Goal: Task Accomplishment & Management: Complete application form

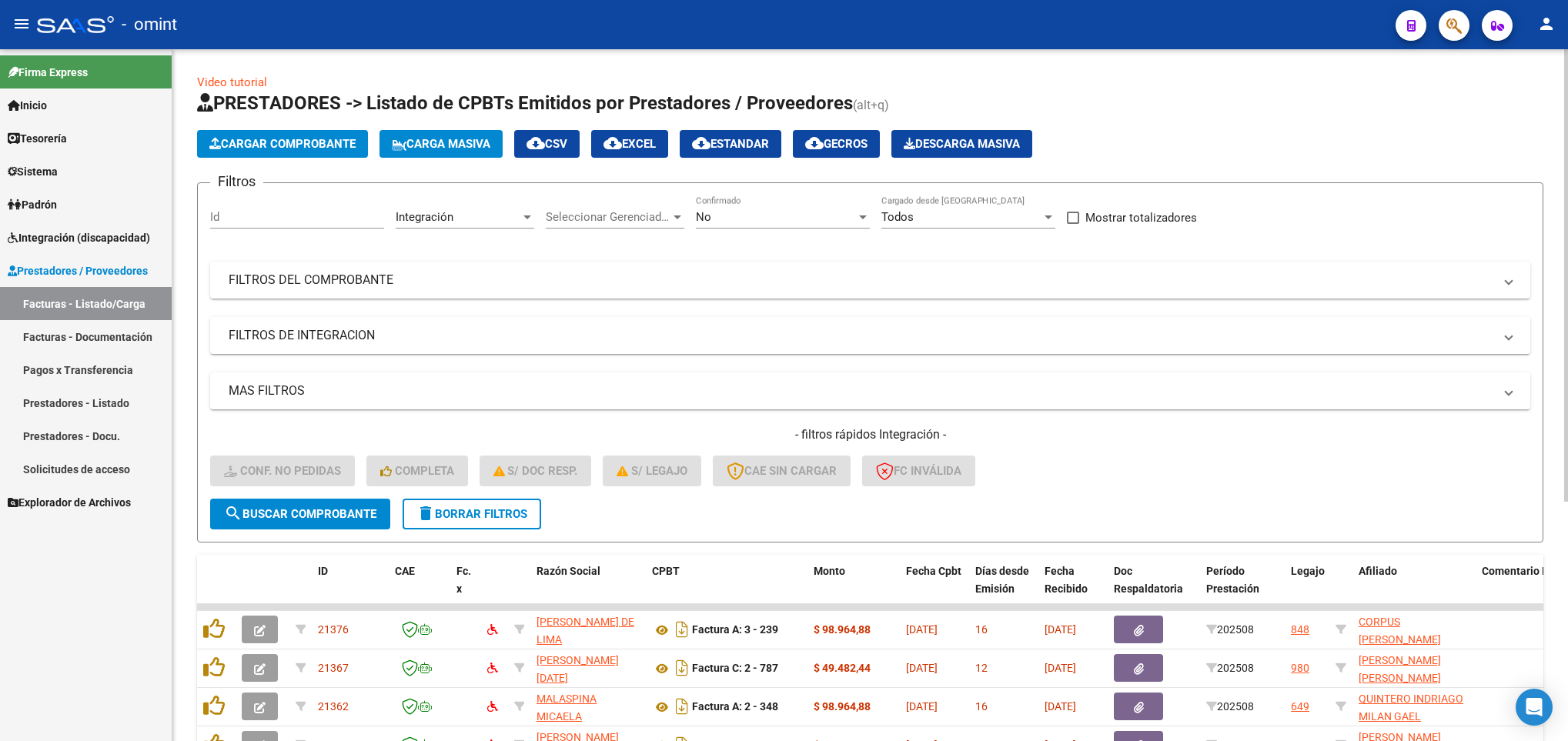
scroll to position [365, 0]
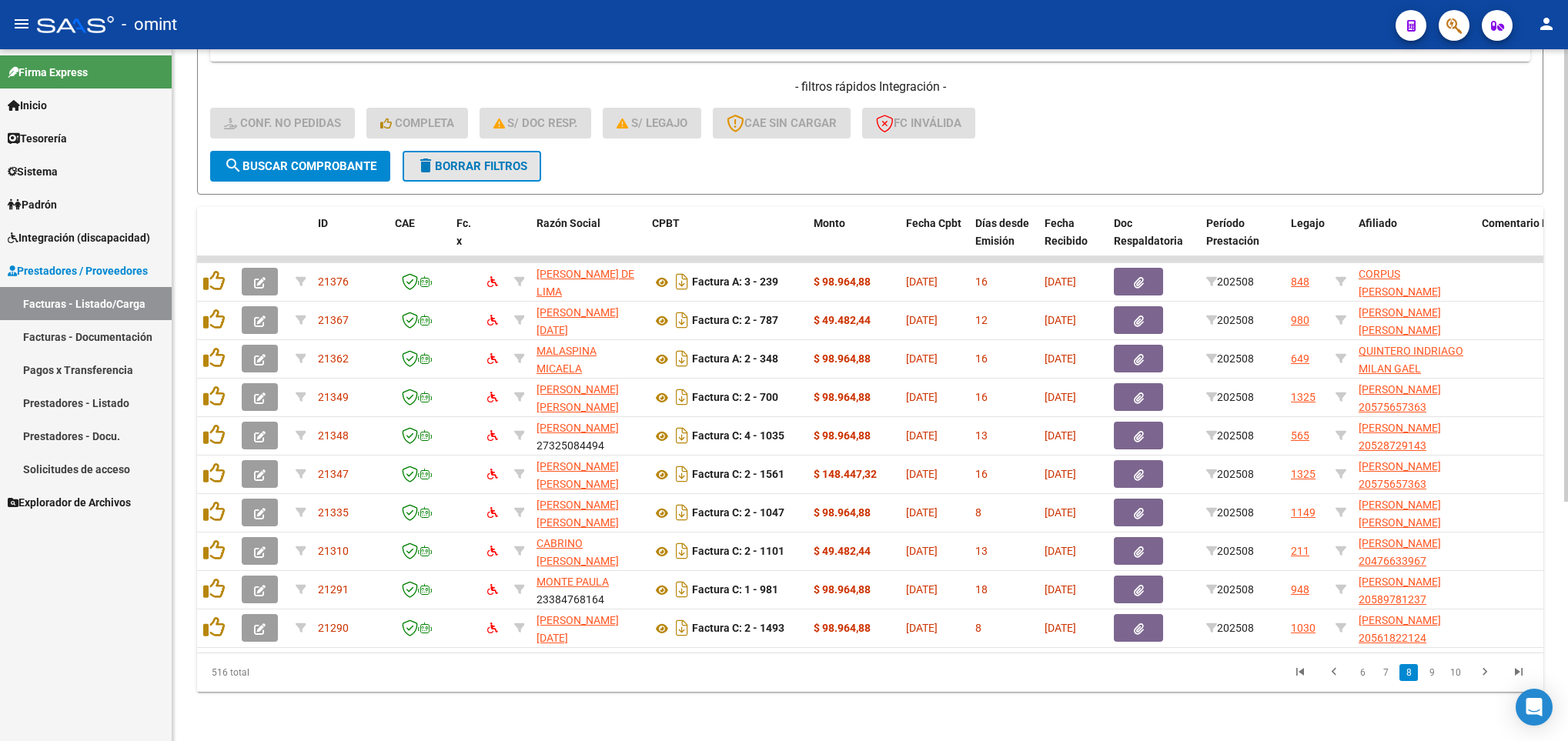
click at [483, 158] on button "delete Borrar Filtros" at bounding box center [471, 167] width 138 height 31
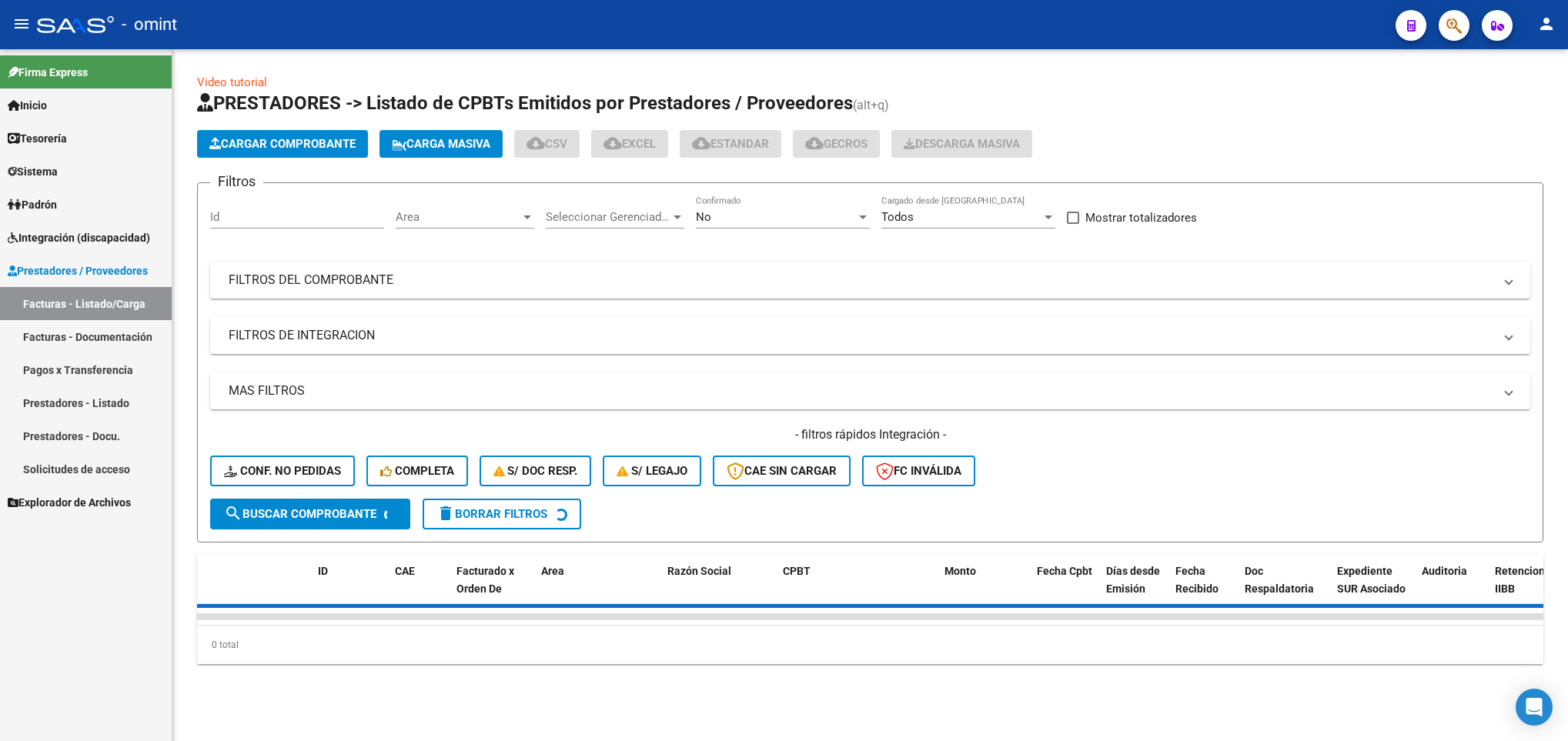
scroll to position [0, 0]
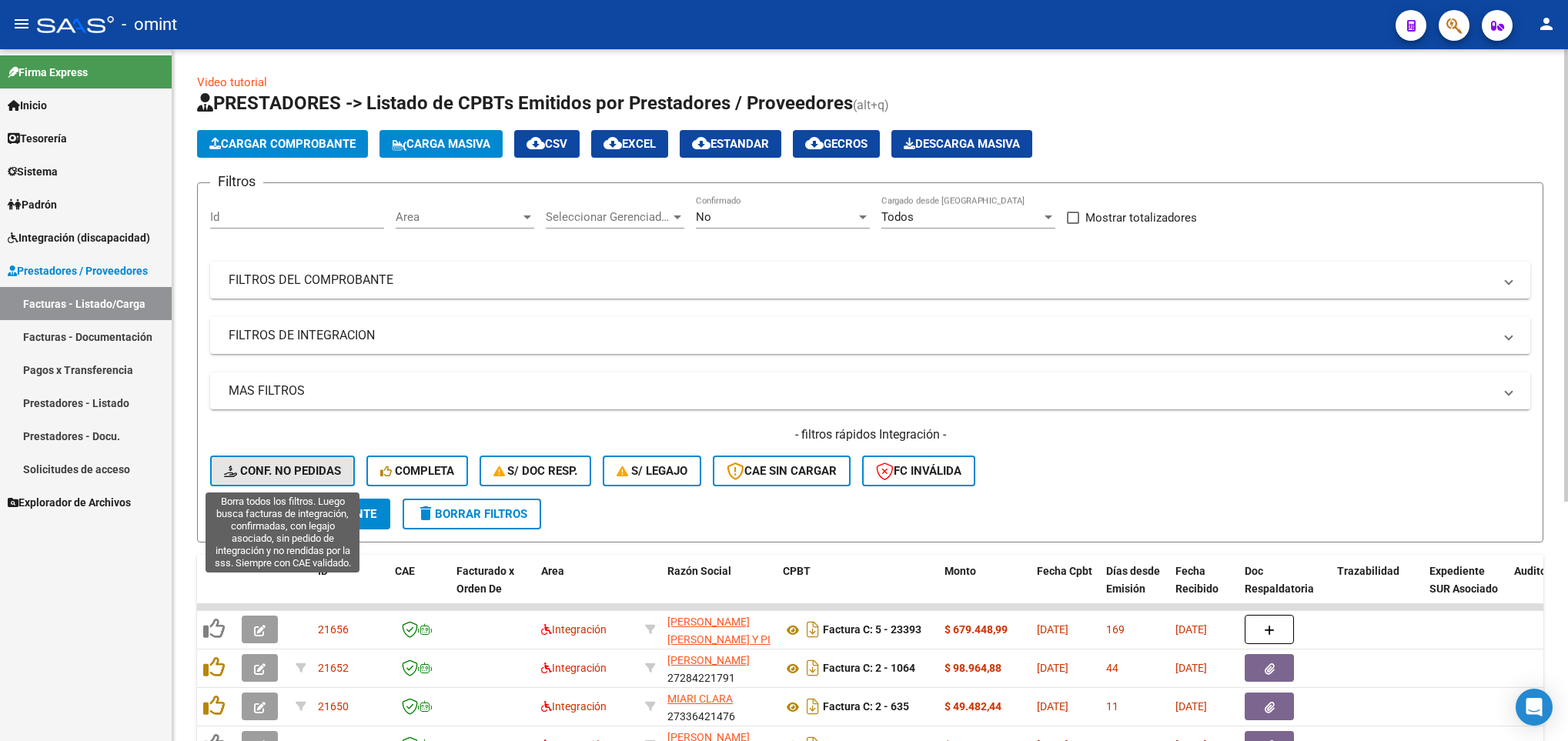
click at [270, 465] on span "Conf. no pedidas" at bounding box center [281, 471] width 117 height 14
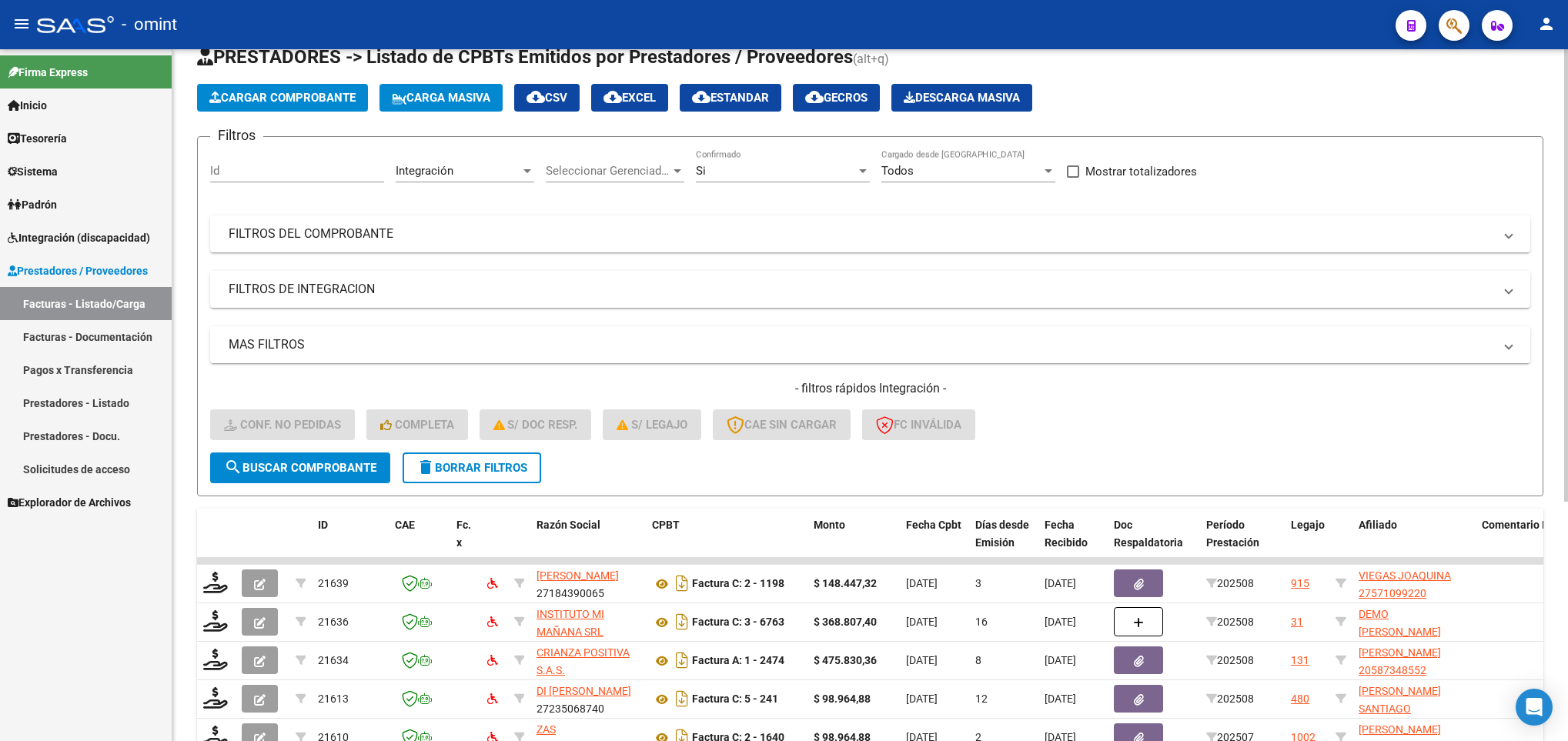
scroll to position [365, 0]
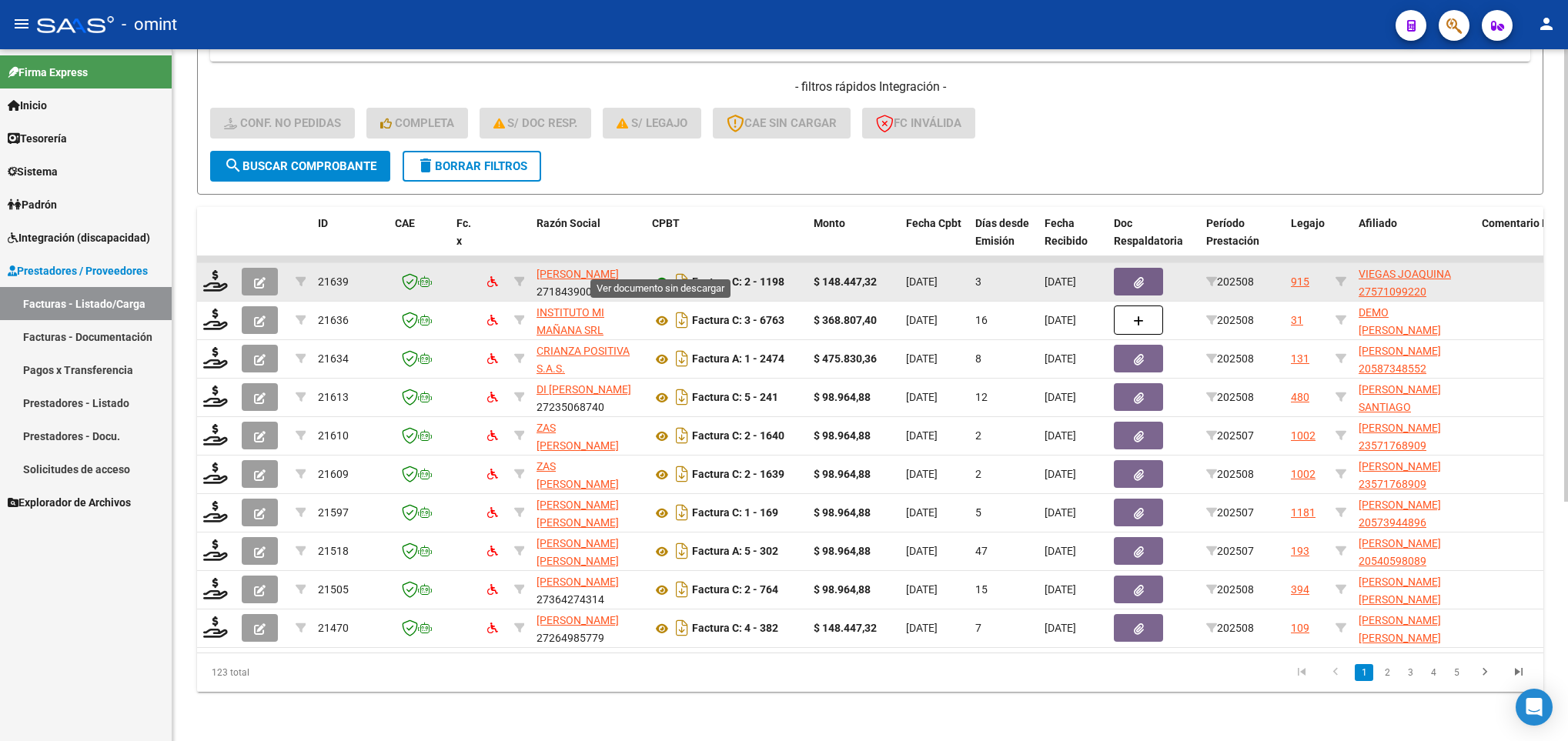
click at [658, 273] on icon at bounding box center [661, 282] width 20 height 18
click at [216, 270] on icon at bounding box center [215, 281] width 25 height 22
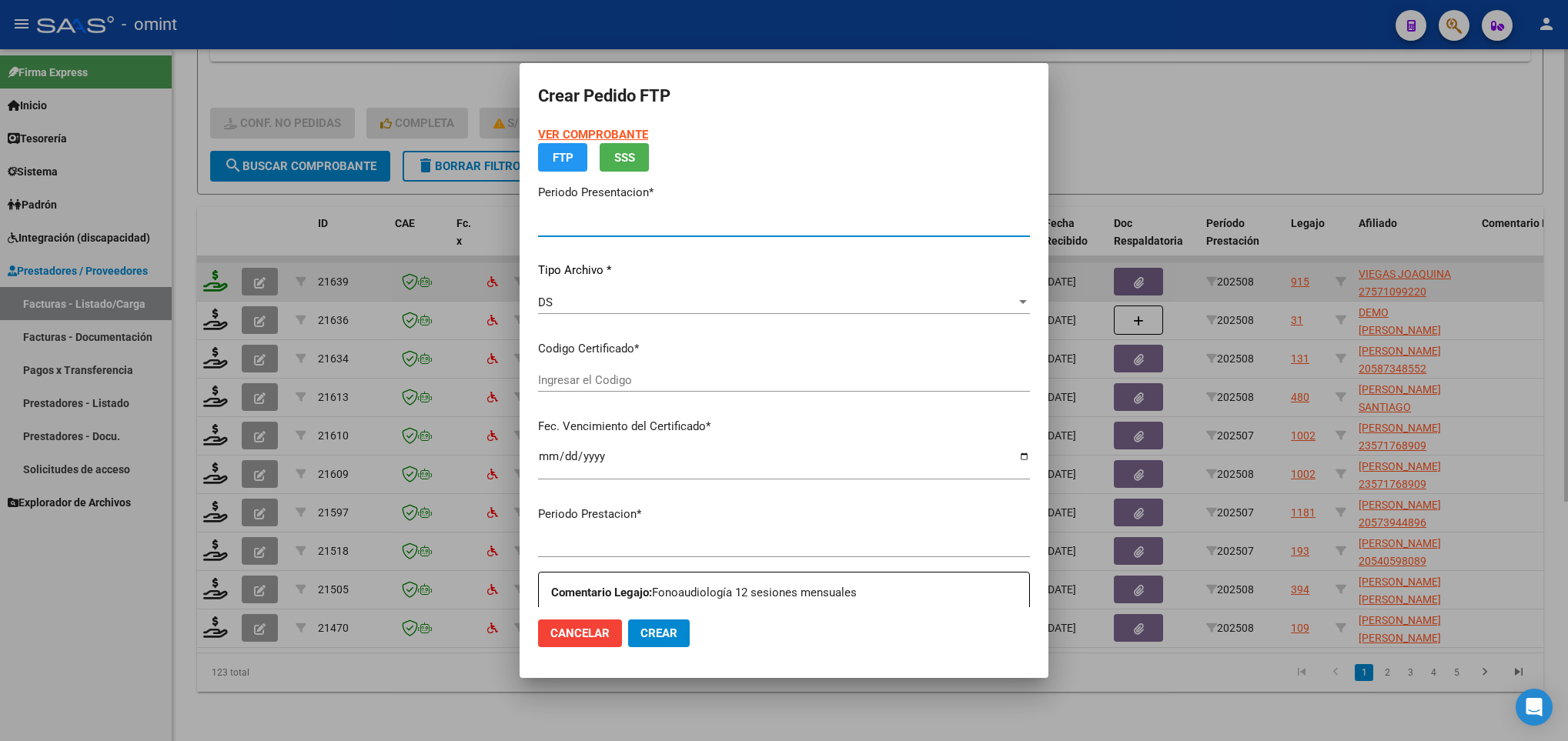
type input "202508"
type input "$ 148.447,32"
type input "6381320411"
type input "2025-06-28"
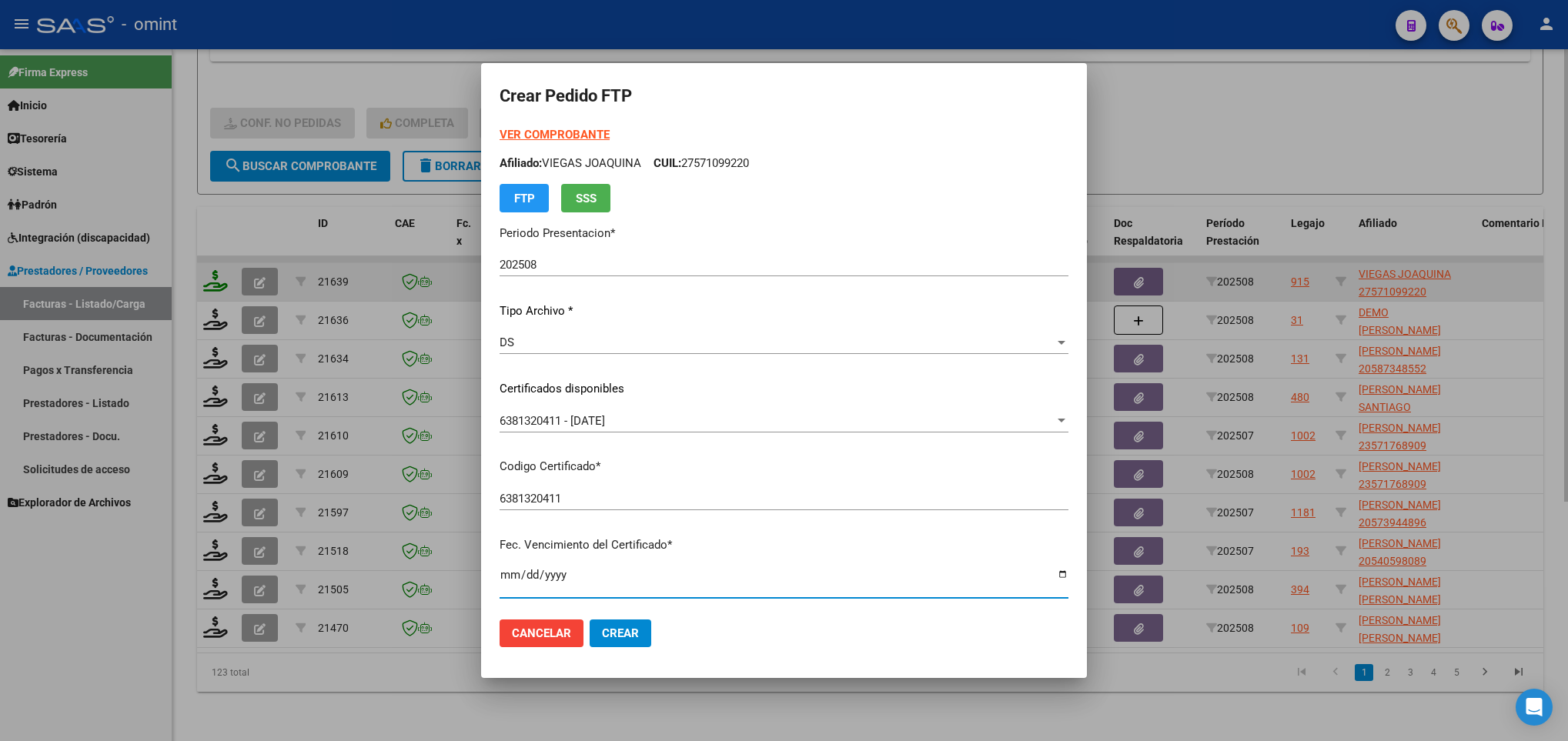
scroll to position [314, 0]
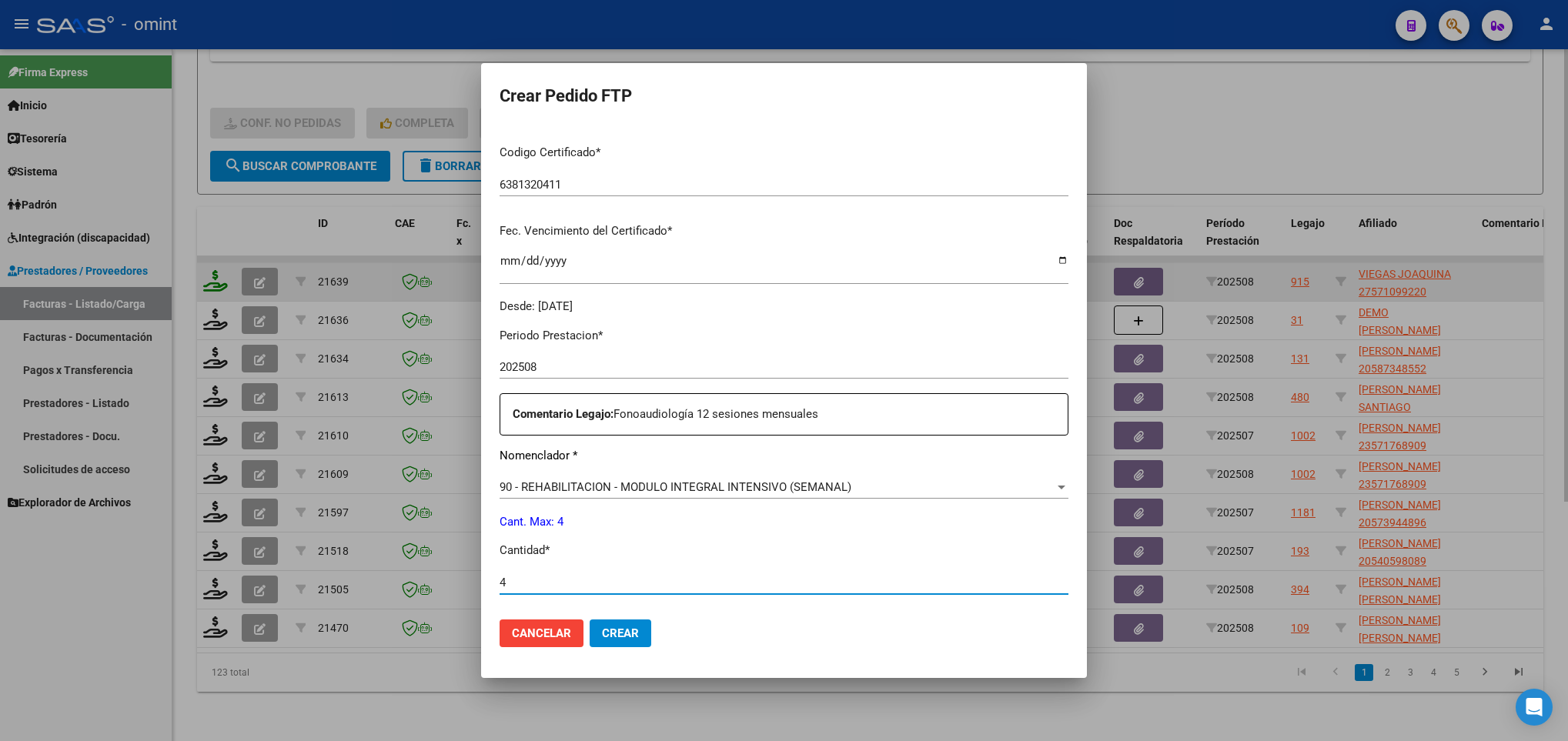
type input "4"
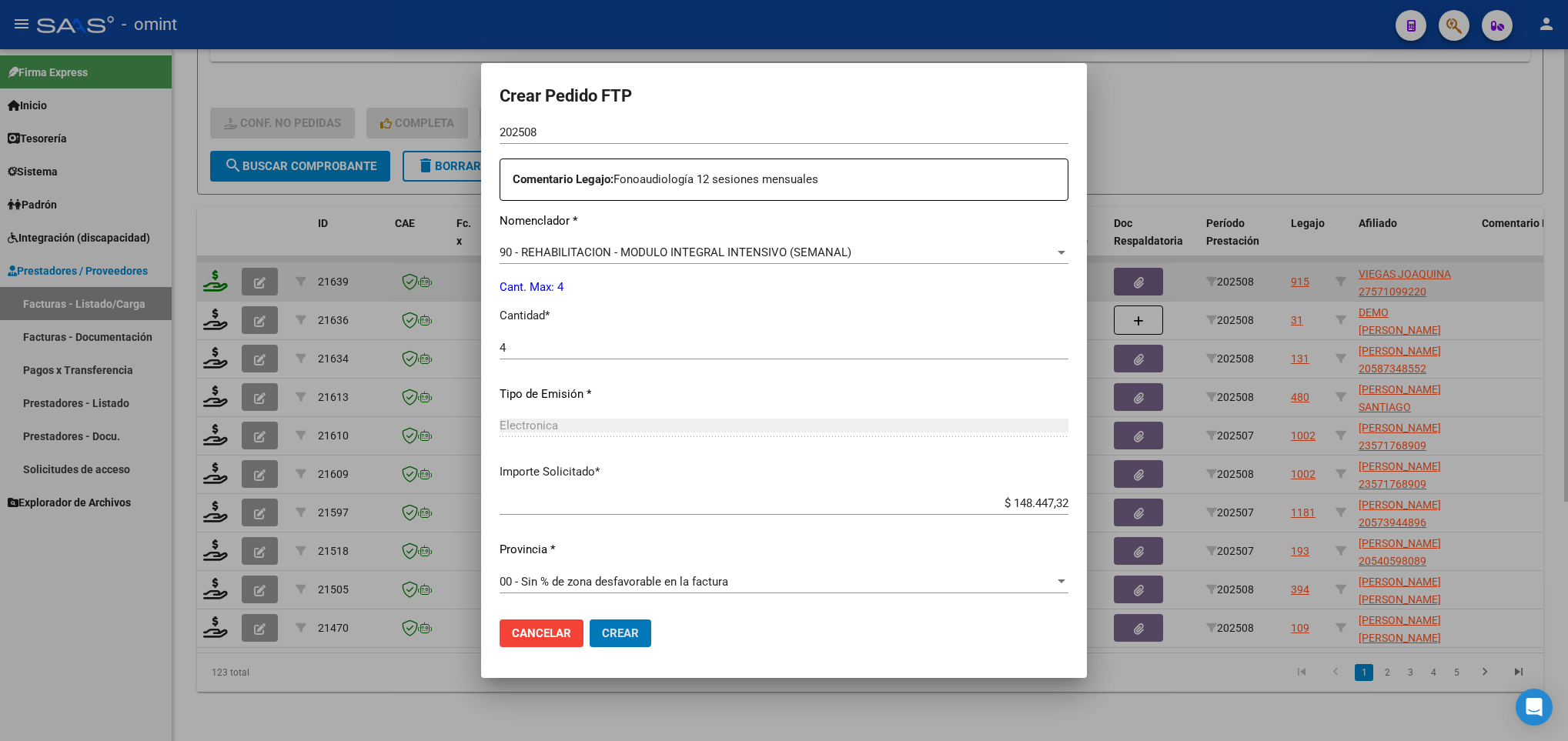
click at [590, 620] on button "Crear" at bounding box center [620, 634] width 61 height 28
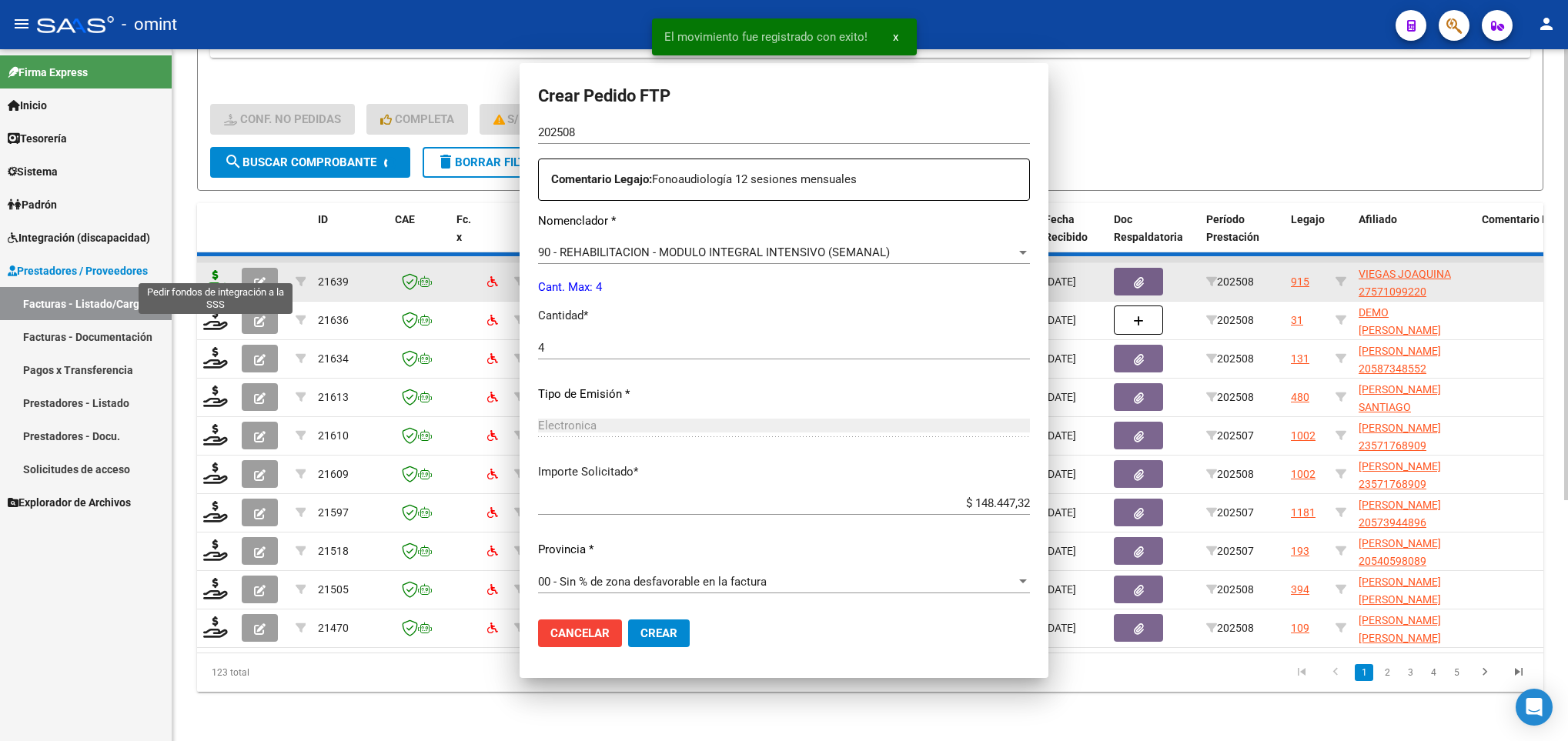
scroll to position [463, 0]
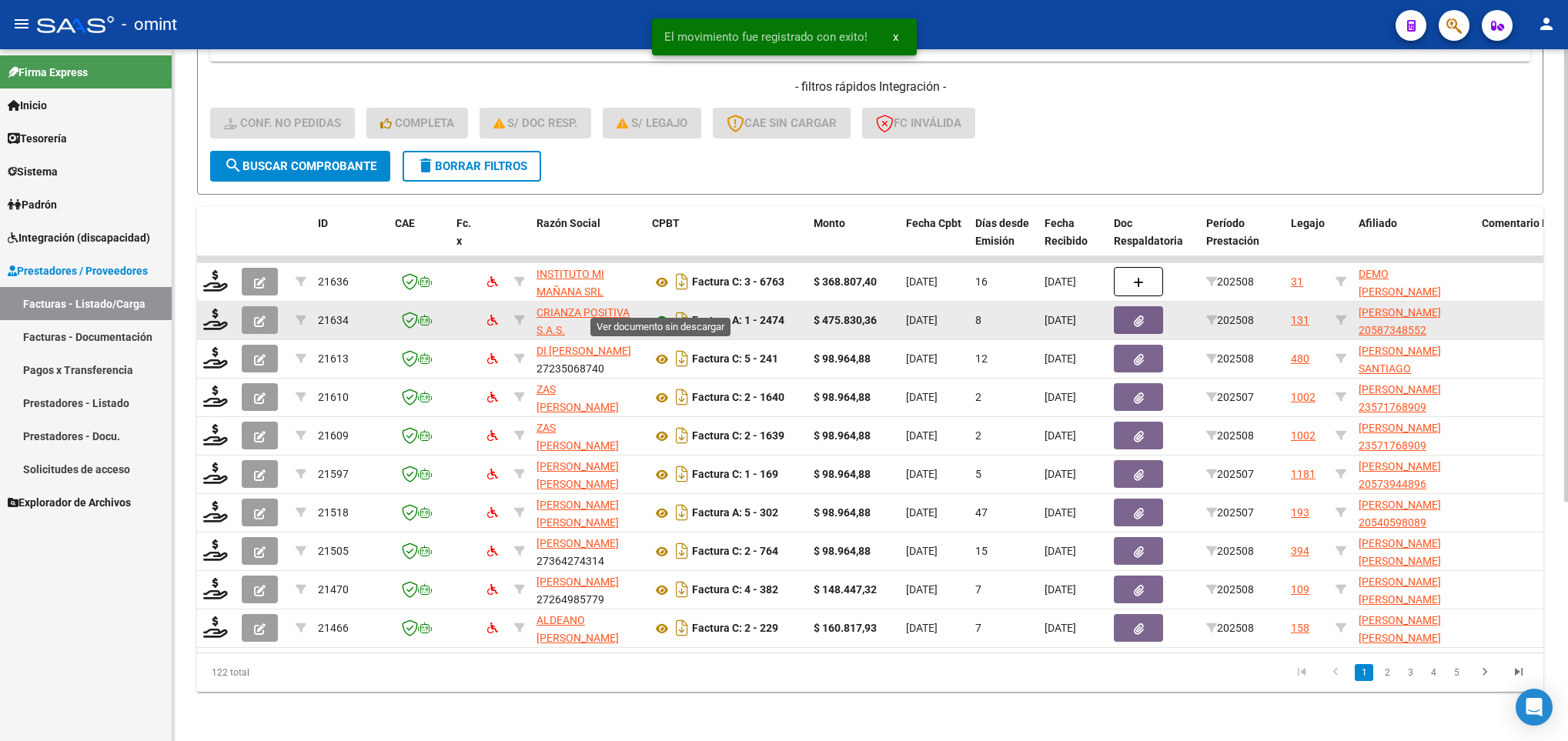
click at [655, 312] on icon at bounding box center [661, 320] width 20 height 18
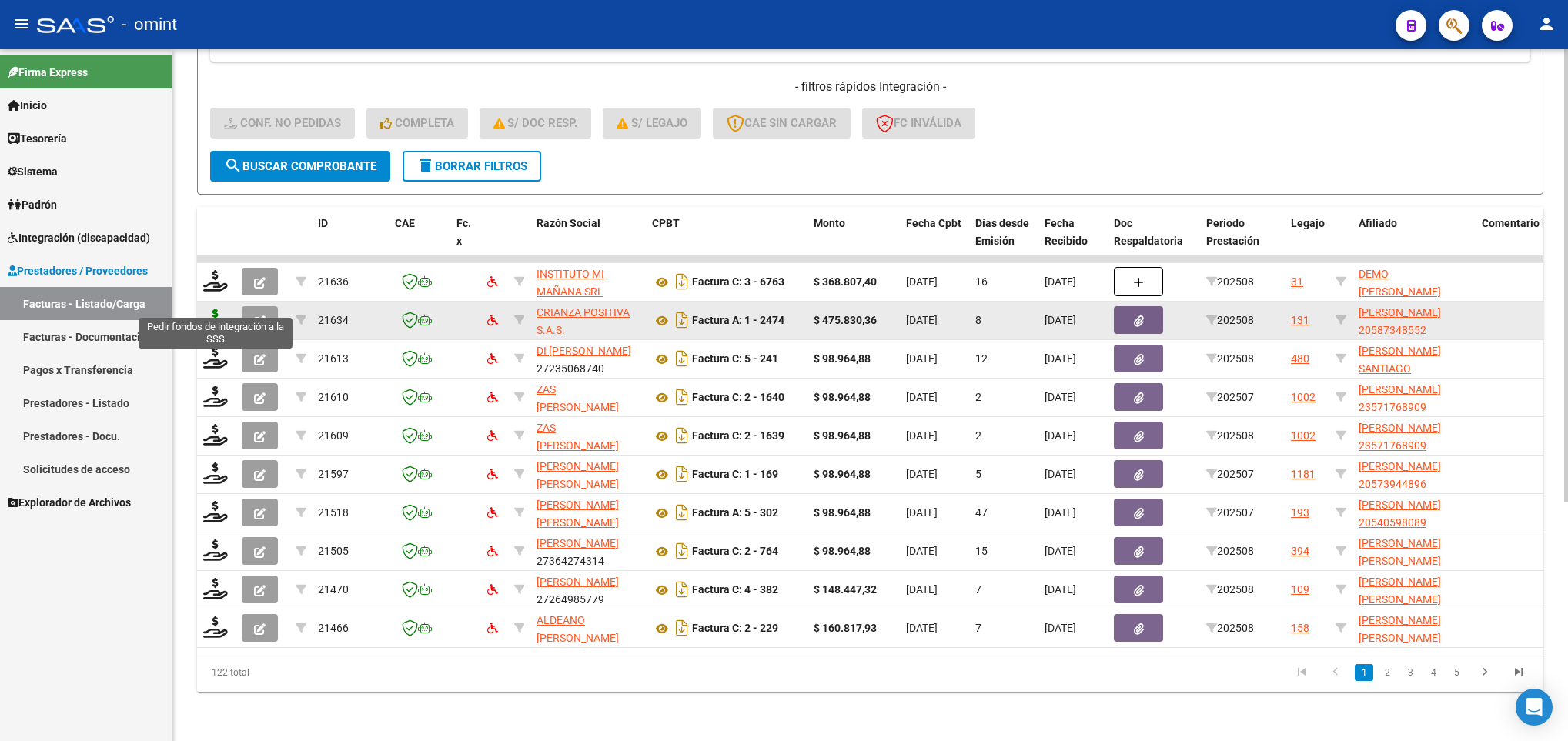
click at [220, 308] on icon at bounding box center [215, 319] width 25 height 22
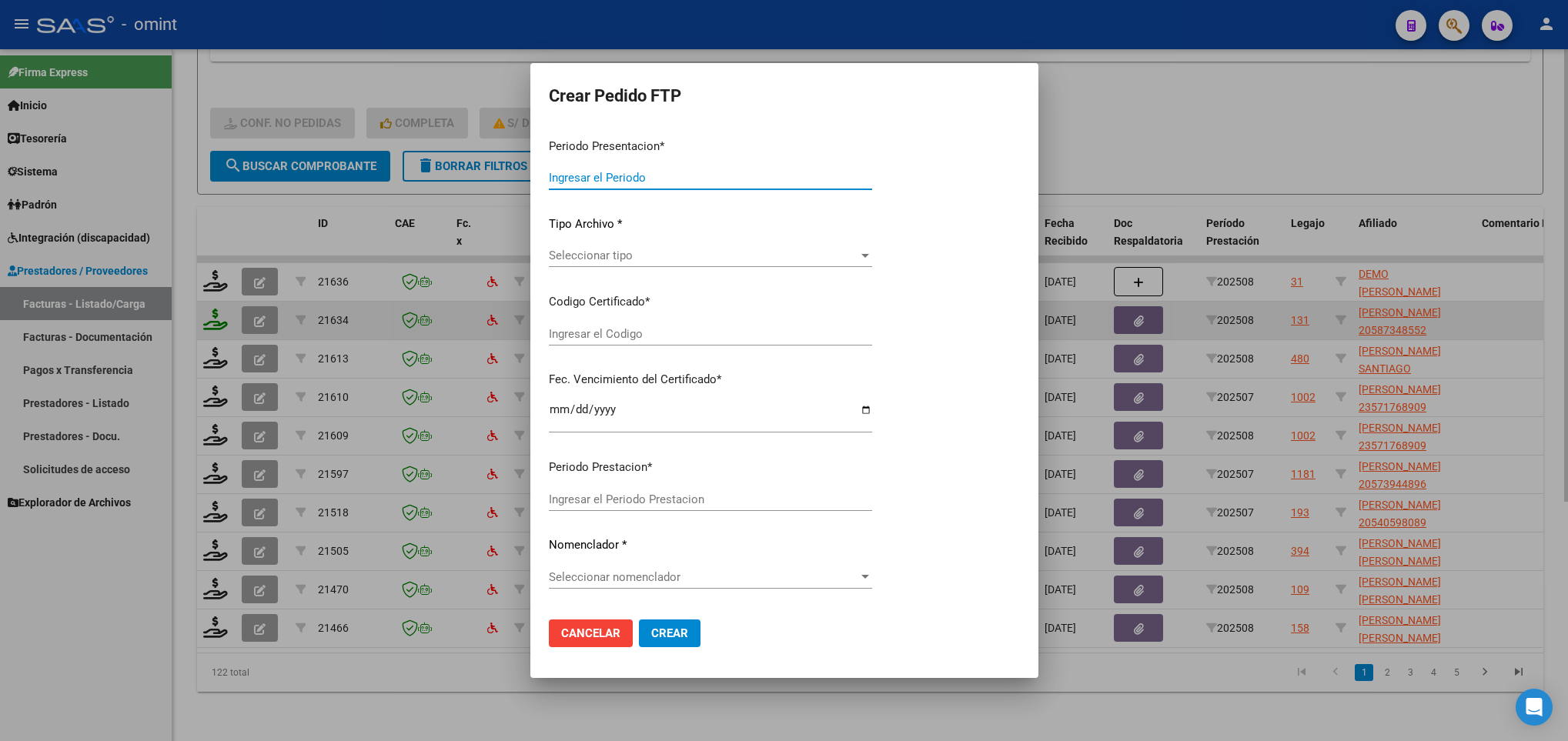
type input "202508"
type input "$ 475.830,36"
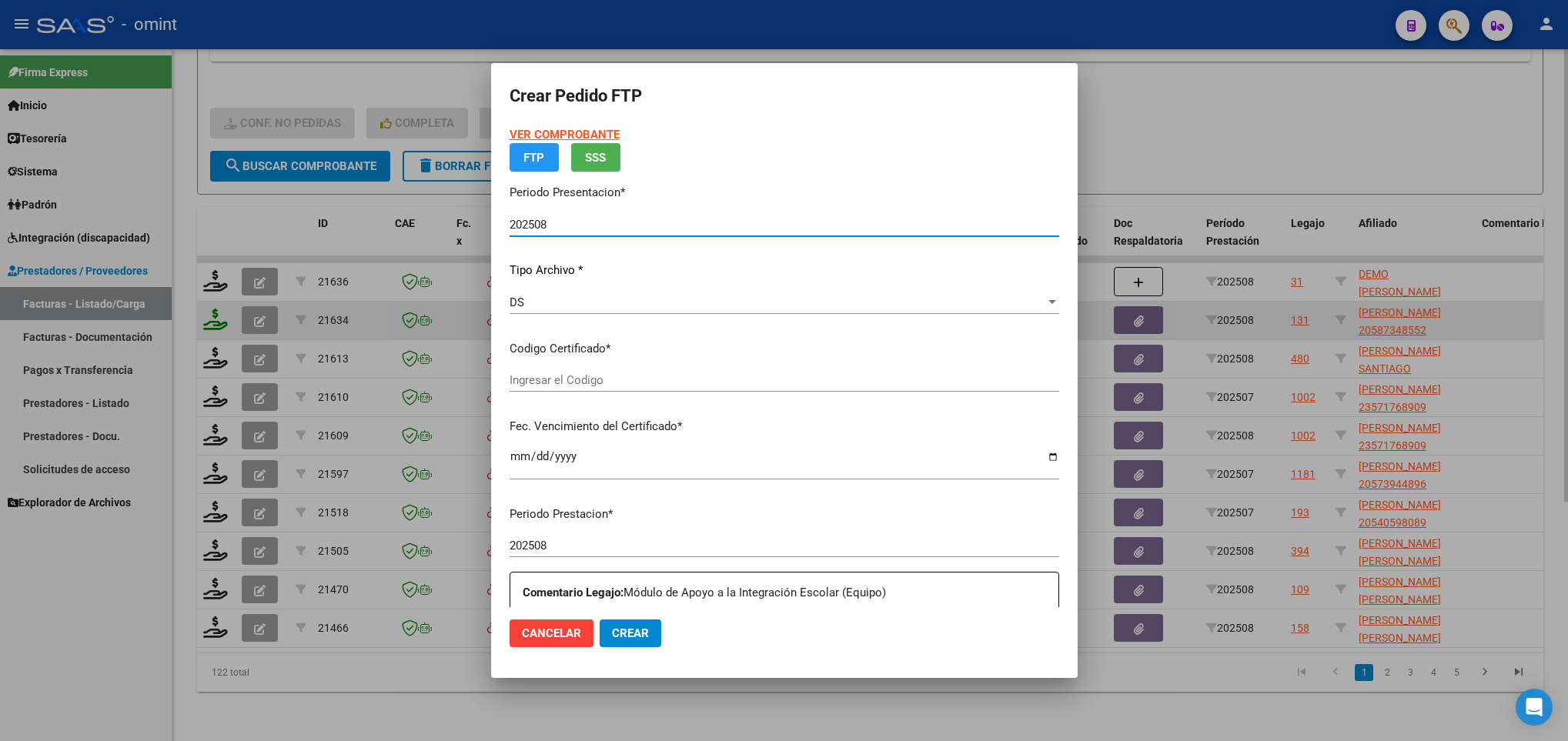
type input "3771496009"
type input "2026-08-31"
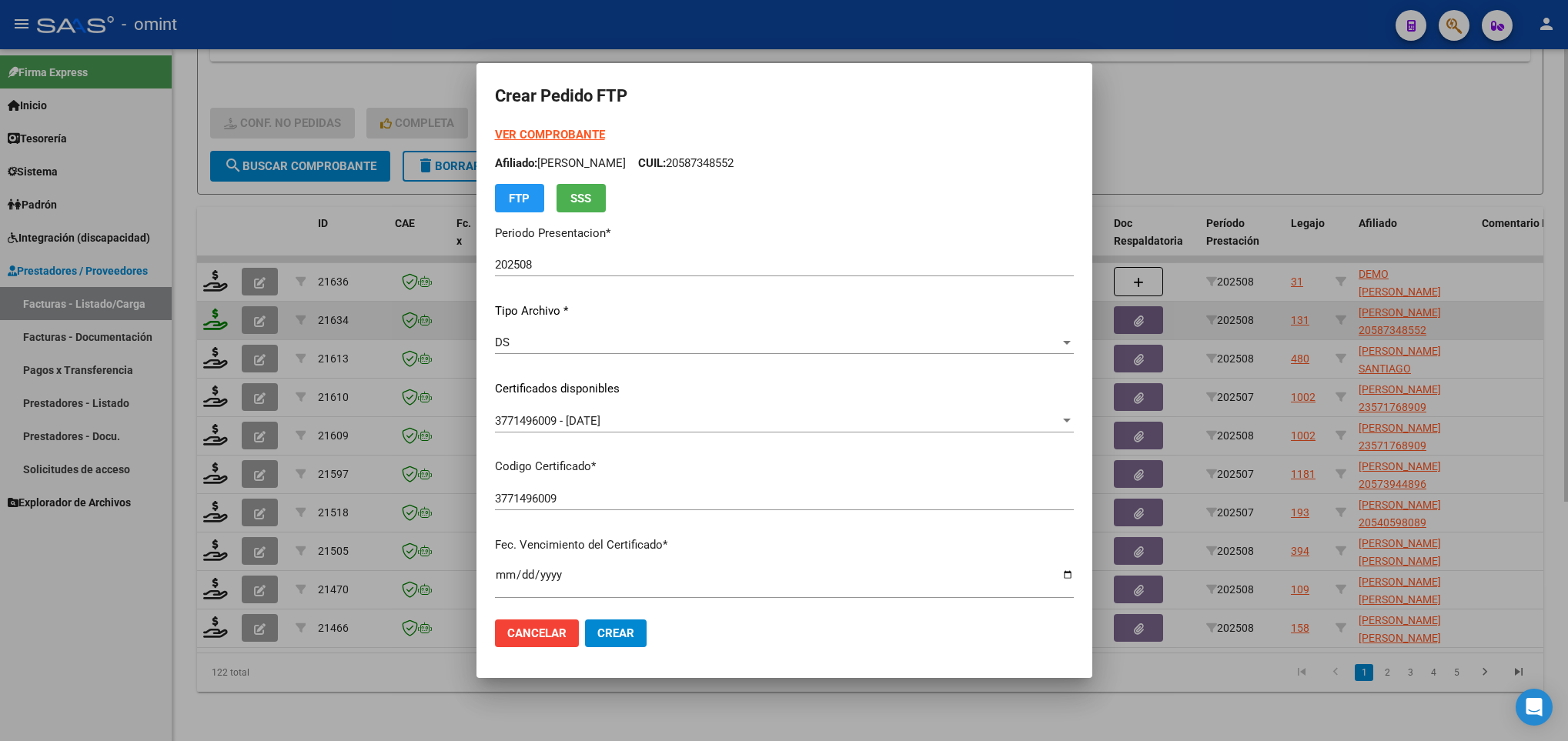
scroll to position [314, 0]
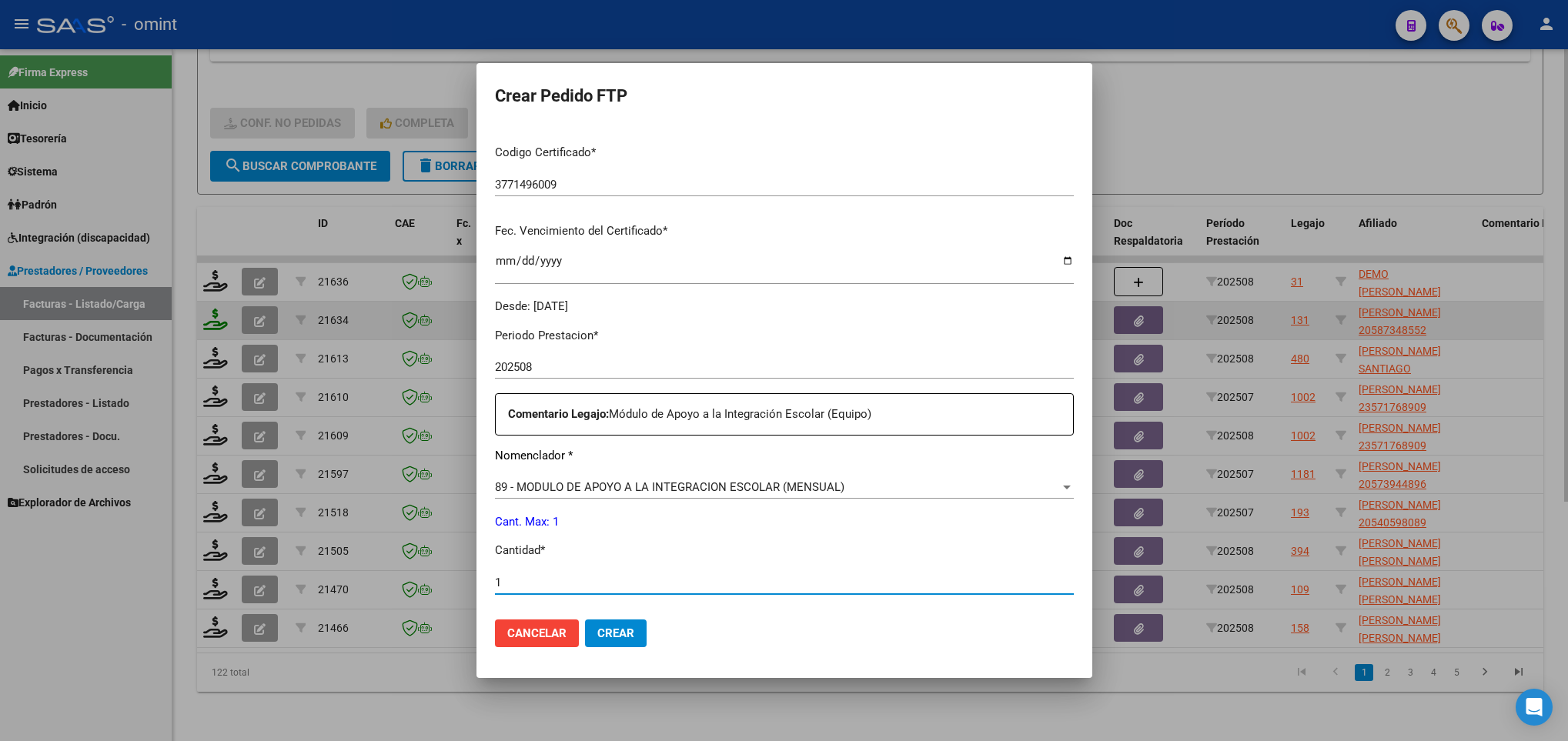
type input "1"
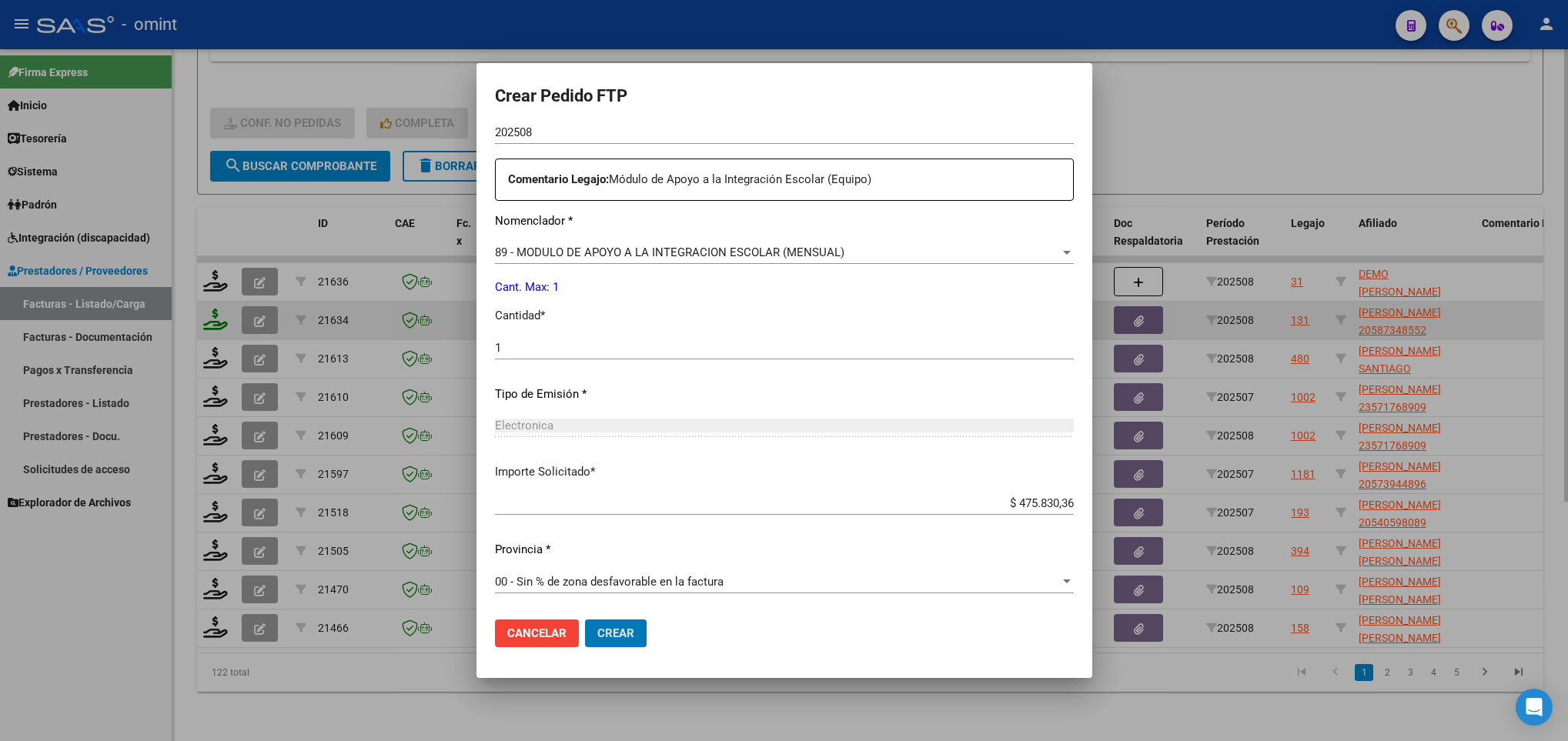
click at [585, 620] on button "Crear" at bounding box center [615, 634] width 61 height 28
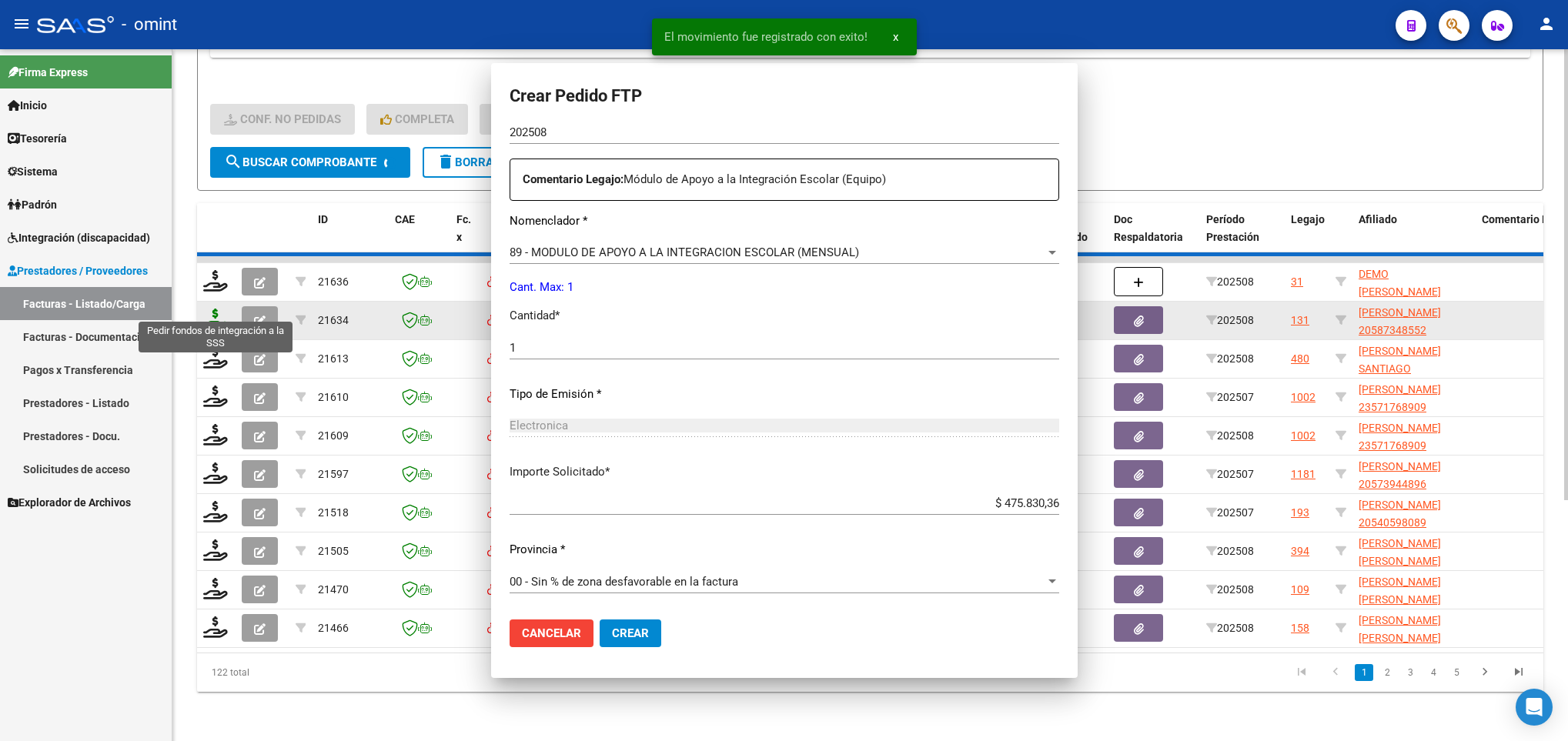
scroll to position [463, 0]
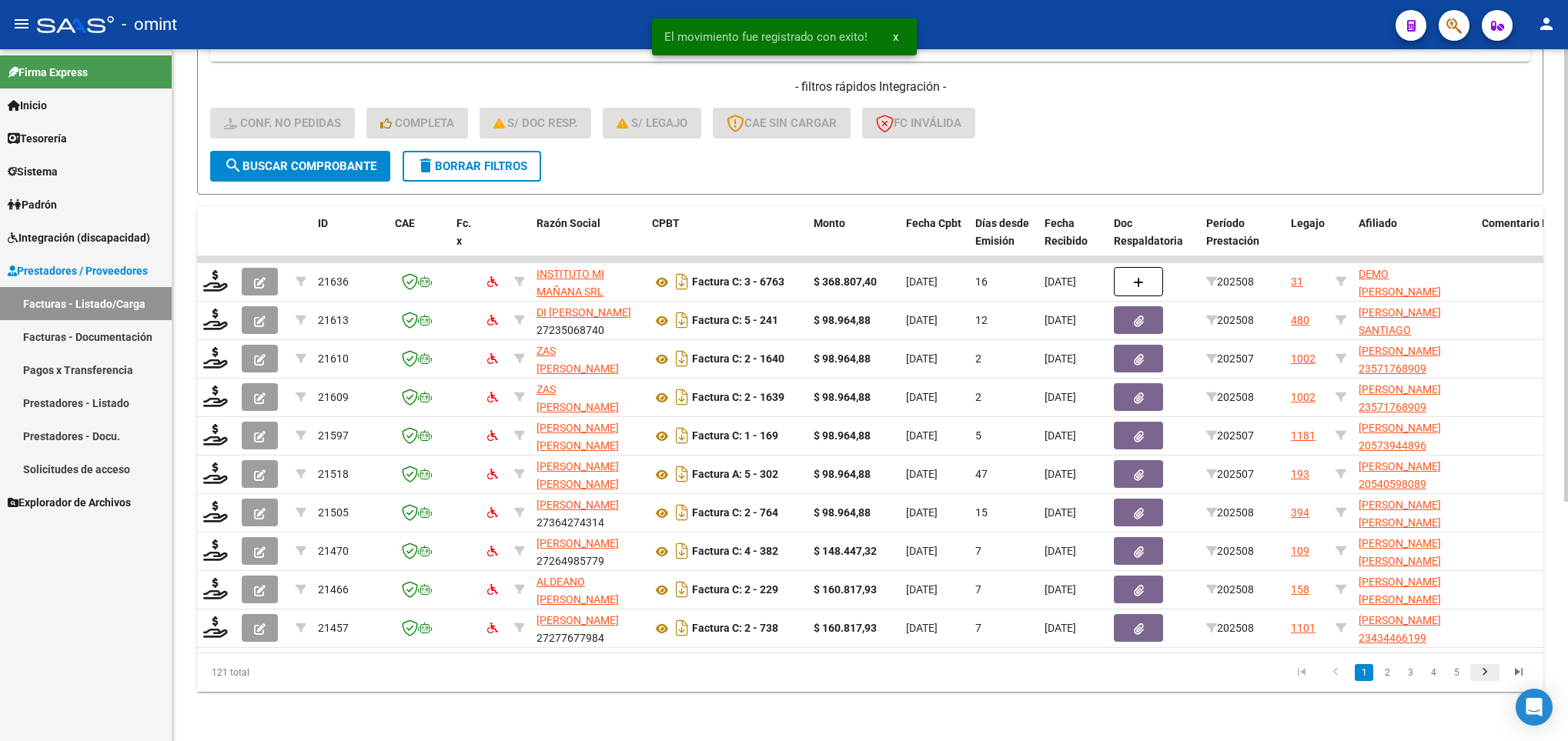
click at [1484, 669] on icon "go to next page" at bounding box center [1484, 674] width 20 height 18
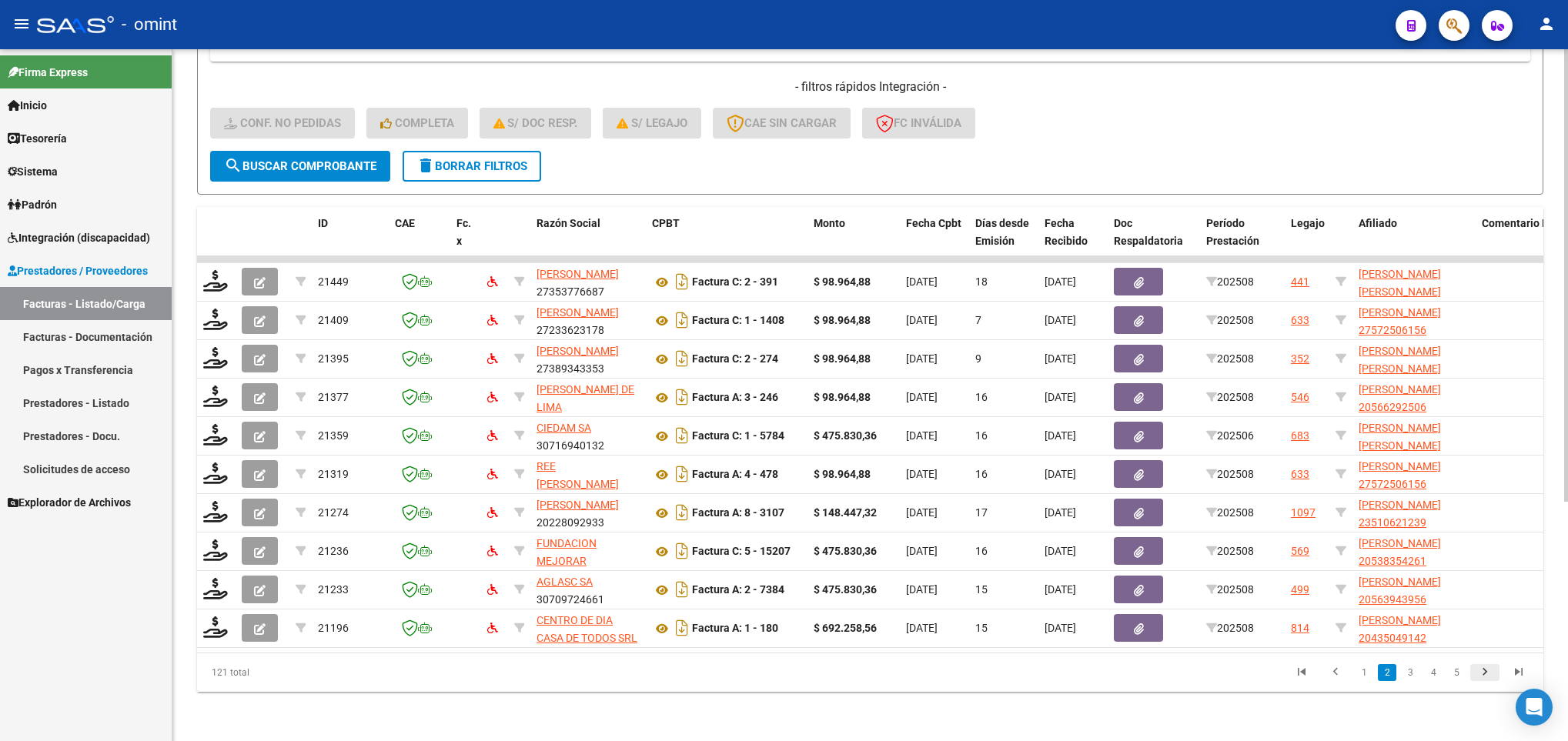
click at [1484, 669] on icon "go to next page" at bounding box center [1484, 674] width 20 height 18
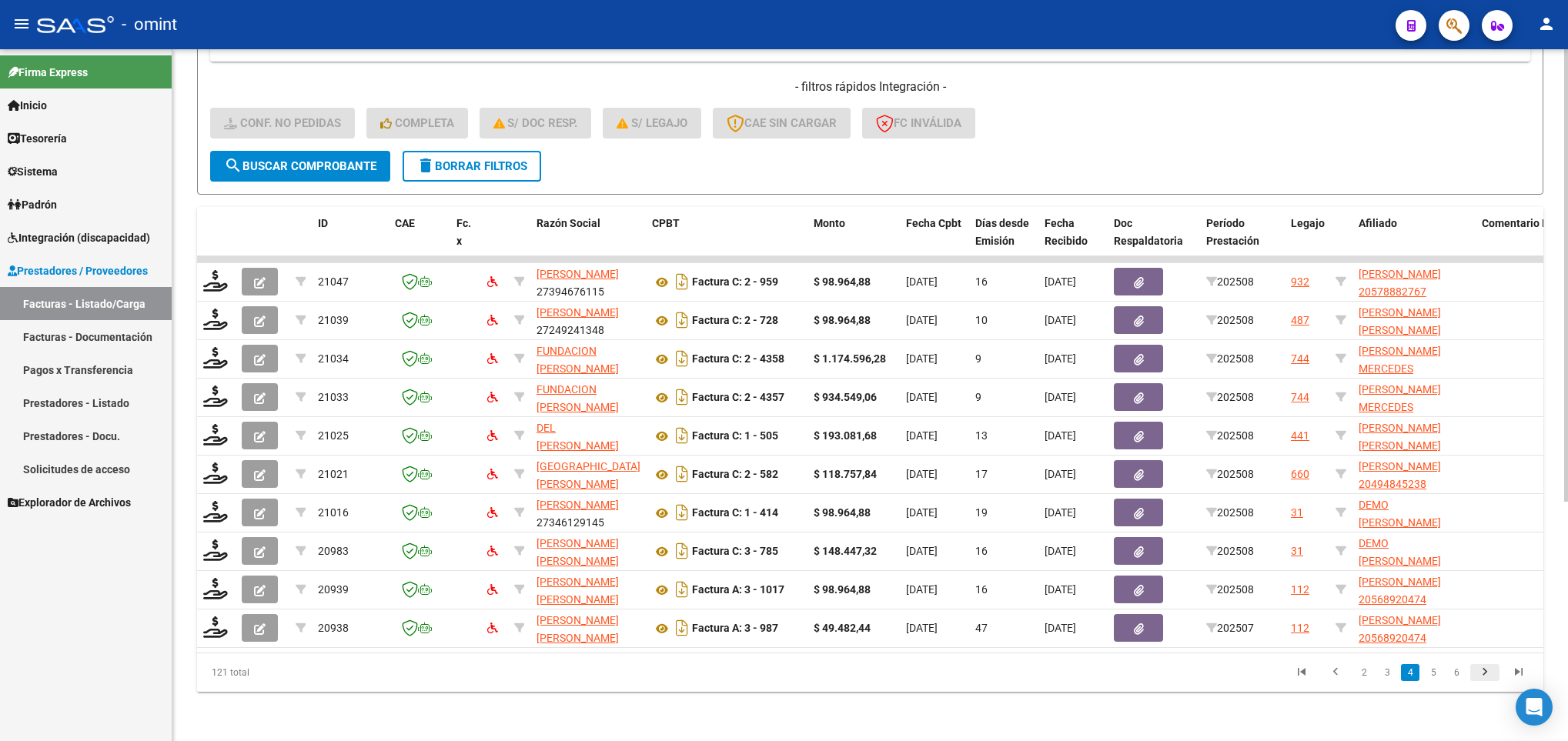
click at [1484, 669] on icon "go to next page" at bounding box center [1484, 674] width 20 height 18
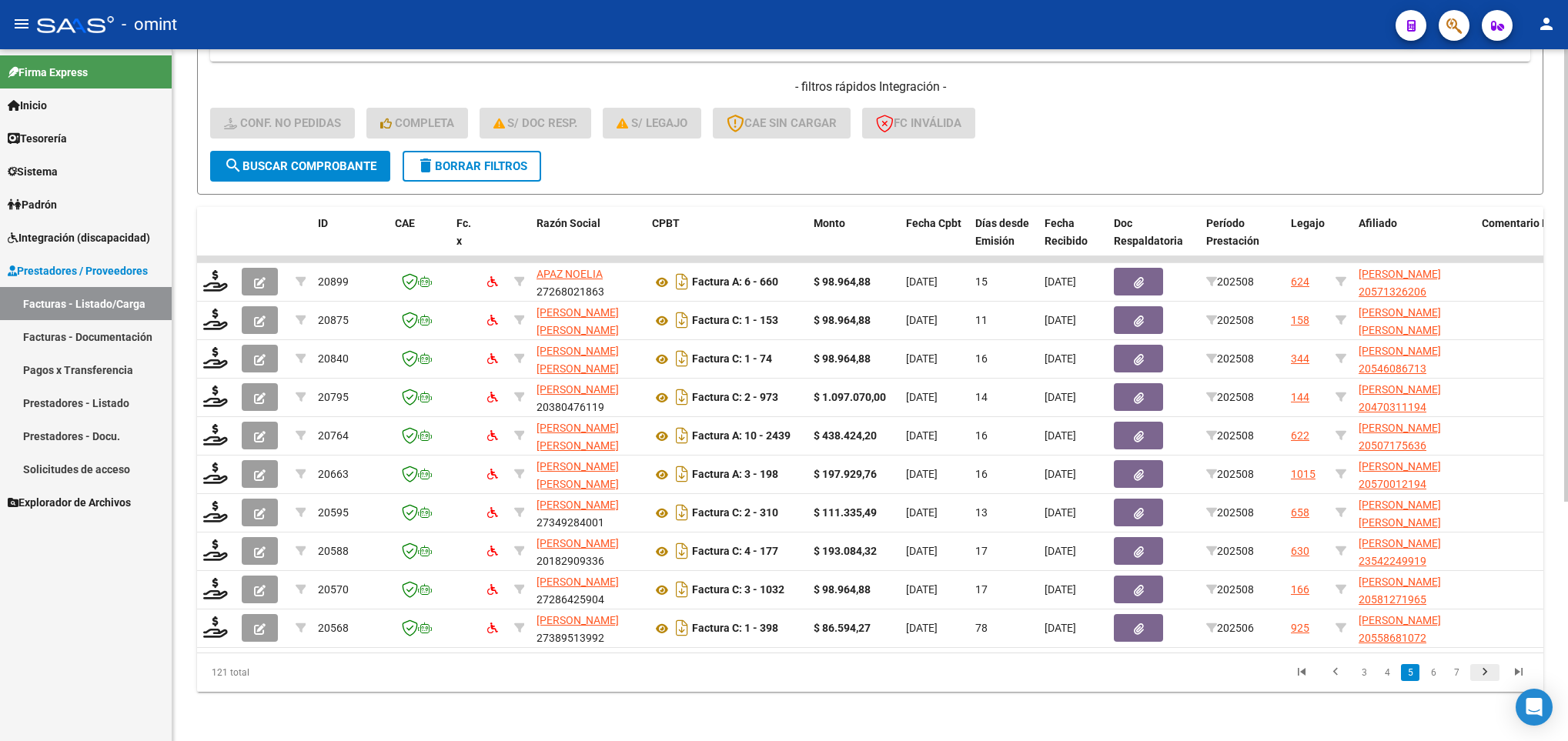
click at [1484, 669] on icon "go to next page" at bounding box center [1484, 674] width 20 height 18
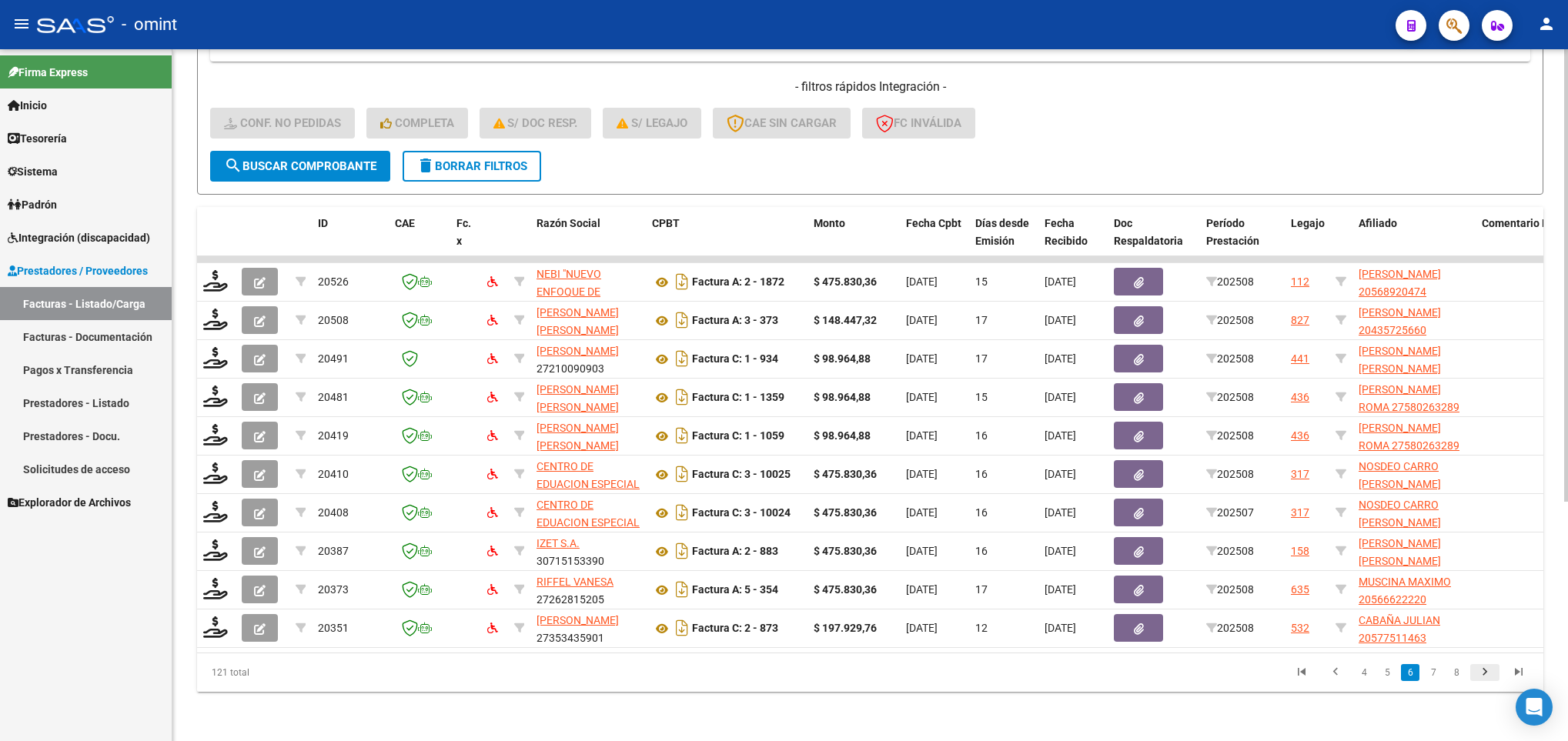
click at [1484, 669] on icon "go to next page" at bounding box center [1484, 674] width 20 height 18
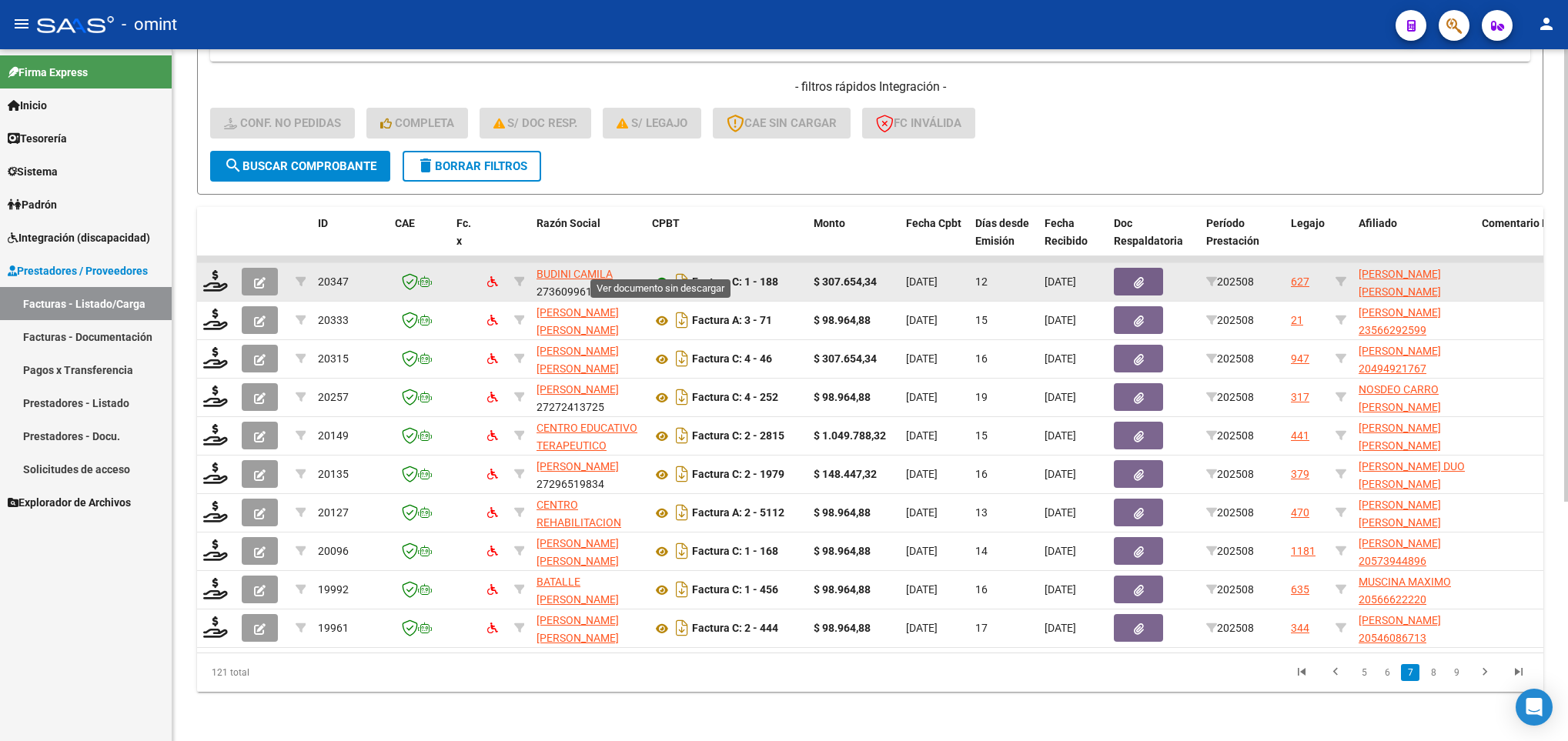
click at [661, 273] on icon at bounding box center [661, 282] width 20 height 18
click at [215, 273] on icon at bounding box center [215, 281] width 25 height 22
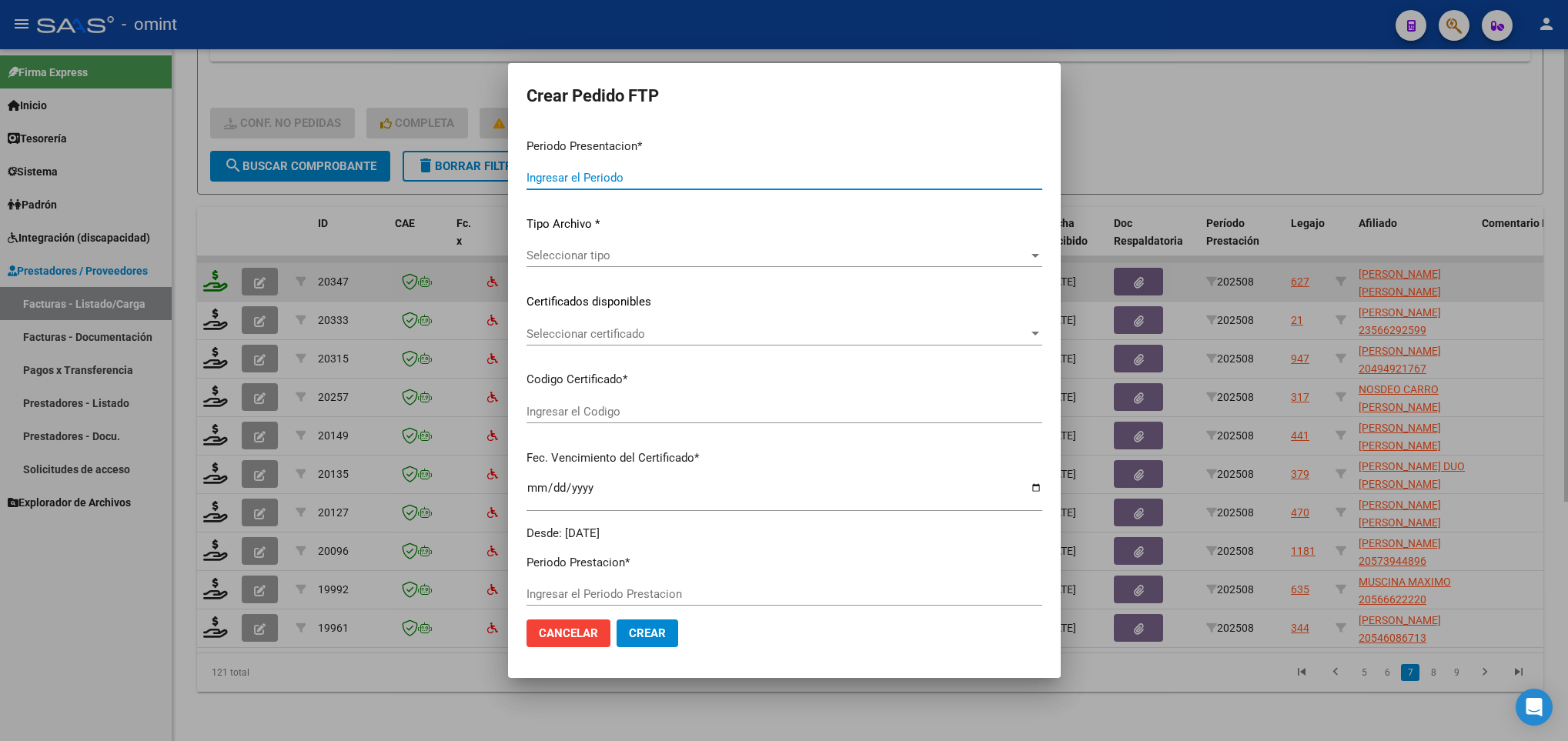
type input "202508"
type input "$ 307.654,34"
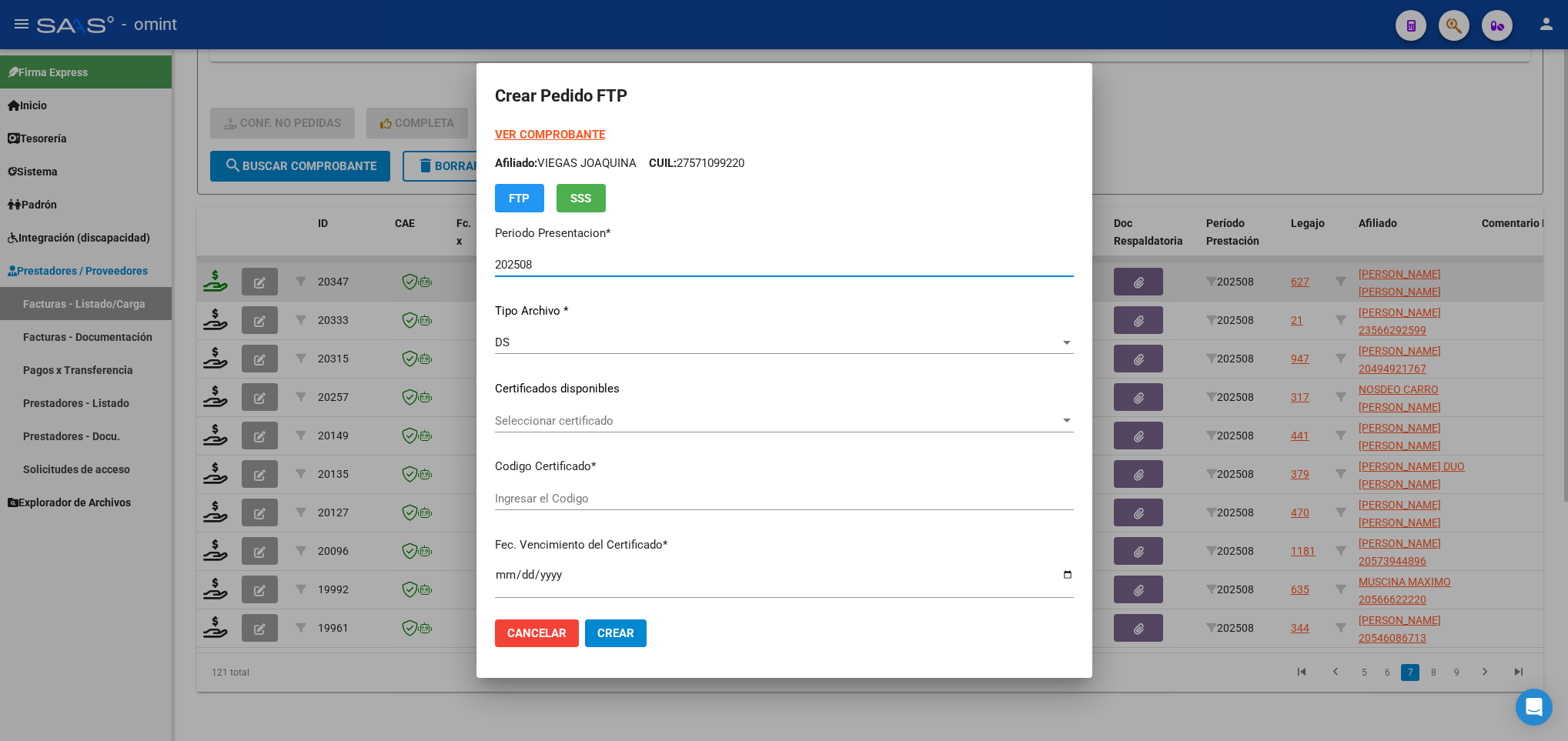
type input "3641721868"
type input "2023-11-26"
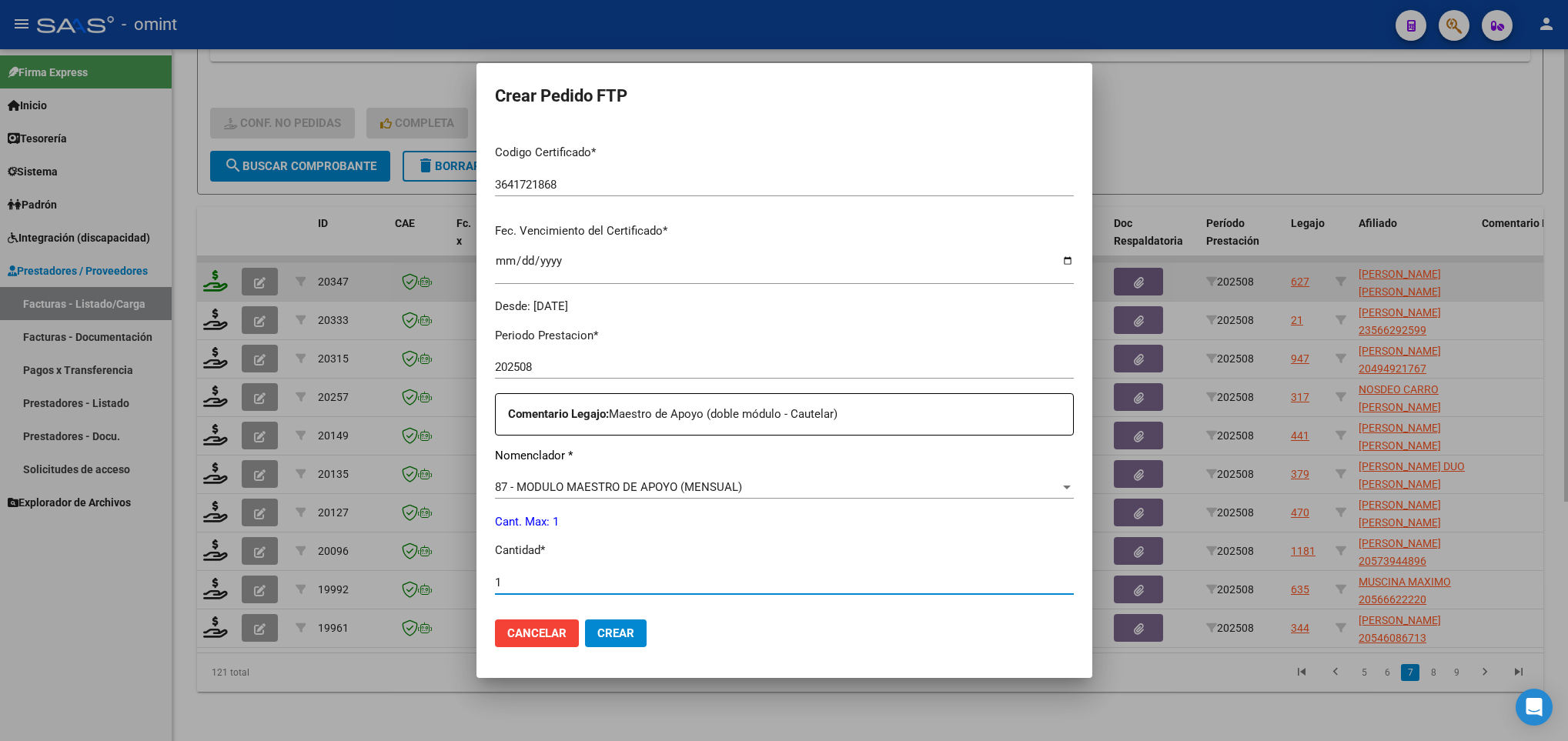
type input "1"
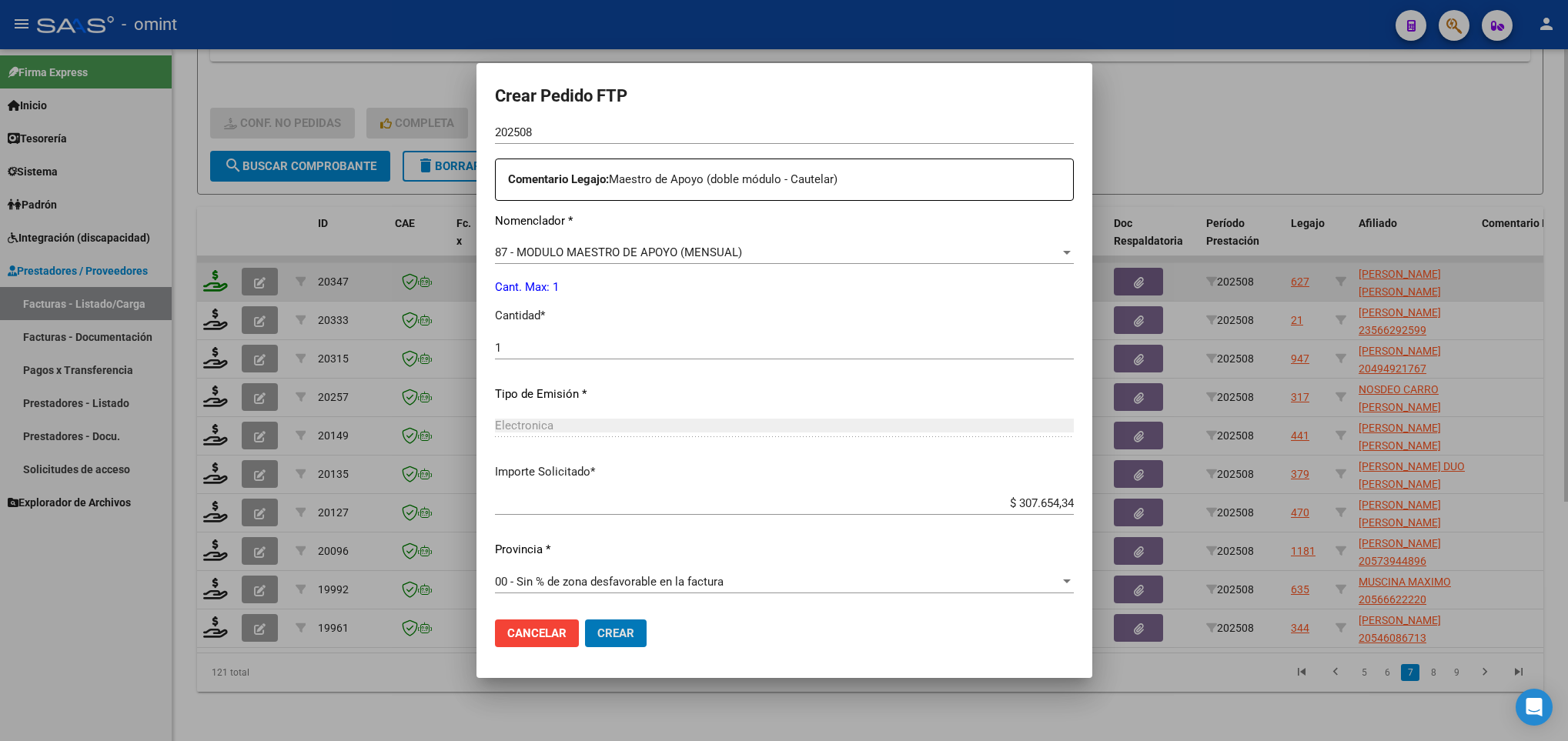
click at [585, 620] on button "Crear" at bounding box center [615, 634] width 61 height 28
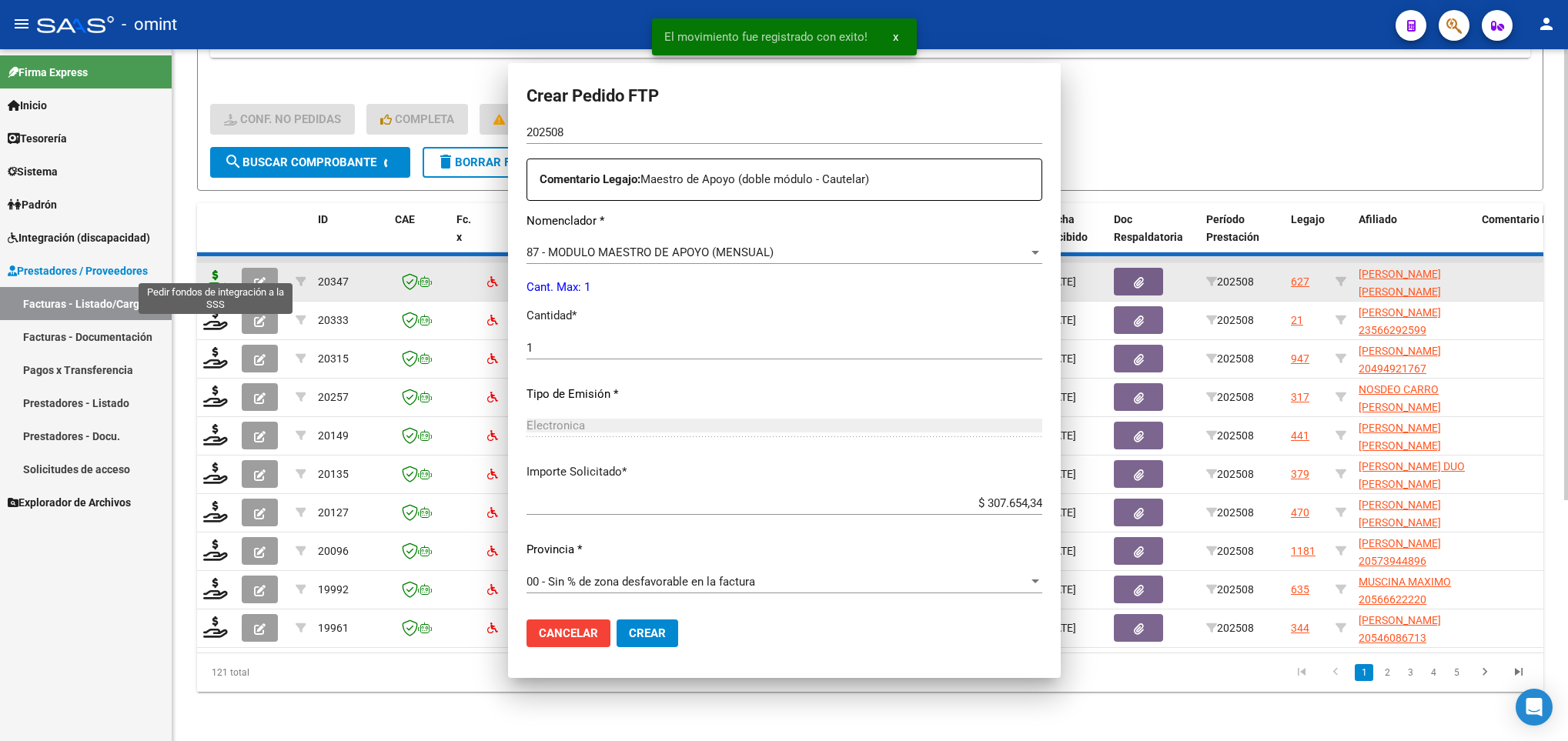
scroll to position [463, 0]
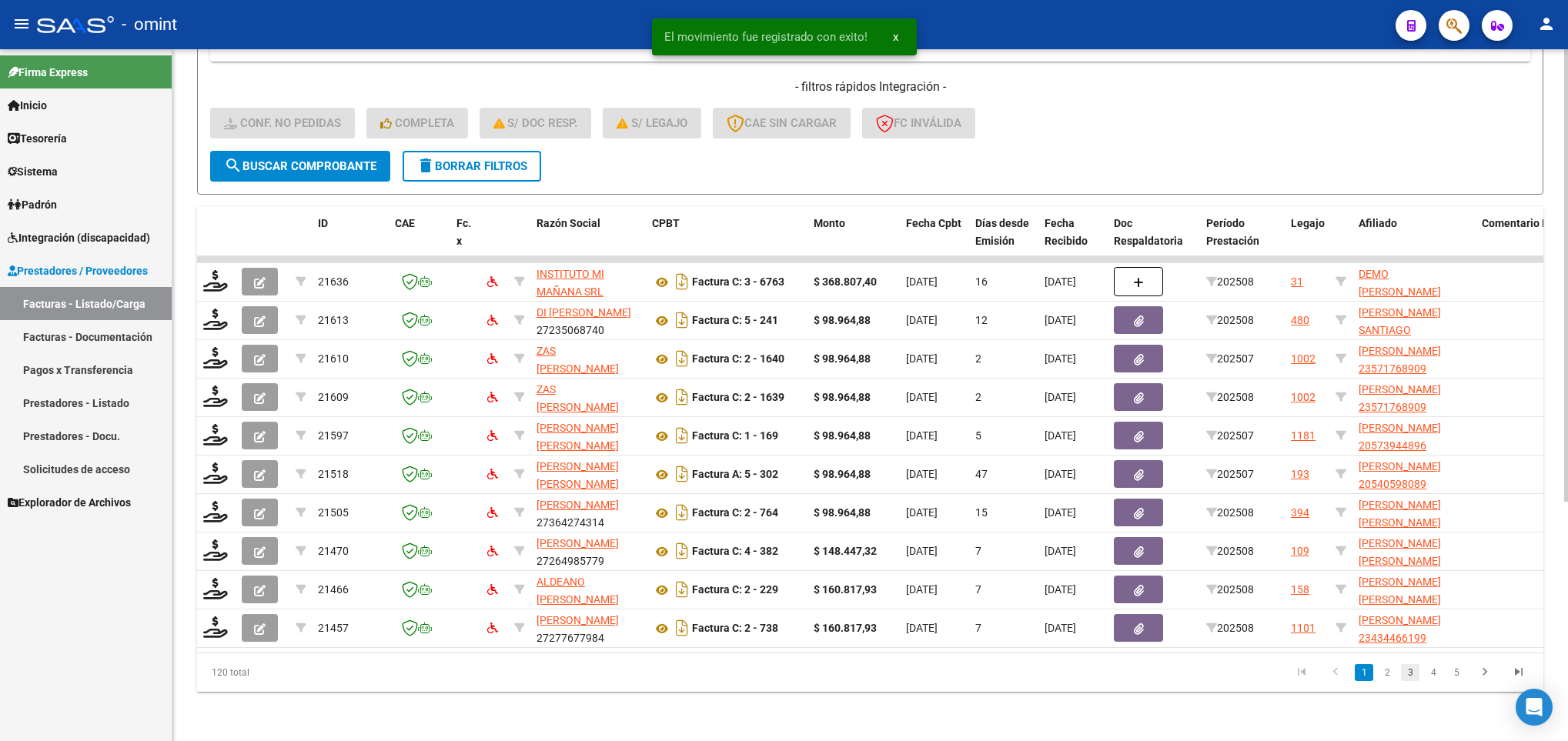
click at [1407, 677] on link "3" at bounding box center [1409, 673] width 18 height 17
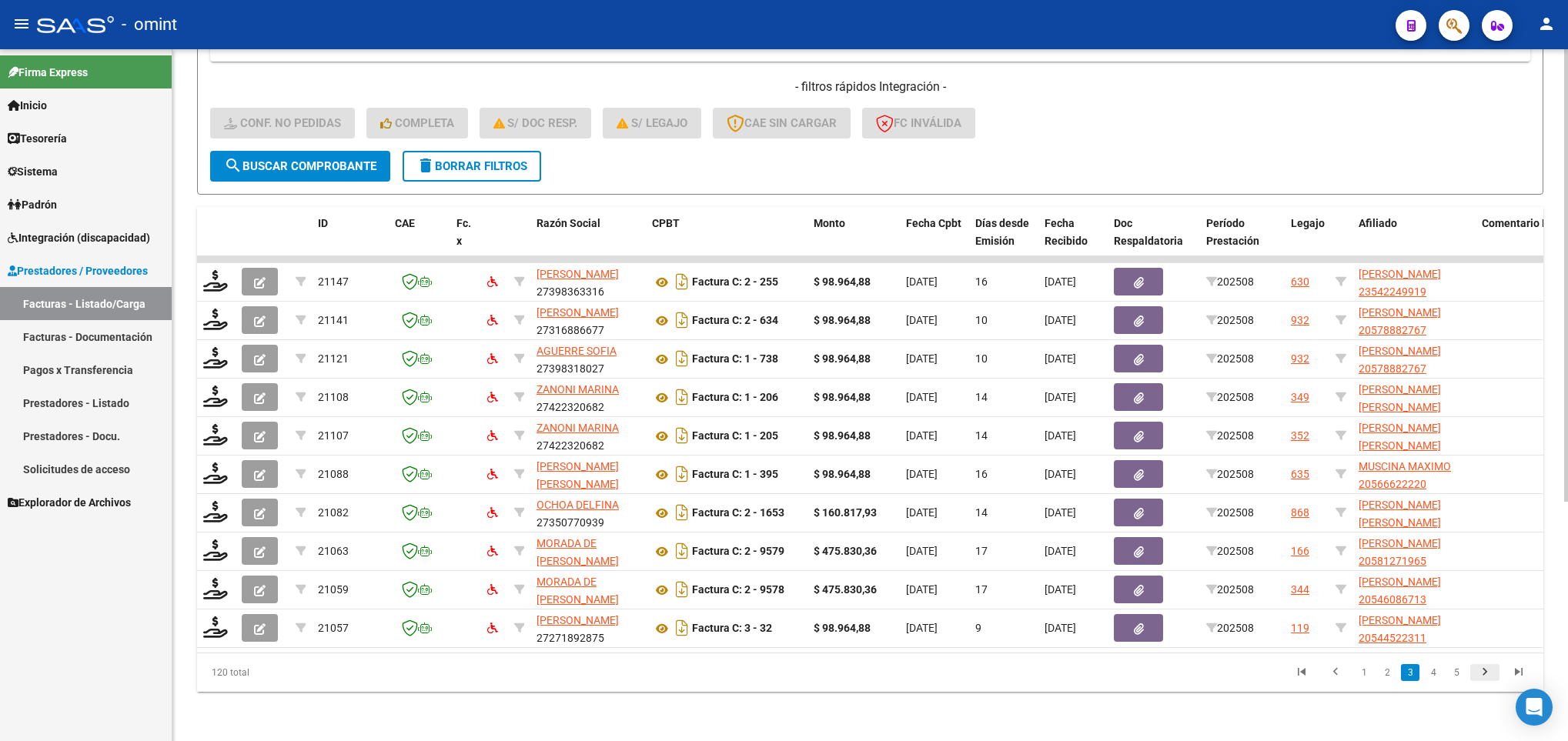
click at [1484, 677] on icon "go to next page" at bounding box center [1484, 674] width 20 height 18
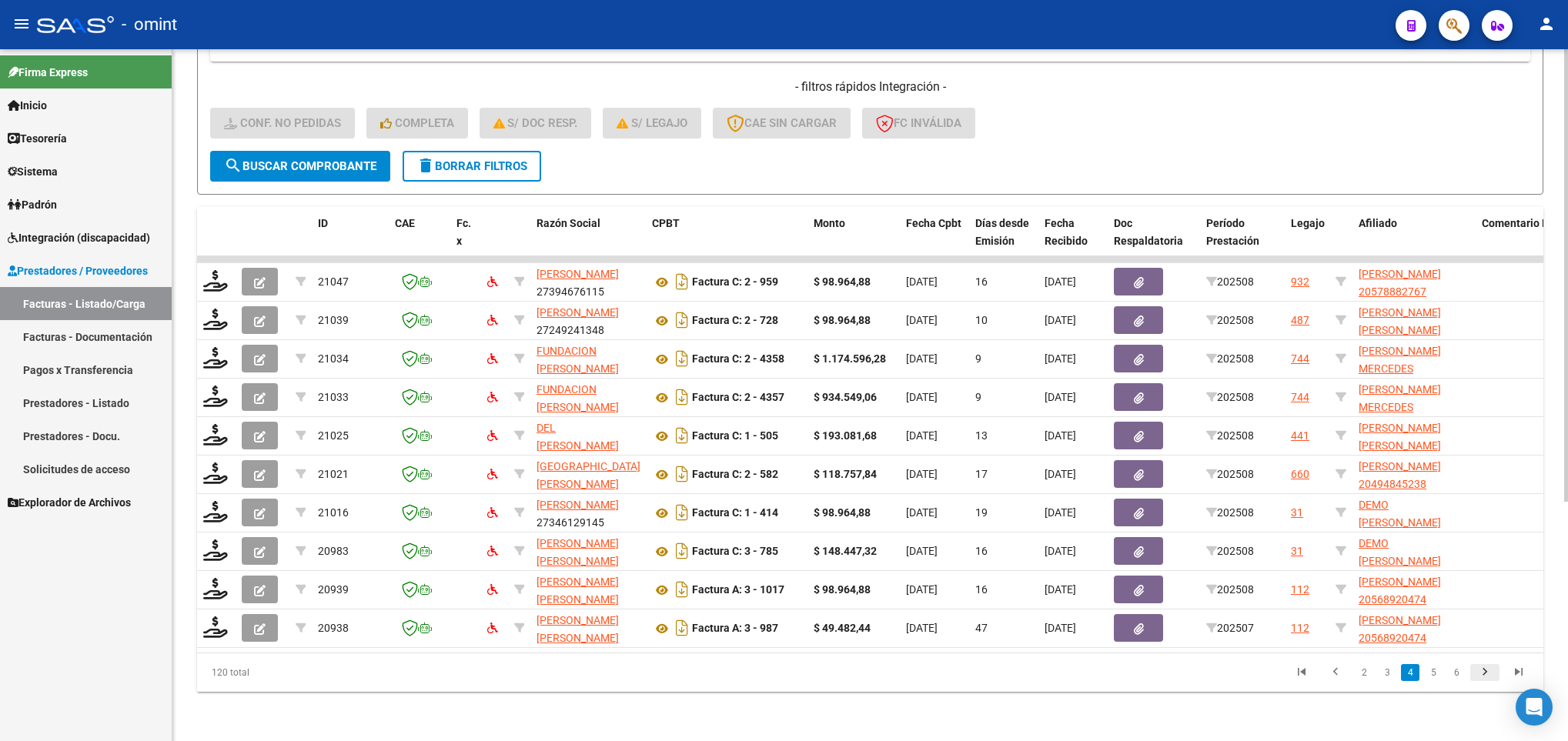
click at [1484, 677] on icon "go to next page" at bounding box center [1484, 674] width 20 height 18
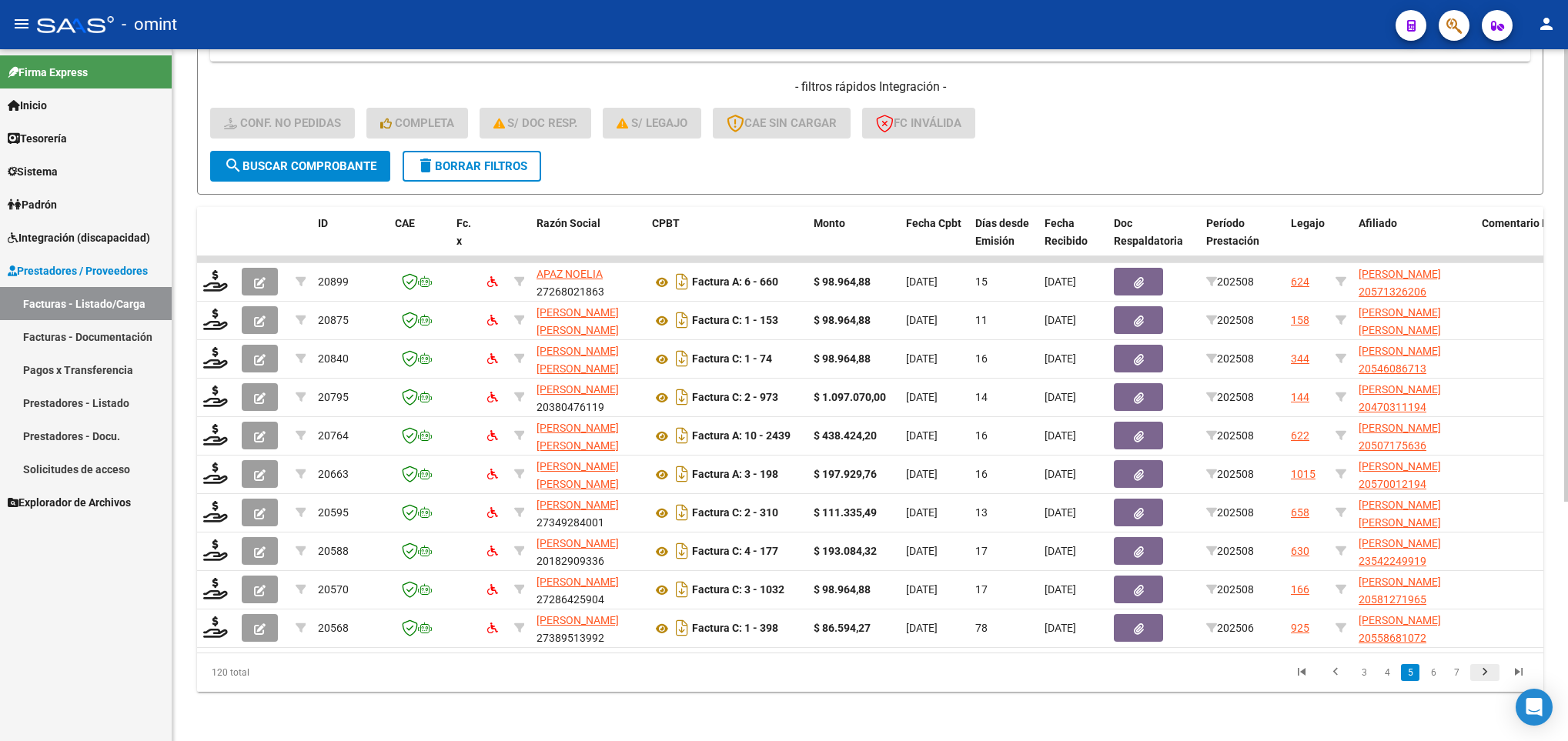
click at [1484, 677] on icon "go to next page" at bounding box center [1484, 674] width 20 height 18
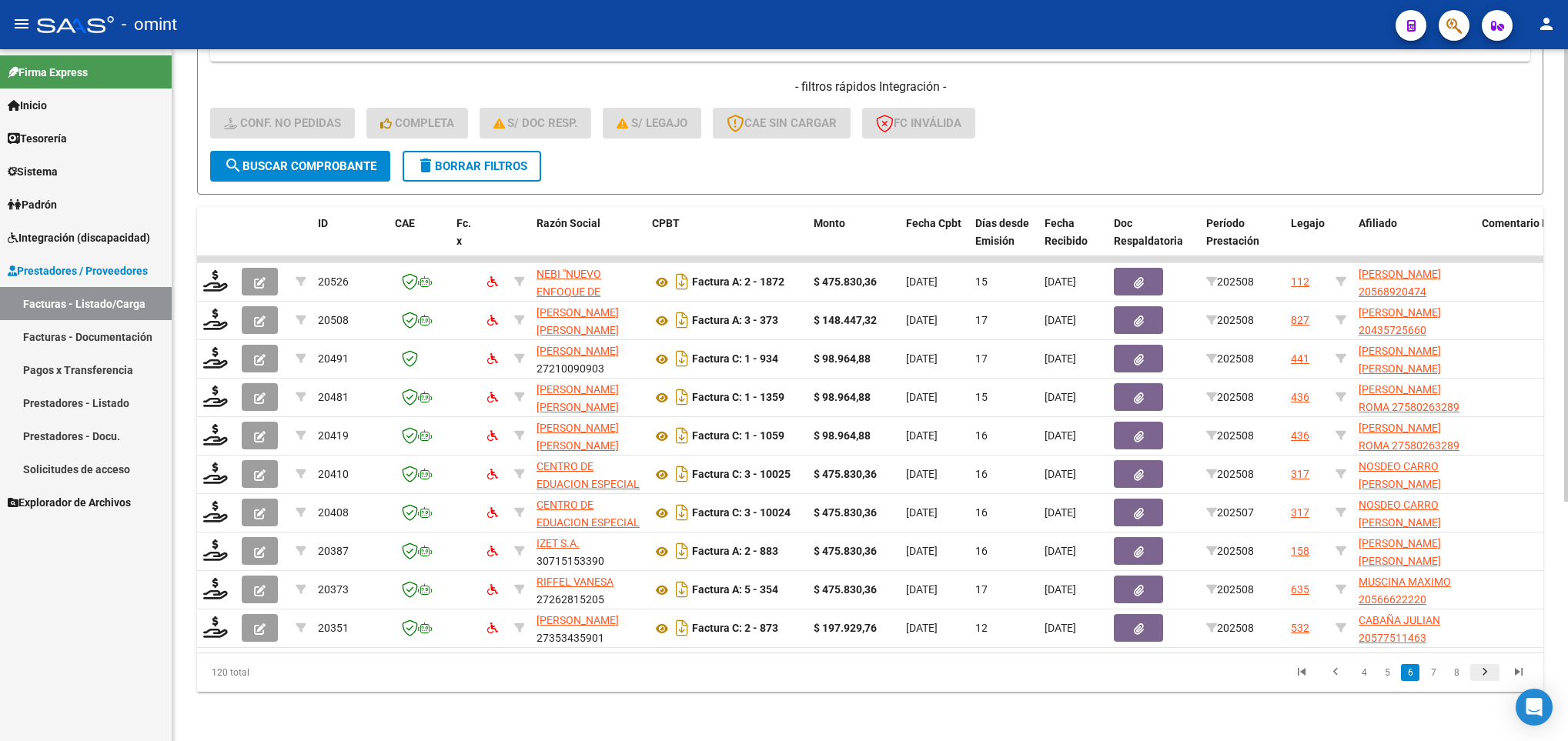
click at [1484, 677] on icon "go to next page" at bounding box center [1484, 674] width 20 height 18
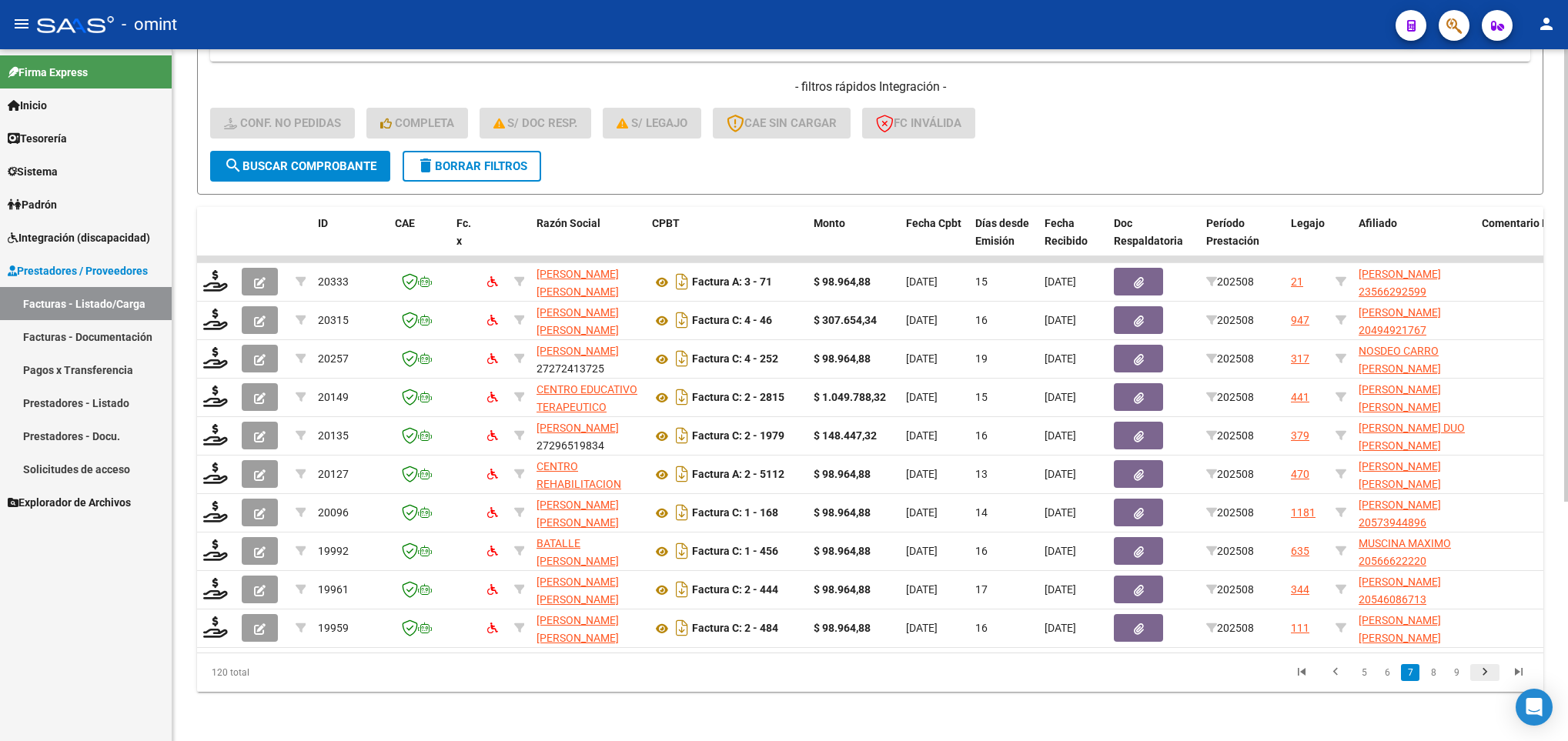
click at [1484, 677] on icon "go to next page" at bounding box center [1484, 674] width 20 height 18
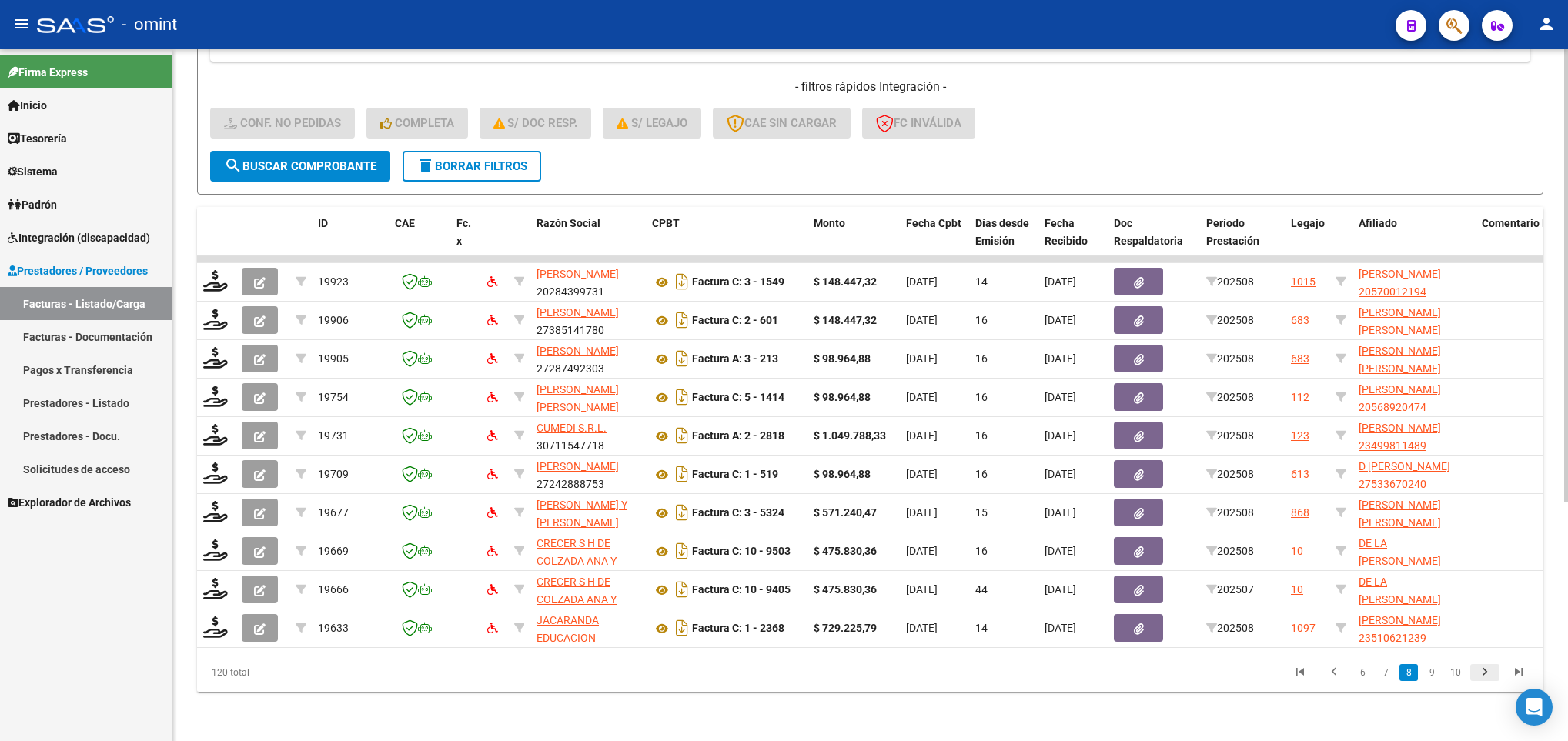
click at [1484, 677] on icon "go to next page" at bounding box center [1484, 674] width 20 height 18
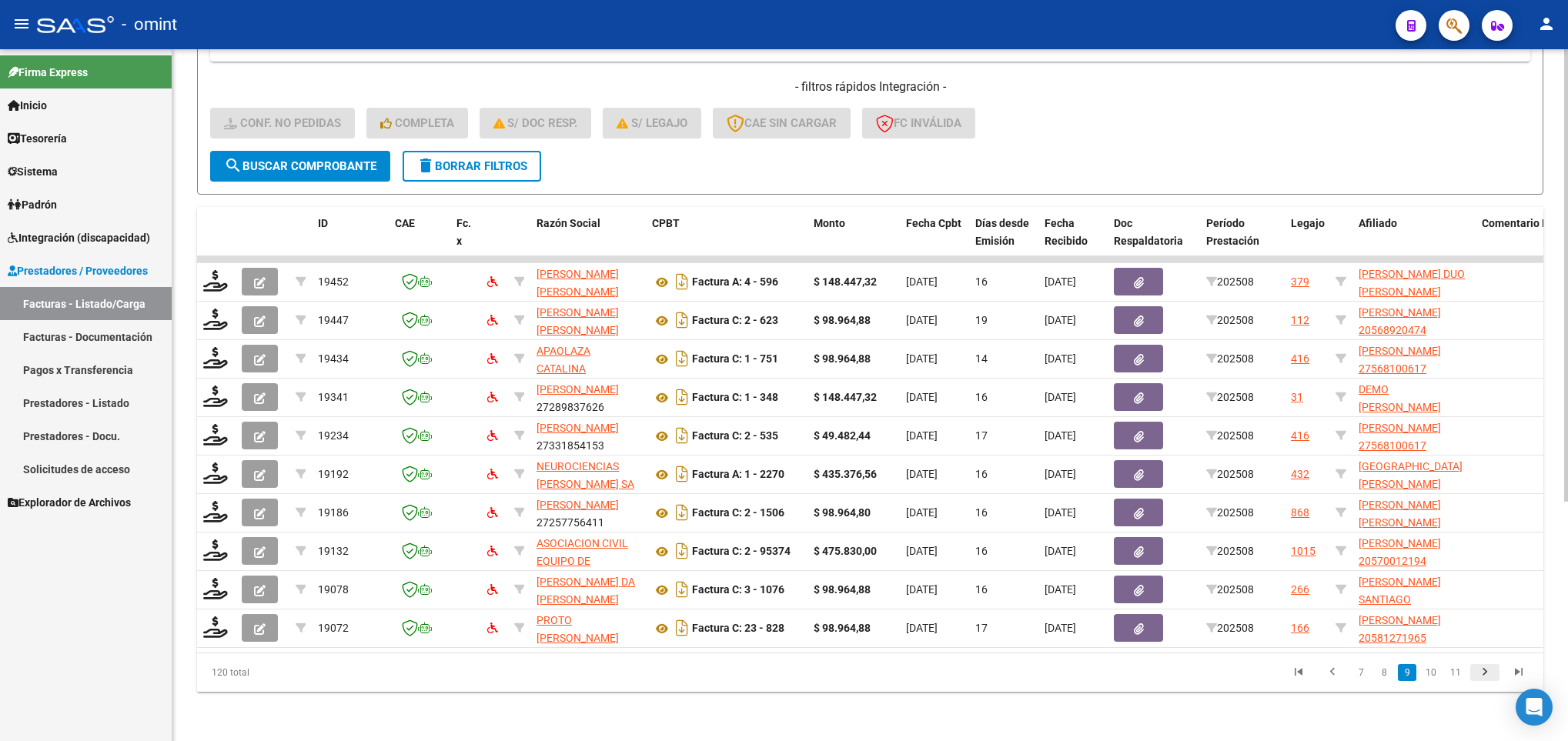
click at [1484, 677] on icon "go to next page" at bounding box center [1484, 674] width 20 height 18
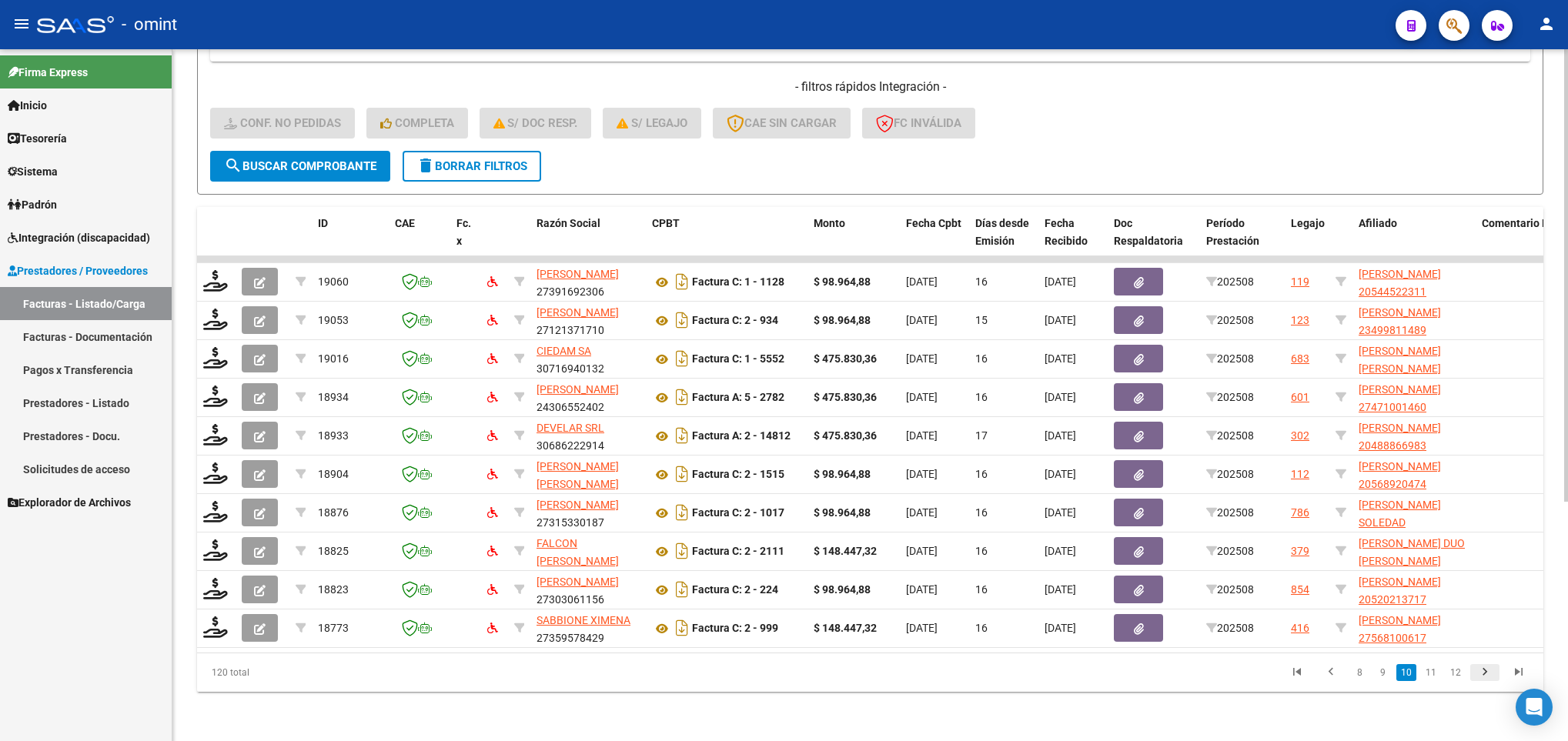
click at [1484, 677] on icon "go to next page" at bounding box center [1484, 674] width 20 height 18
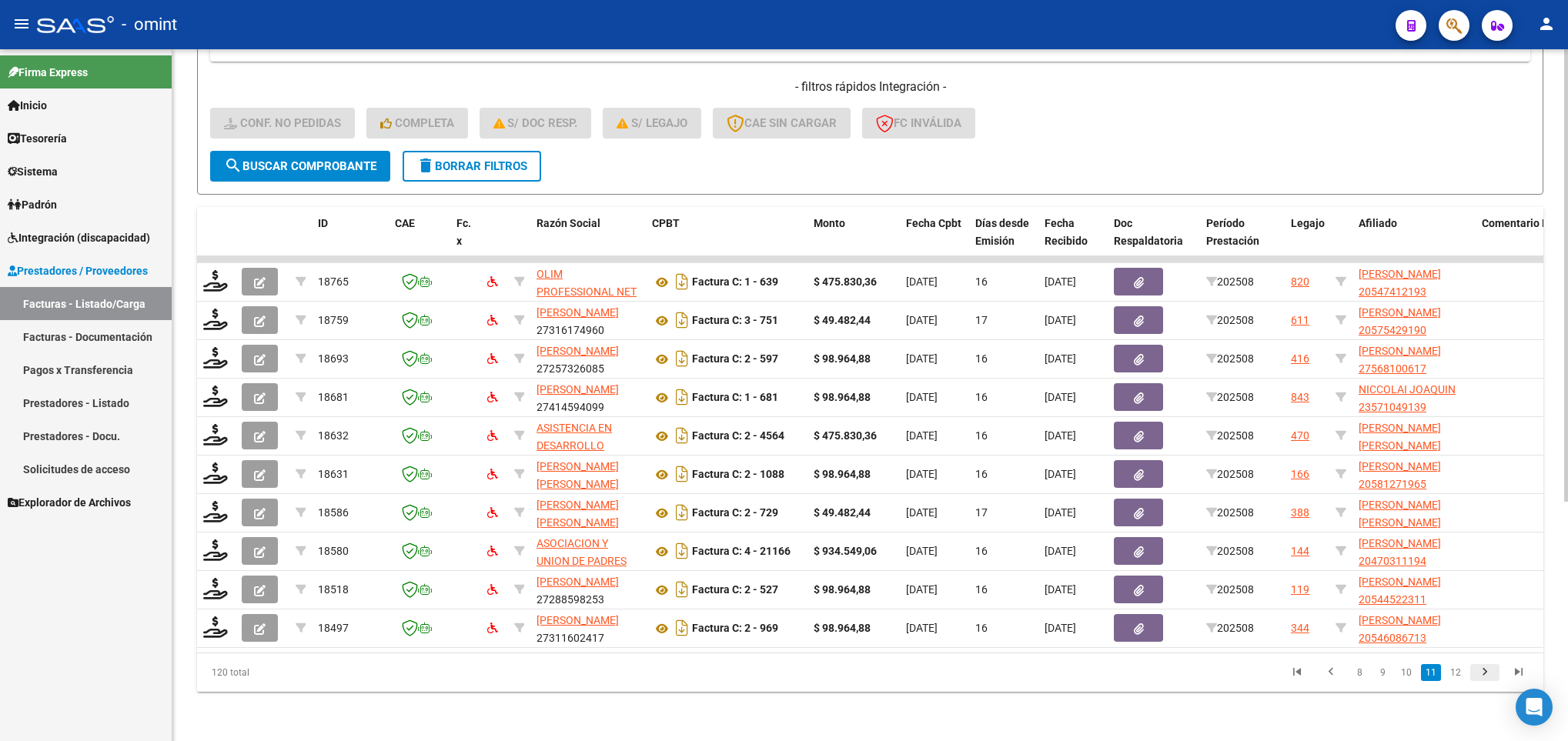
click at [1484, 677] on icon "go to next page" at bounding box center [1484, 674] width 20 height 18
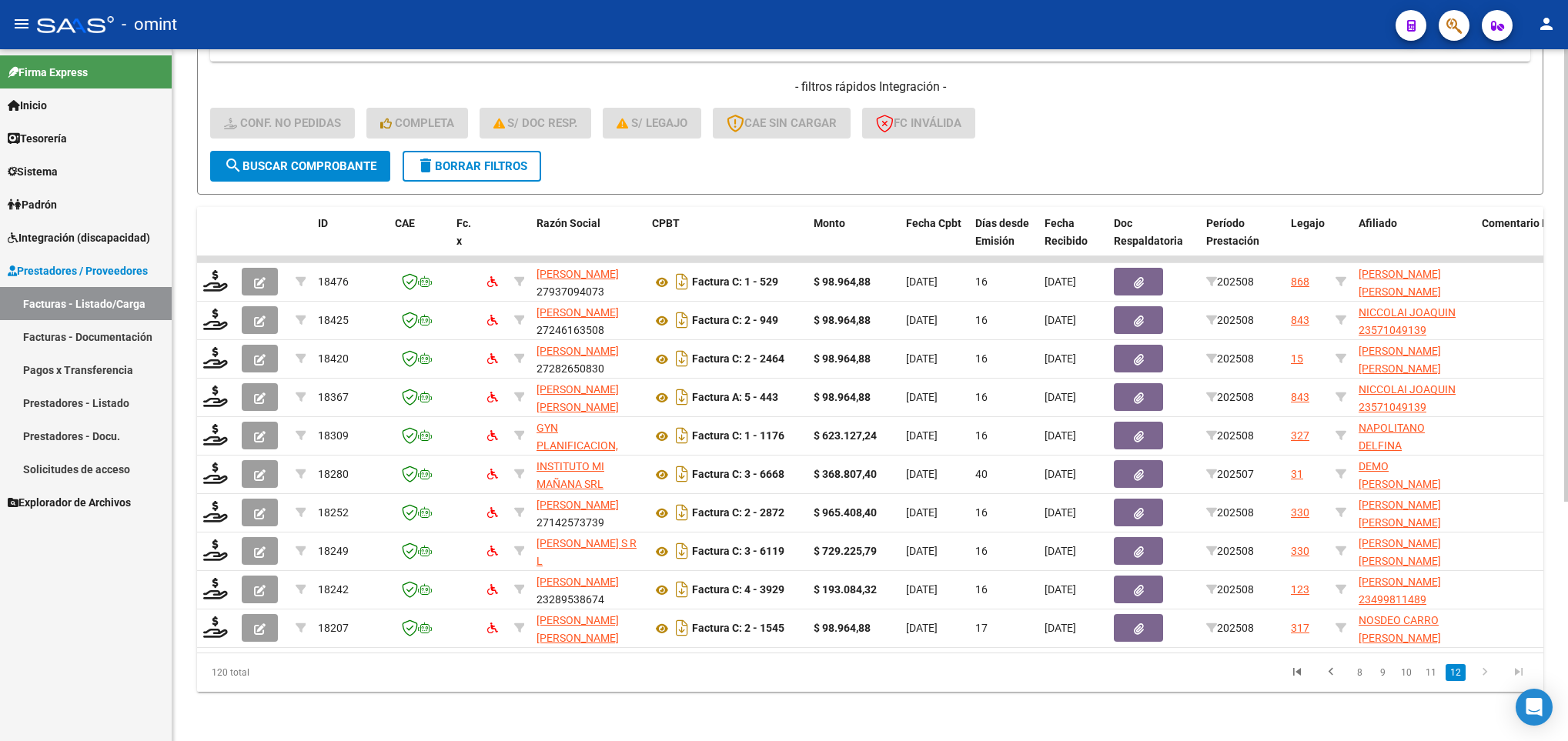
click at [1484, 677] on icon "go to next page" at bounding box center [1484, 674] width 20 height 18
click at [117, 240] on span "Integración (discapacidad)" at bounding box center [79, 238] width 142 height 17
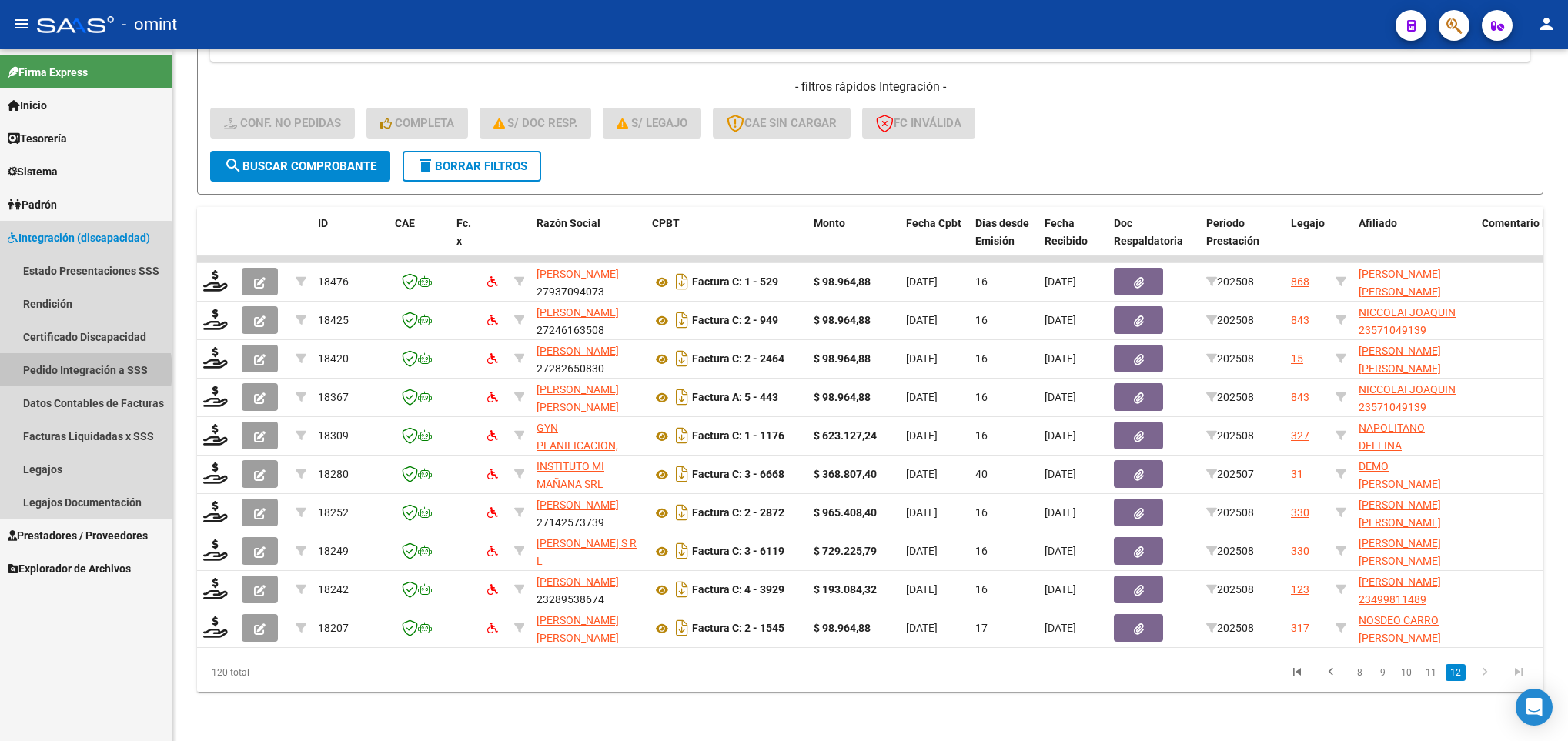
click at [74, 370] on link "Pedido Integración a SSS" at bounding box center [85, 370] width 172 height 33
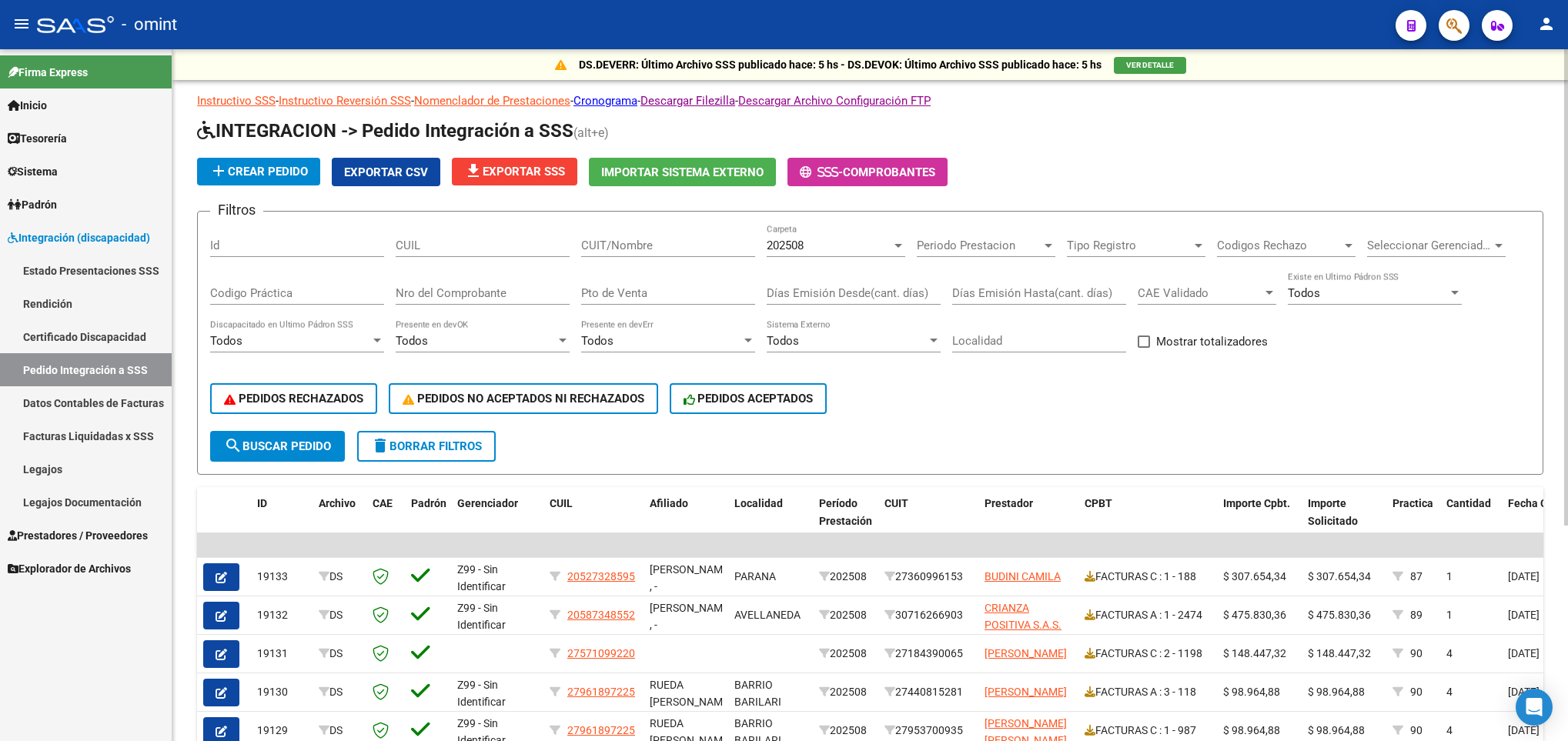
scroll to position [313, 0]
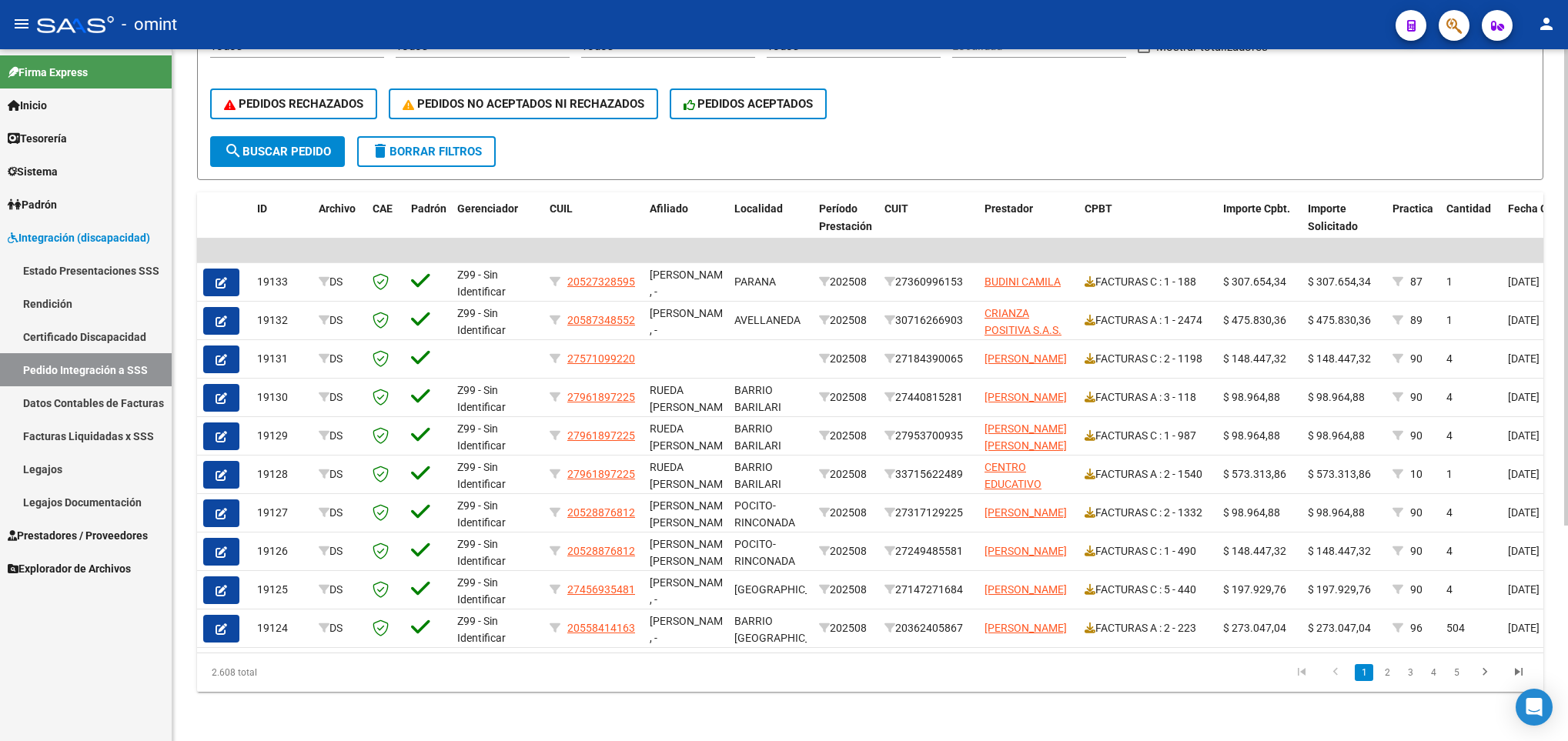
click at [1567, 593] on html "menu - omint person Firma Express Inicio Calendario SSS Instructivos Contacto O…" at bounding box center [784, 370] width 1568 height 741
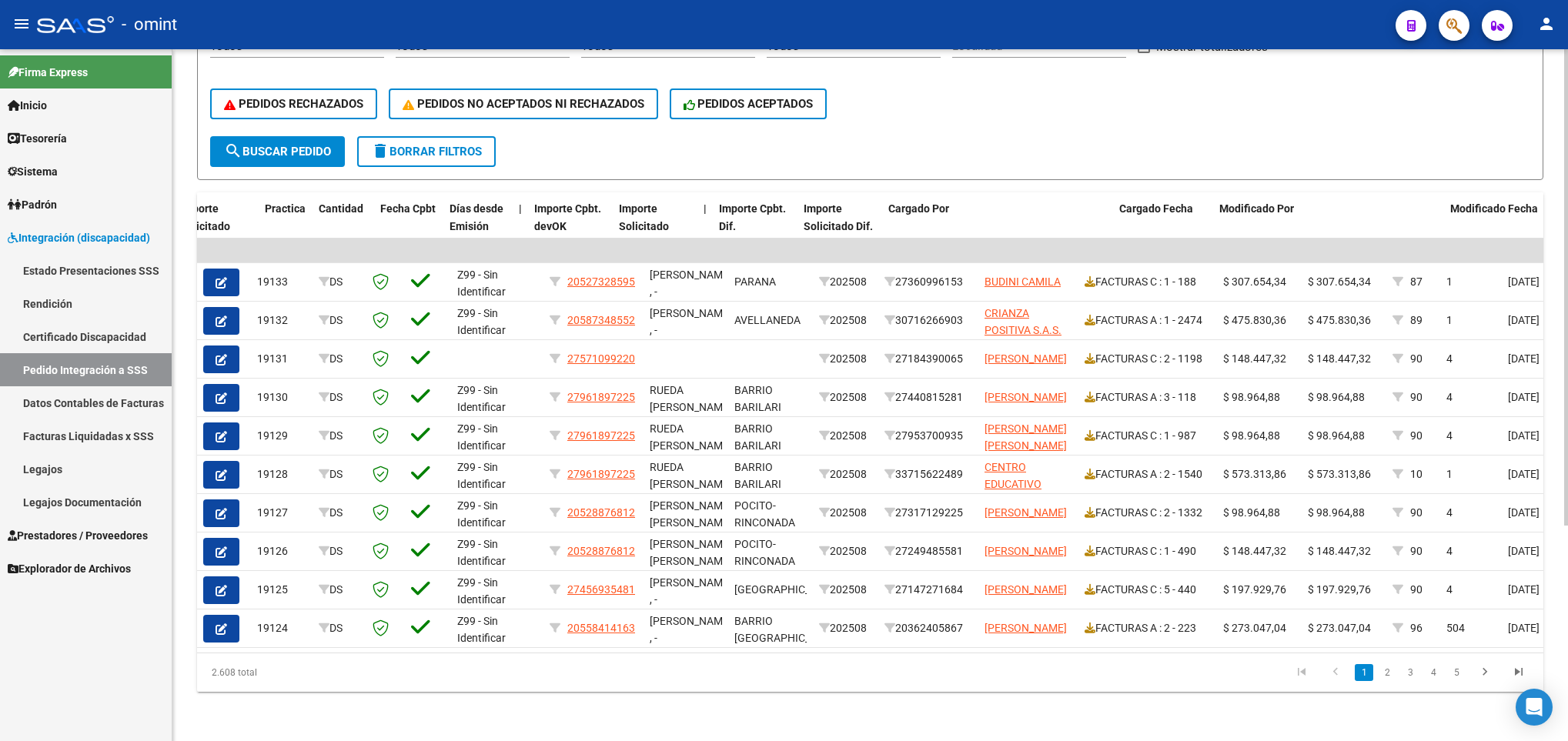
scroll to position [0, 1128]
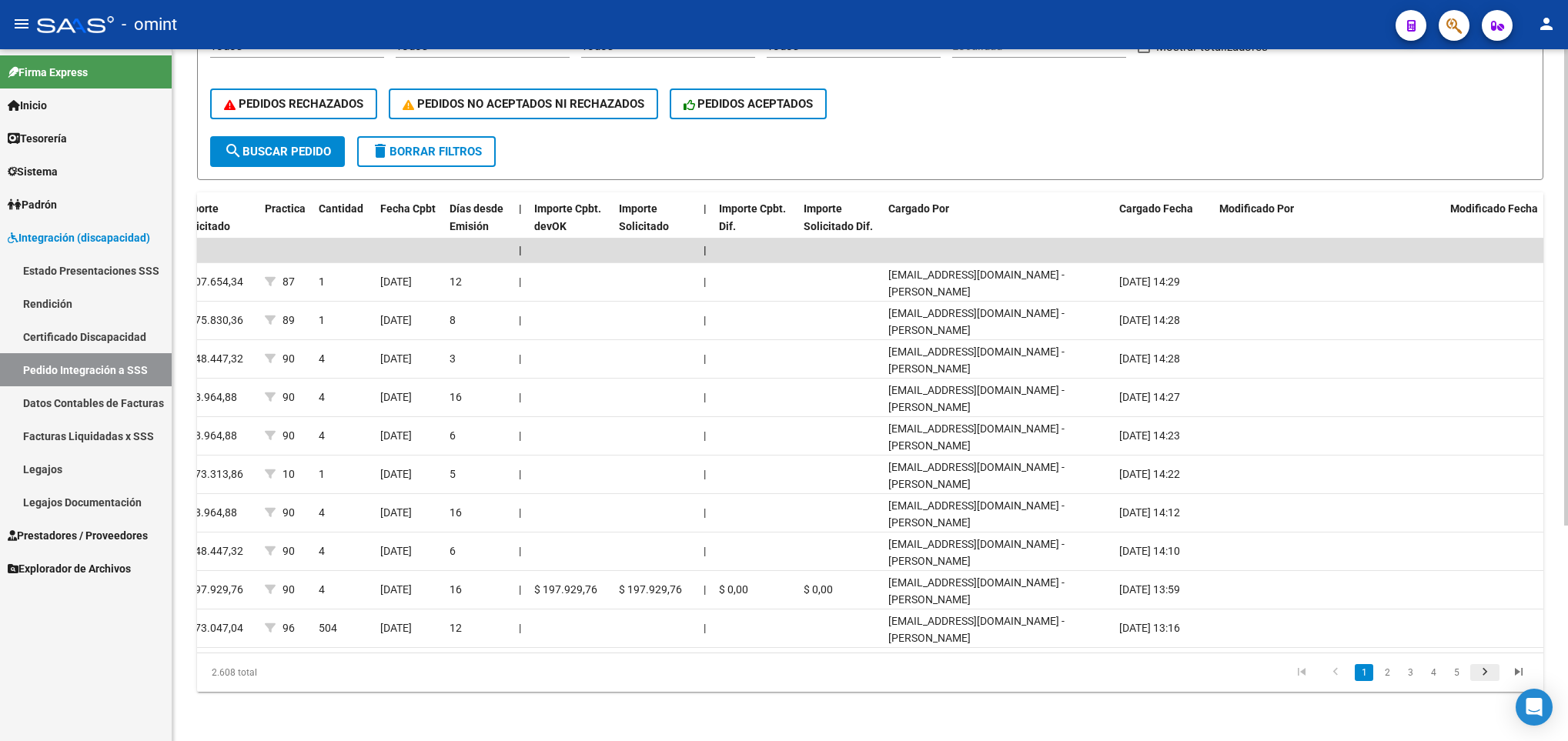
click at [1483, 680] on icon "go to next page" at bounding box center [1484, 674] width 20 height 18
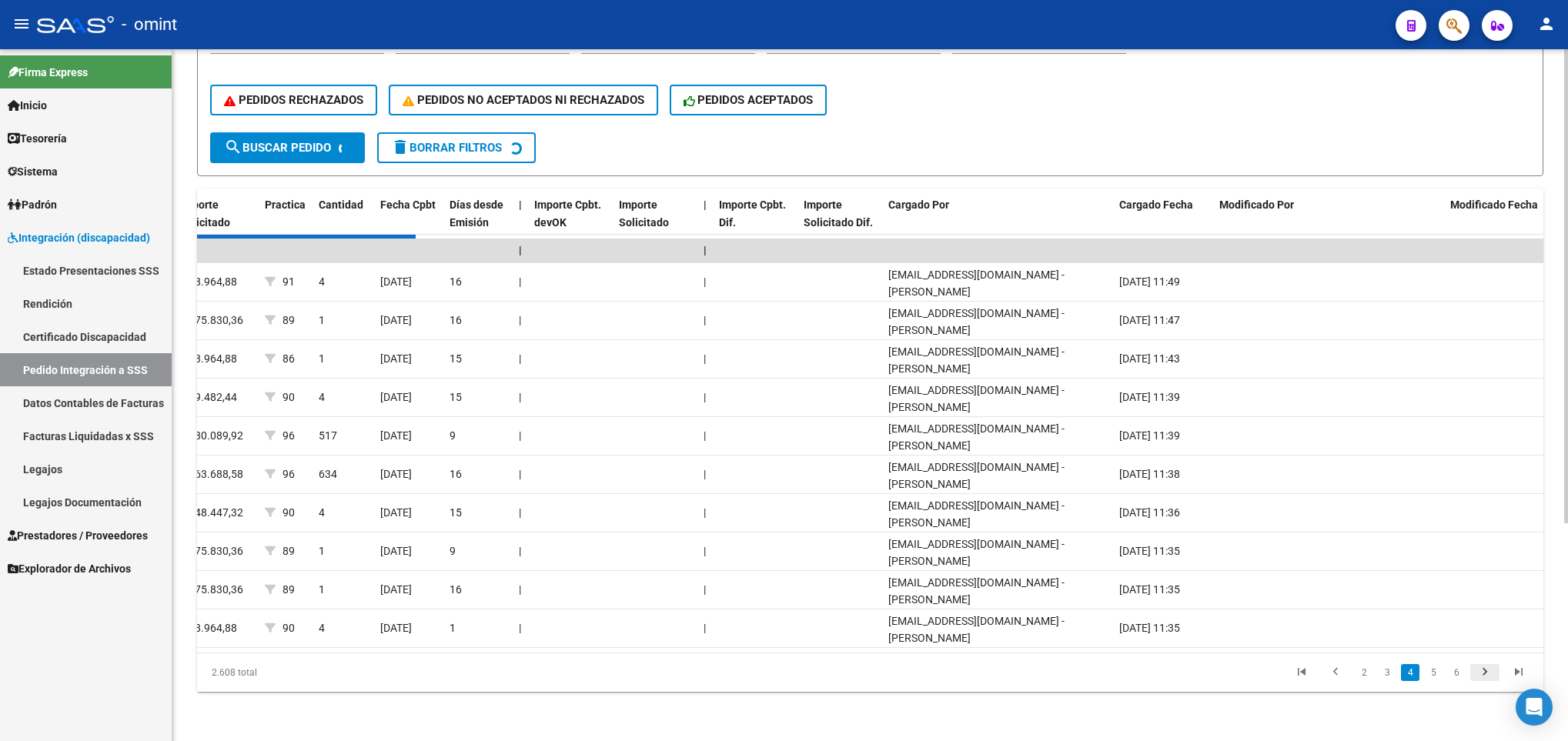
click at [1483, 680] on div "2.608 total 2 3 4 5 6" at bounding box center [869, 673] width 1346 height 39
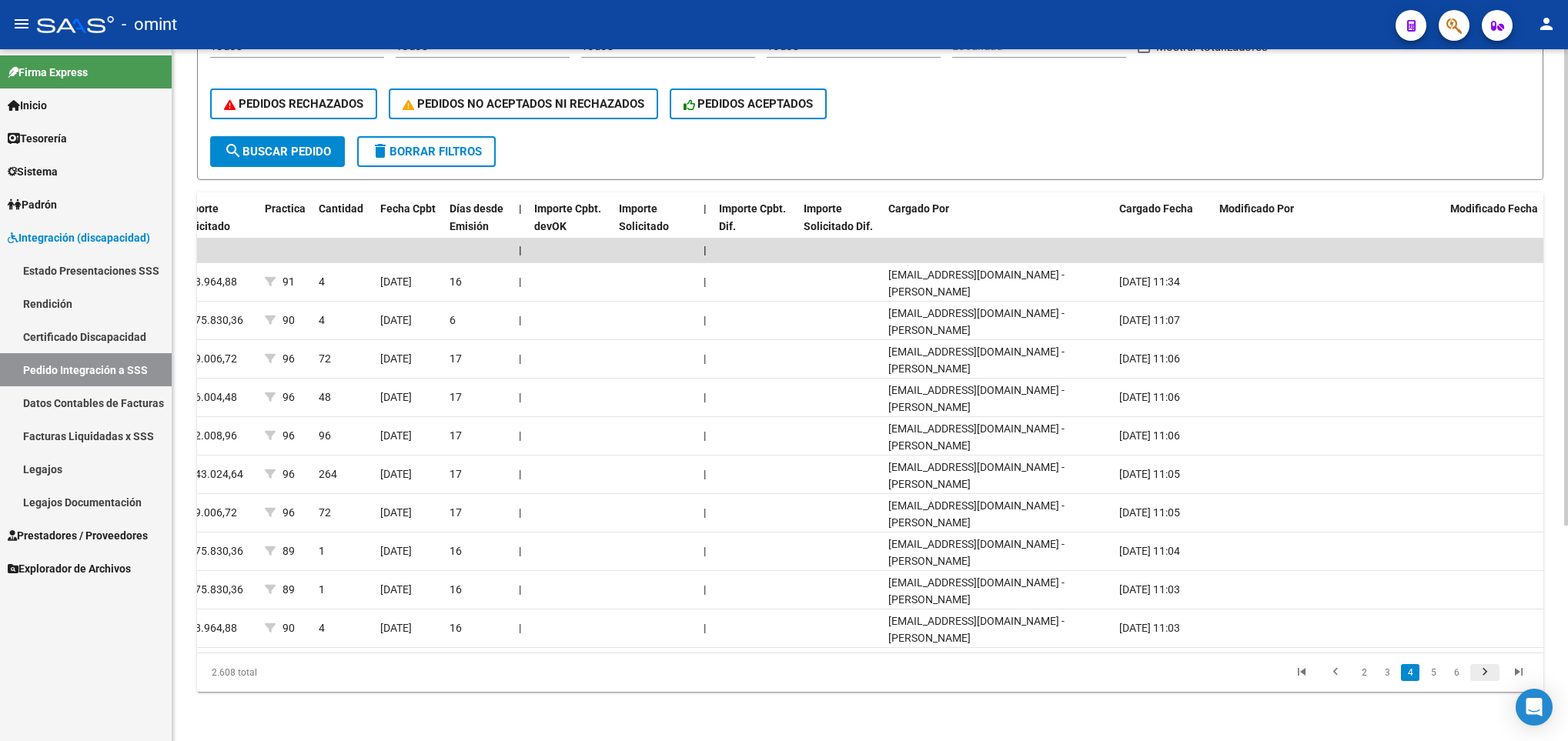
click at [1483, 680] on div "2.608 total 2 3 4 5 6" at bounding box center [869, 673] width 1346 height 39
click at [1483, 680] on icon "go to next page" at bounding box center [1484, 674] width 20 height 18
click at [1487, 675] on icon "go to next page" at bounding box center [1484, 674] width 20 height 18
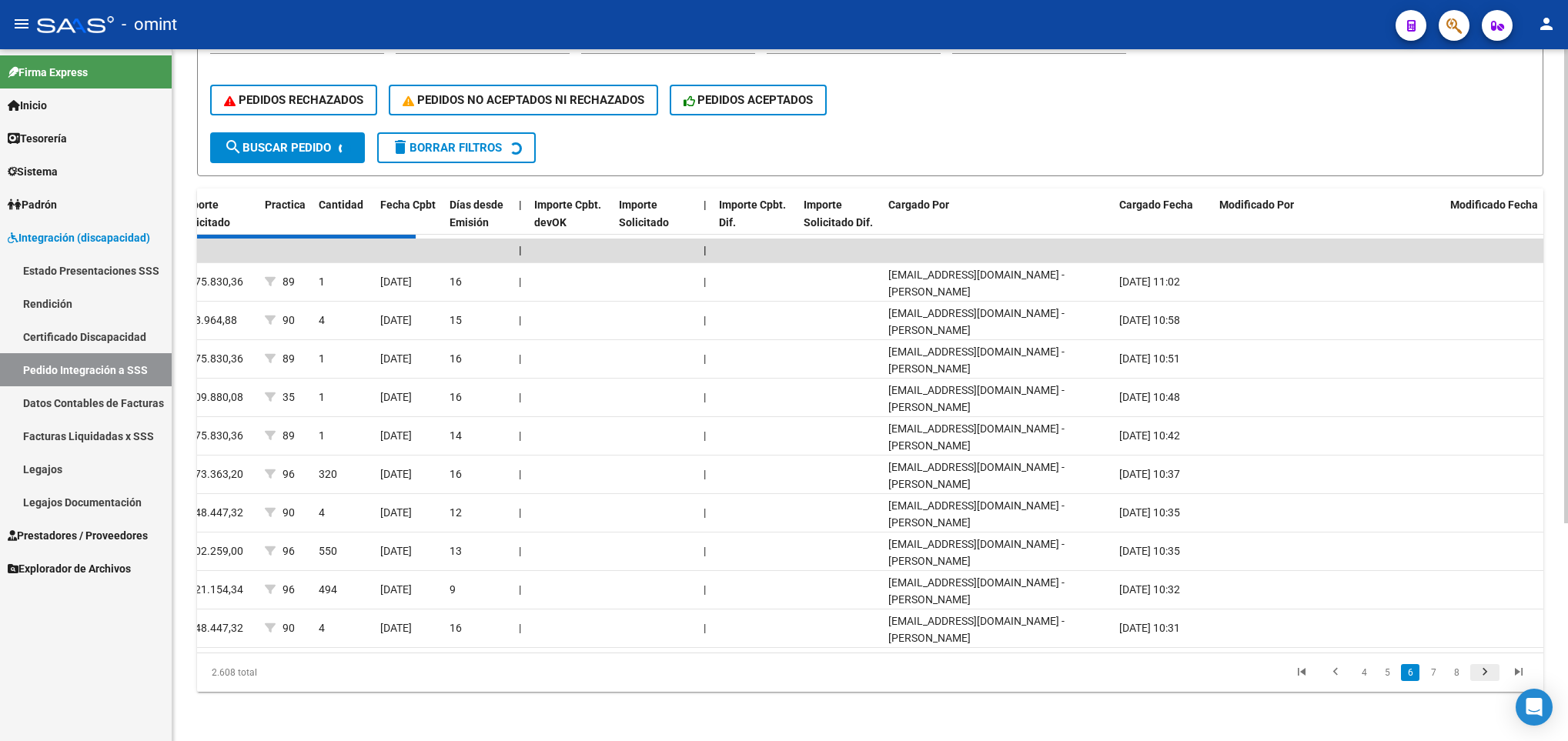
click at [1487, 675] on icon "go to next page" at bounding box center [1484, 674] width 20 height 18
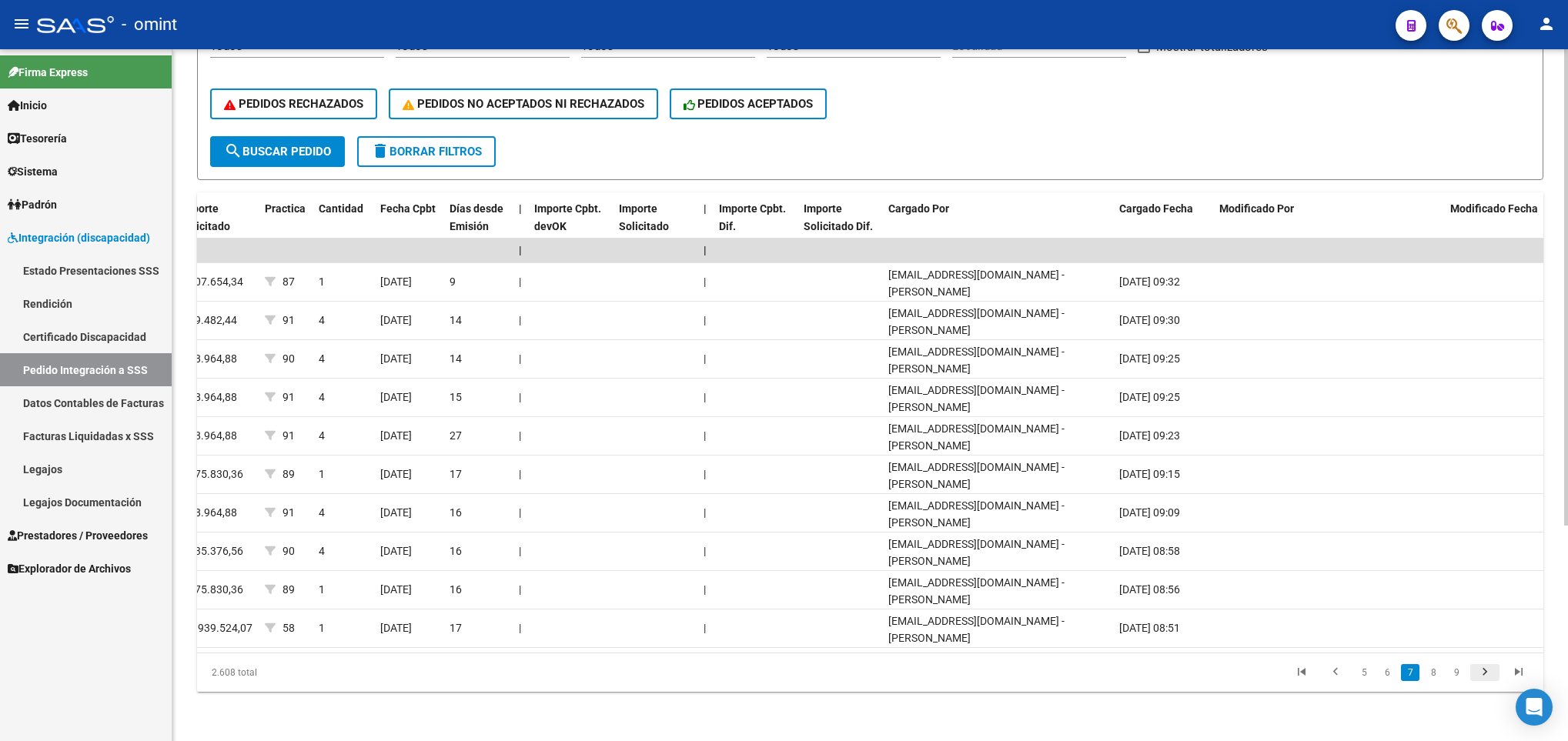
click at [1487, 675] on icon "go to next page" at bounding box center [1484, 674] width 20 height 18
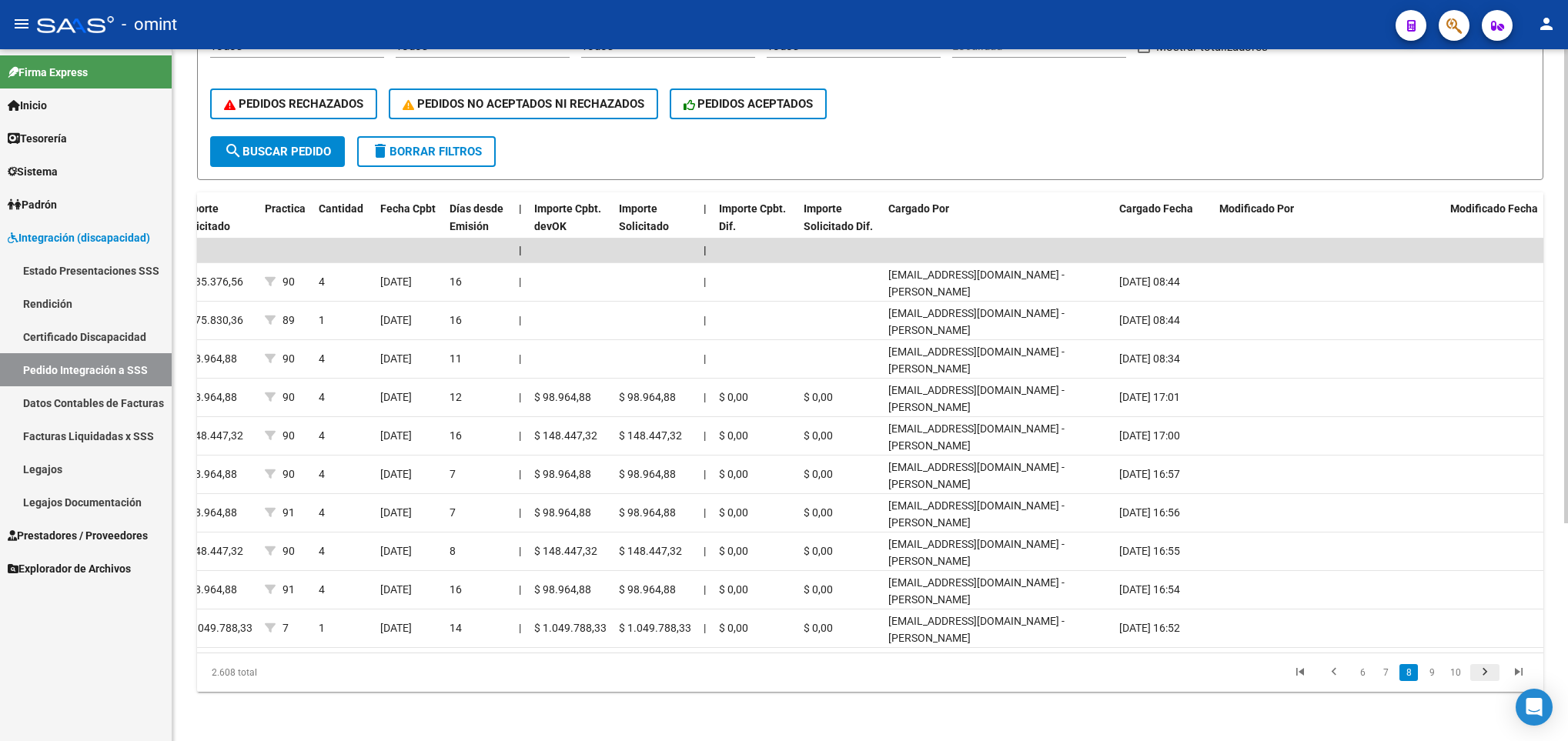
click at [1487, 675] on icon "go to next page" at bounding box center [1484, 674] width 20 height 18
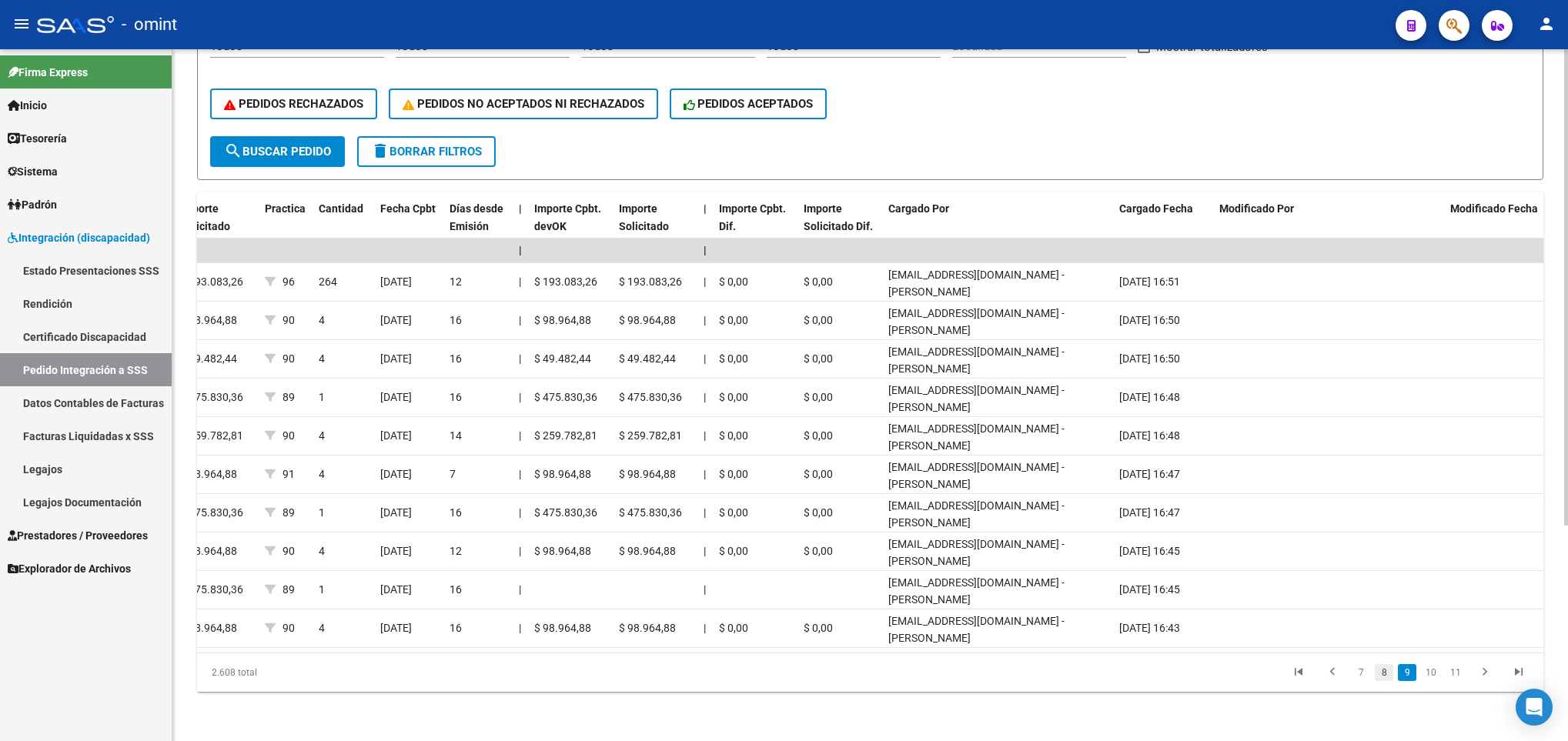
click at [1388, 680] on link "8" at bounding box center [1383, 673] width 18 height 17
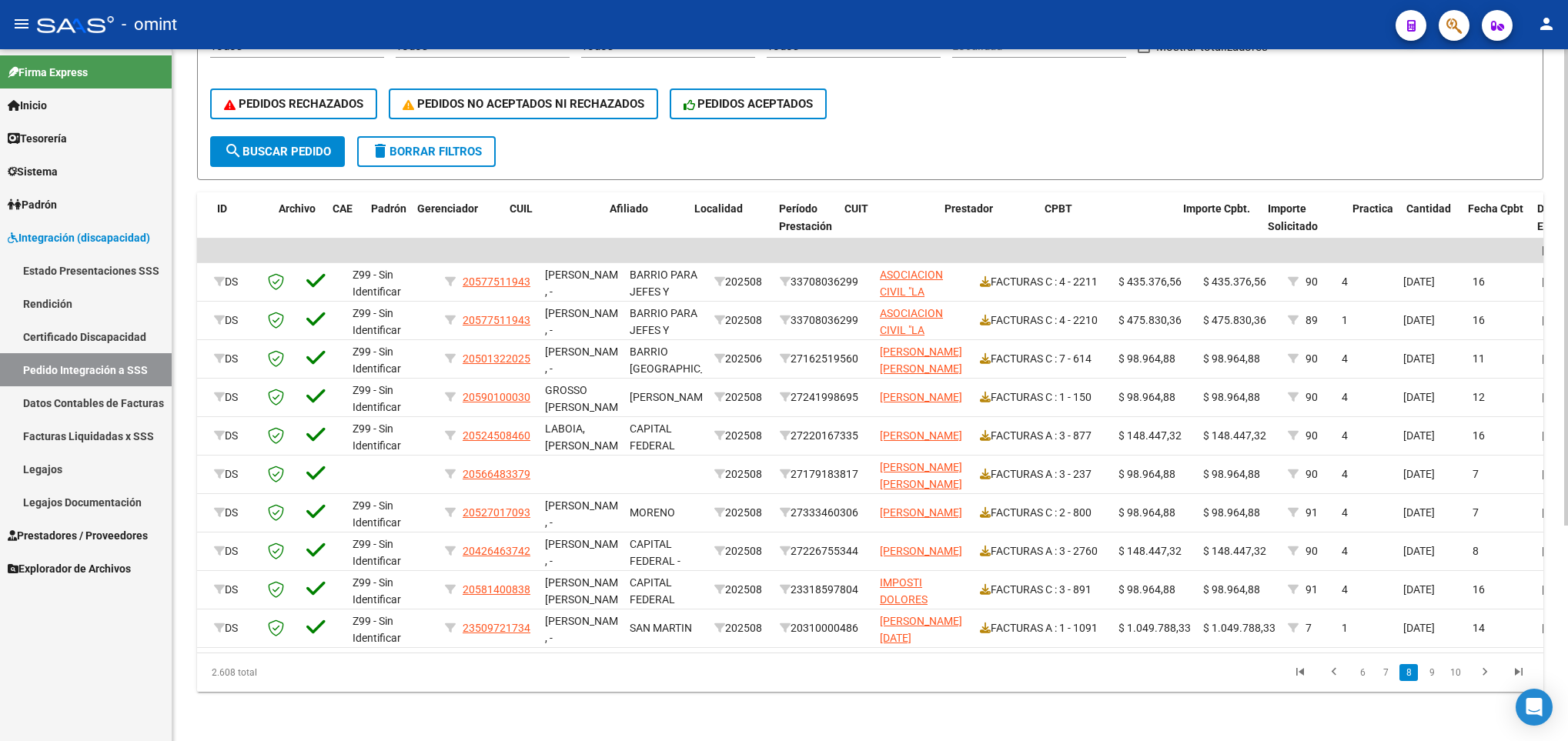
scroll to position [0, 0]
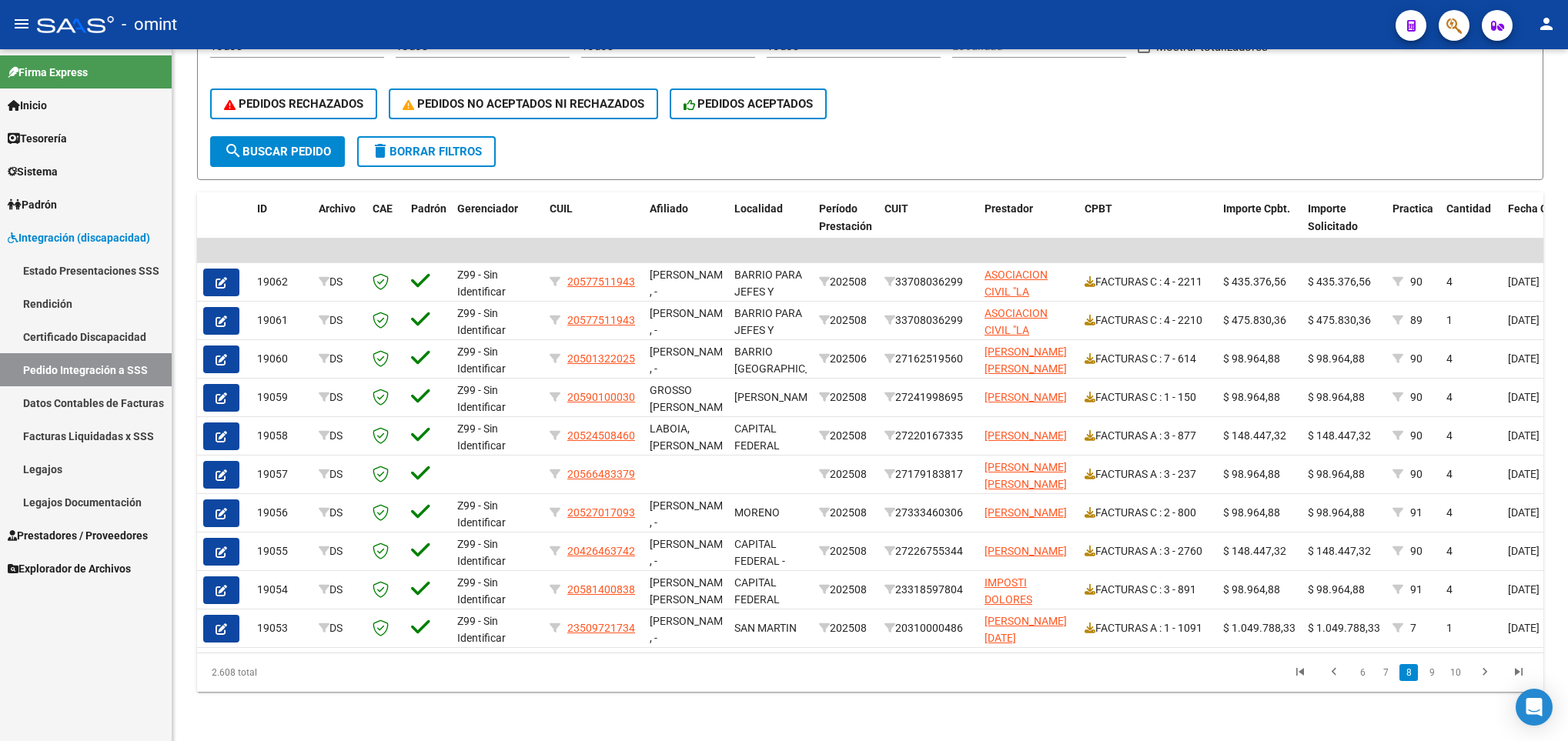
click at [84, 528] on span "Prestadores / Proveedores" at bounding box center [78, 536] width 140 height 17
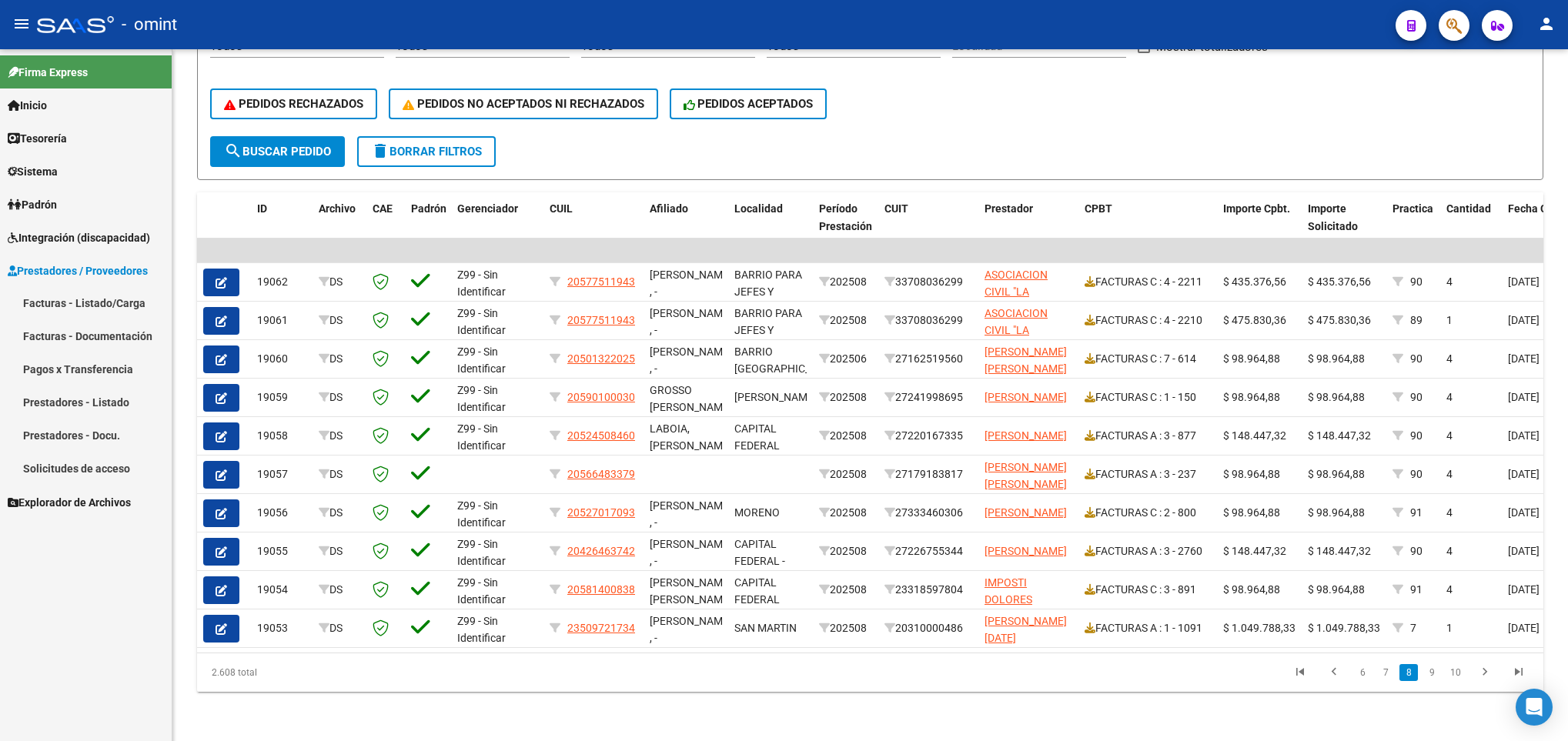
click at [30, 303] on link "Facturas - Listado/Carga" at bounding box center [85, 303] width 172 height 33
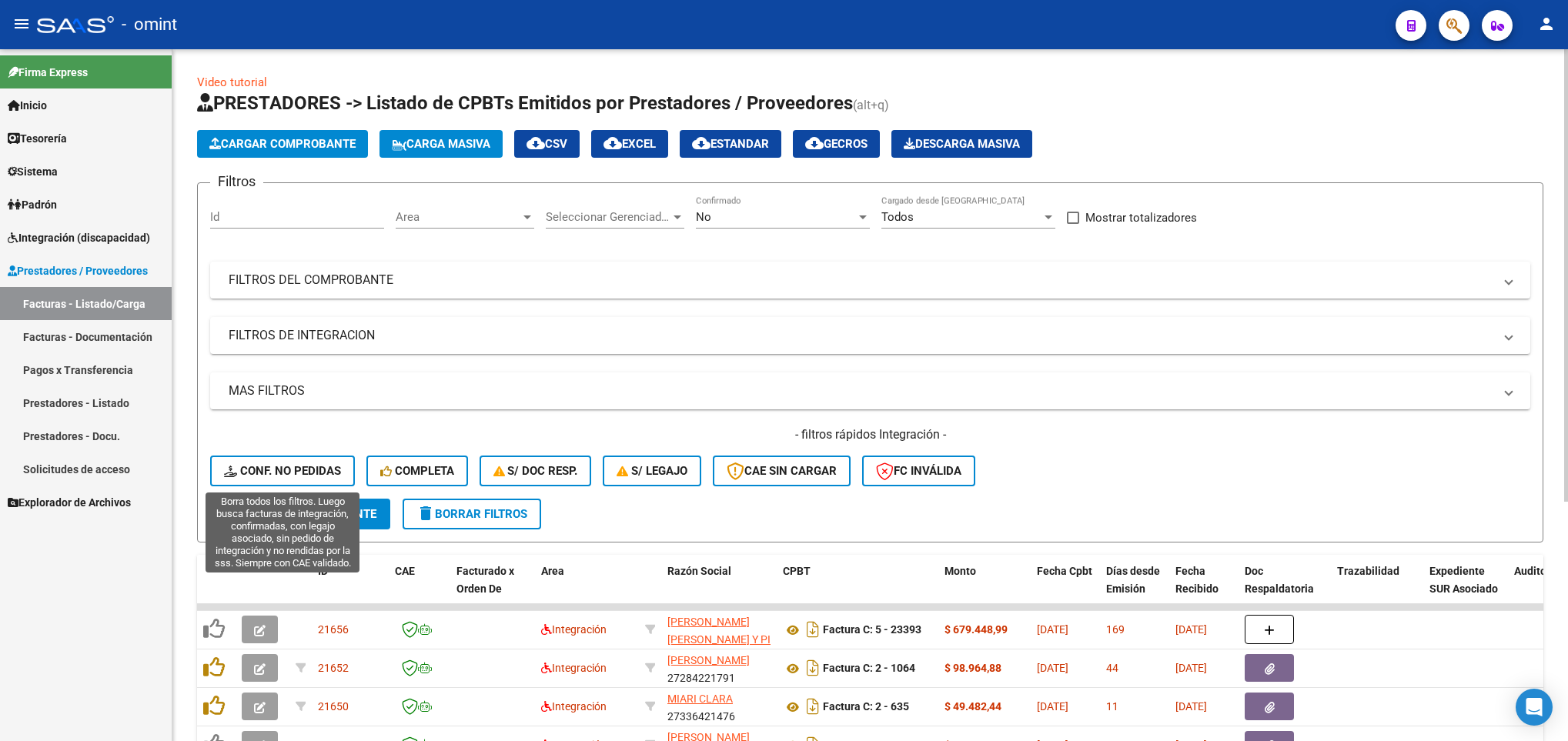
click at [275, 465] on span "Conf. no pedidas" at bounding box center [281, 471] width 117 height 14
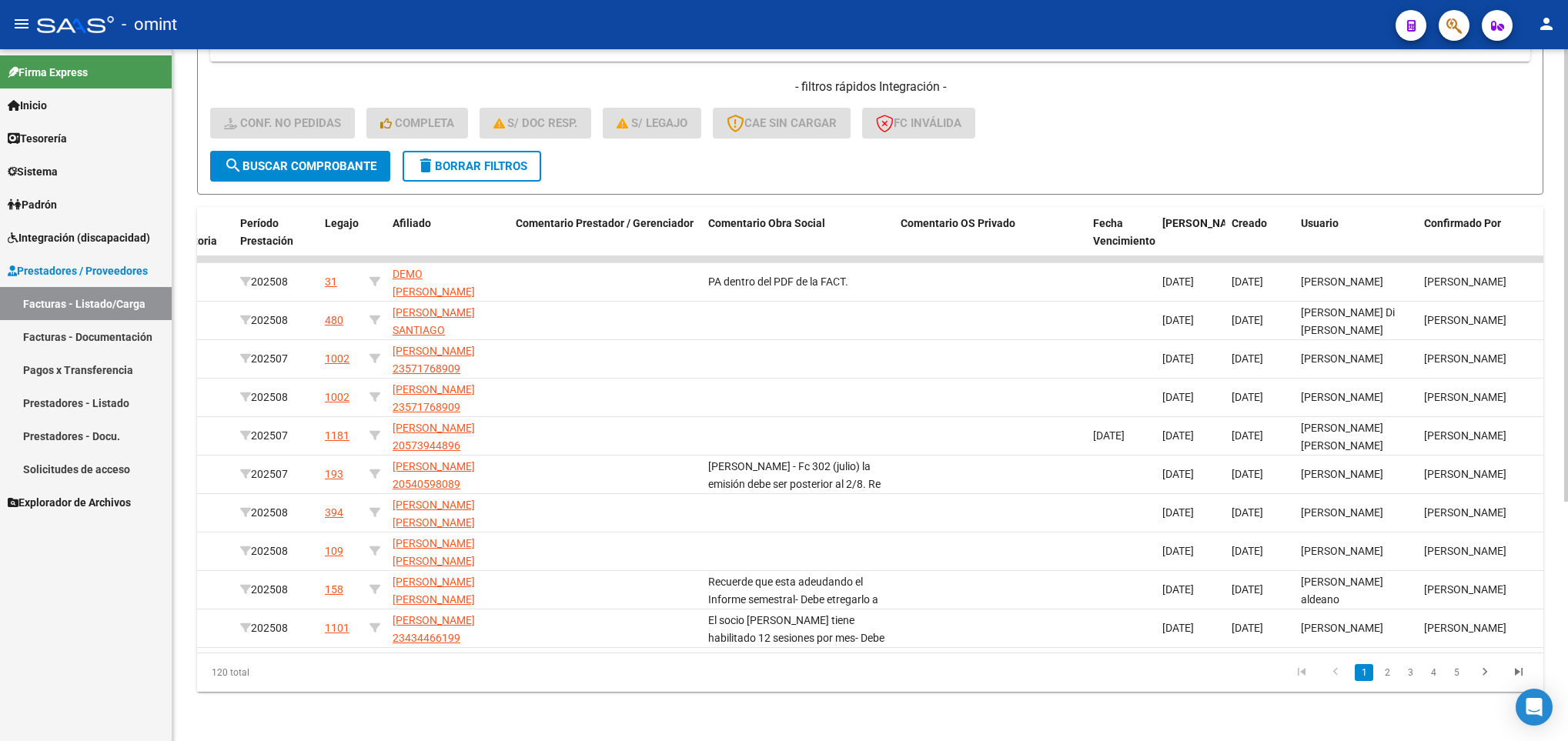
scroll to position [0, 1117]
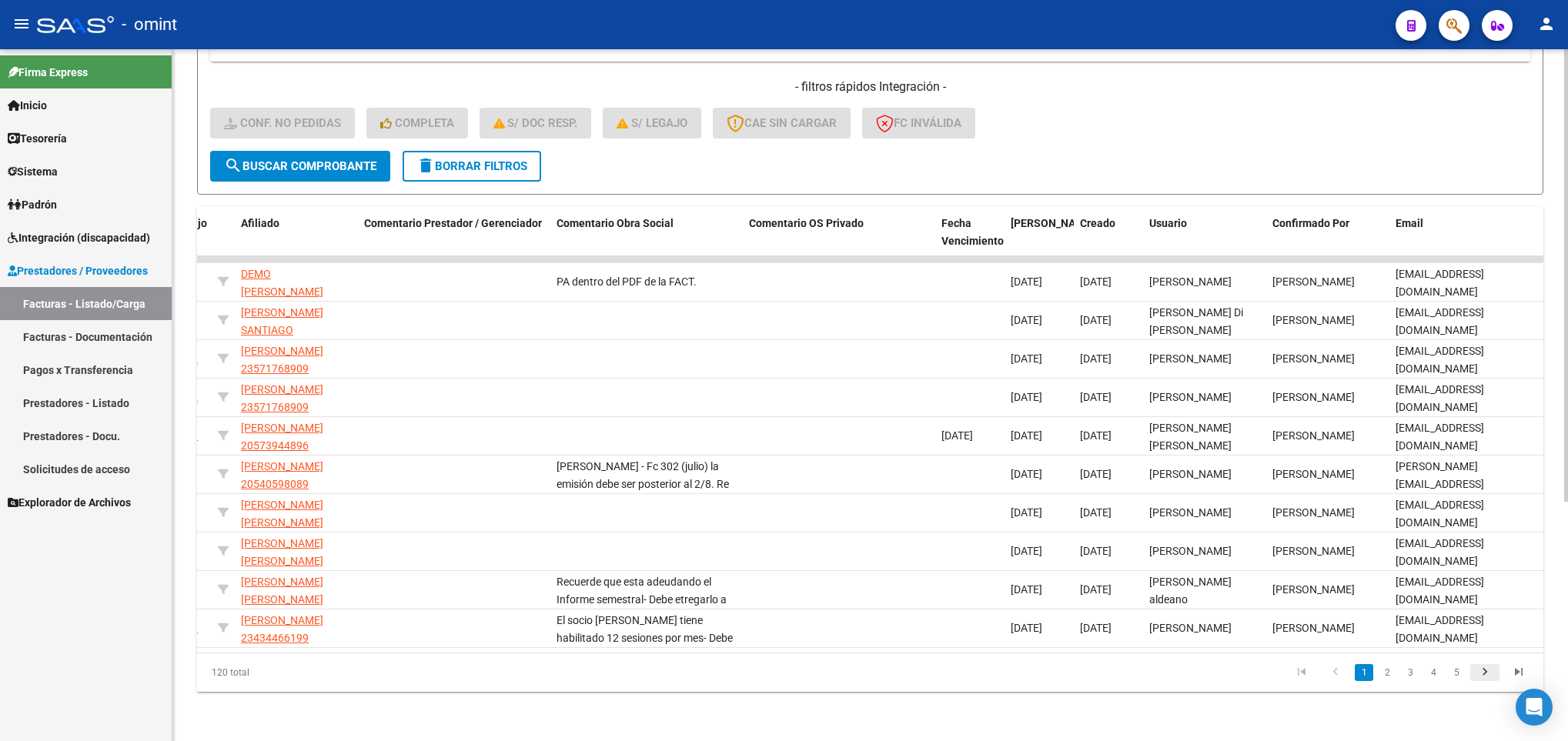
click at [1480, 677] on icon "go to next page" at bounding box center [1484, 674] width 20 height 18
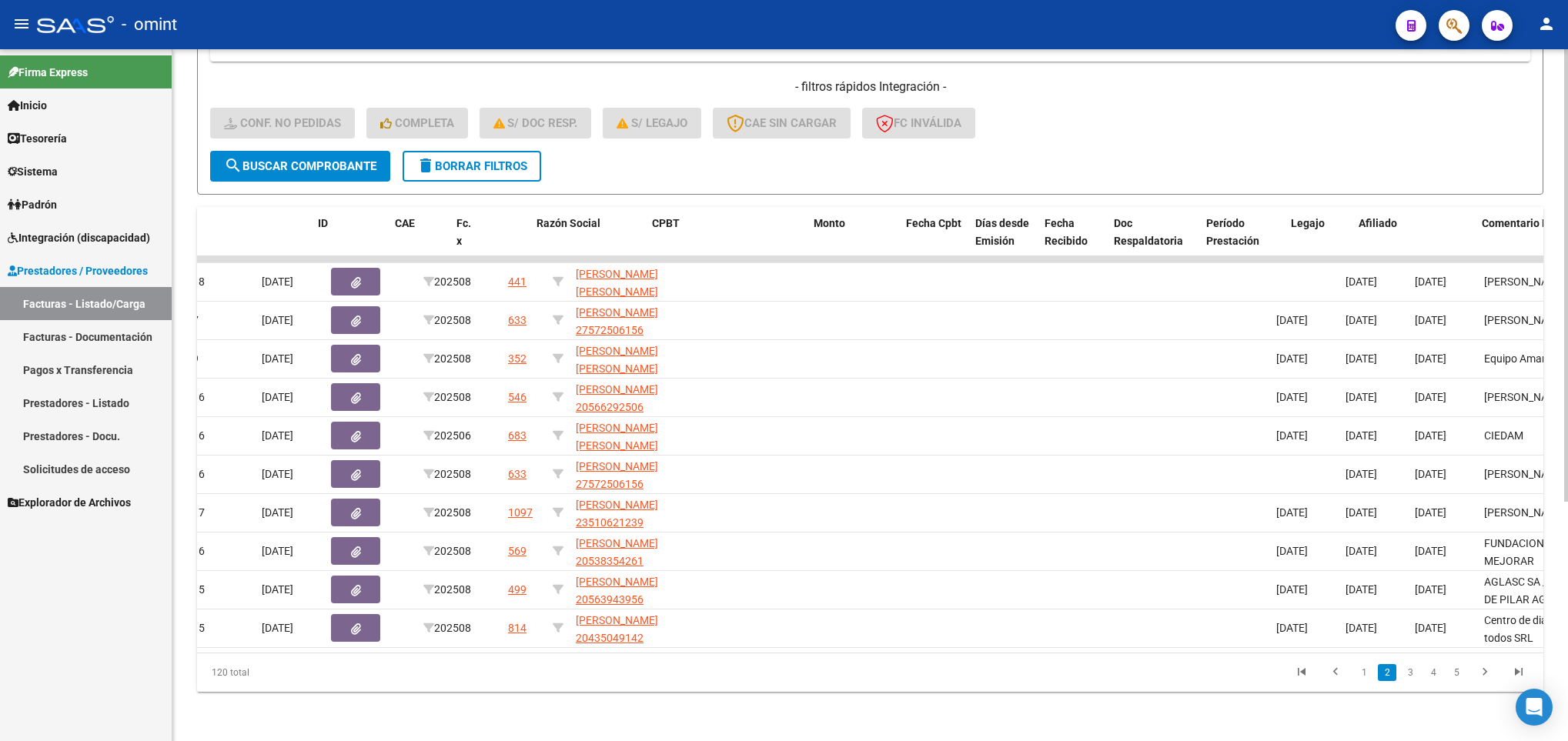
scroll to position [0, 0]
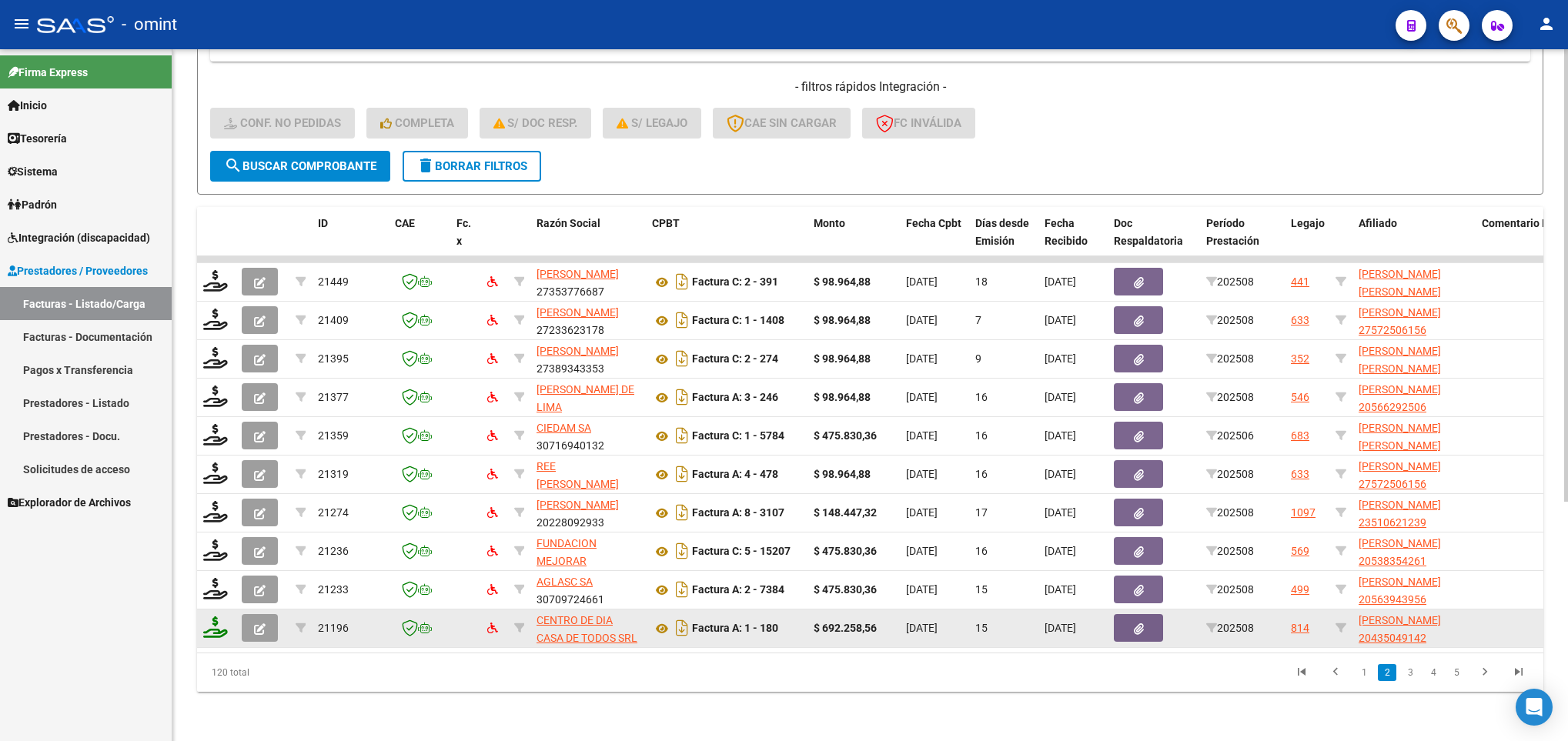
click at [212, 617] on icon at bounding box center [215, 627] width 25 height 22
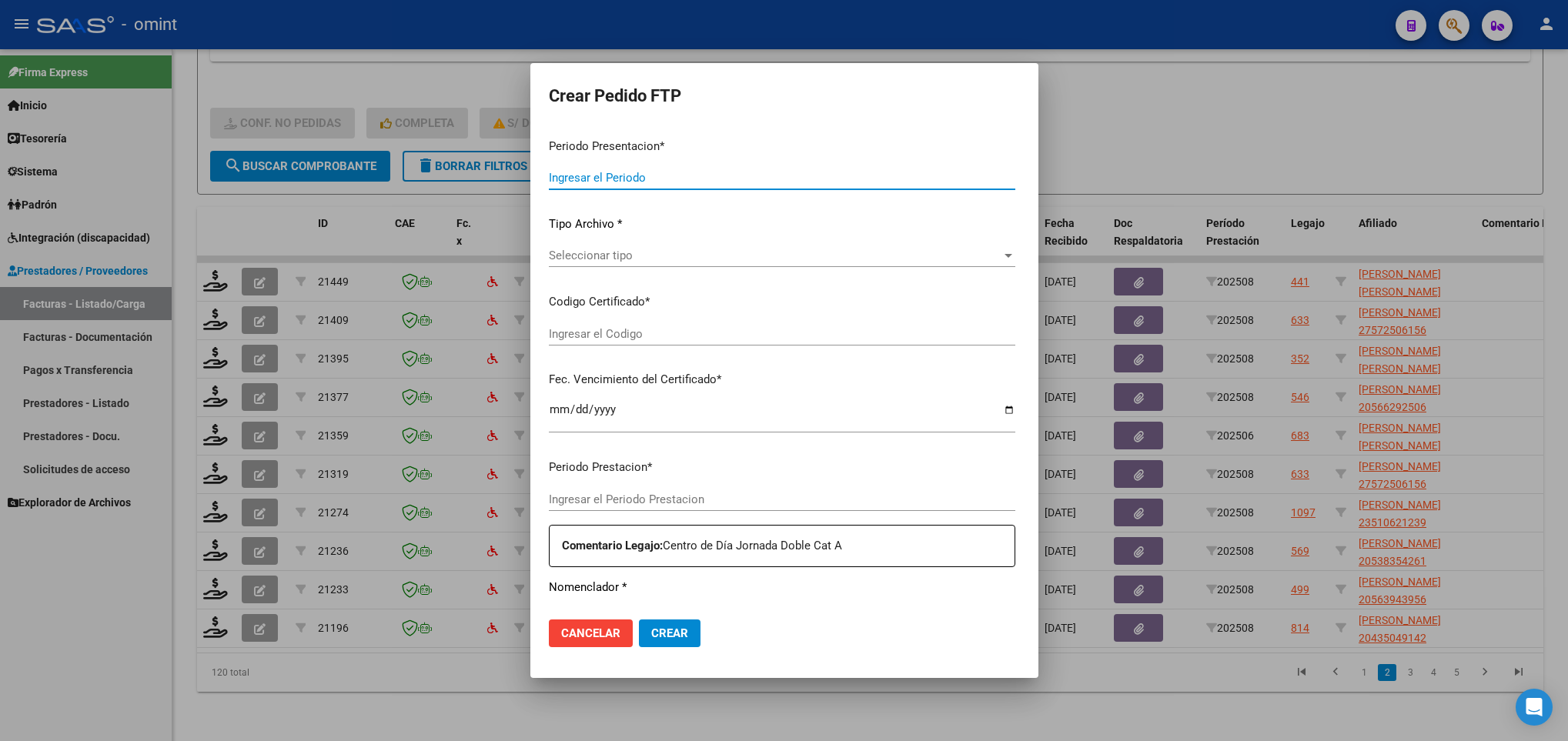
type input "202508"
type input "$ 692.258,56"
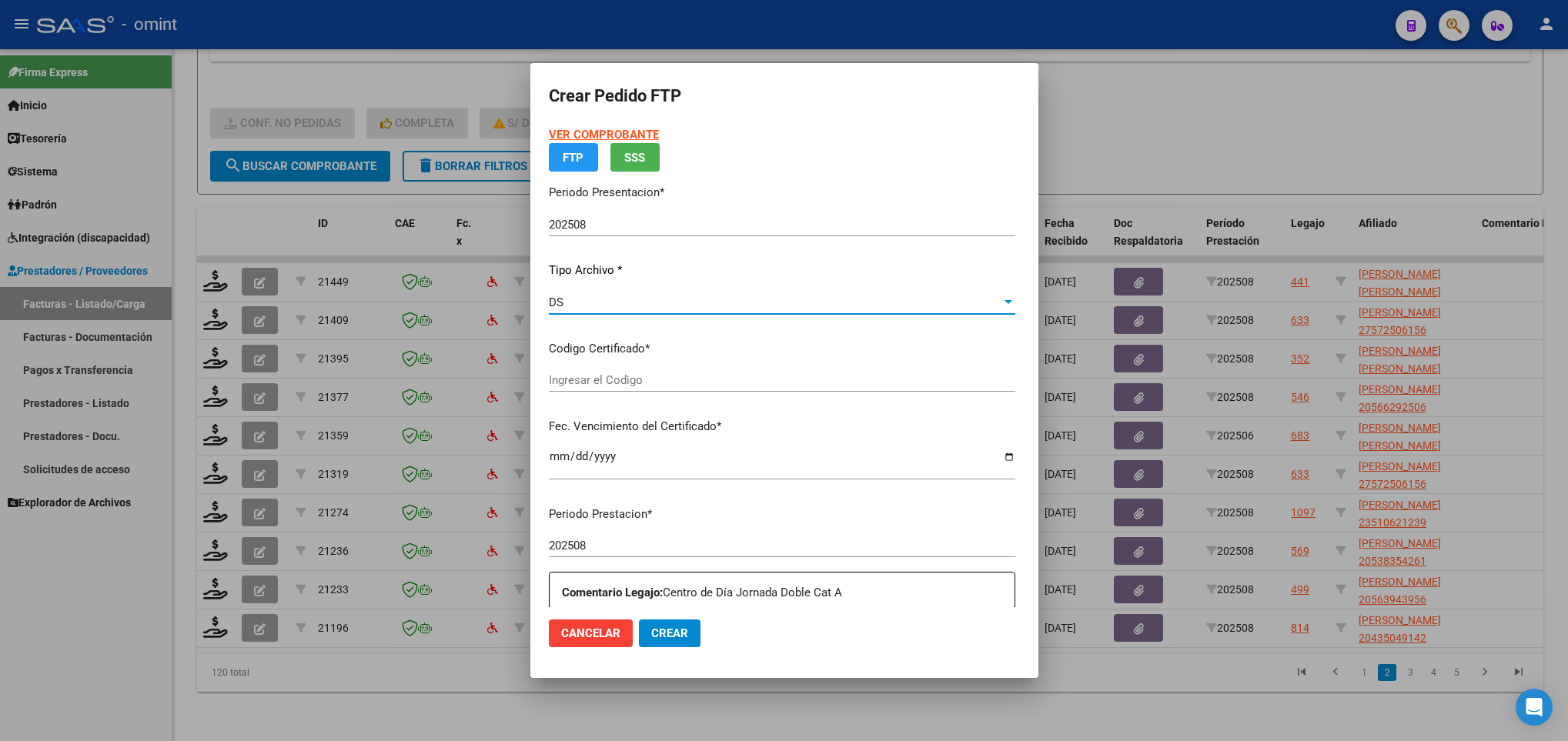
type input "6326850857"
type input "2029-11-28"
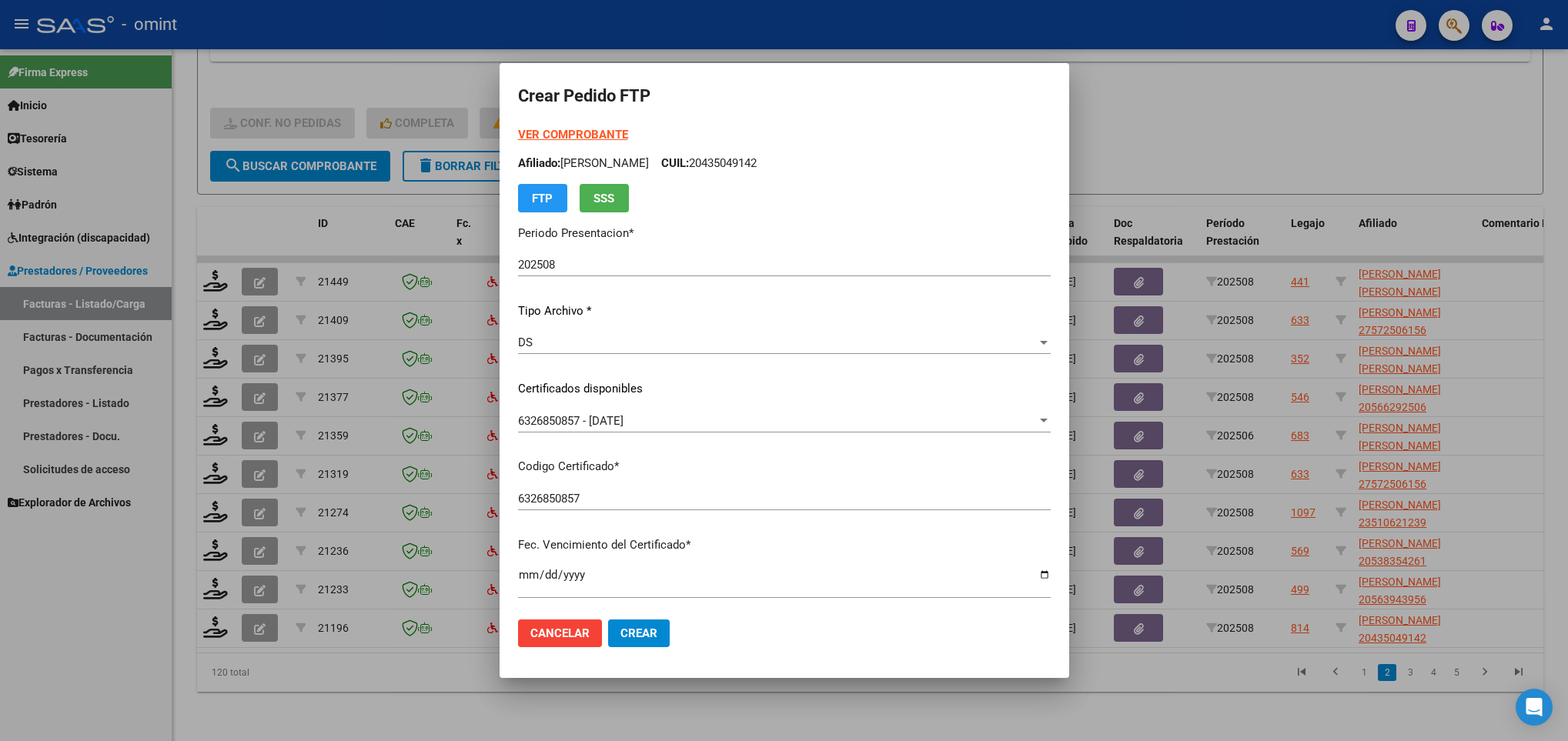
scroll to position [314, 0]
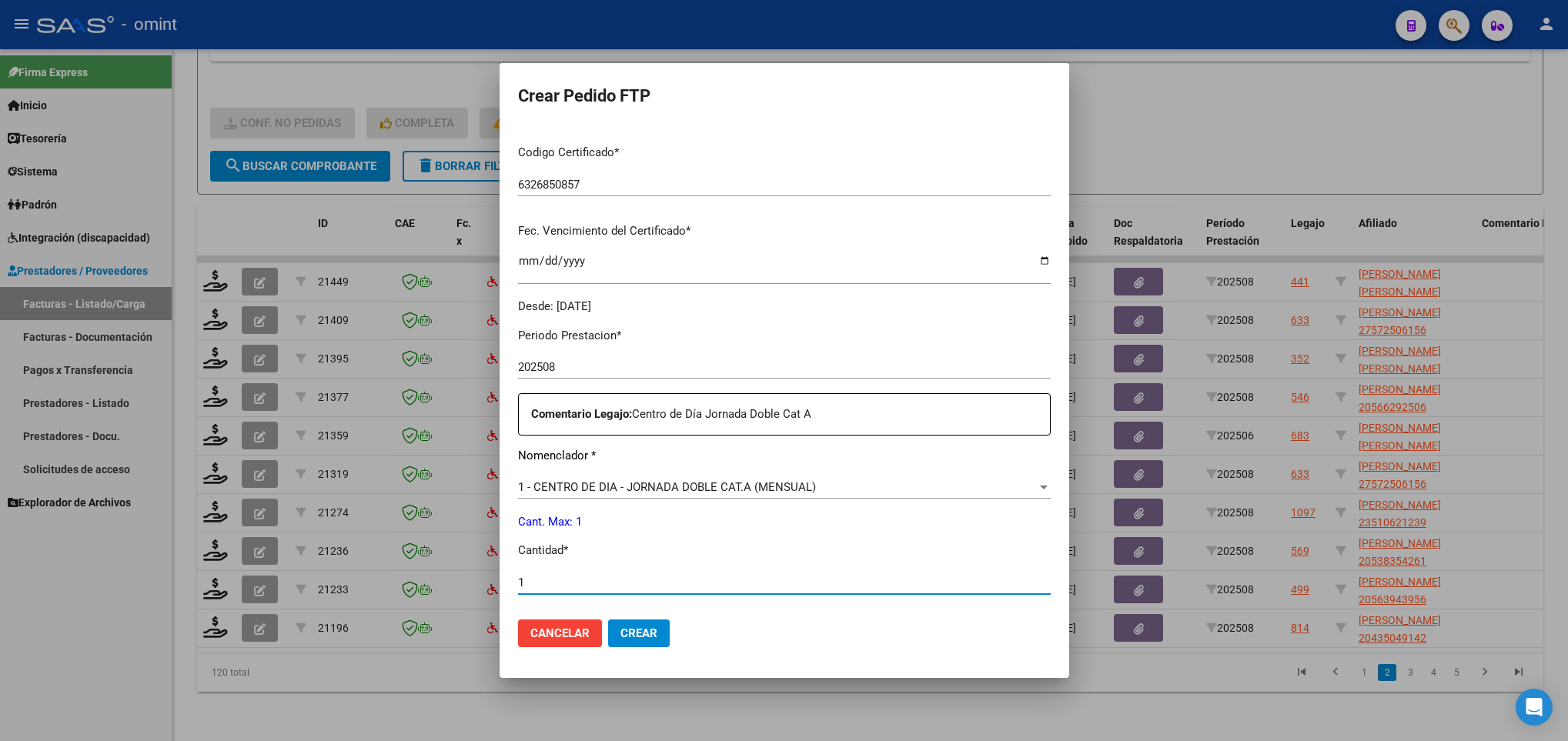
type input "1"
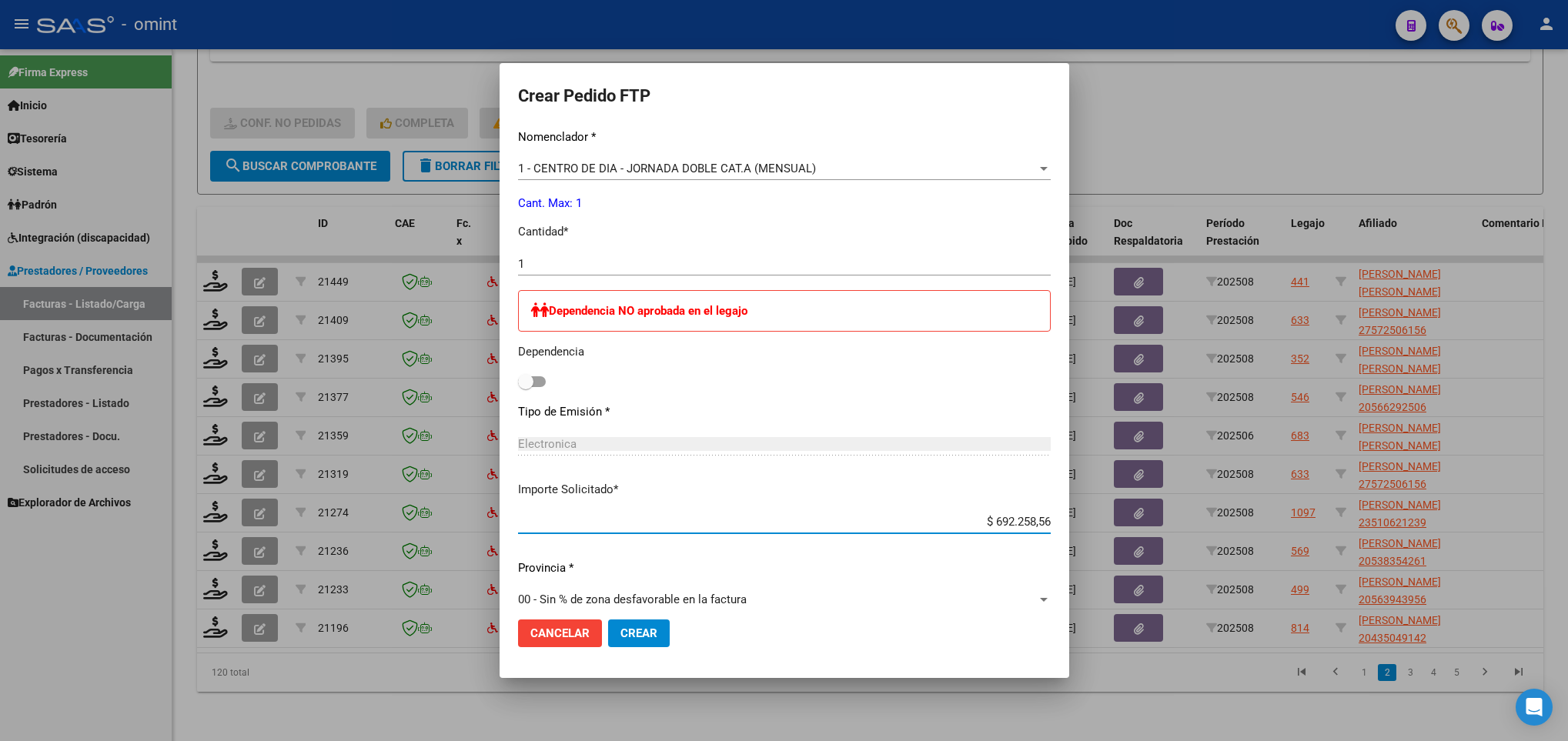
scroll to position [651, 0]
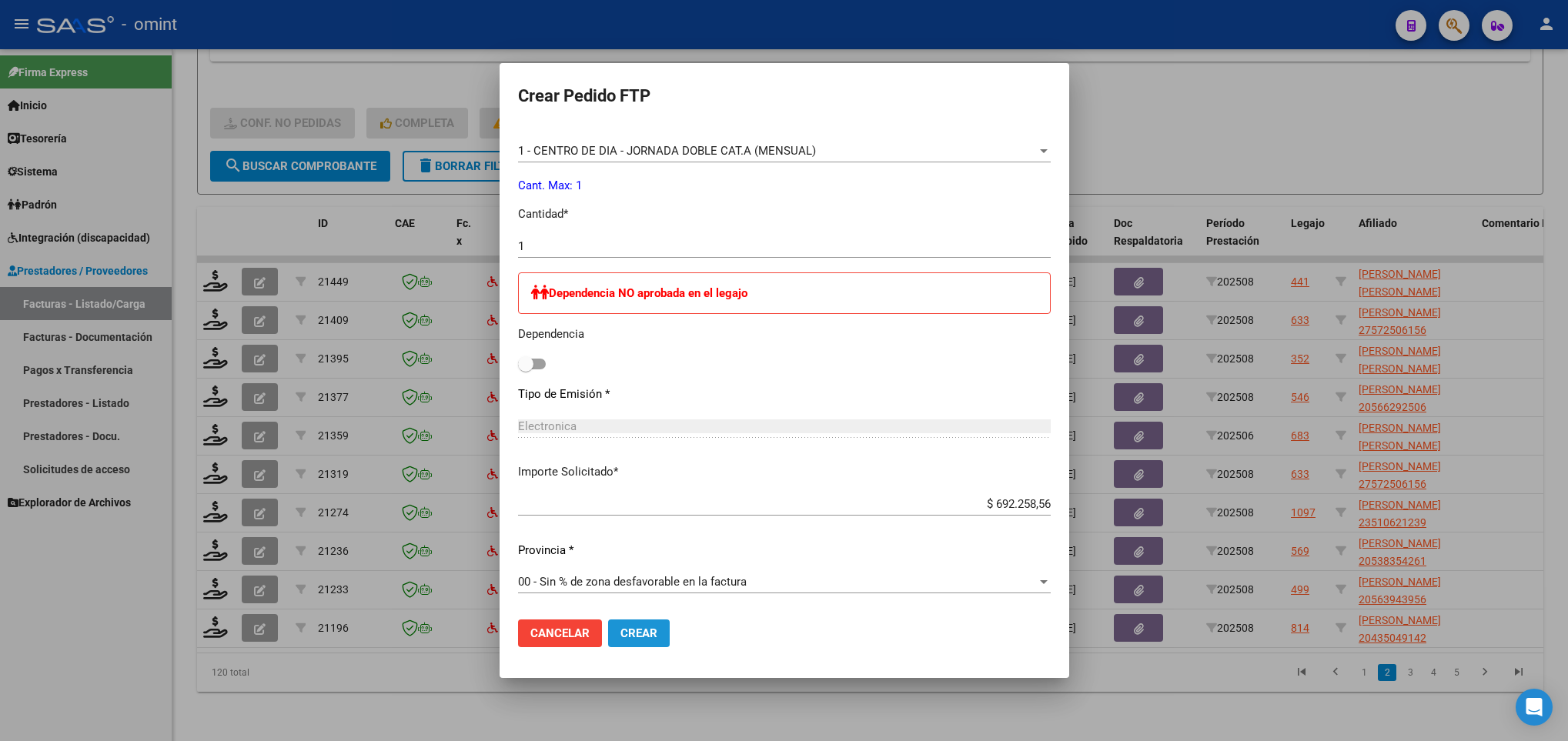
click at [620, 630] on span "Crear" at bounding box center [638, 634] width 37 height 14
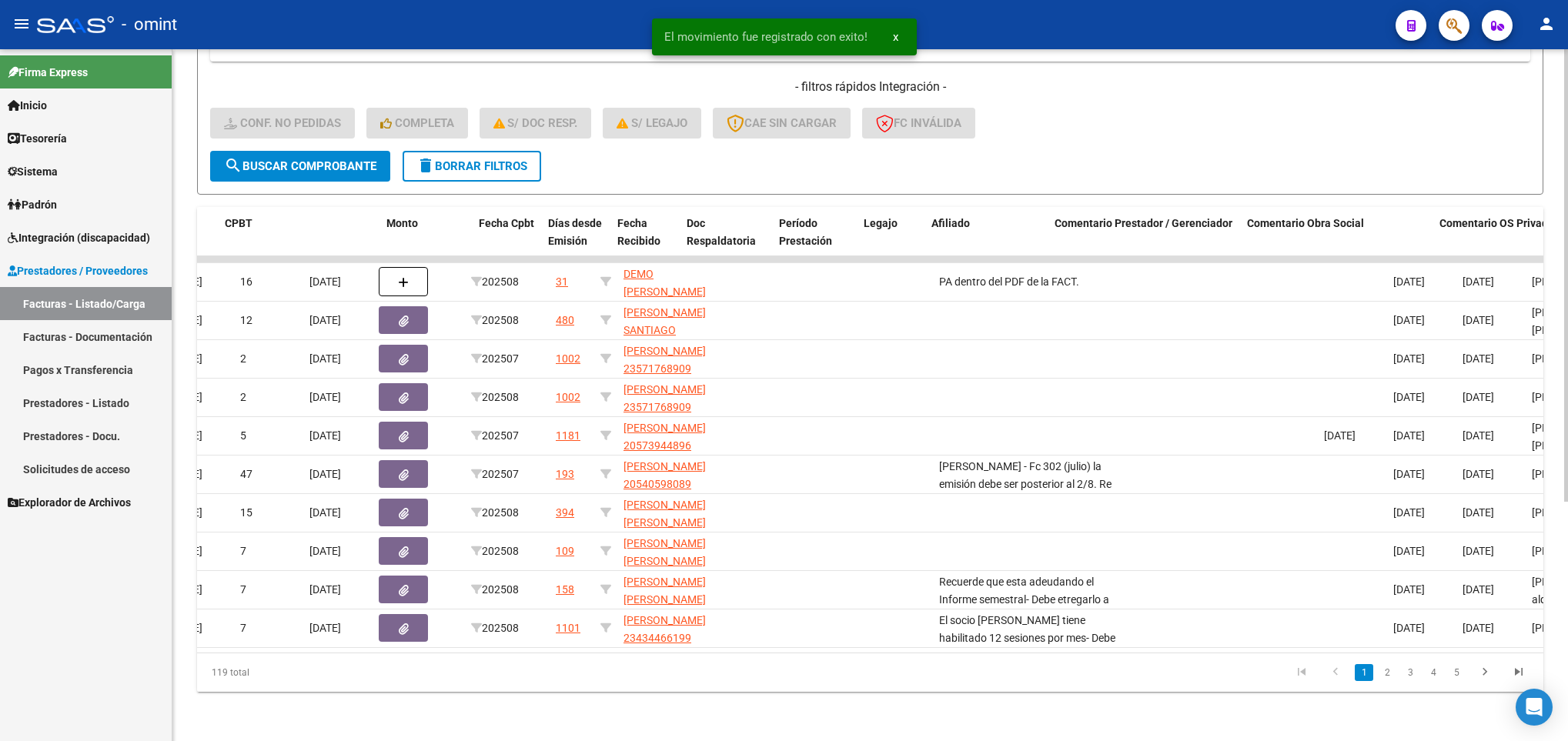
scroll to position [0, 1117]
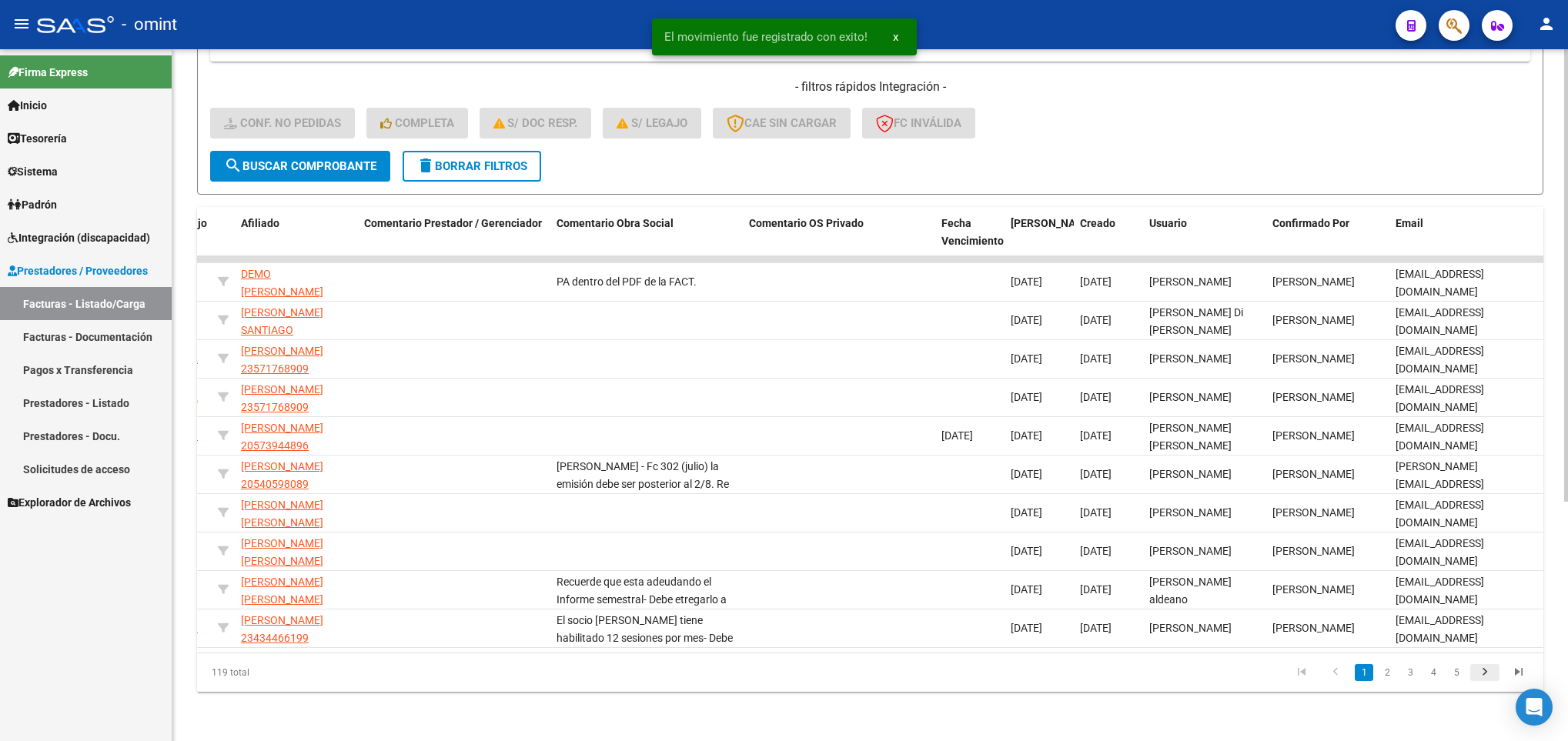
click at [1487, 674] on icon "go to next page" at bounding box center [1484, 674] width 20 height 18
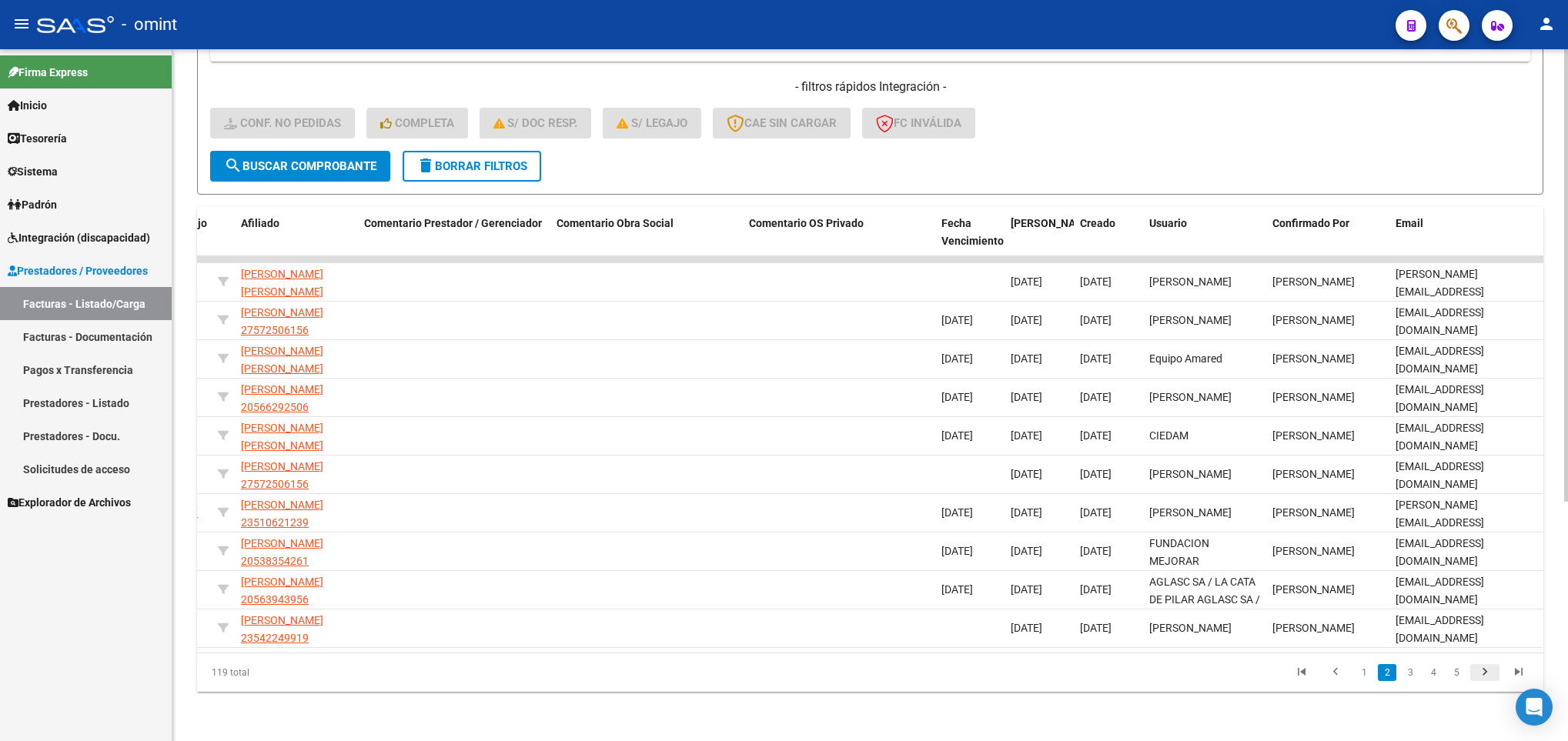
click at [1487, 674] on icon "go to next page" at bounding box center [1484, 674] width 20 height 18
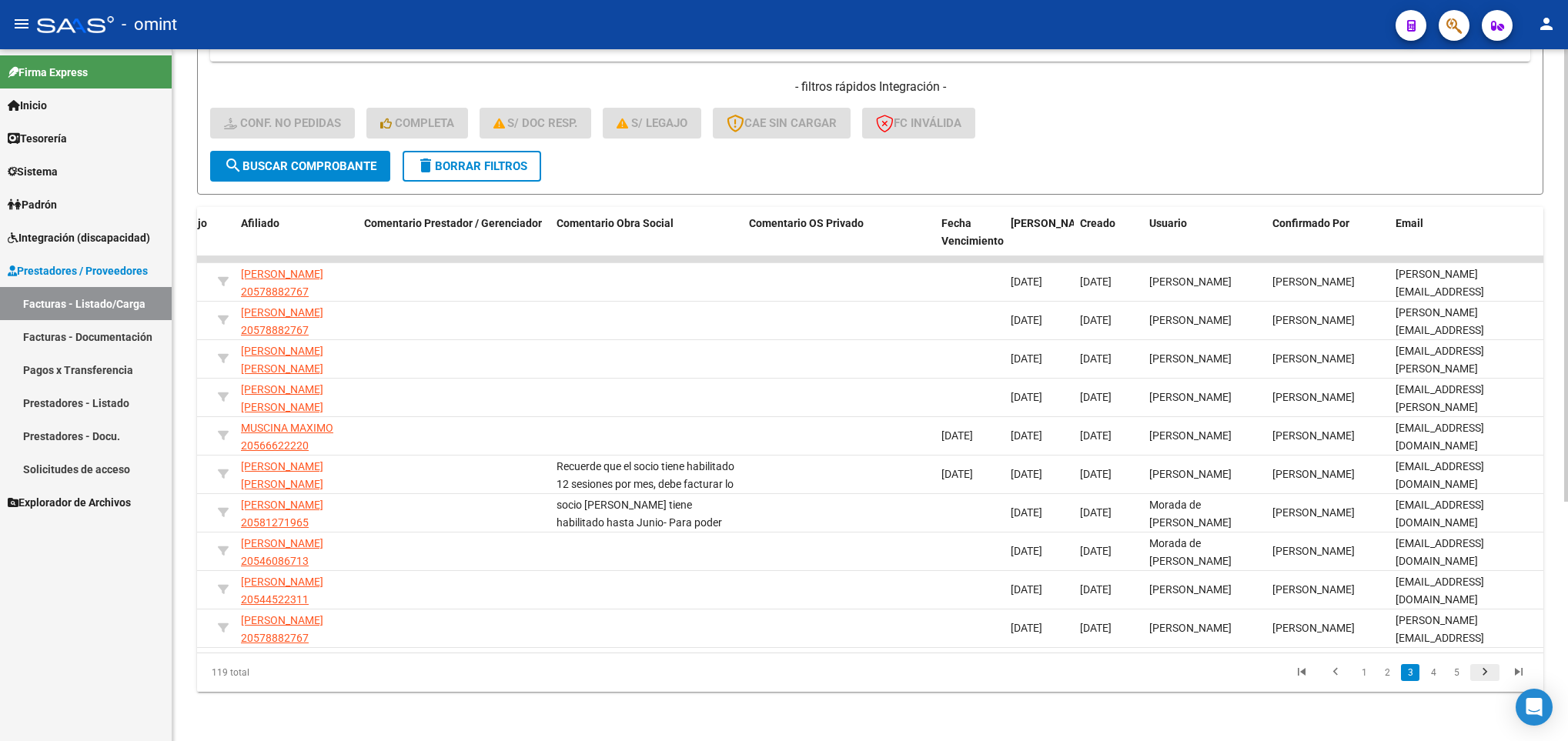
click at [1487, 674] on icon "go to next page" at bounding box center [1484, 674] width 20 height 18
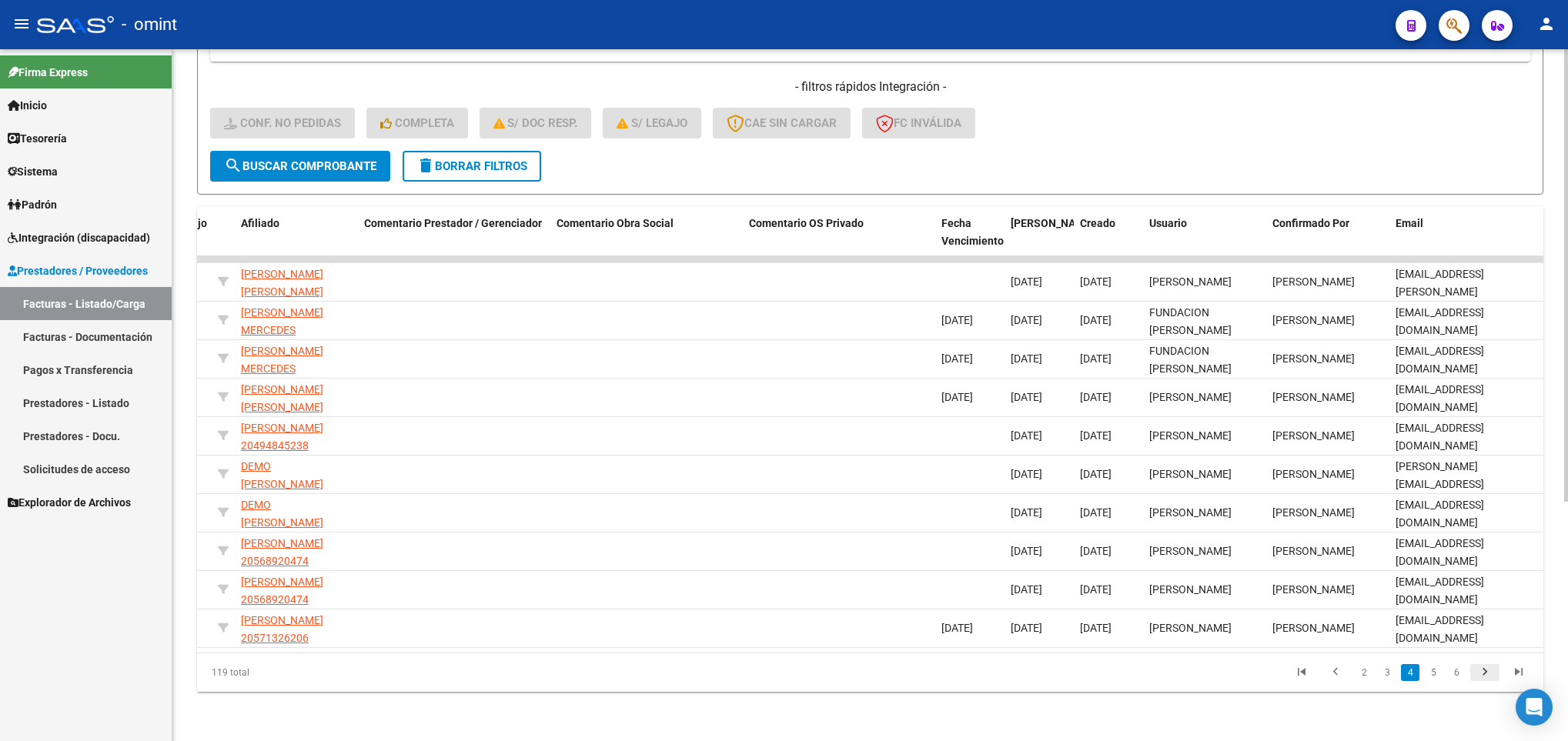
click at [1487, 674] on icon "go to next page" at bounding box center [1484, 674] width 20 height 18
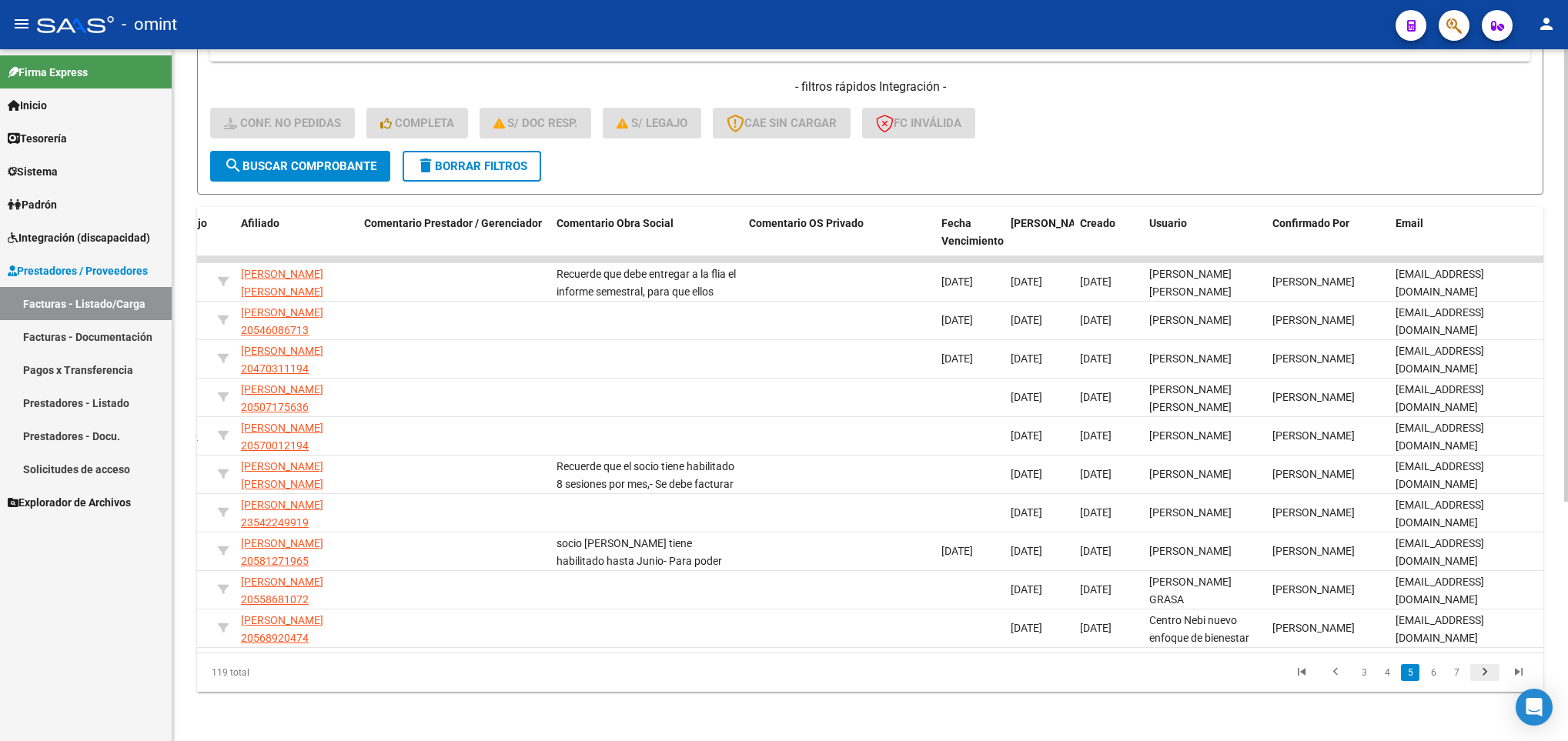
click at [1487, 674] on icon "go to next page" at bounding box center [1484, 674] width 20 height 18
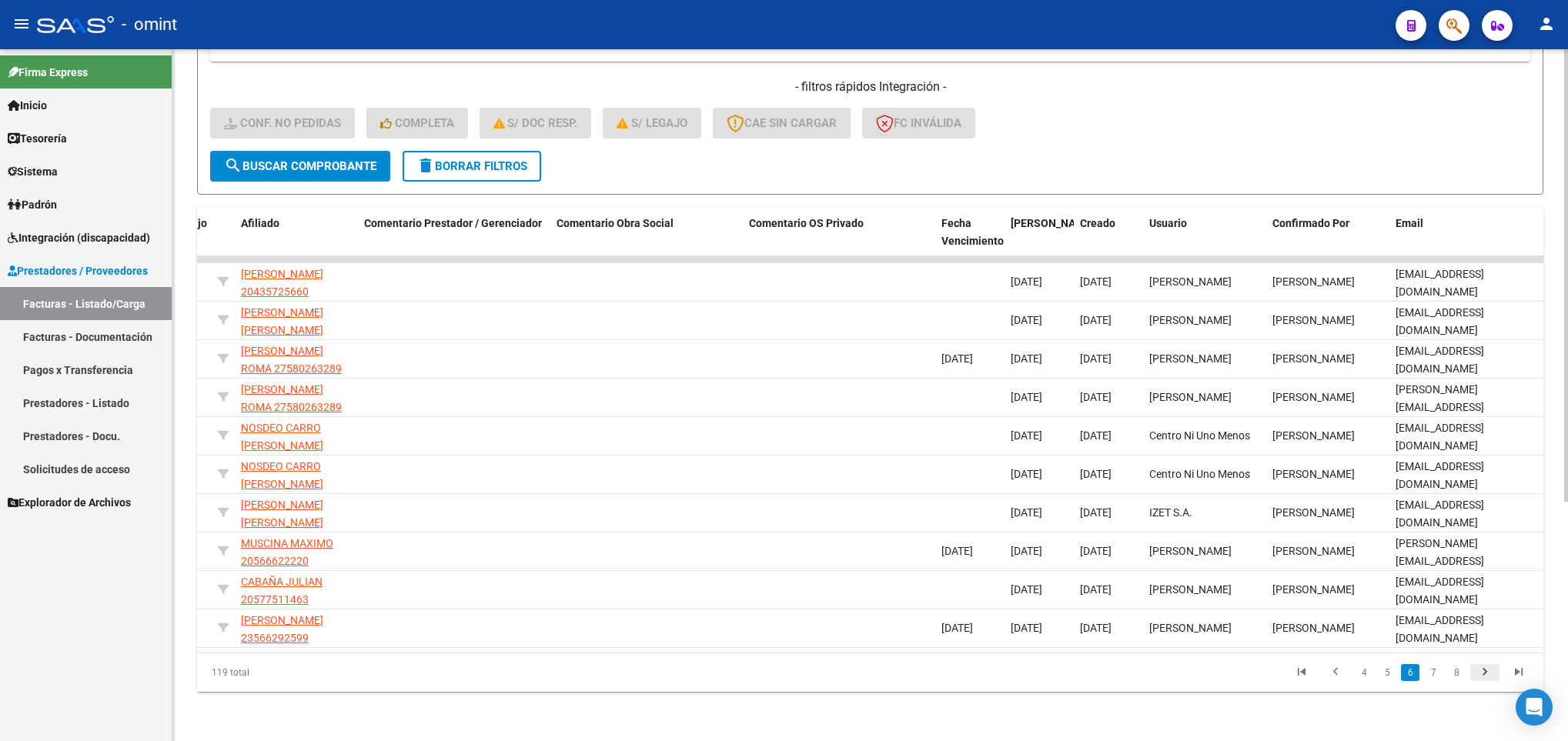
click at [1487, 674] on icon "go to next page" at bounding box center [1484, 674] width 20 height 18
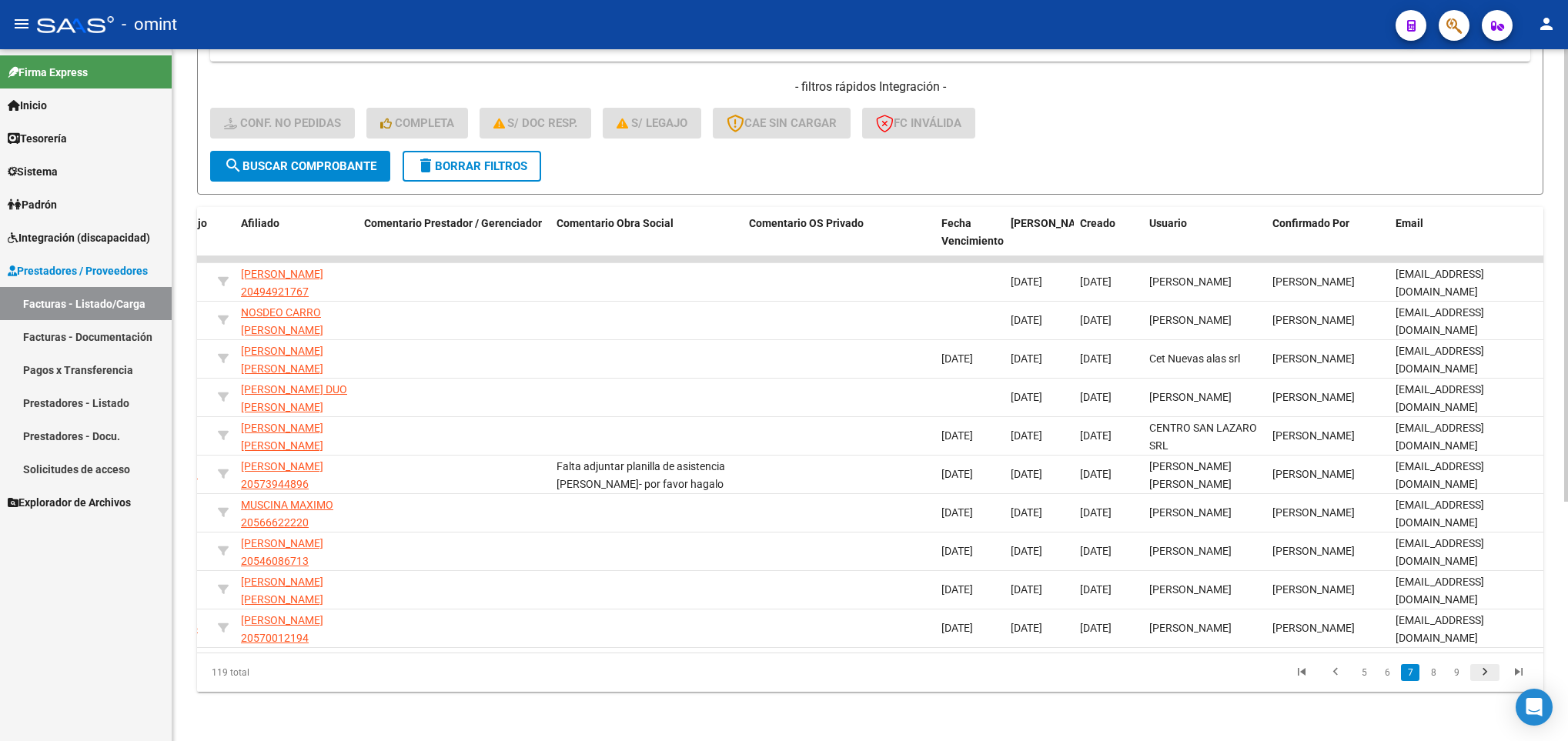
click at [1487, 674] on icon "go to next page" at bounding box center [1484, 674] width 20 height 18
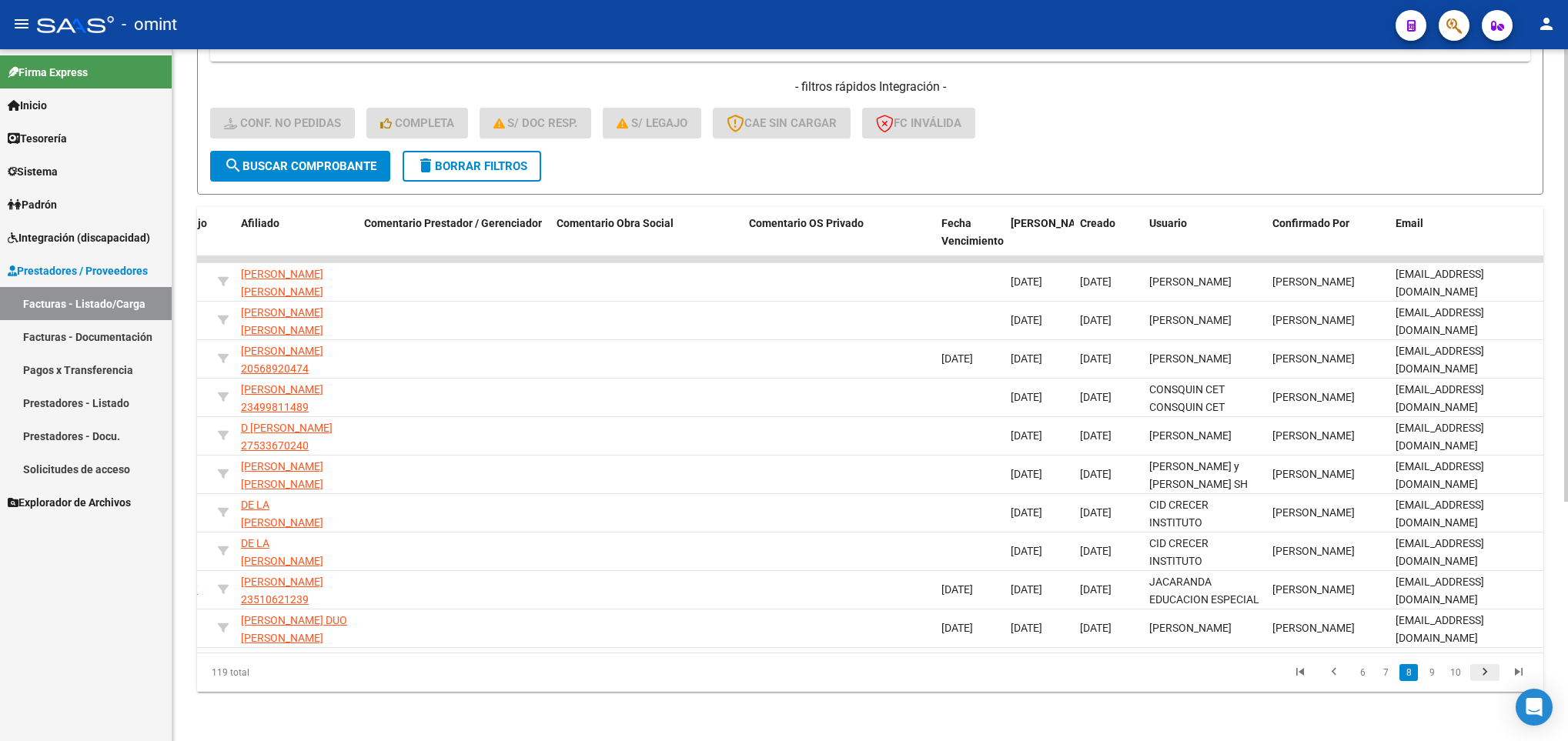
click at [1487, 674] on icon "go to next page" at bounding box center [1484, 674] width 20 height 18
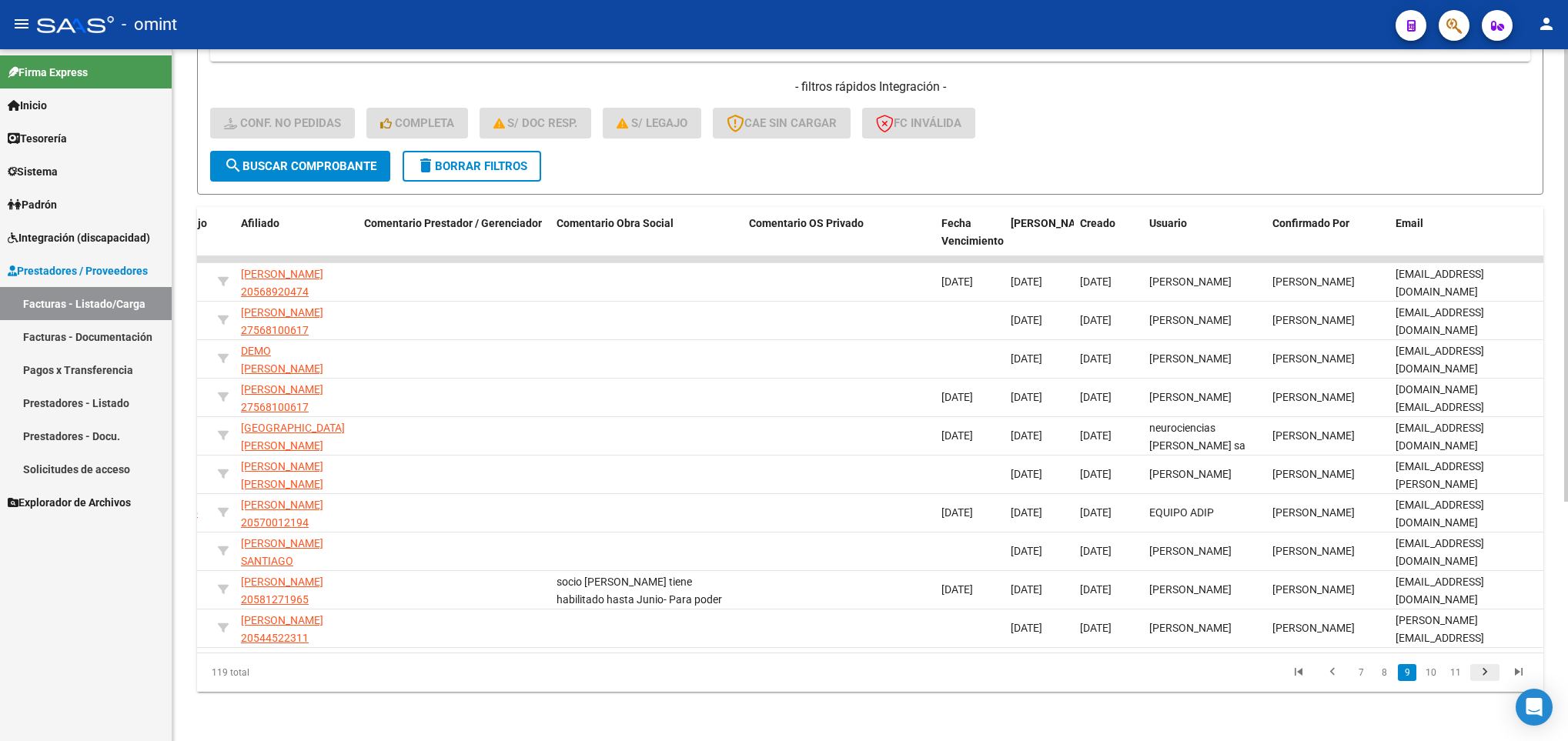
click at [1487, 674] on icon "go to next page" at bounding box center [1484, 674] width 20 height 18
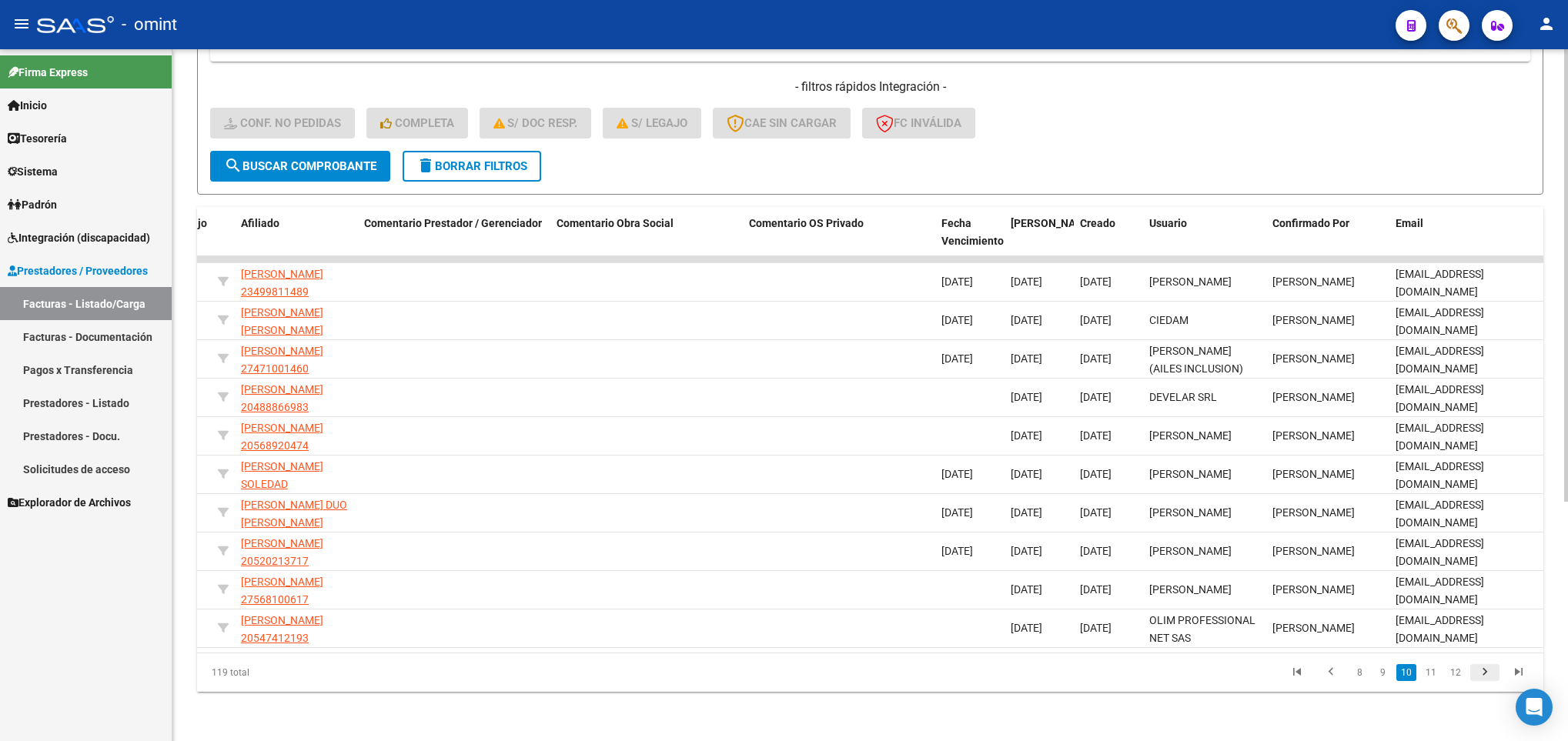
click at [1487, 674] on icon "go to next page" at bounding box center [1484, 674] width 20 height 18
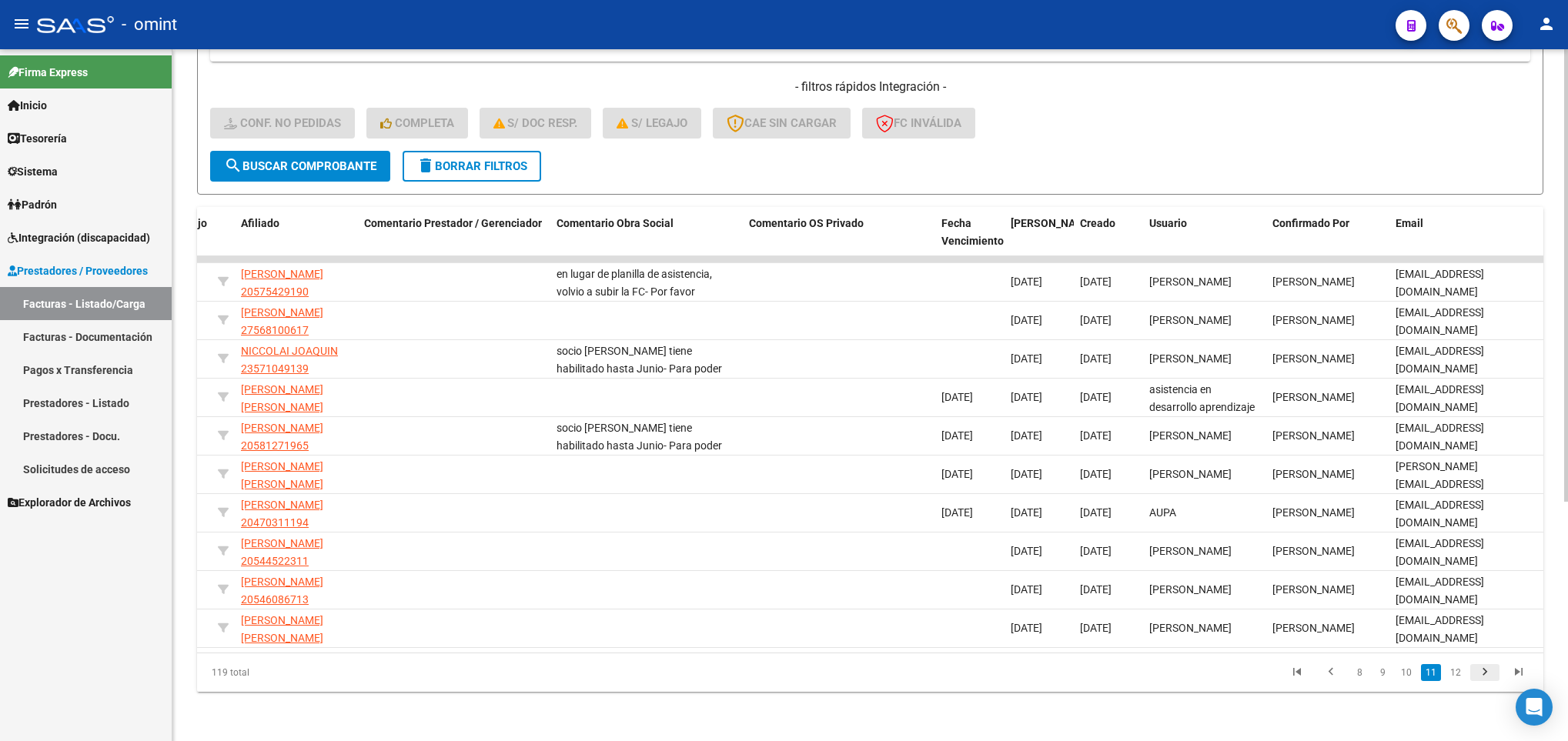
click at [1487, 674] on icon "go to next page" at bounding box center [1484, 674] width 20 height 18
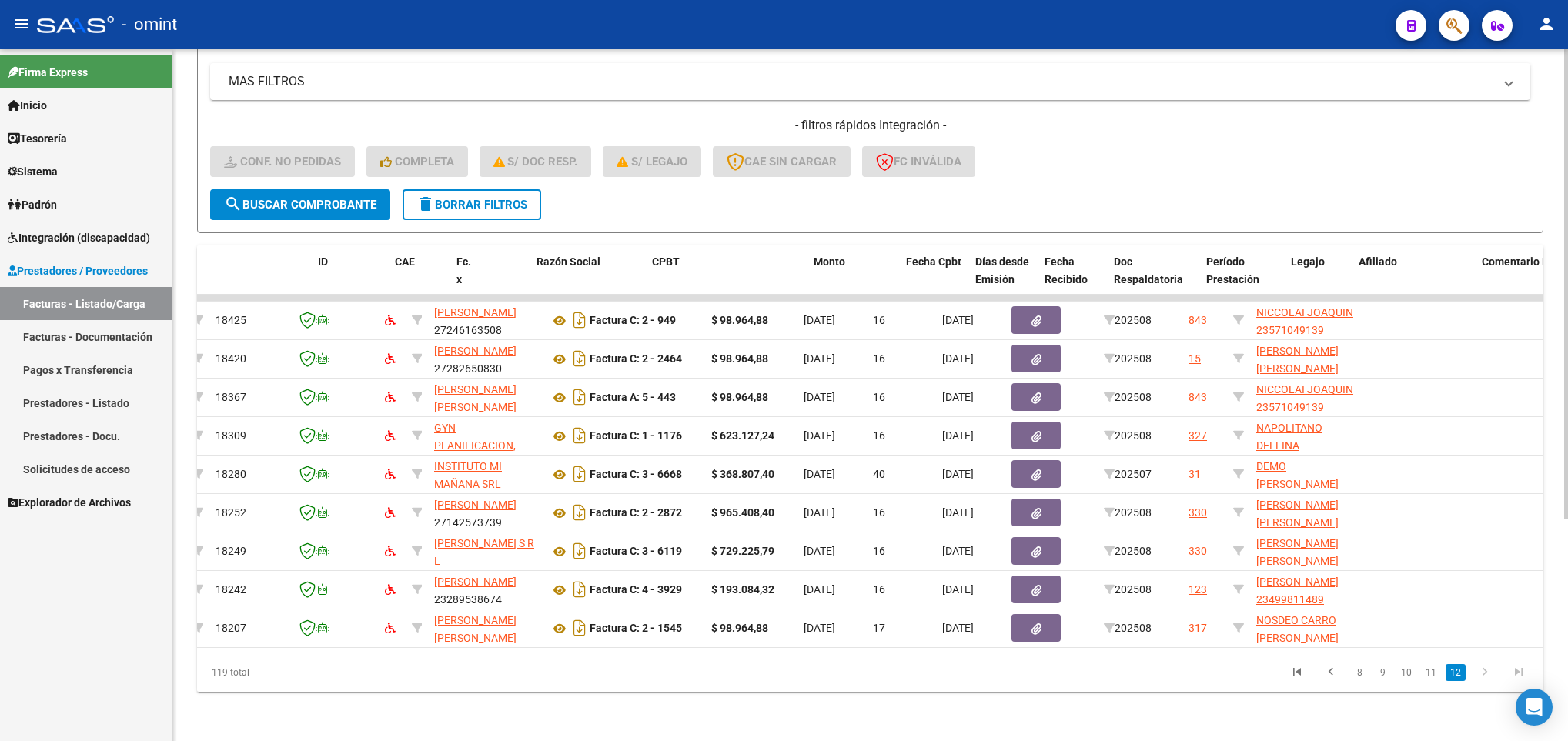
scroll to position [0, 0]
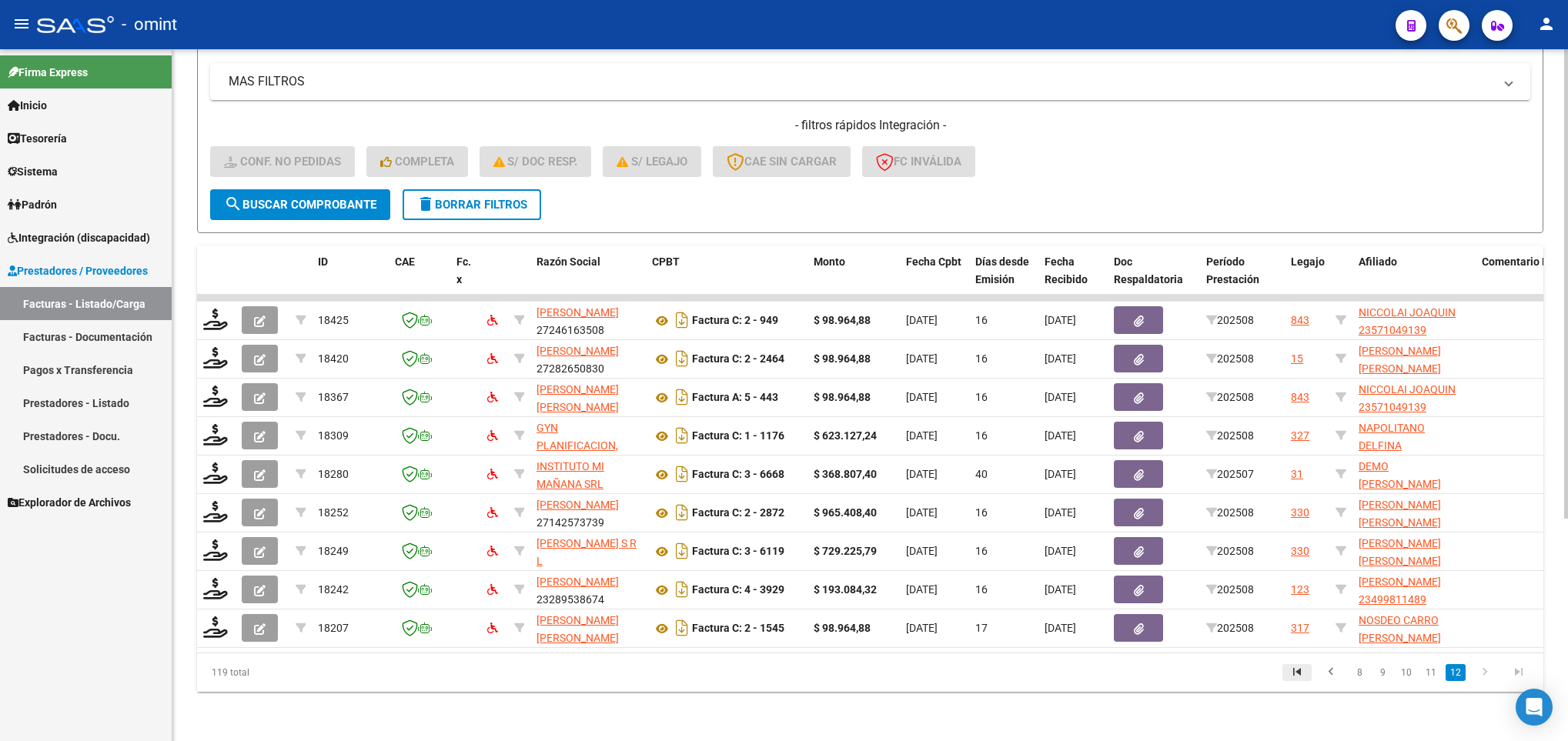
click at [1282, 675] on link "go to first page" at bounding box center [1297, 673] width 29 height 17
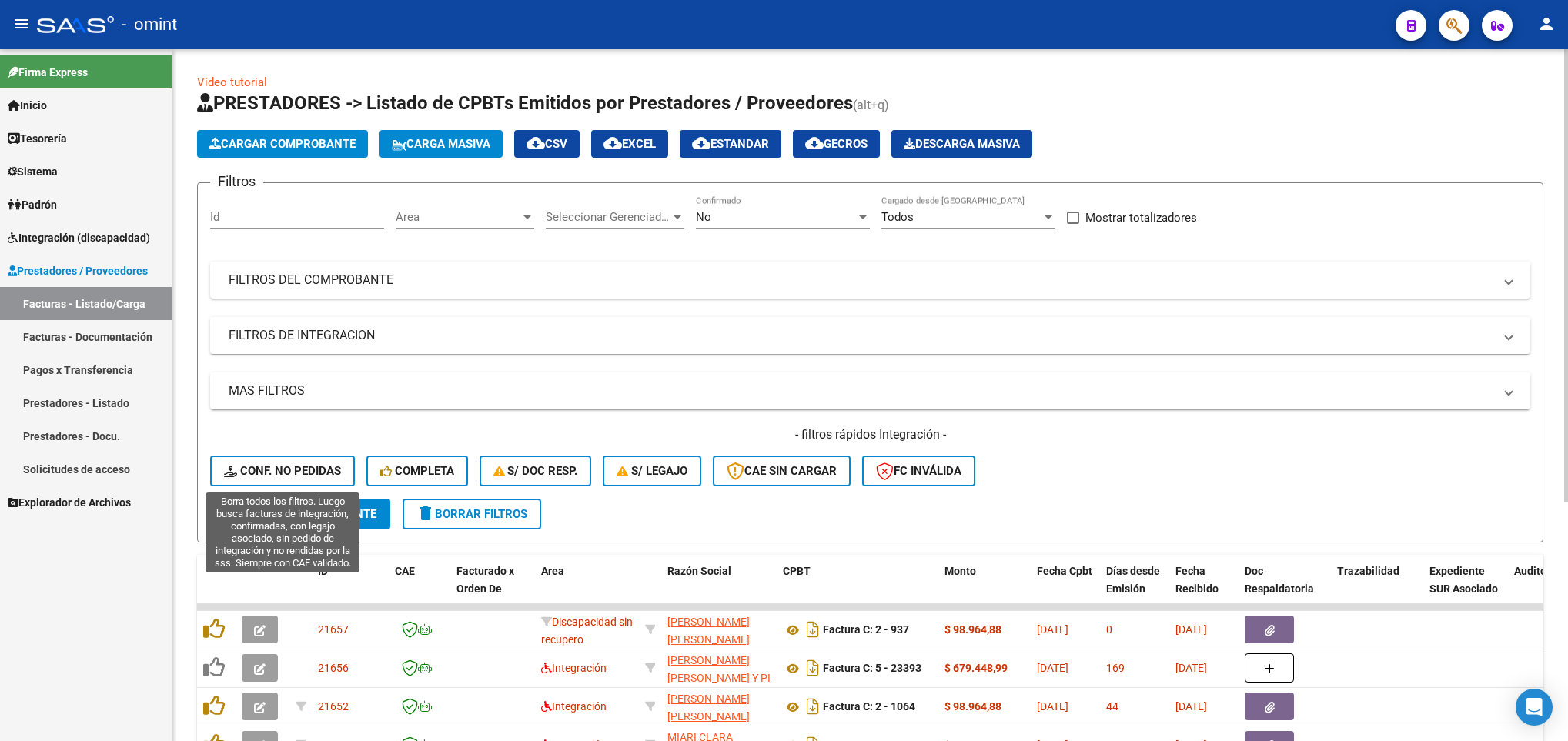
click at [316, 464] on span "Conf. no pedidas" at bounding box center [281, 471] width 117 height 14
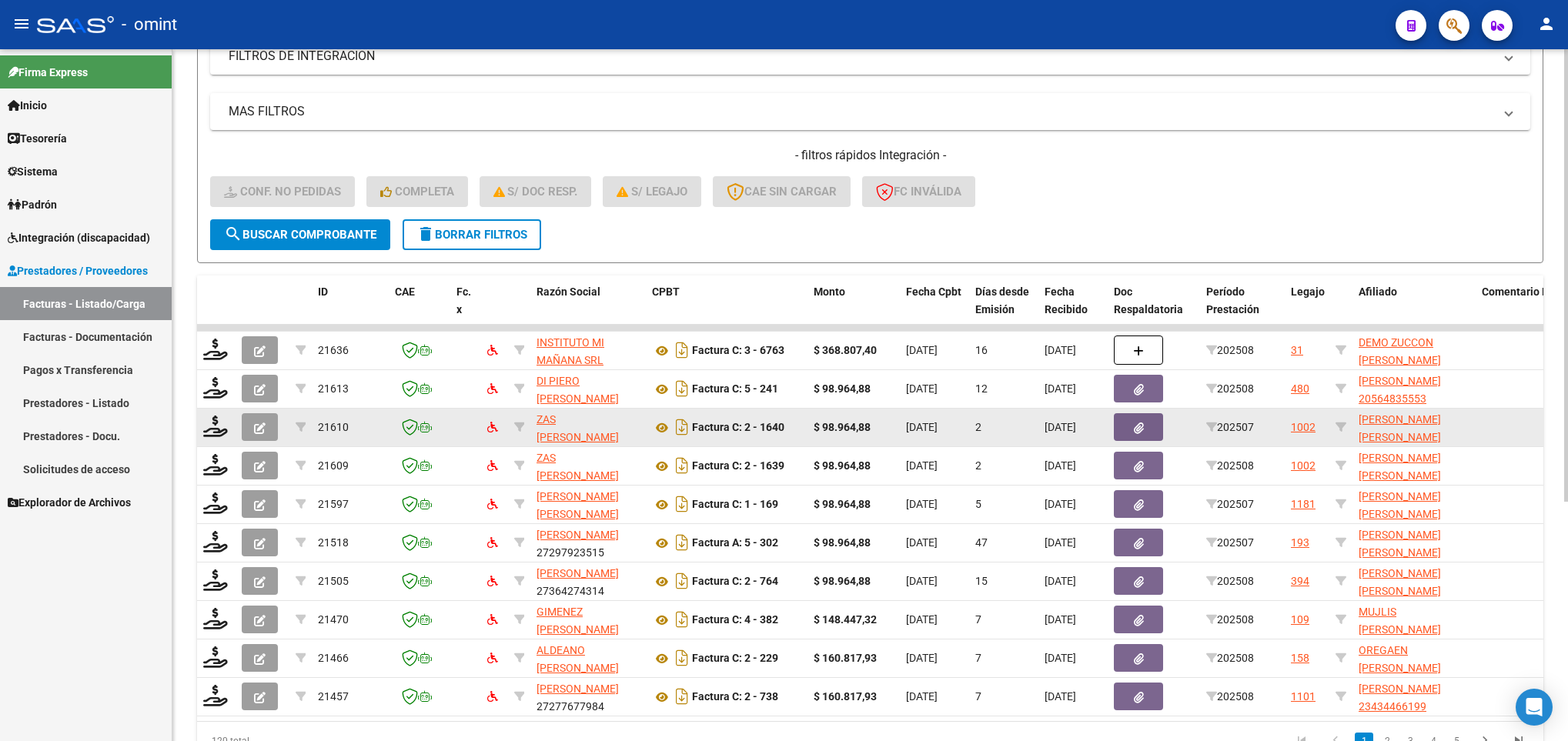
scroll to position [365, 0]
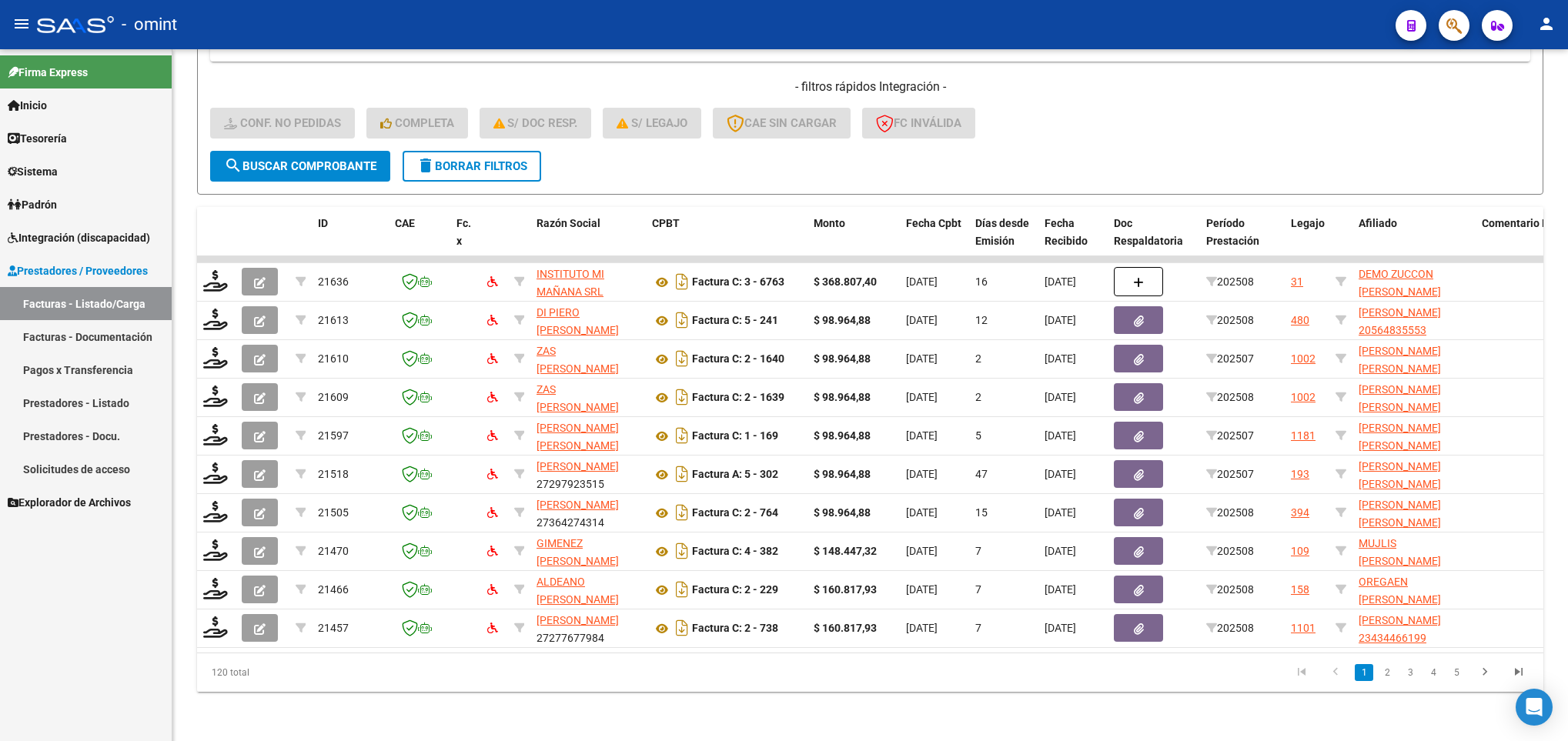
click at [1567, 0] on html "menu - omint person Firma Express Inicio Calendario SSS Instructivos Contacto O…" at bounding box center [784, 370] width 1568 height 741
click at [439, 160] on span "delete Borrar Filtros" at bounding box center [471, 167] width 111 height 14
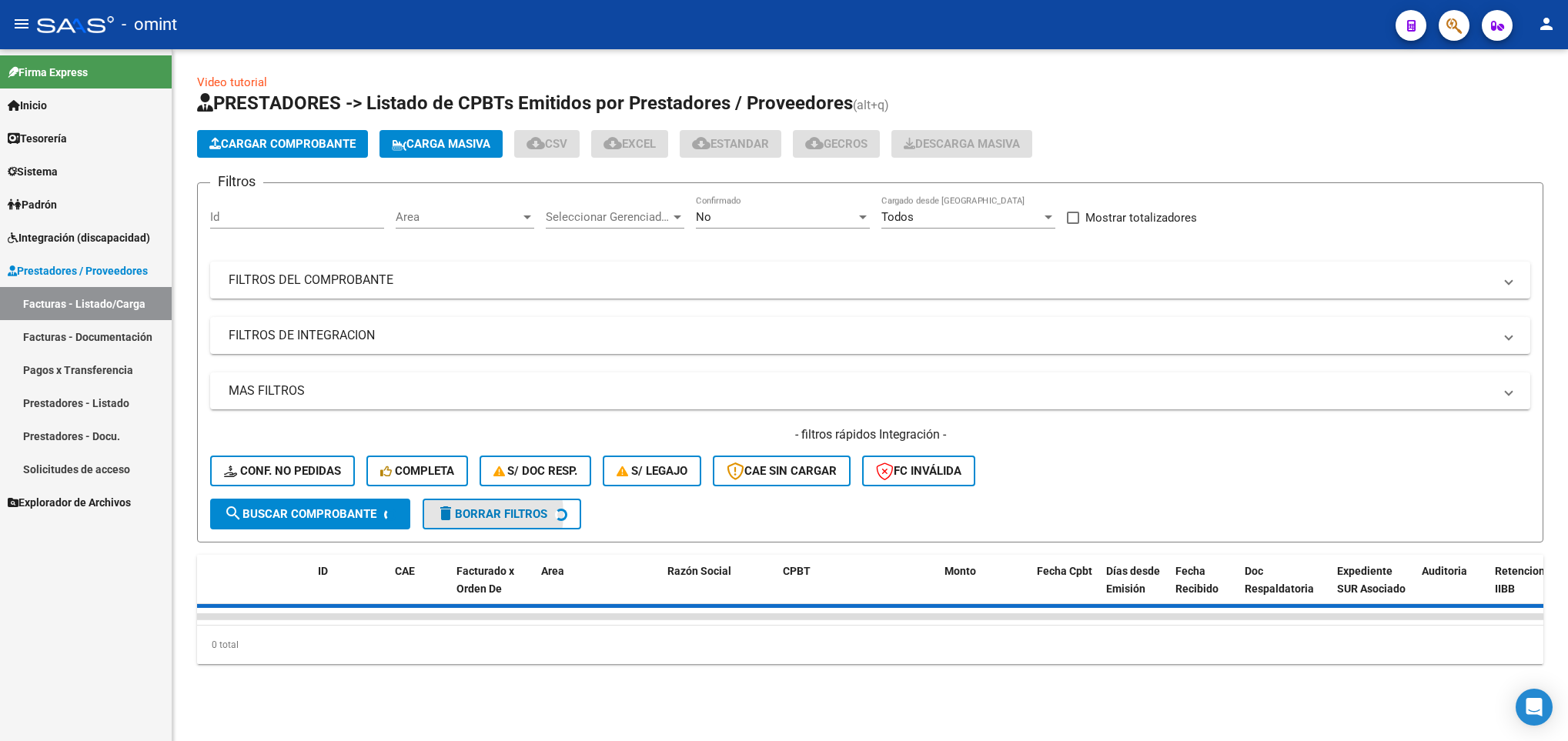
scroll to position [0, 0]
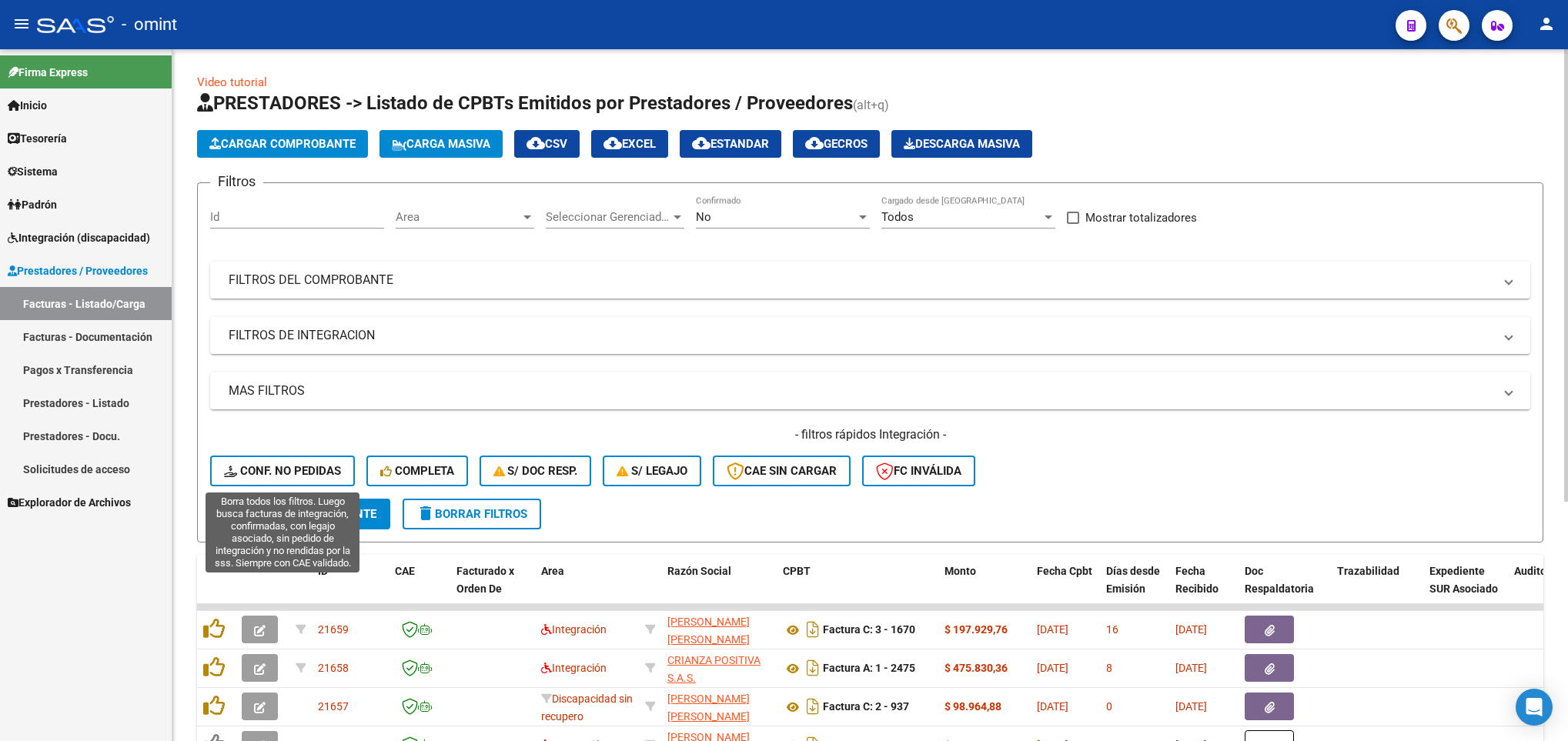
click at [335, 476] on span "Conf. no pedidas" at bounding box center [281, 471] width 117 height 14
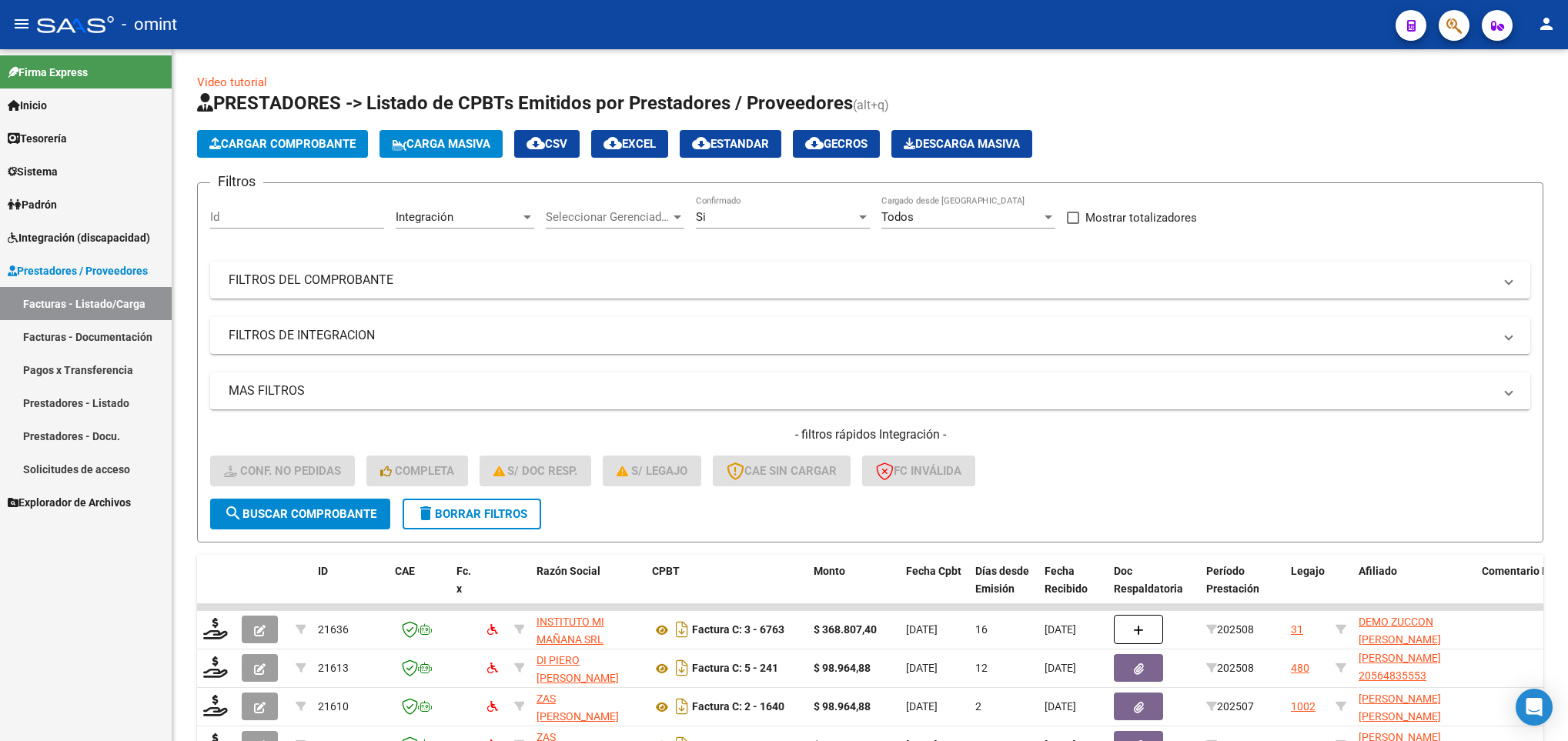
click at [35, 237] on span "Integración (discapacidad)" at bounding box center [79, 238] width 142 height 17
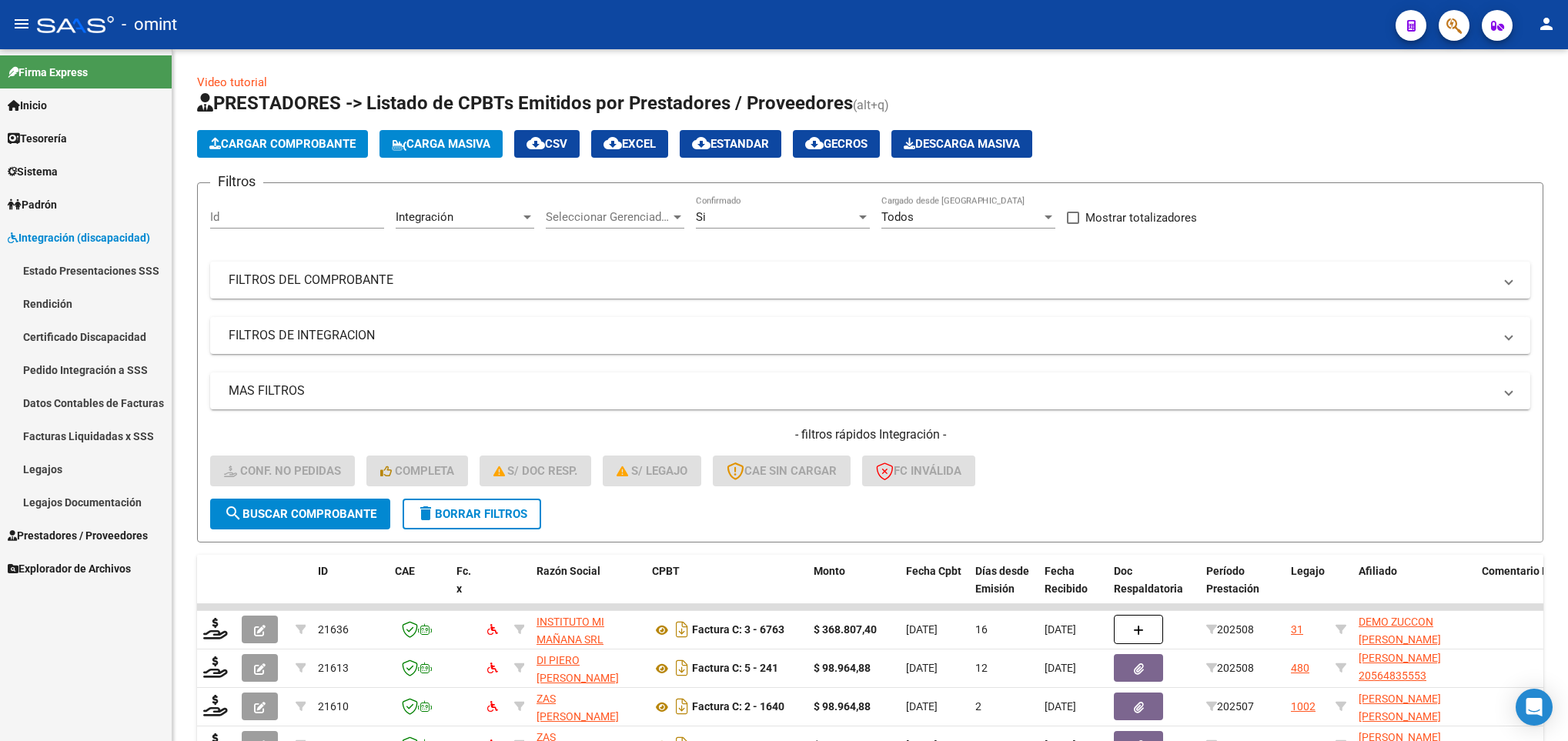
click at [97, 358] on link "Pedido Integración a SSS" at bounding box center [85, 370] width 172 height 33
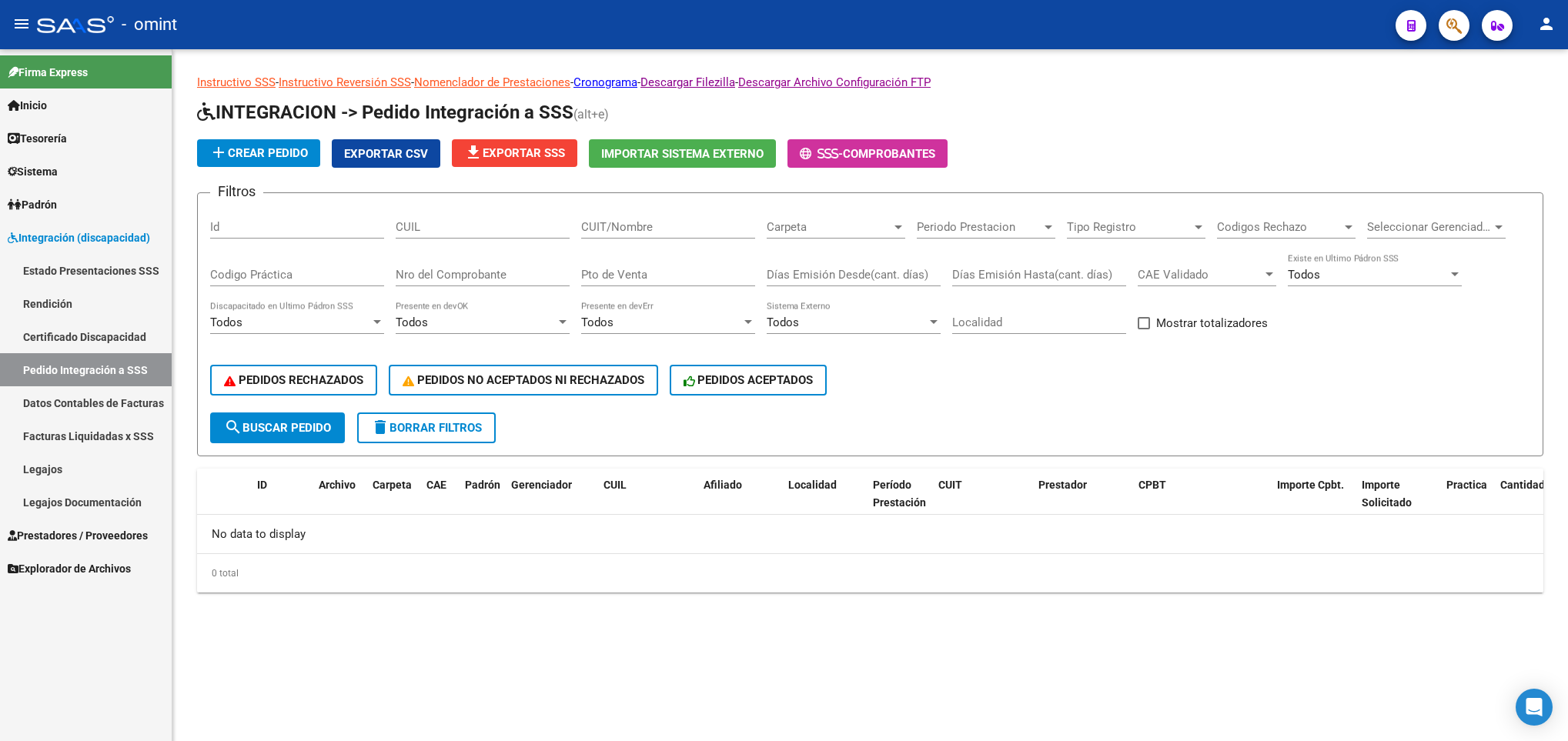
click at [799, 238] on div "Carpeta Carpeta" at bounding box center [836, 222] width 138 height 33
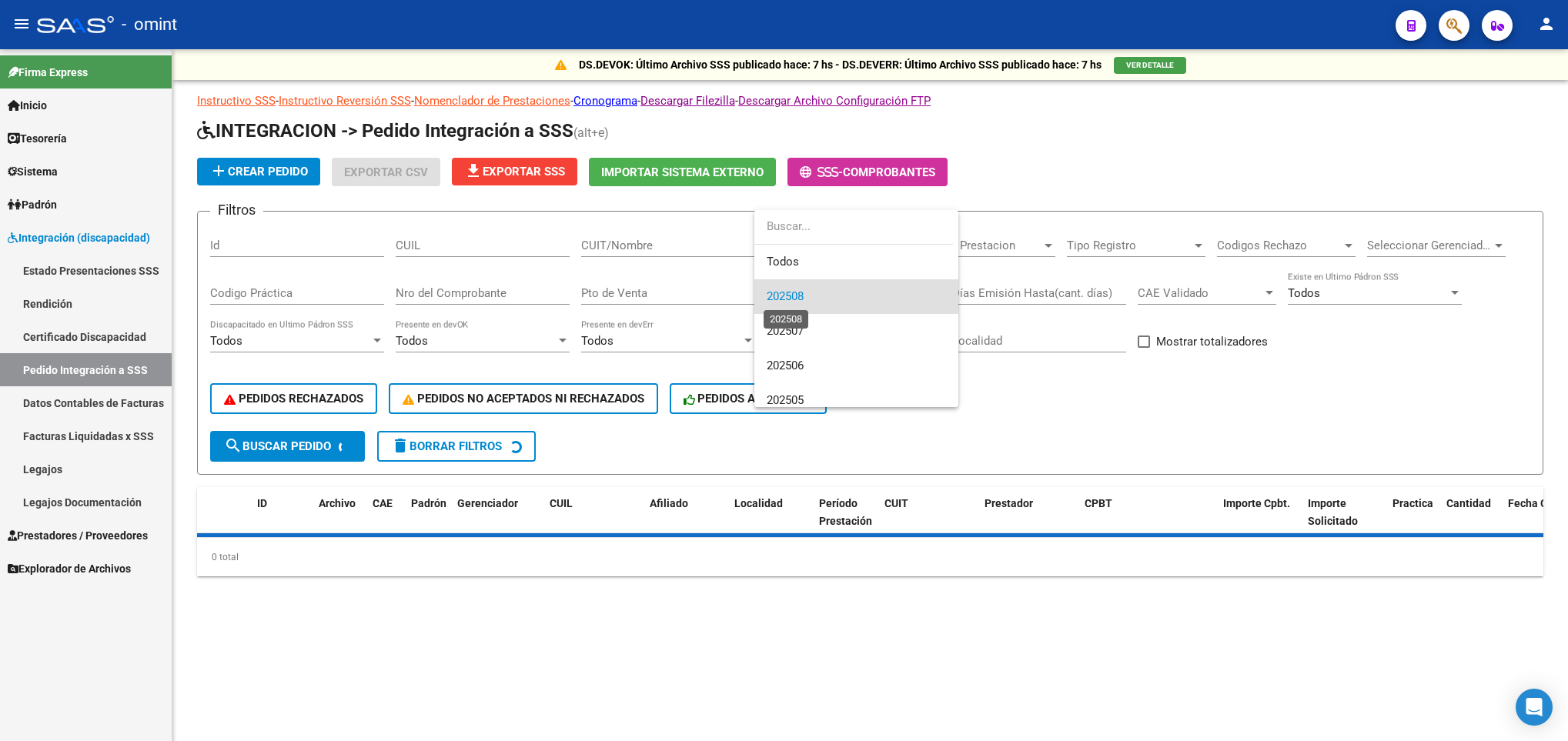
click at [790, 298] on span "202508" at bounding box center [785, 296] width 37 height 14
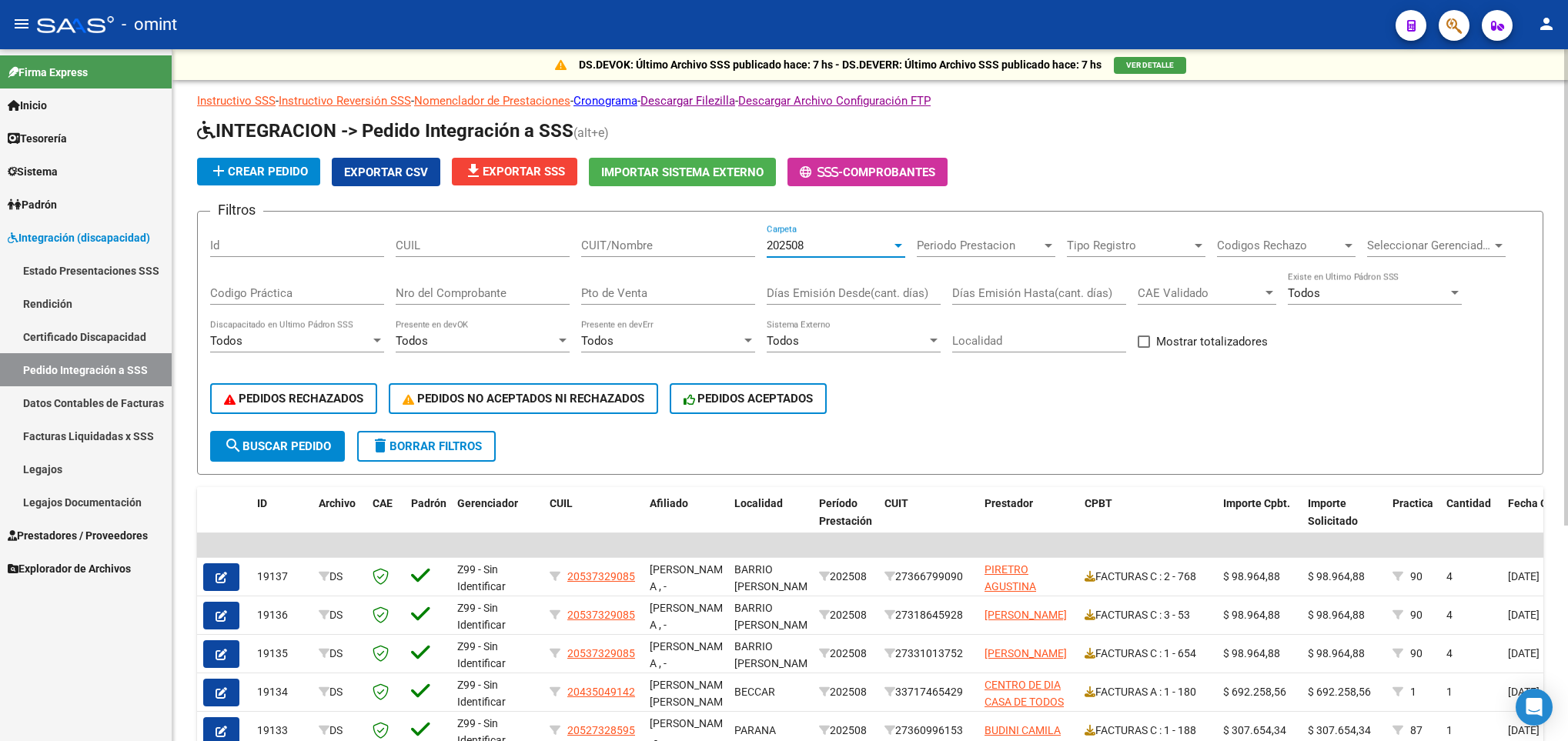
click at [529, 174] on span "file_download Exportar SSS" at bounding box center [514, 172] width 101 height 14
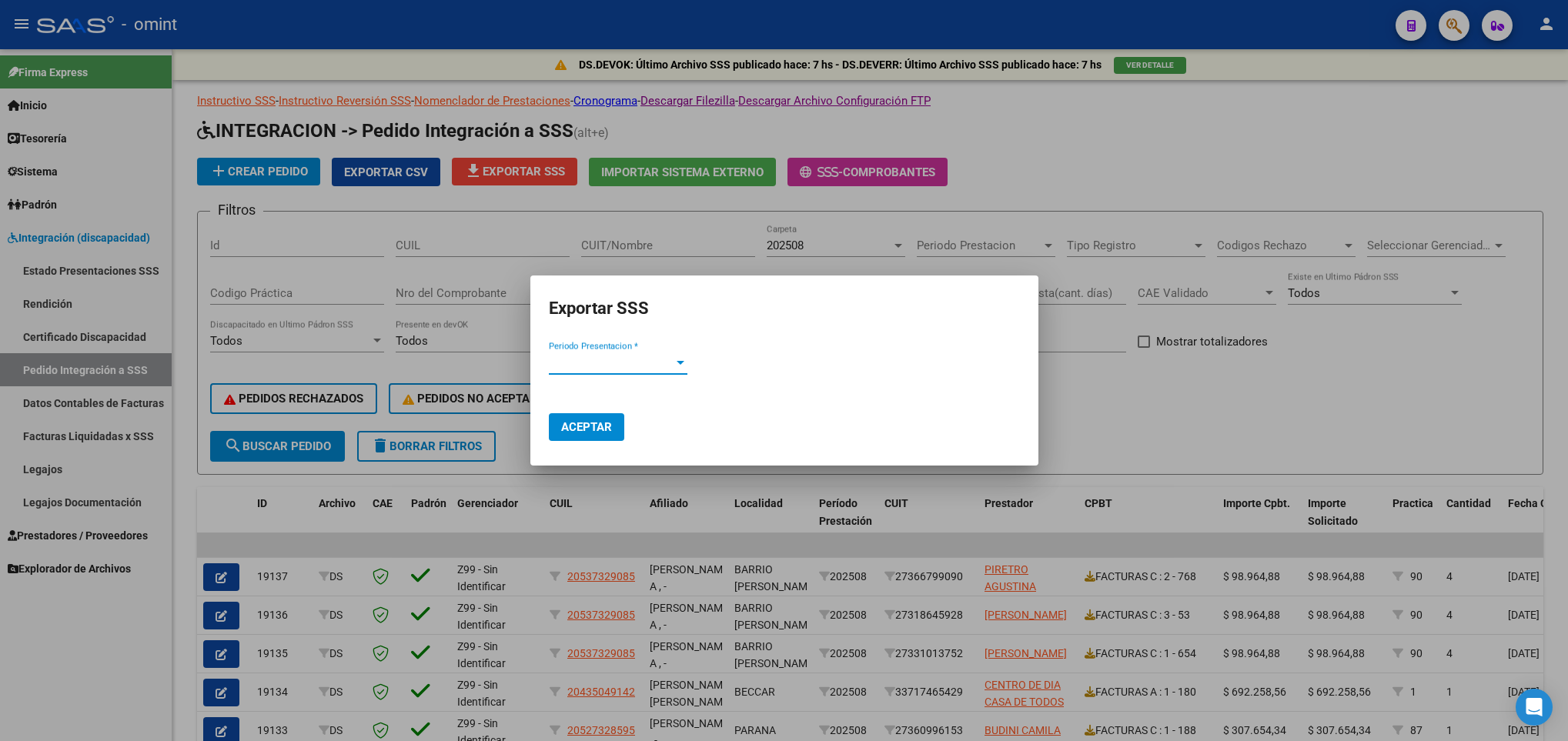
click at [631, 358] on span "Periodo Presentacion *" at bounding box center [611, 363] width 124 height 14
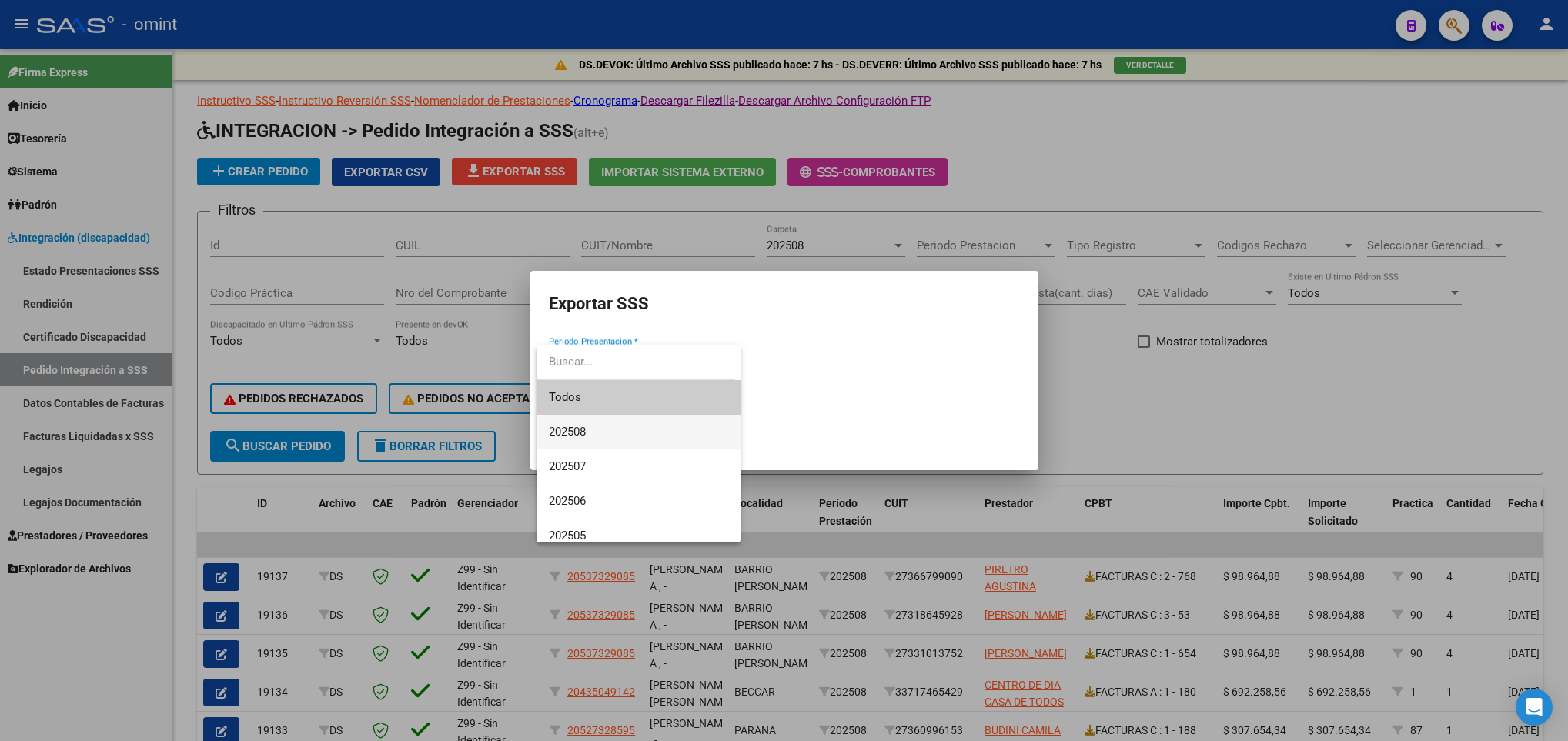
click at [633, 436] on span "202508" at bounding box center [639, 432] width 180 height 35
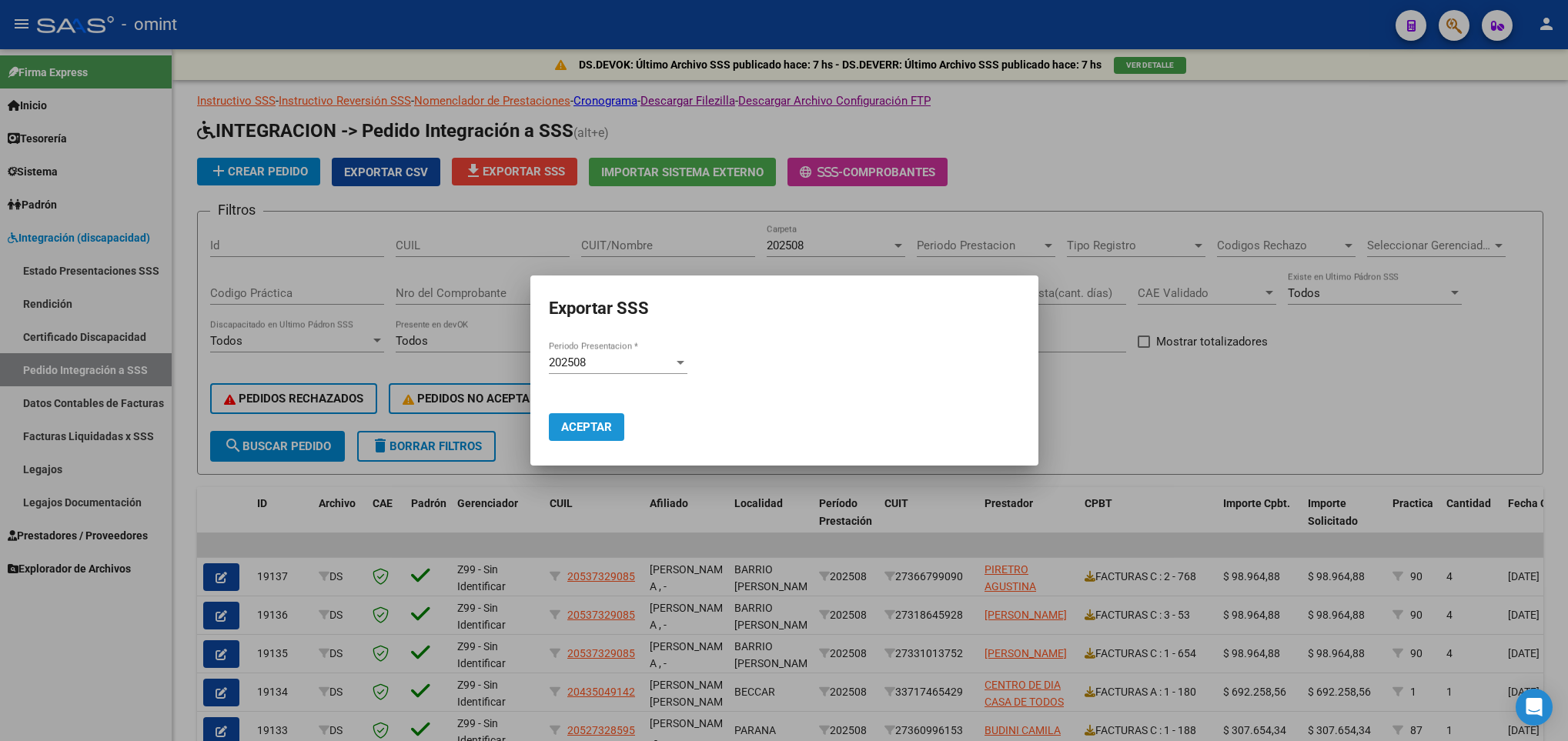
click at [572, 429] on span "Aceptar" at bounding box center [586, 428] width 51 height 14
drag, startPoint x: 751, startPoint y: 247, endPoint x: 730, endPoint y: 245, distance: 21.1
click at [751, 247] on div at bounding box center [784, 370] width 1568 height 741
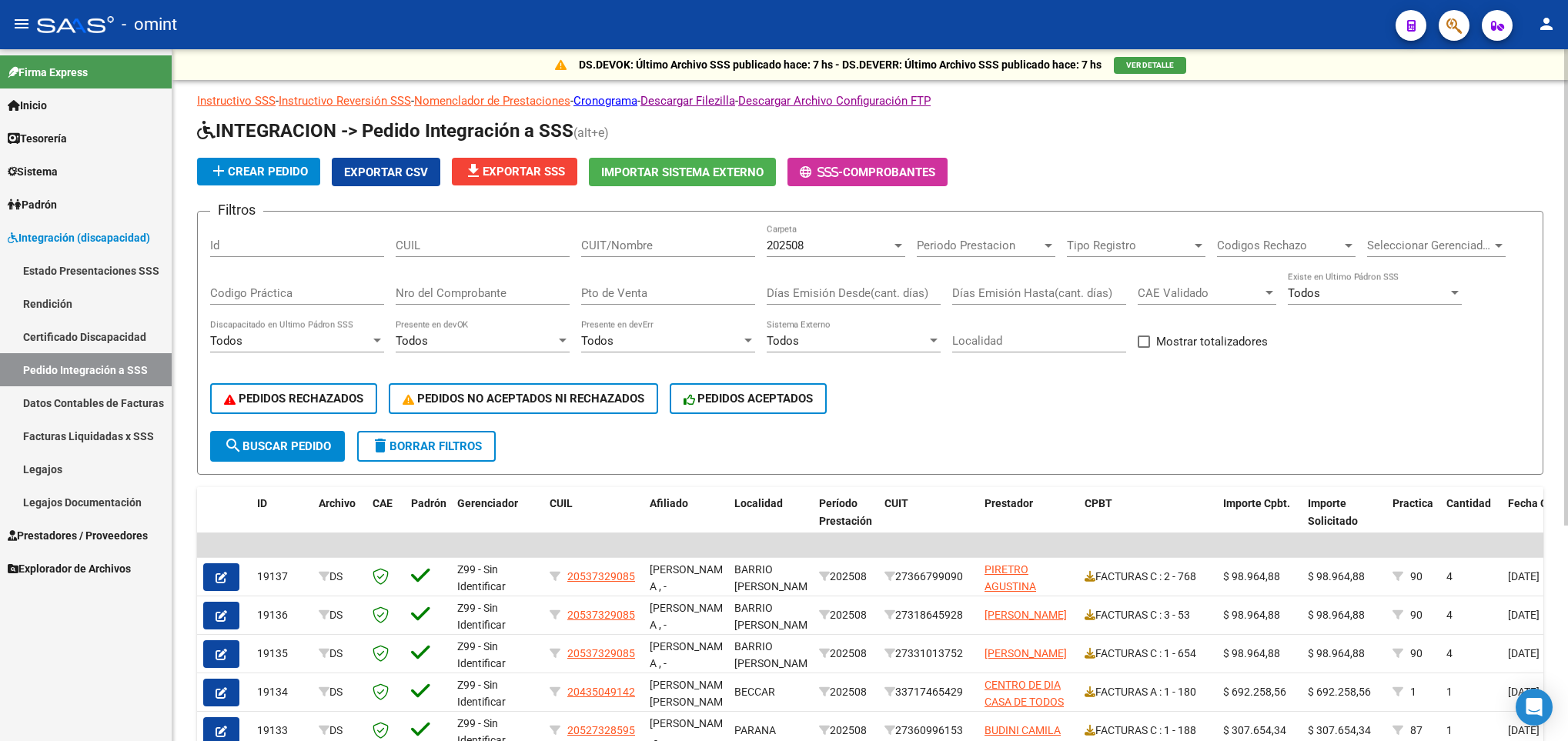
click at [635, 241] on input "CUIT/Nombre" at bounding box center [667, 245] width 174 height 14
paste input "27235676090"
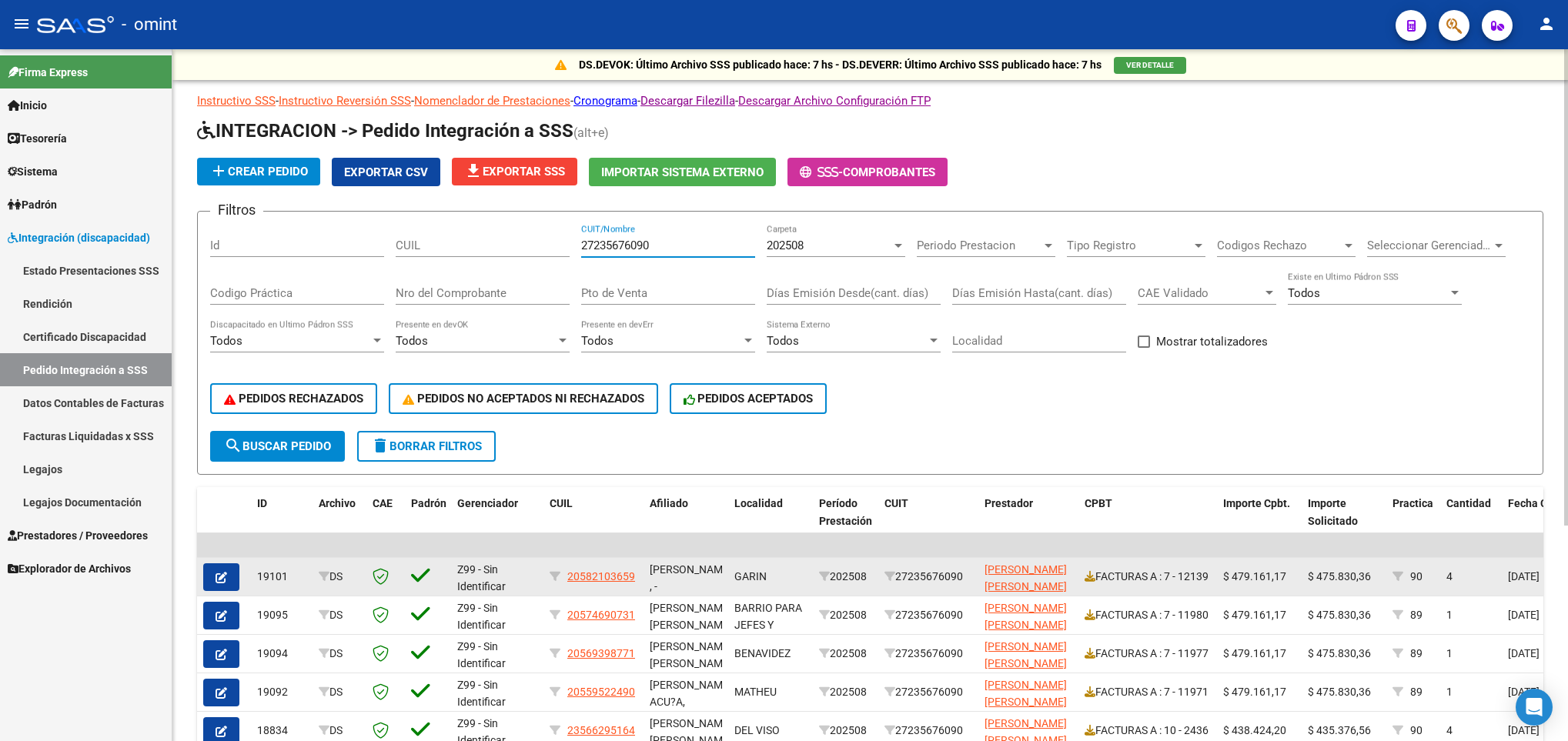
type input "27235676090"
click at [216, 573] on icon "button" at bounding box center [221, 577] width 11 height 11
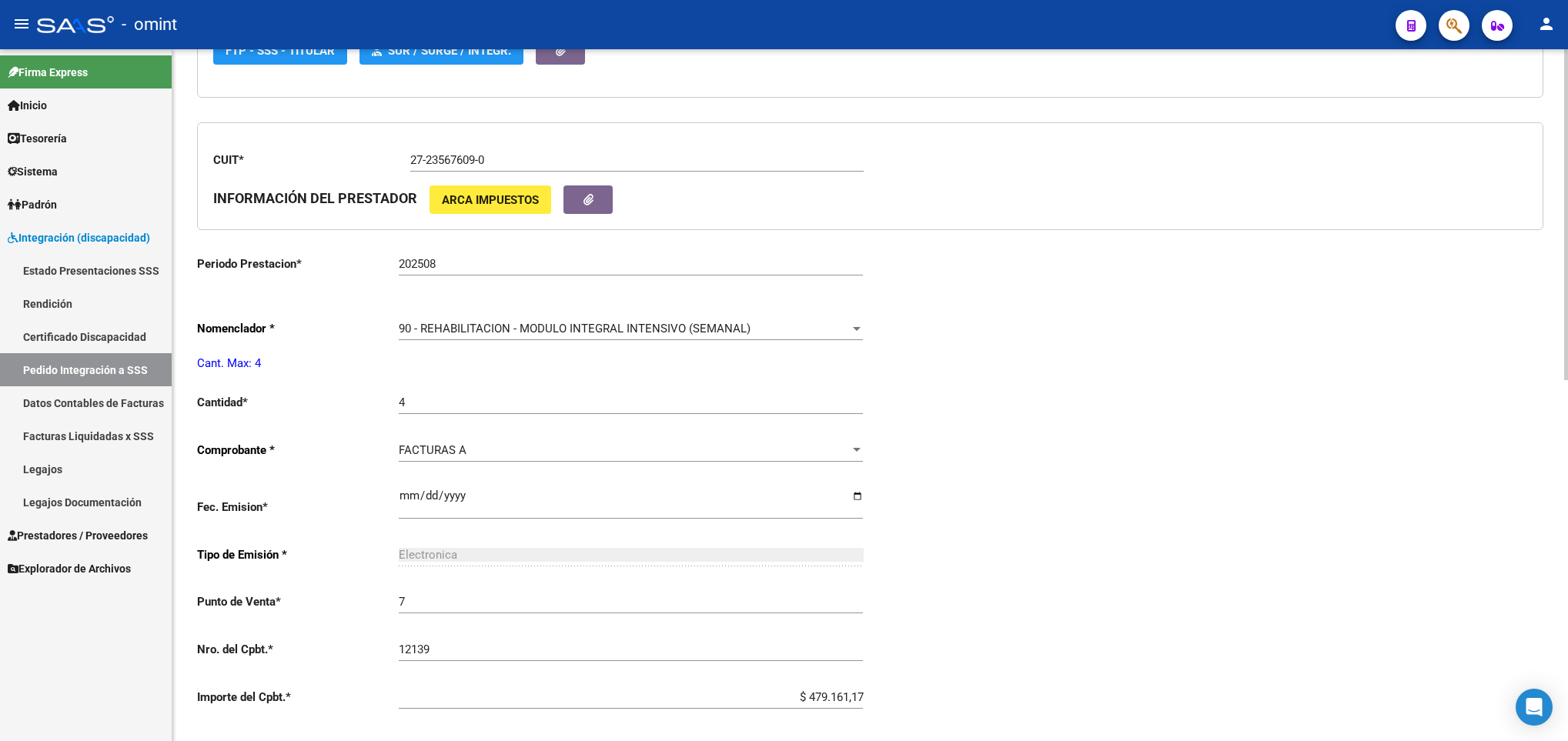
scroll to position [578, 0]
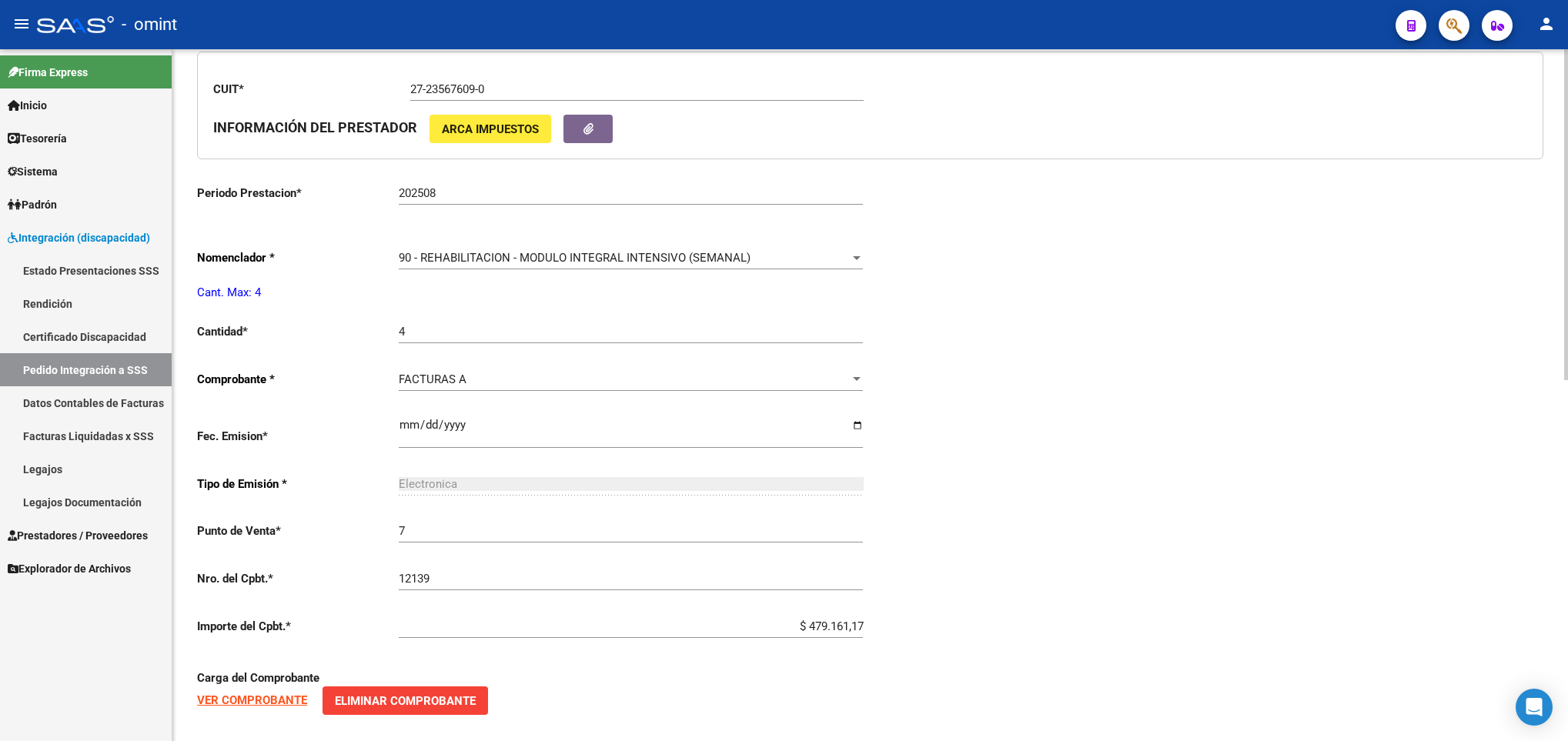
type input "20582103659"
click at [575, 269] on div "90 - REHABILITACION - MODULO INTEGRAL INTENSIVO (SEMANAL) Seleccionar nomenclad…" at bounding box center [630, 253] width 464 height 33
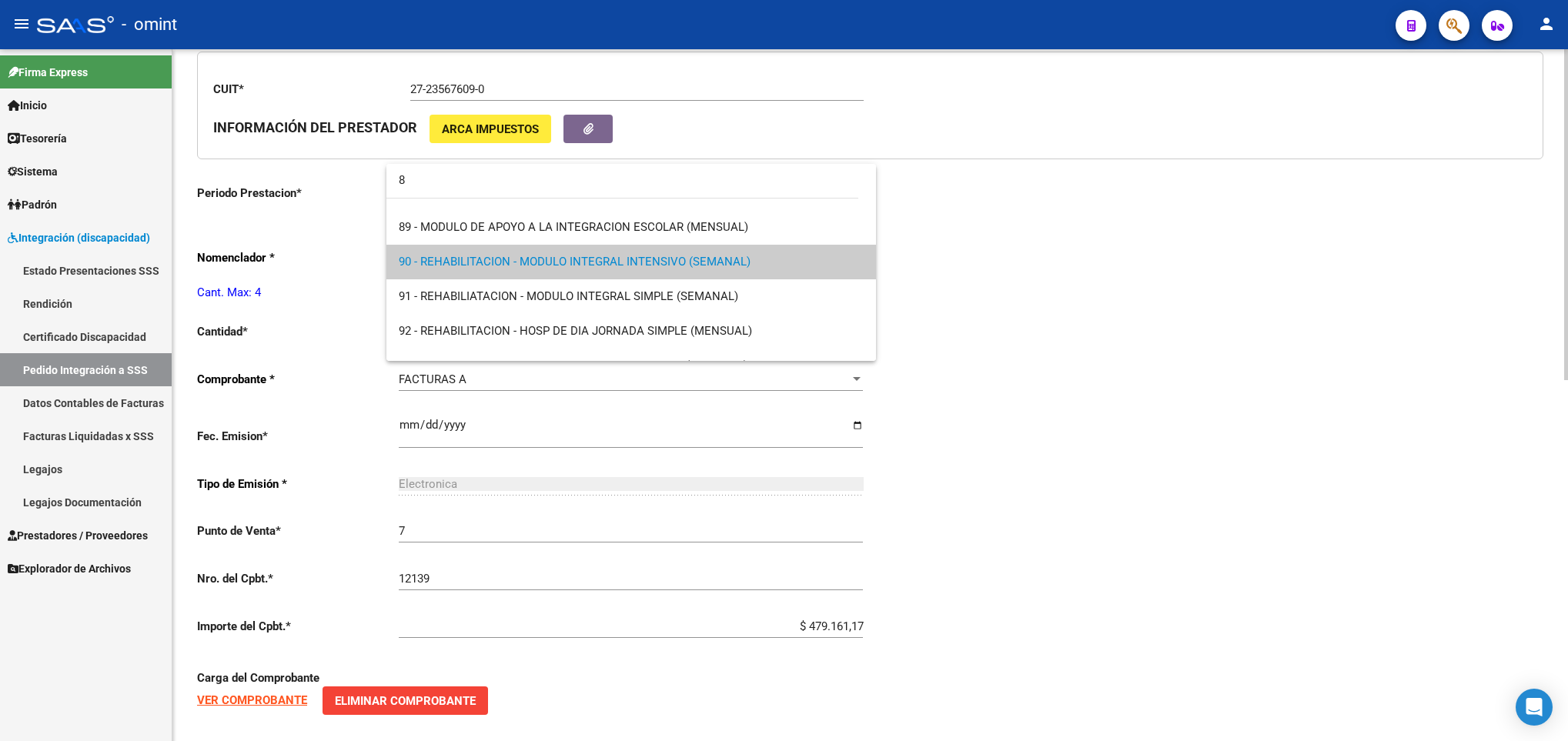
scroll to position [0, 0]
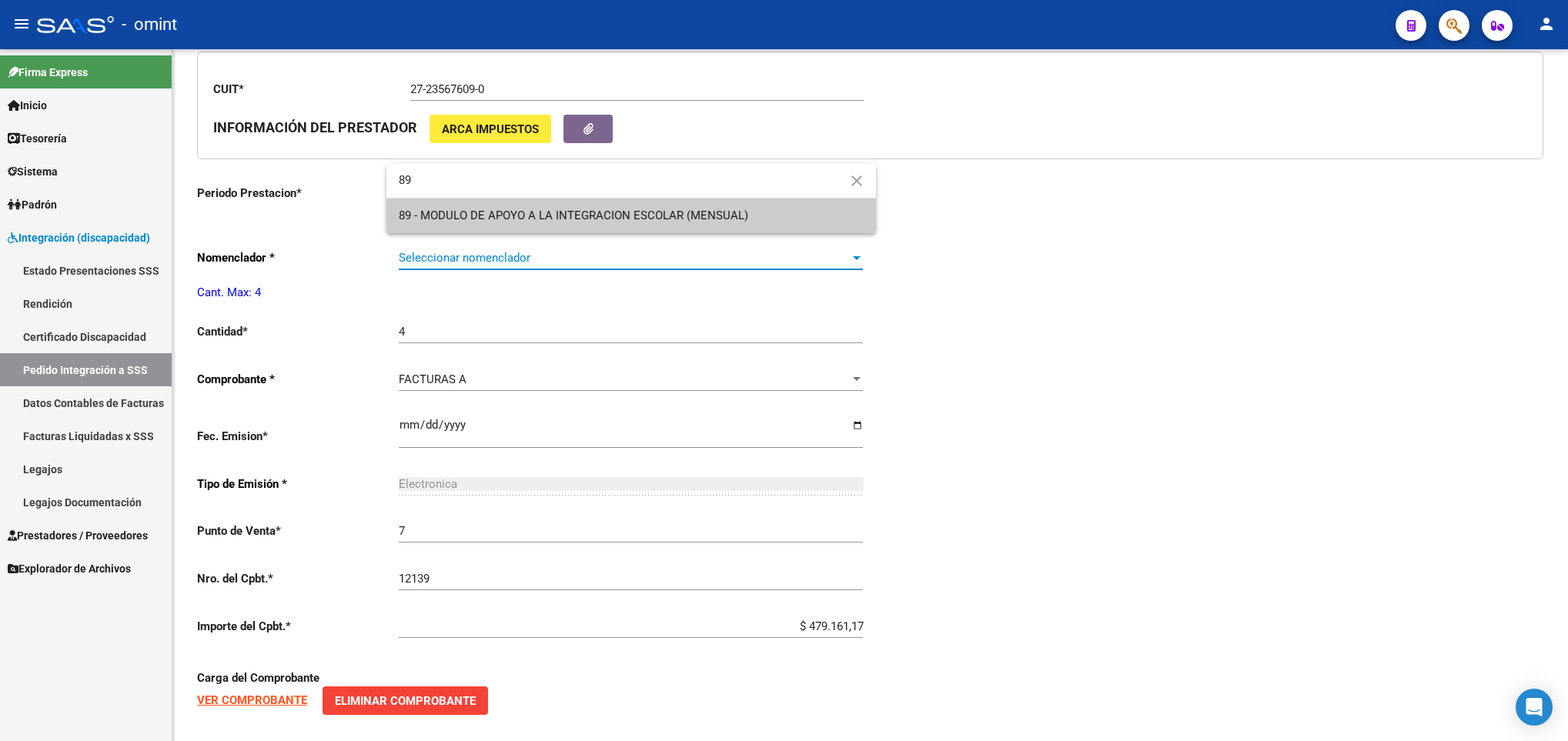
click at [575, 197] on input "89" at bounding box center [630, 180] width 489 height 35
type input "89"
click at [561, 217] on span "89 - MODULO DE APOYO A LA INTEGRACION ESCOLAR (MENSUAL)" at bounding box center [573, 216] width 350 height 14
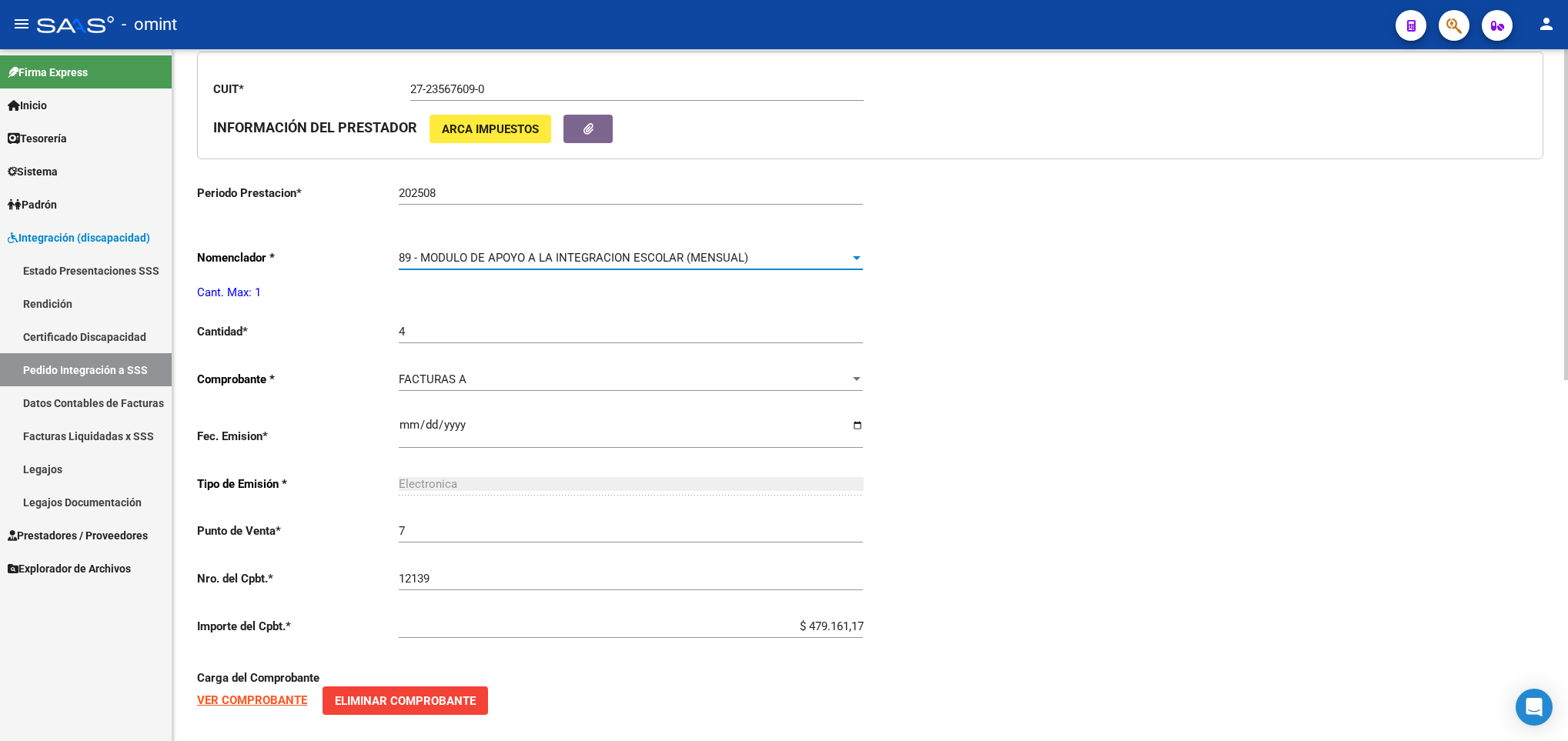
click at [515, 322] on div "4 Ingresar el nro" at bounding box center [630, 326] width 464 height 33
click at [508, 344] on div "4 Ingresar el nro" at bounding box center [630, 326] width 464 height 33
type input "1"
click at [1099, 323] on div "Periodo Presentacion * 202508 Ingresar el Periodo Tipo Archivo * DS Seleccionar…" at bounding box center [869, 305] width 1346 height 1137
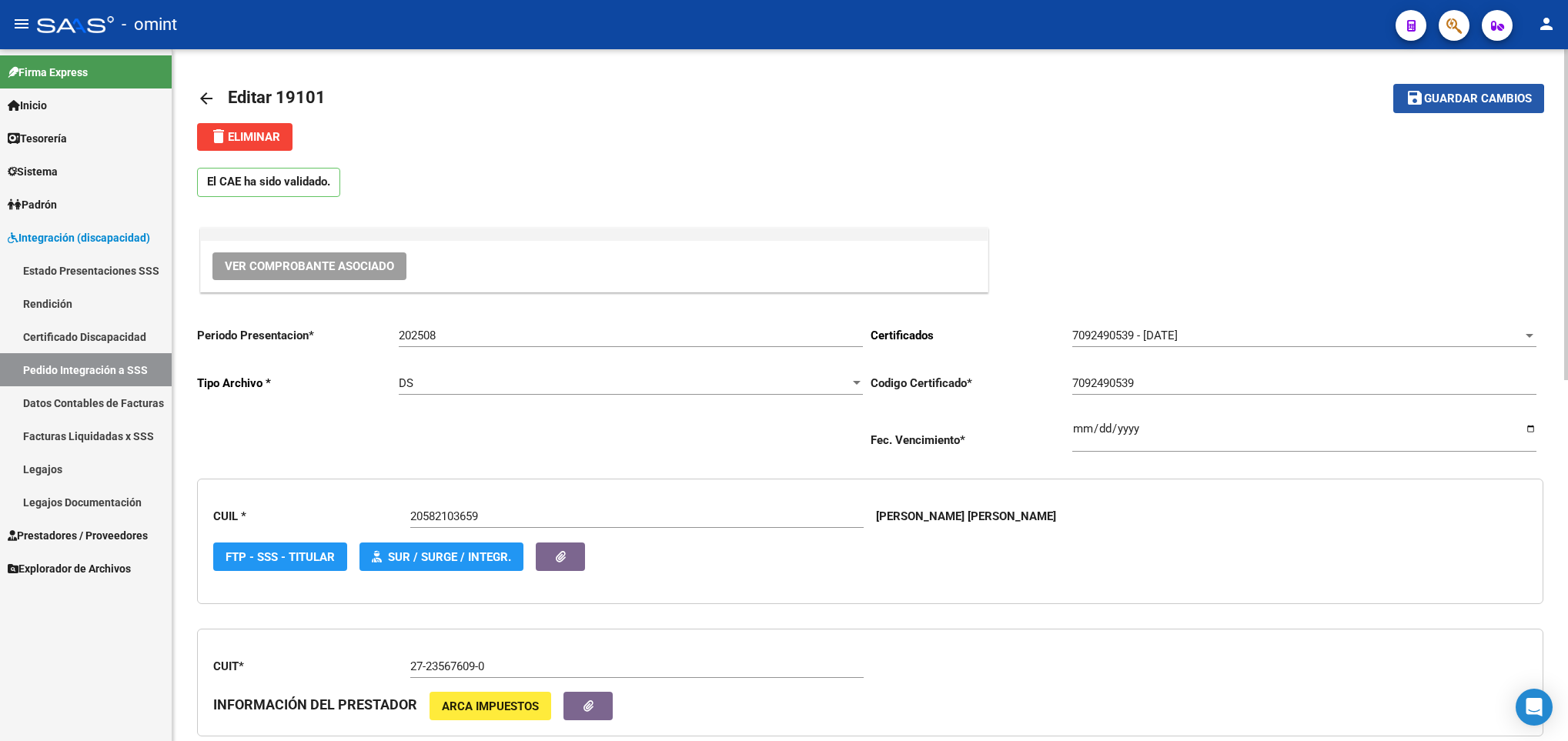
click at [1438, 104] on span "Guardar cambios" at bounding box center [1477, 99] width 108 height 14
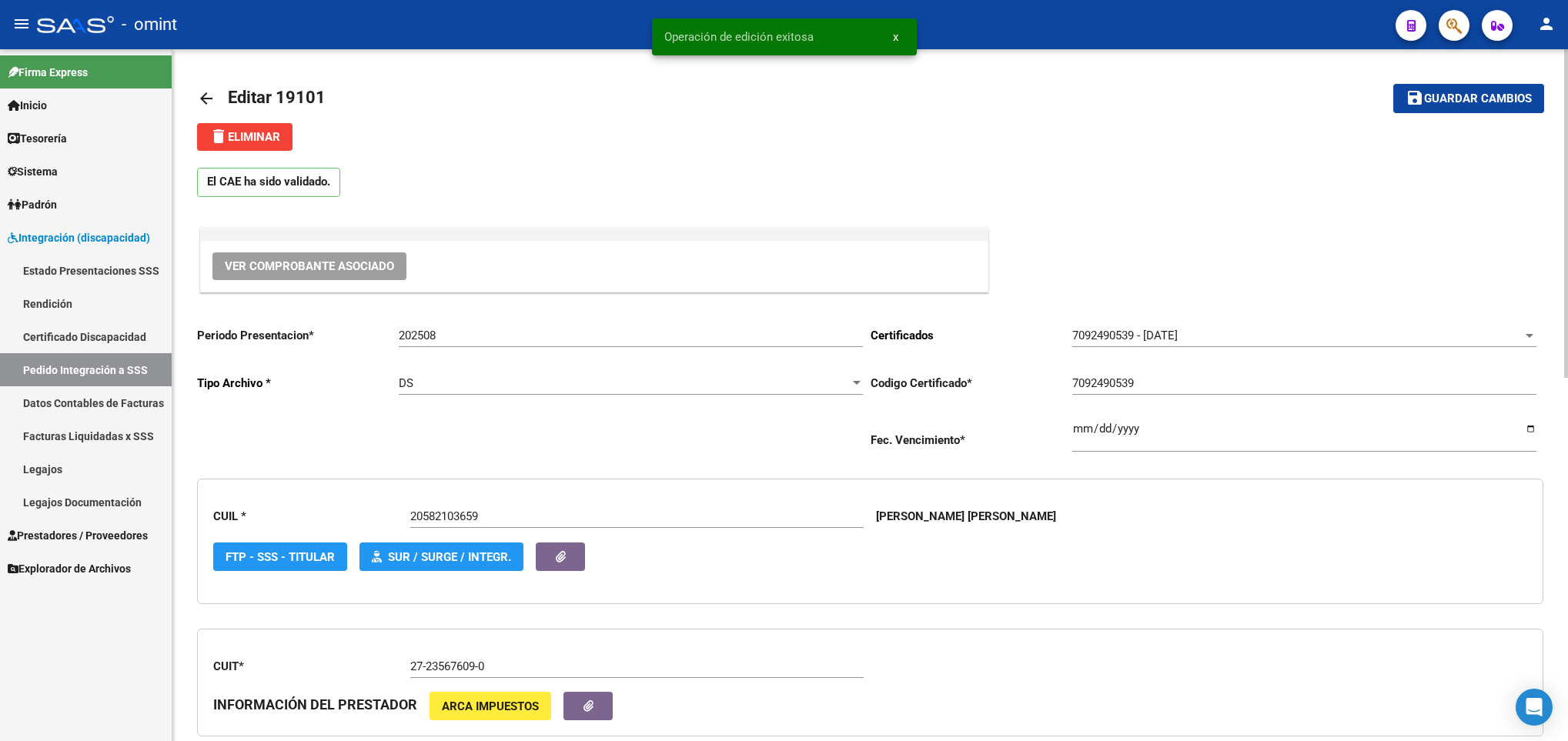
click at [217, 100] on link "arrow_back" at bounding box center [212, 98] width 31 height 36
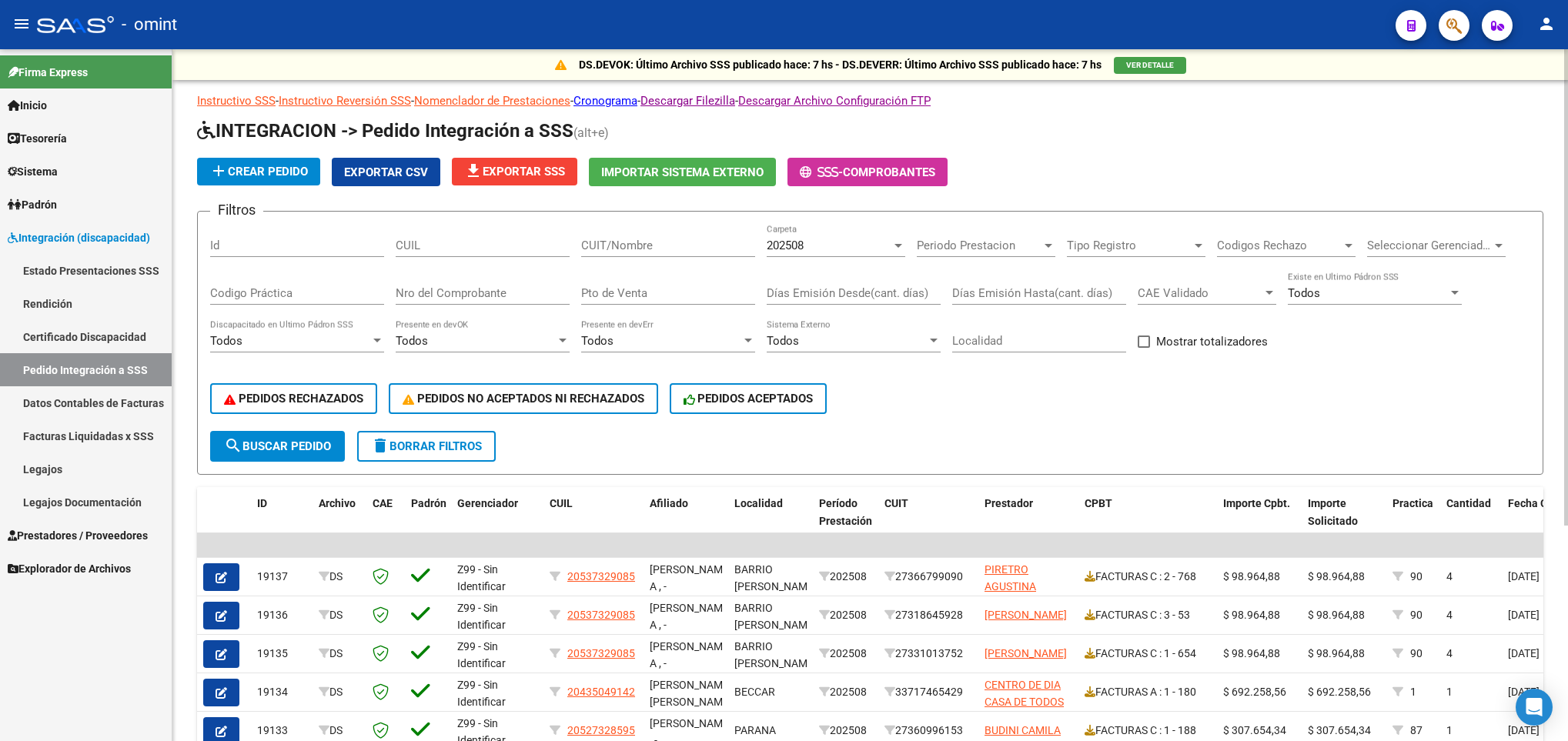
click at [623, 240] on input "CUIT/Nombre" at bounding box center [667, 245] width 174 height 14
paste input "27571070109"
type input "27571070109"
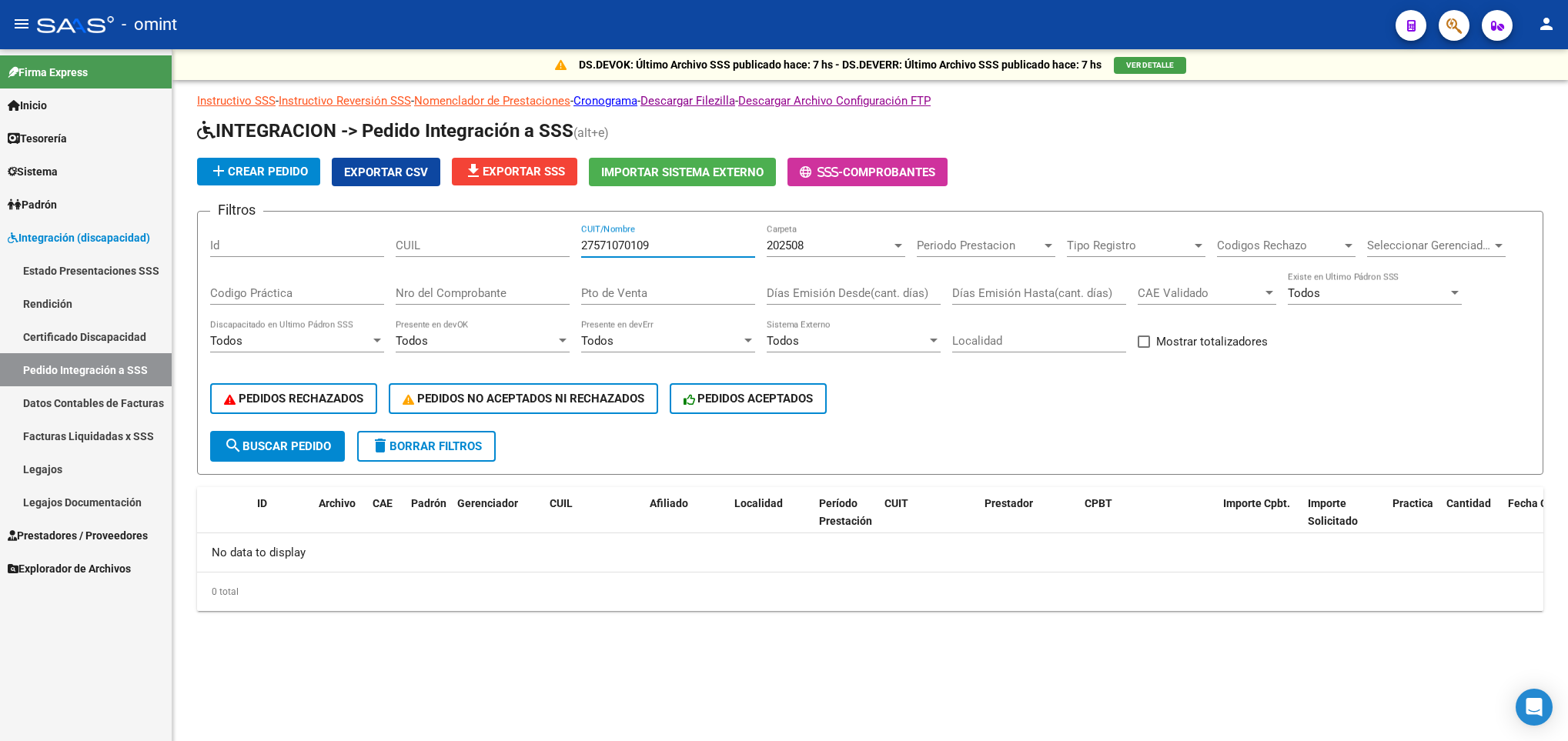
drag, startPoint x: 470, startPoint y: 231, endPoint x: 252, endPoint y: 230, distance: 218.0
click at [252, 230] on div "Filtros Id CUIL 27571070109 CUIT/Nombre 202508 Carpeta Periodo Prestacion Perio…" at bounding box center [869, 327] width 1320 height 207
click at [408, 248] on input "CUIL" at bounding box center [482, 245] width 174 height 14
paste input "27571070109"
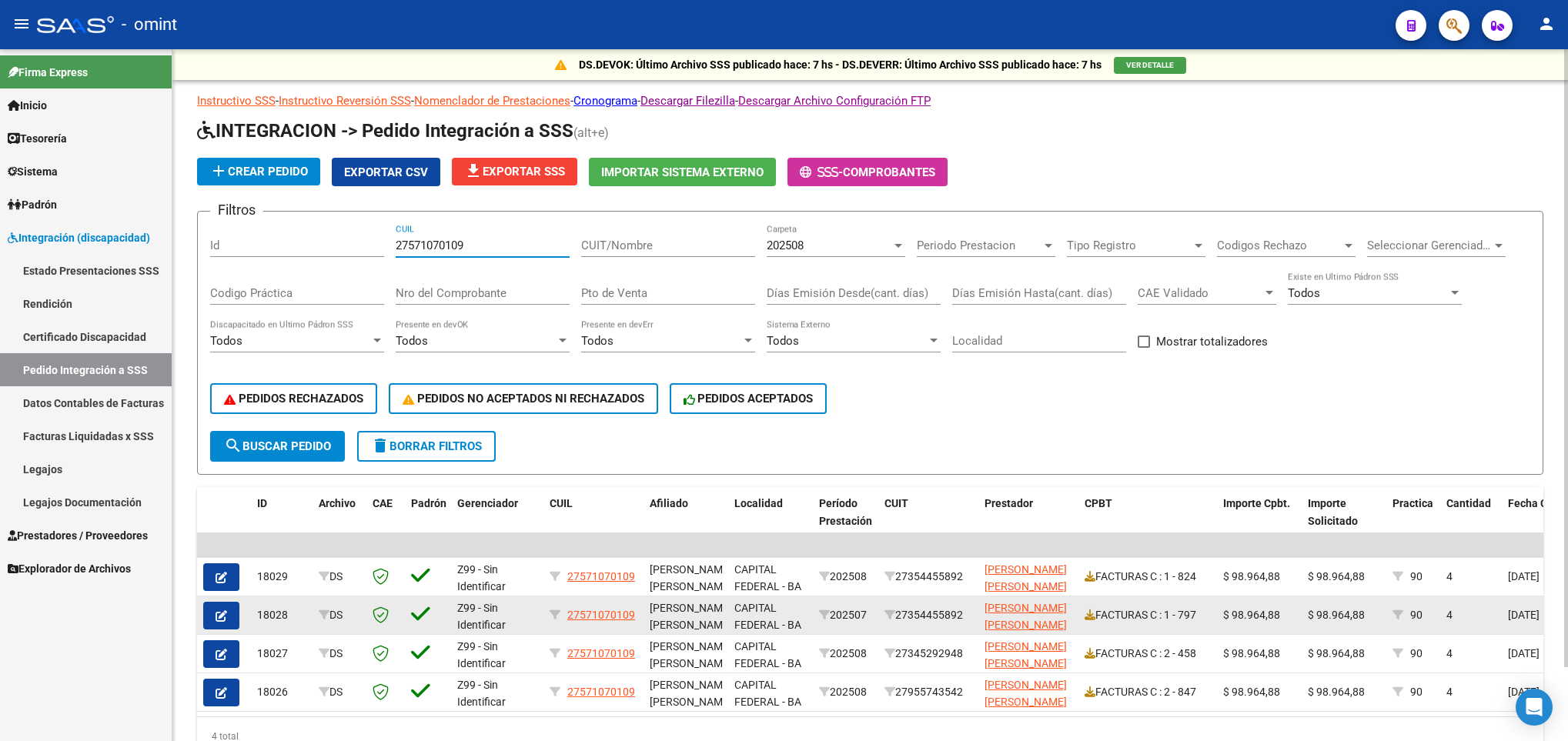
type input "27571070109"
click at [216, 618] on icon "button" at bounding box center [221, 616] width 11 height 11
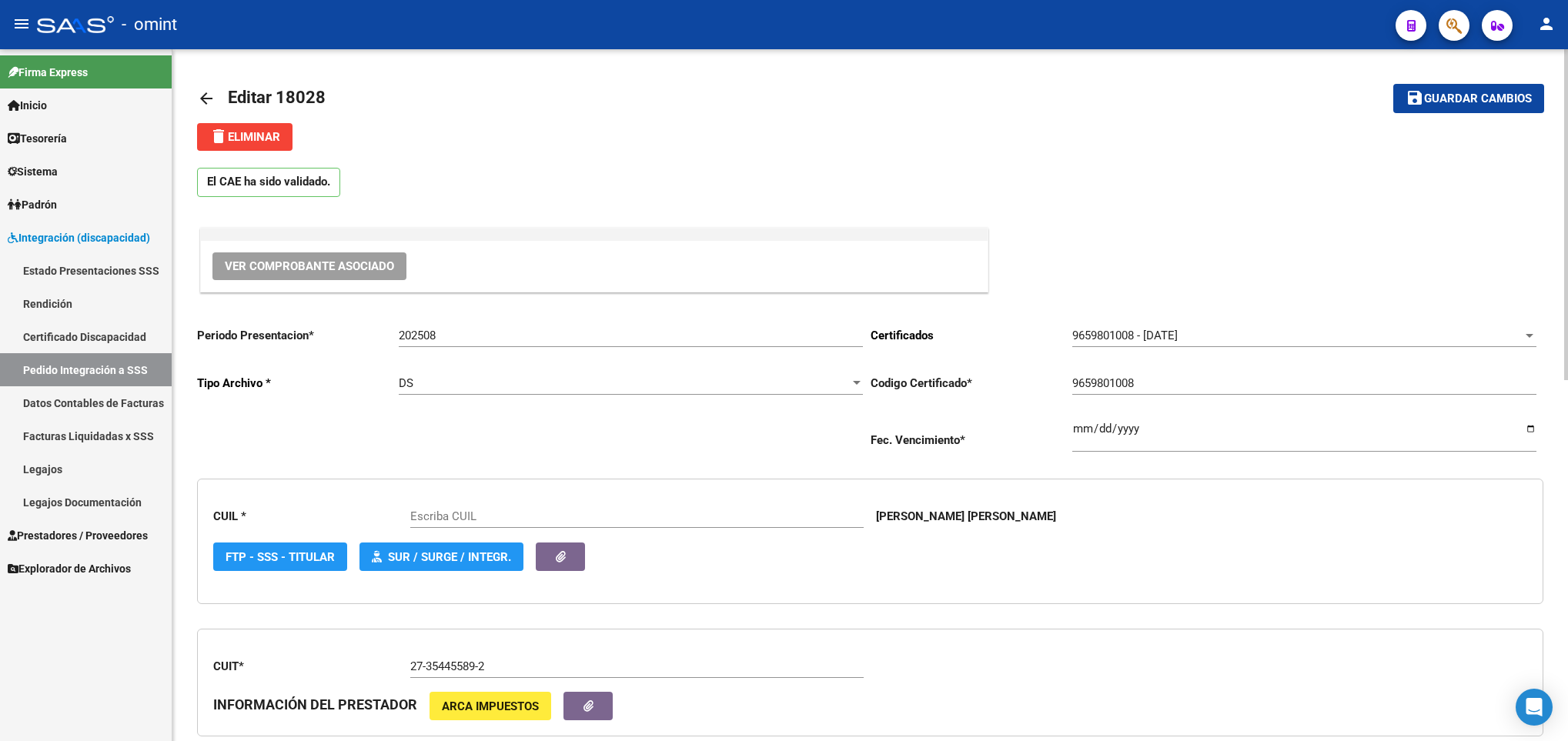
type input "27571070109"
click at [275, 130] on span "delete Eliminar" at bounding box center [244, 137] width 71 height 14
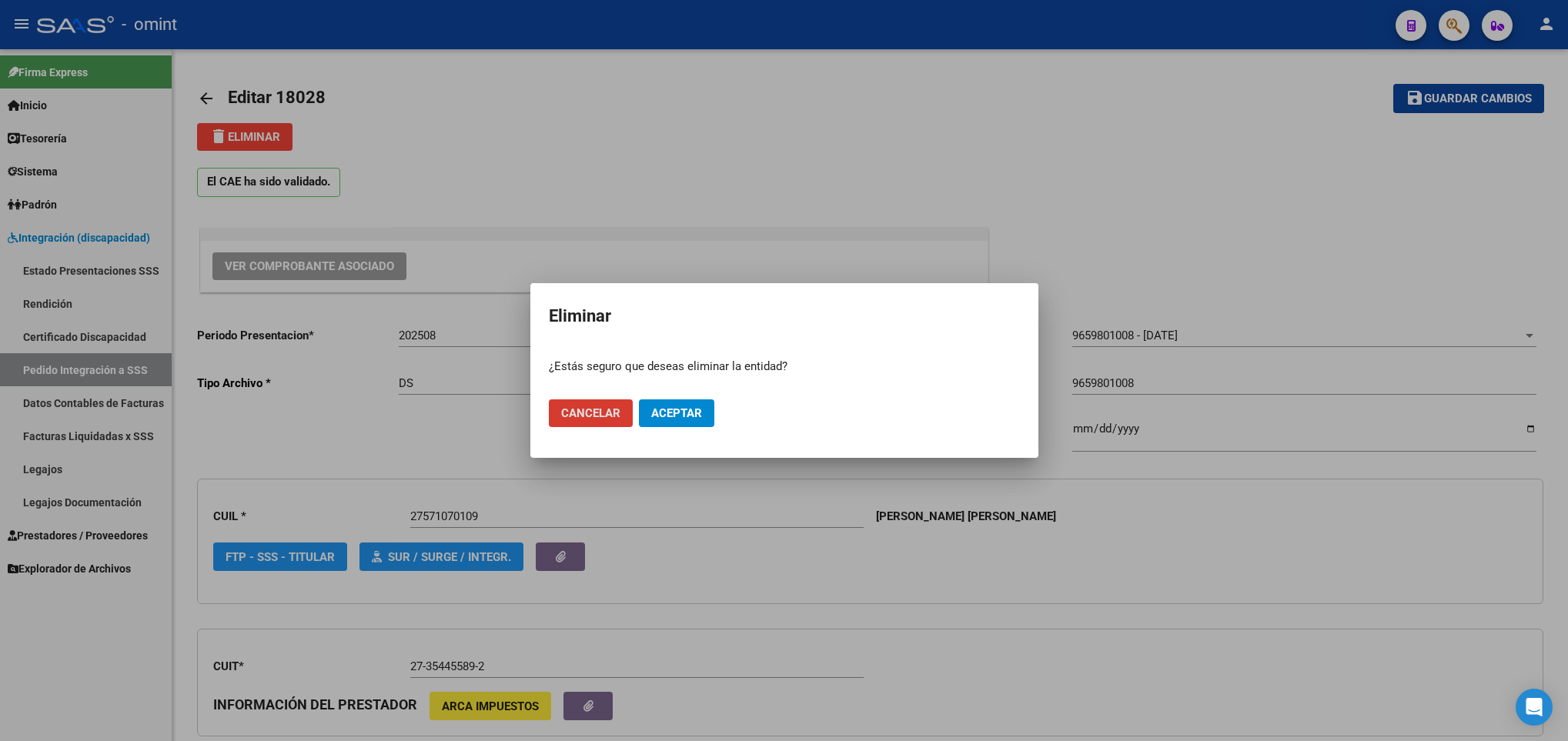
click at [670, 412] on span "Aceptar" at bounding box center [676, 414] width 51 height 14
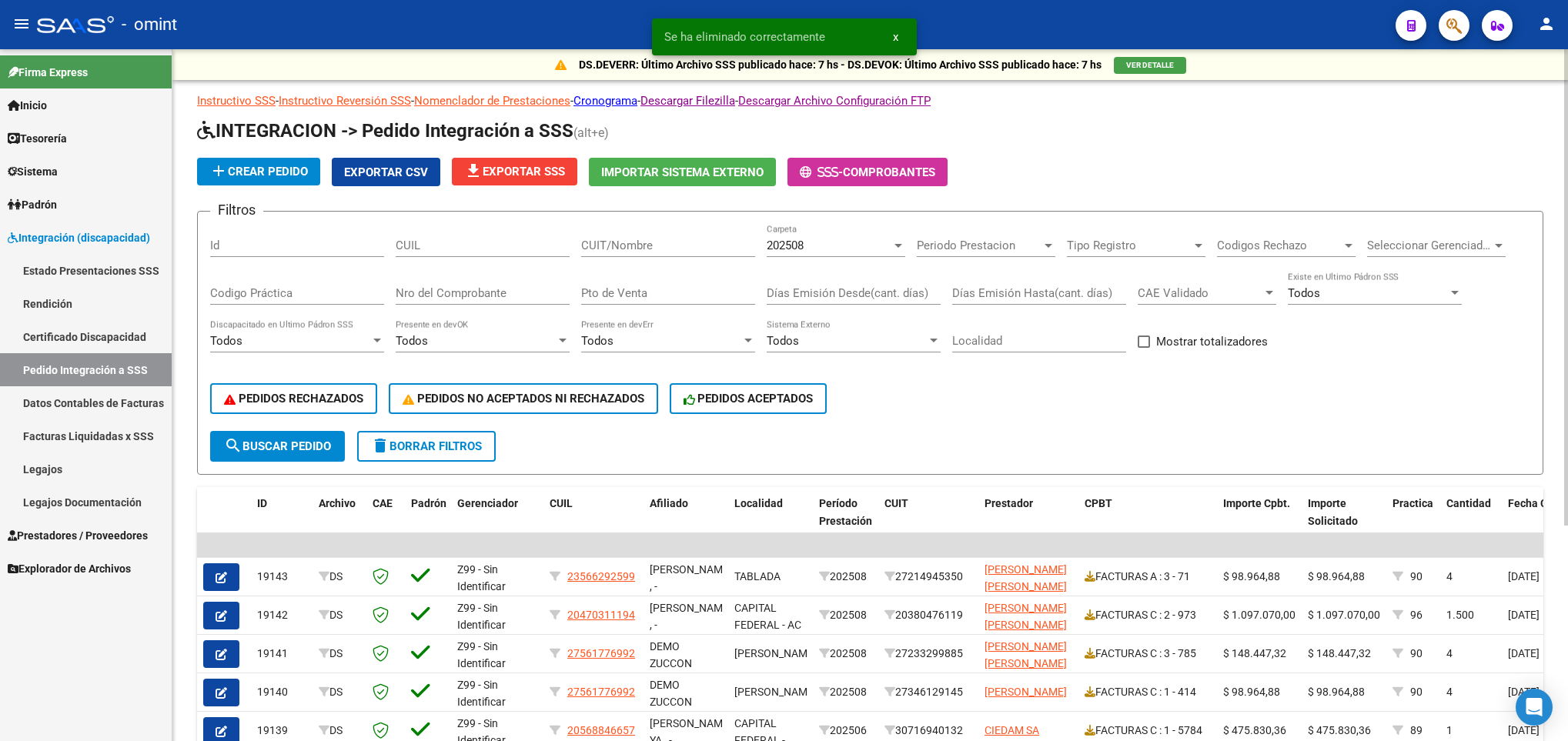
click at [515, 171] on span "file_download Exportar SSS" at bounding box center [514, 172] width 101 height 14
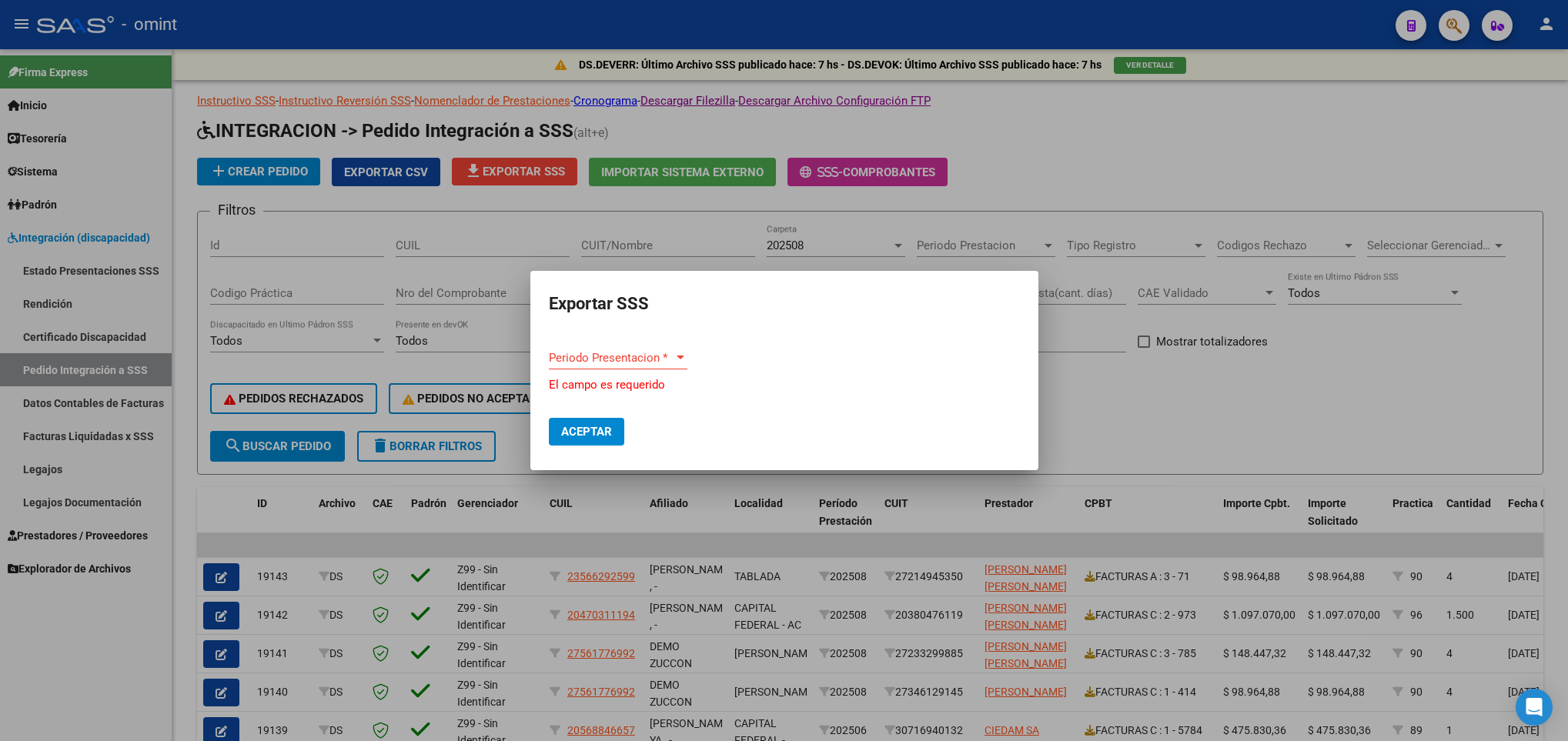
click at [1258, 414] on div at bounding box center [784, 370] width 1568 height 741
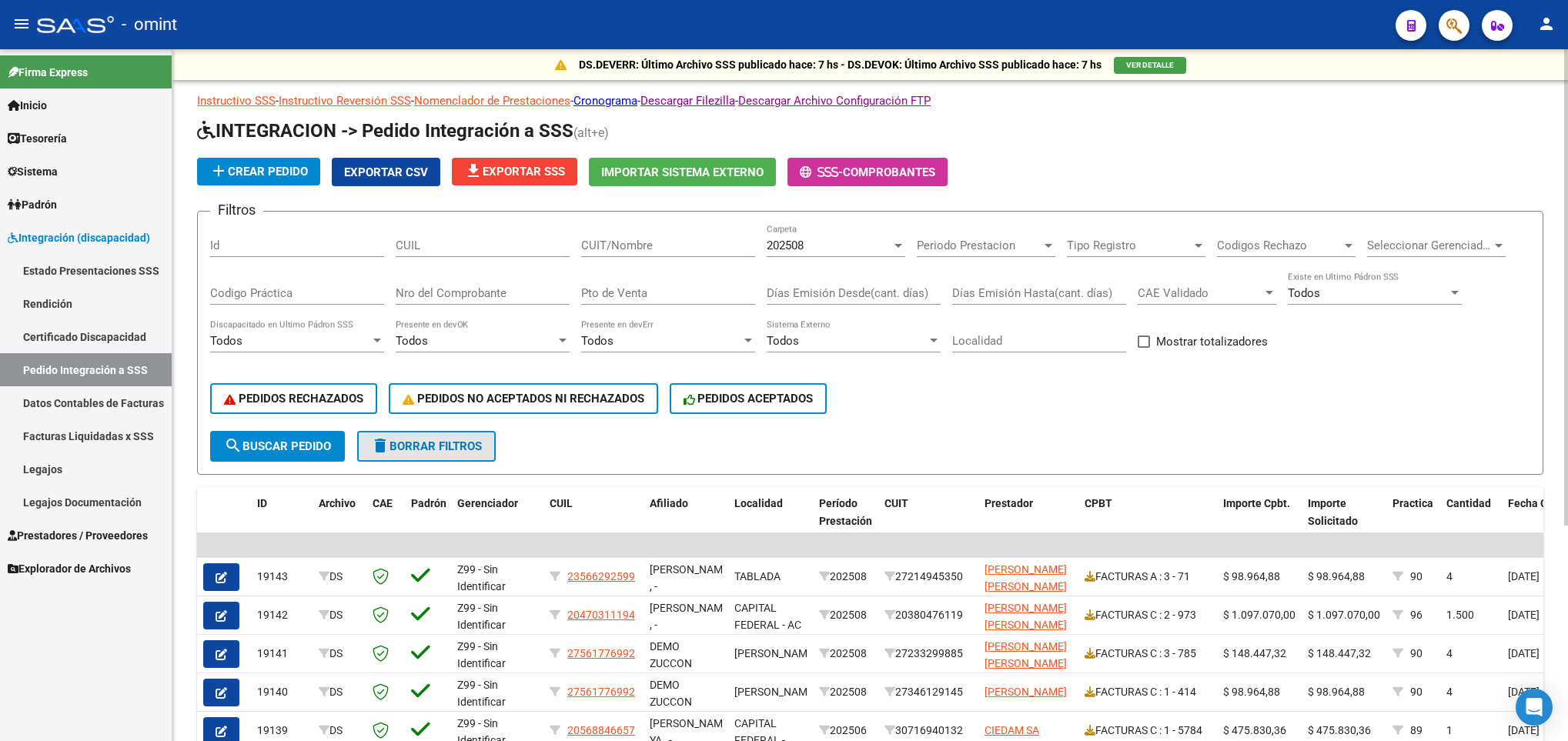
click at [420, 441] on span "delete Borrar Filtros" at bounding box center [427, 446] width 111 height 14
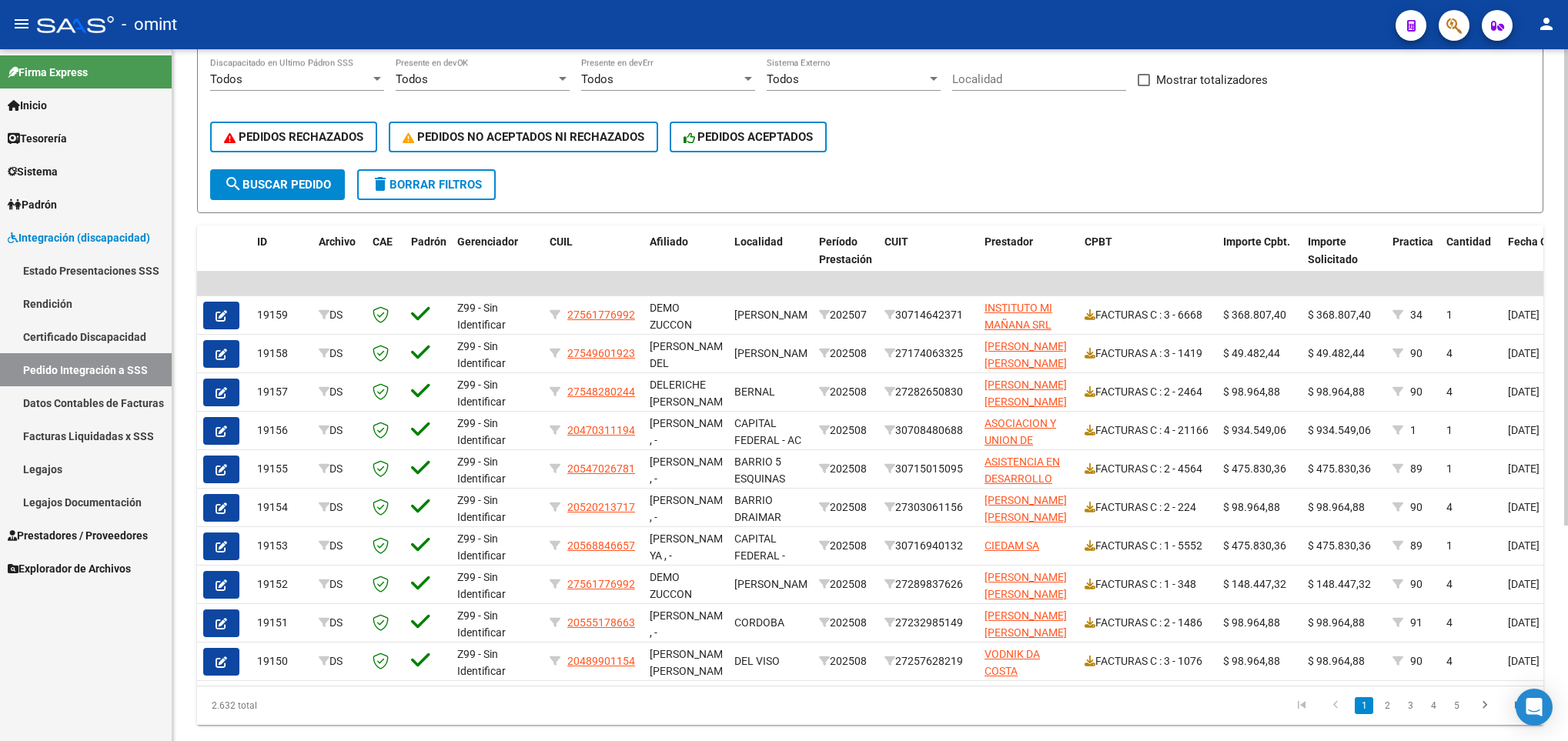
scroll to position [277, 0]
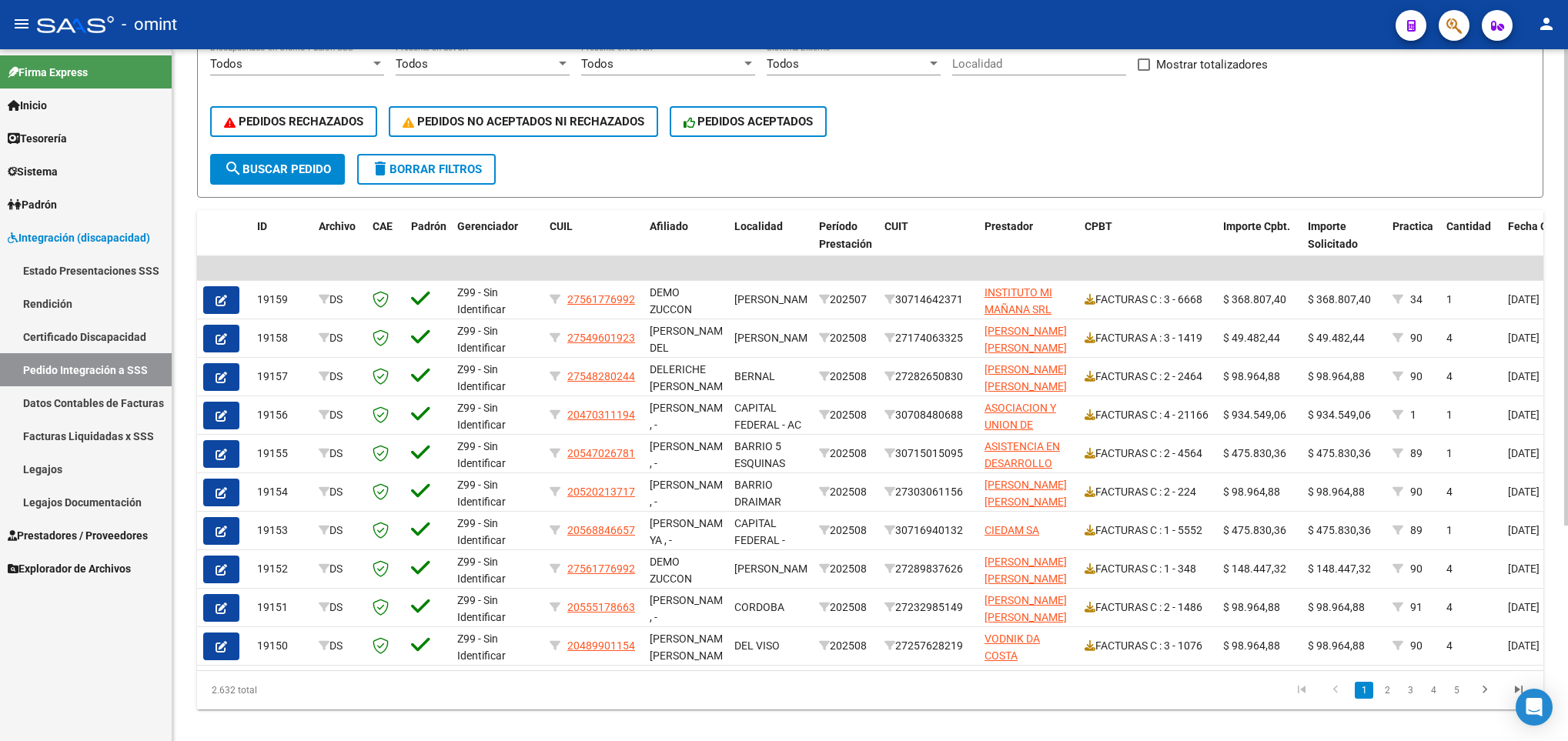
click at [421, 186] on form "Filtros Id CUIL CUIT/Nombre 202508 Carpeta Periodo Prestacion Periodo Prestacio…" at bounding box center [869, 66] width 1346 height 264
click at [430, 174] on span "delete Borrar Filtros" at bounding box center [427, 169] width 111 height 14
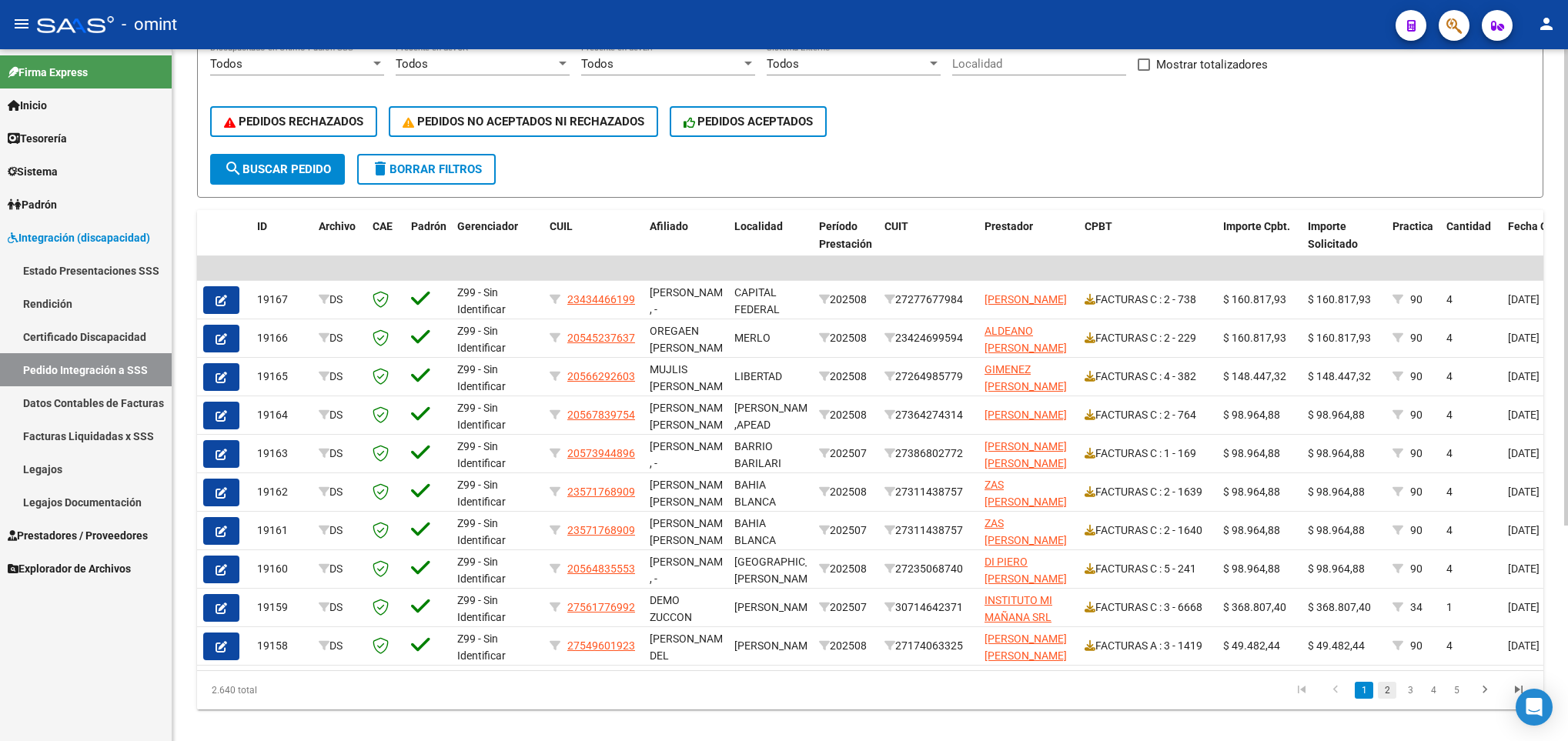
click at [1381, 699] on link "2" at bounding box center [1387, 691] width 18 height 17
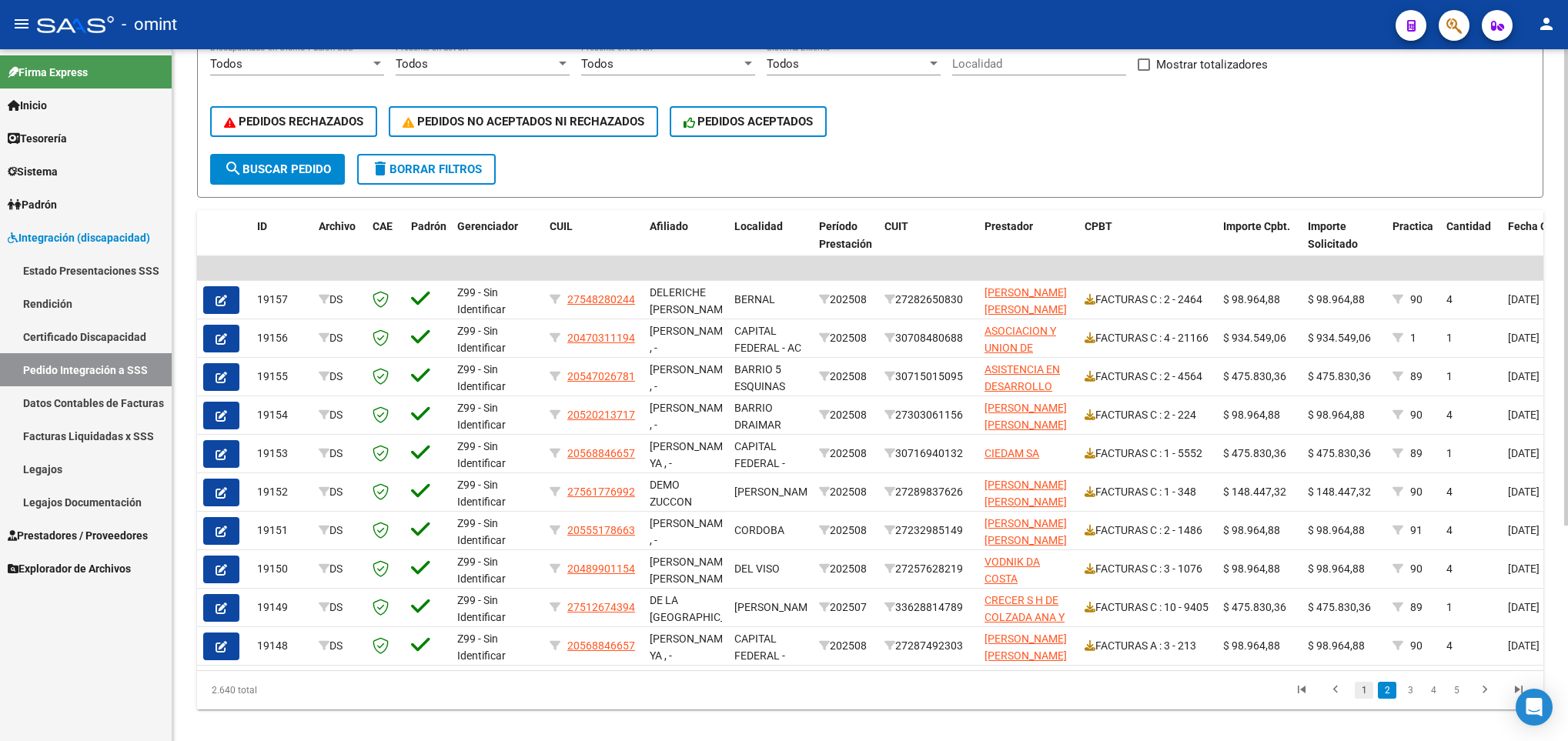
click at [1363, 699] on link "1" at bounding box center [1363, 691] width 18 height 17
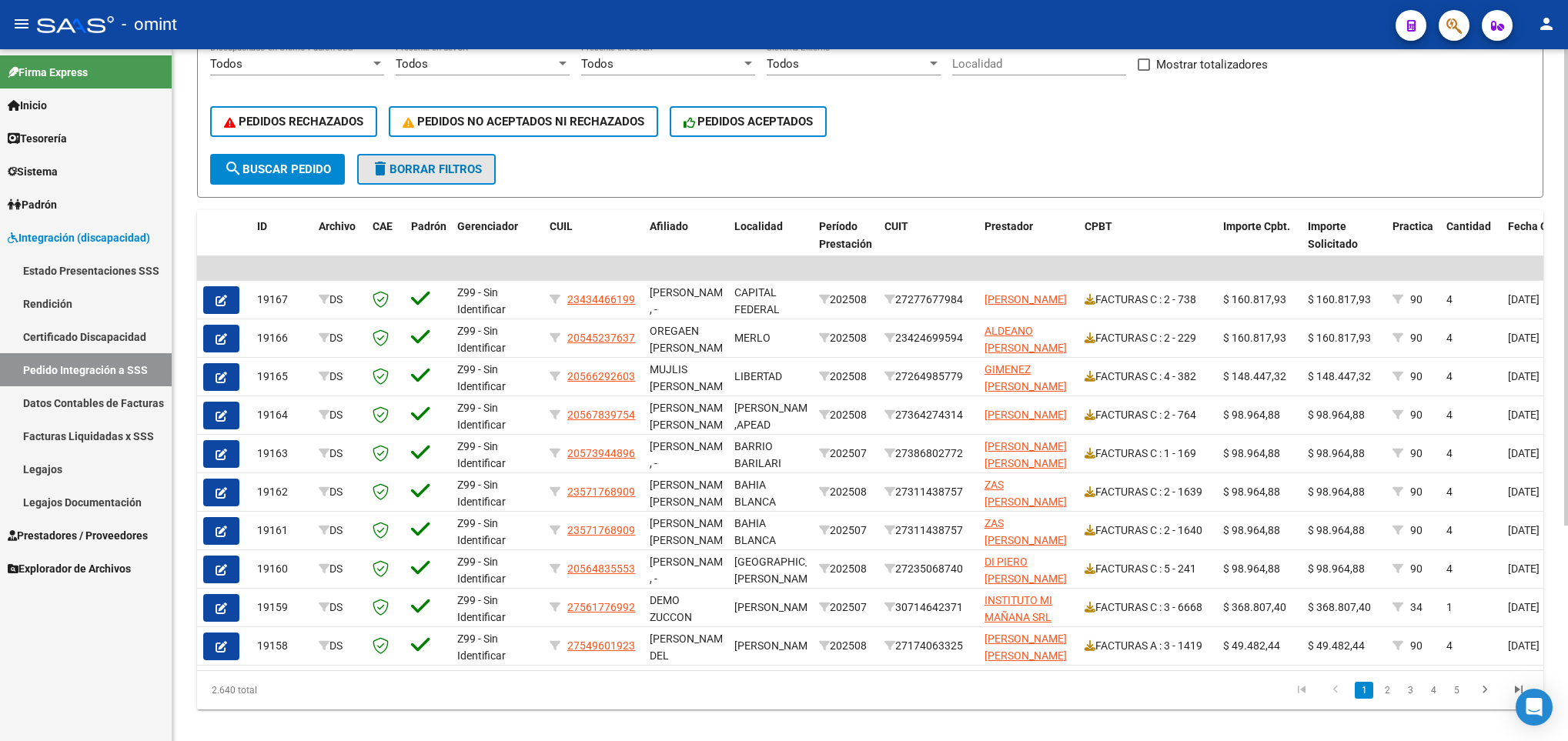
click at [420, 178] on button "delete Borrar Filtros" at bounding box center [427, 169] width 138 height 31
click at [453, 165] on span "delete Borrar Filtros" at bounding box center [427, 169] width 111 height 14
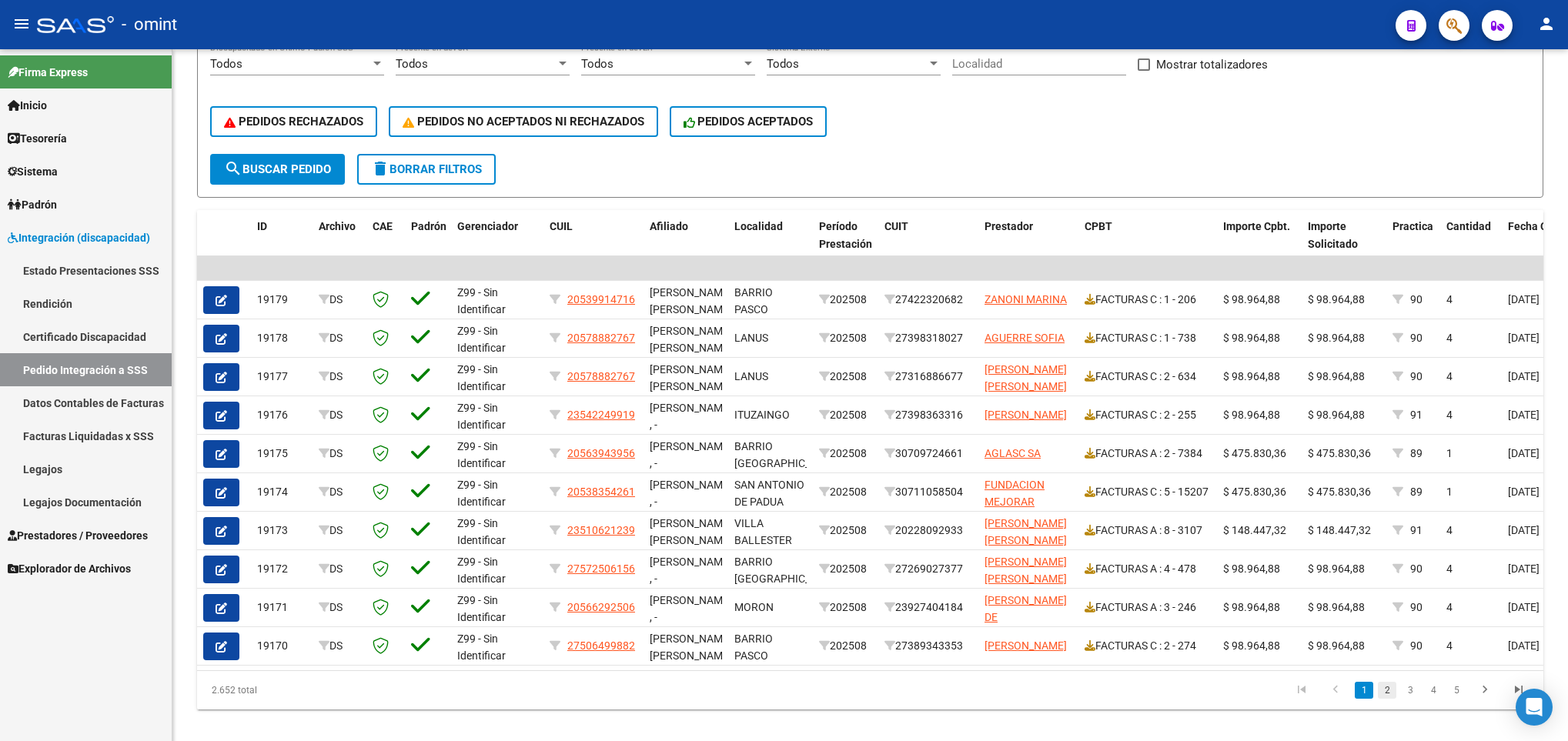
click at [1386, 699] on link "2" at bounding box center [1387, 691] width 18 height 17
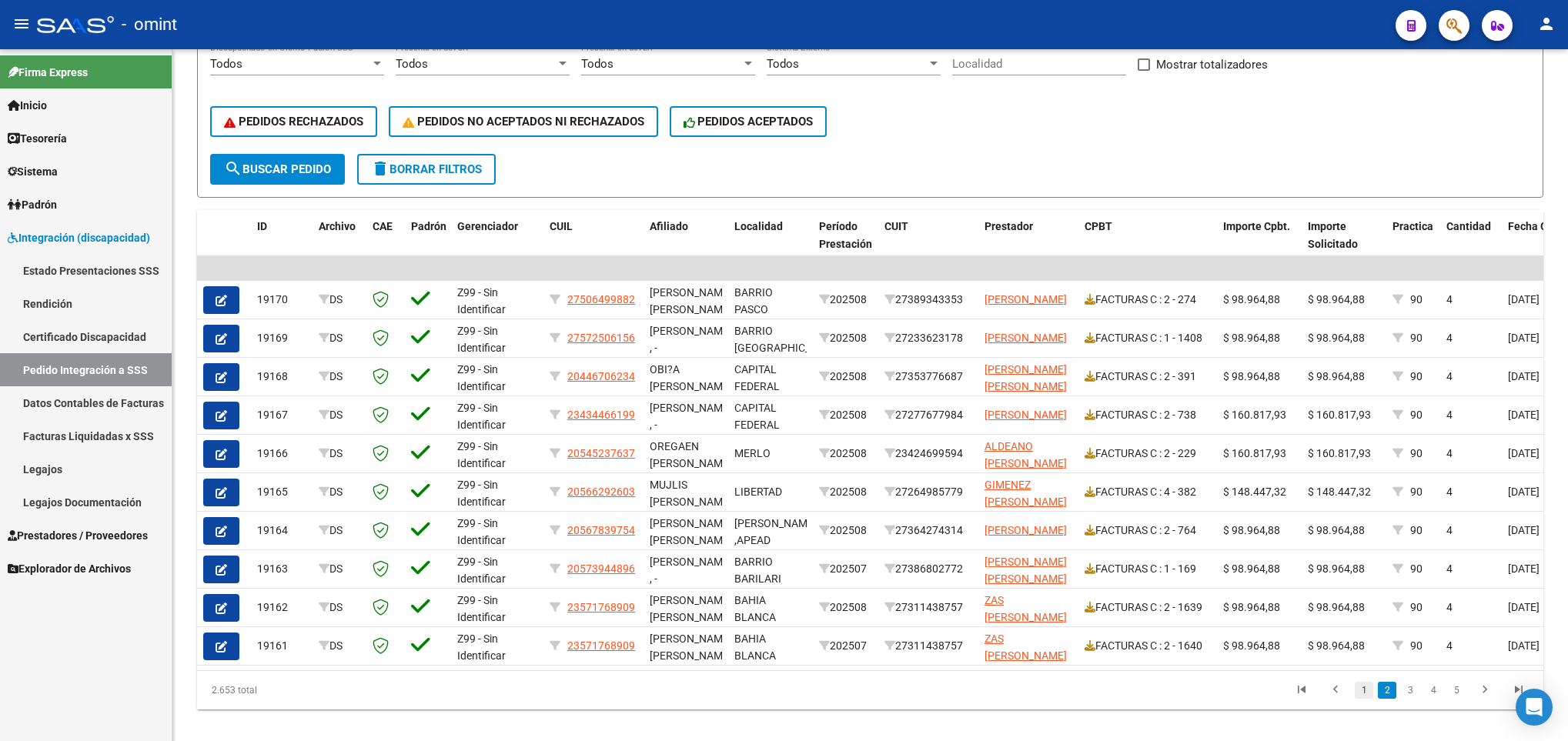
click at [1367, 699] on link "1" at bounding box center [1363, 691] width 18 height 17
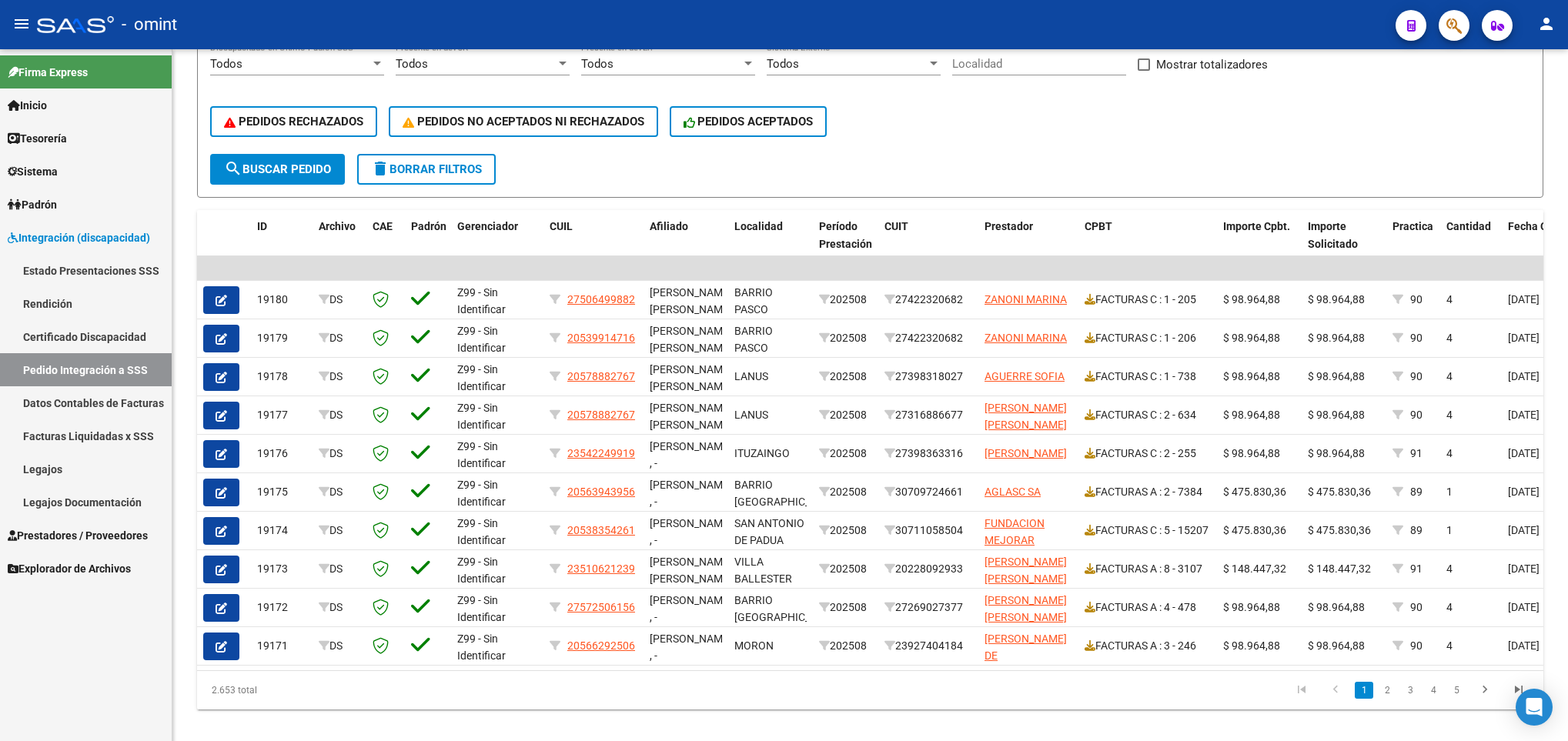
scroll to position [314, 0]
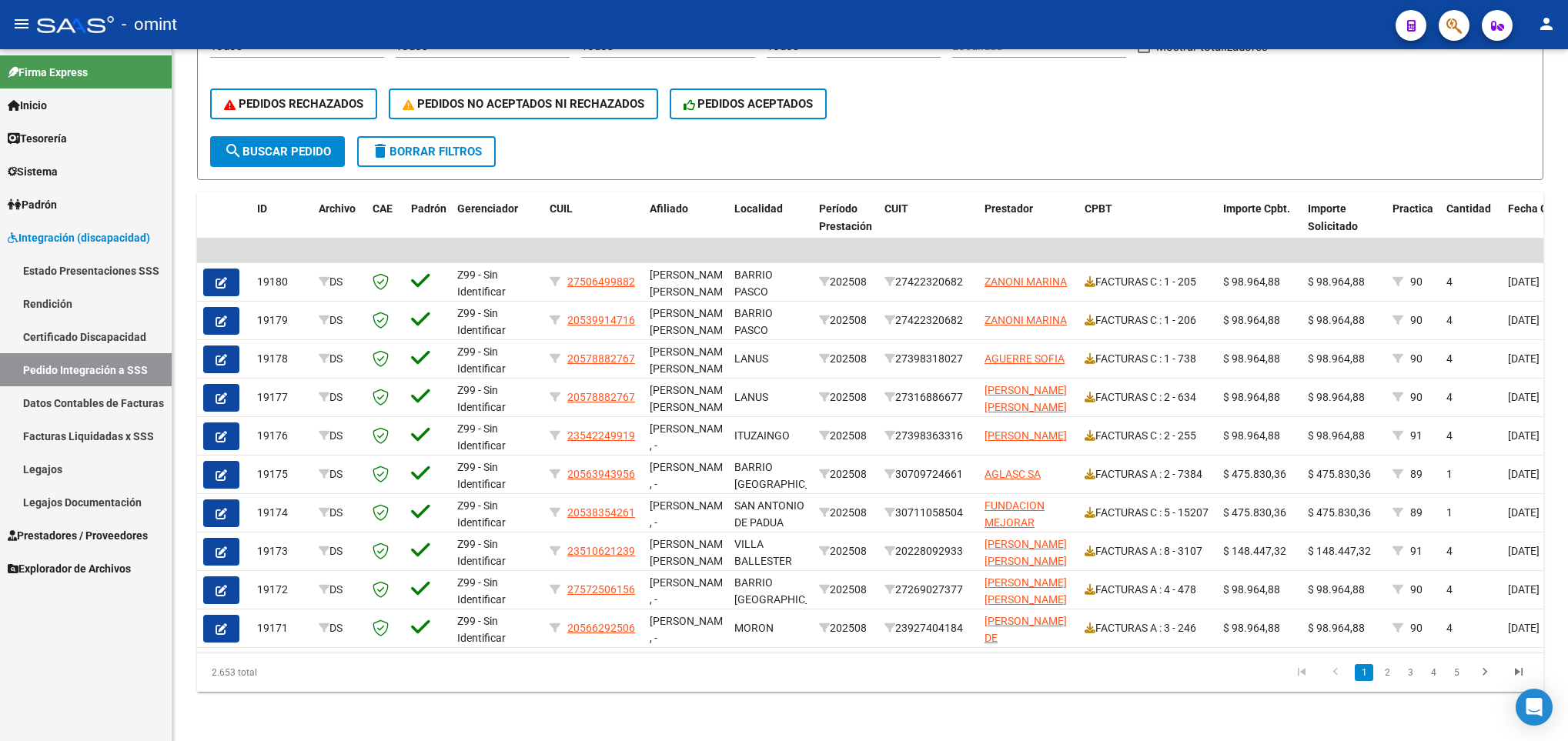
click at [1565, 302] on div at bounding box center [1565, 504] width 3 height 477
click at [446, 145] on span "delete Borrar Filtros" at bounding box center [427, 152] width 111 height 14
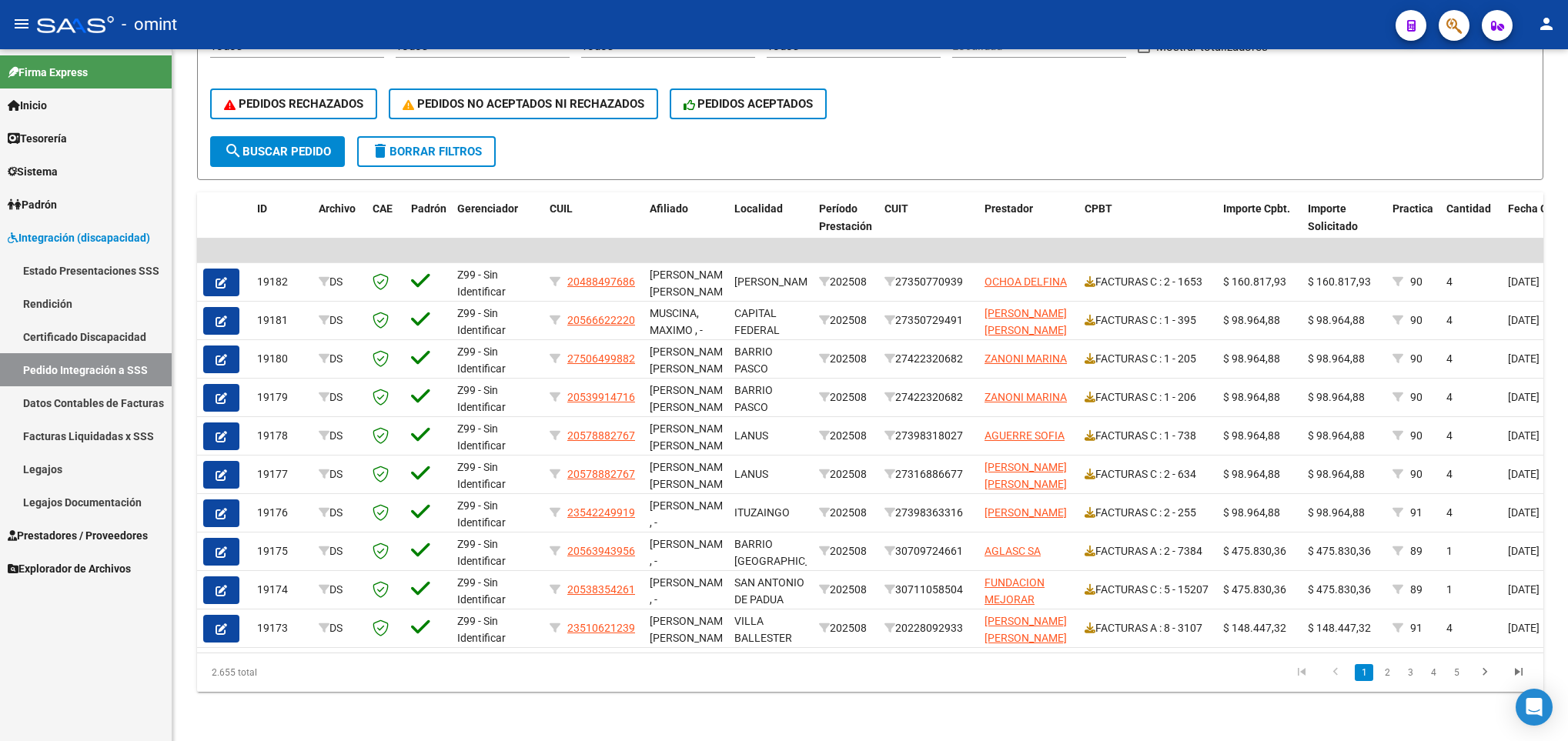
click at [478, 145] on span "delete Borrar Filtros" at bounding box center [427, 152] width 111 height 14
click at [426, 141] on button "delete Borrar Filtros" at bounding box center [427, 152] width 138 height 31
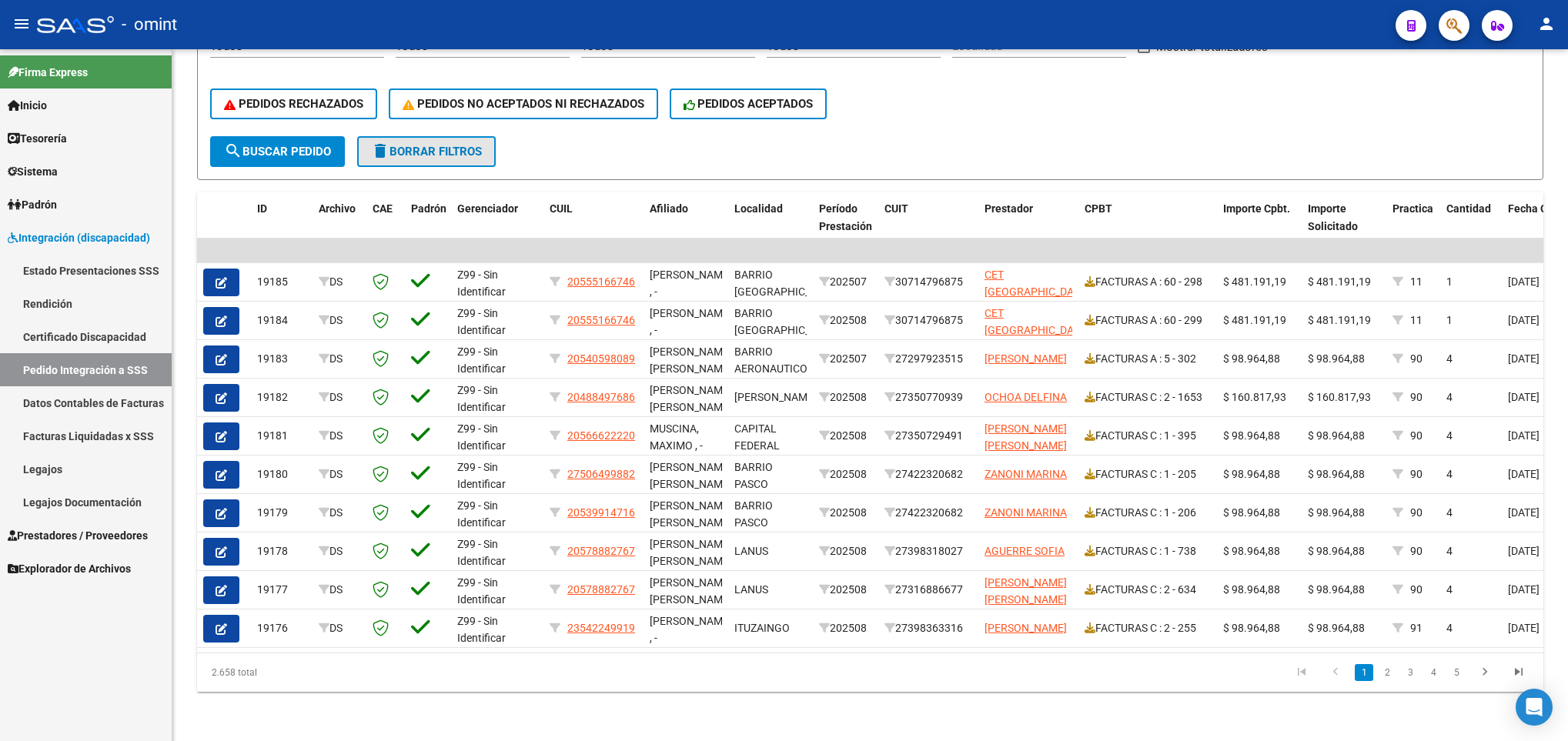
click at [453, 145] on span "delete Borrar Filtros" at bounding box center [427, 152] width 111 height 14
click at [1562, 79] on div "DS.DEVERR: Último Archivo SSS publicado hace: 7 hs - DS.DEVOK: Último Archivo S…" at bounding box center [870, 248] width 1395 height 987
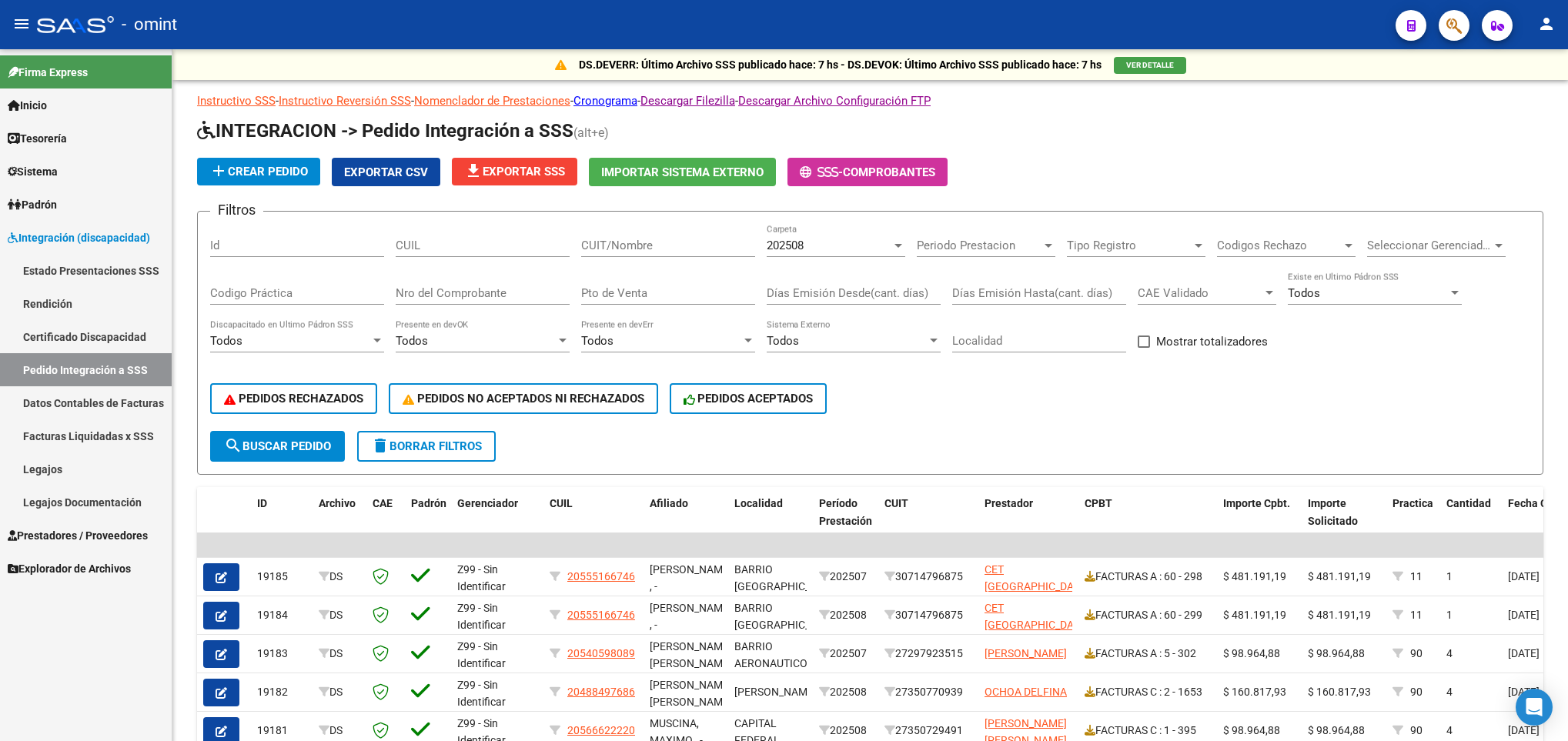
click at [1564, 58] on div at bounding box center [1565, 395] width 3 height 692
click at [513, 165] on span "file_download Exportar SSS" at bounding box center [514, 172] width 101 height 14
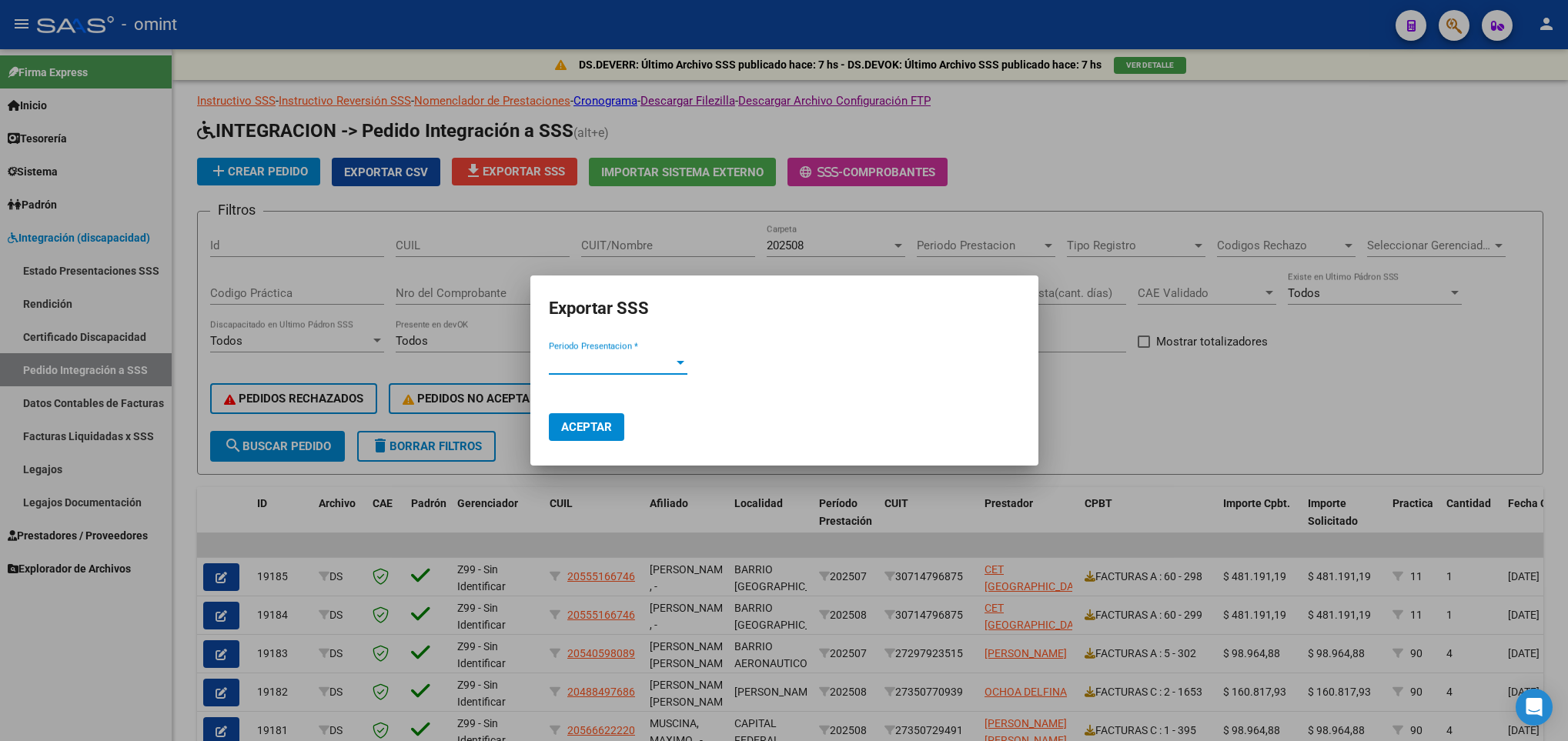
click at [656, 365] on span "Periodo Presentacion *" at bounding box center [611, 363] width 124 height 14
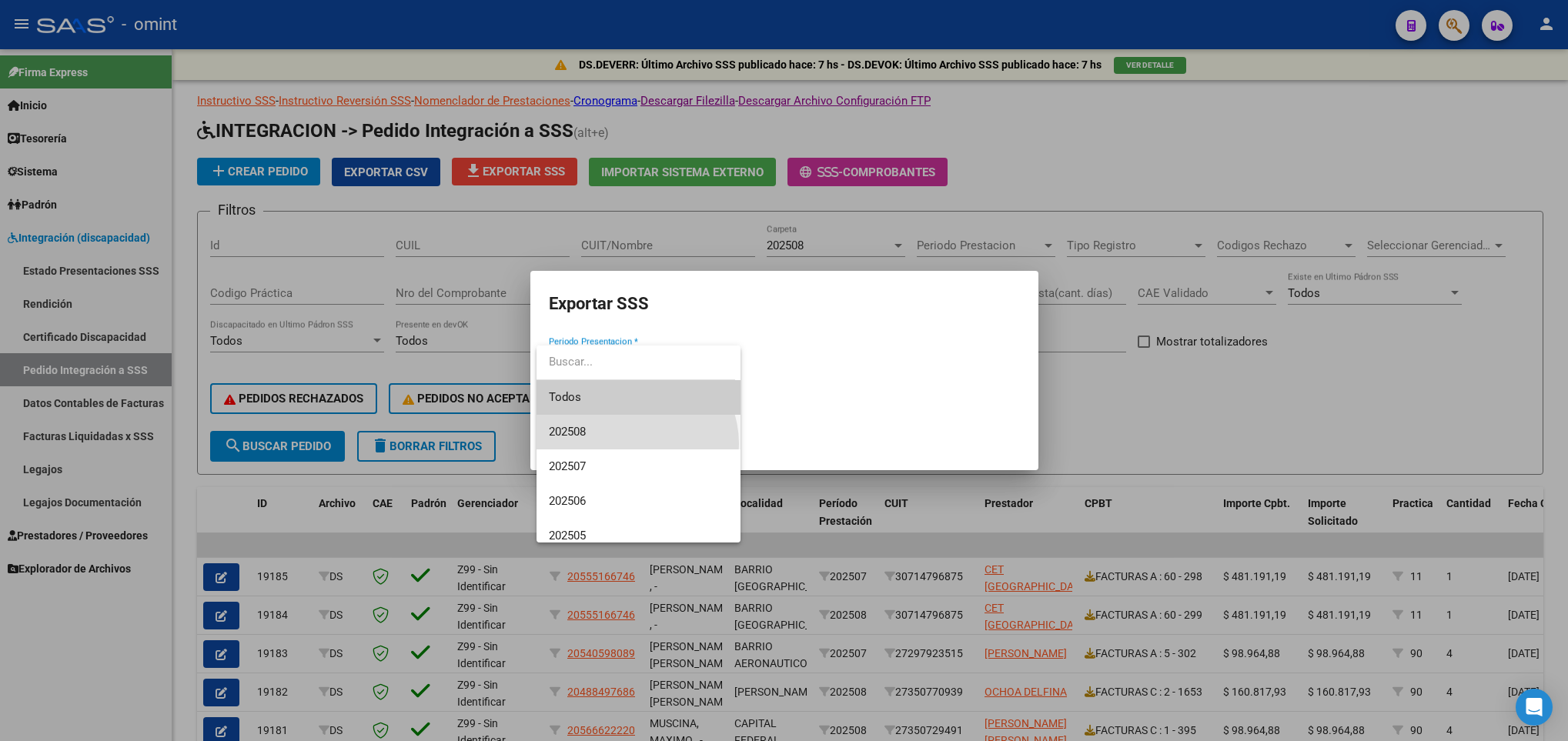
click at [630, 444] on span "202508" at bounding box center [639, 432] width 180 height 35
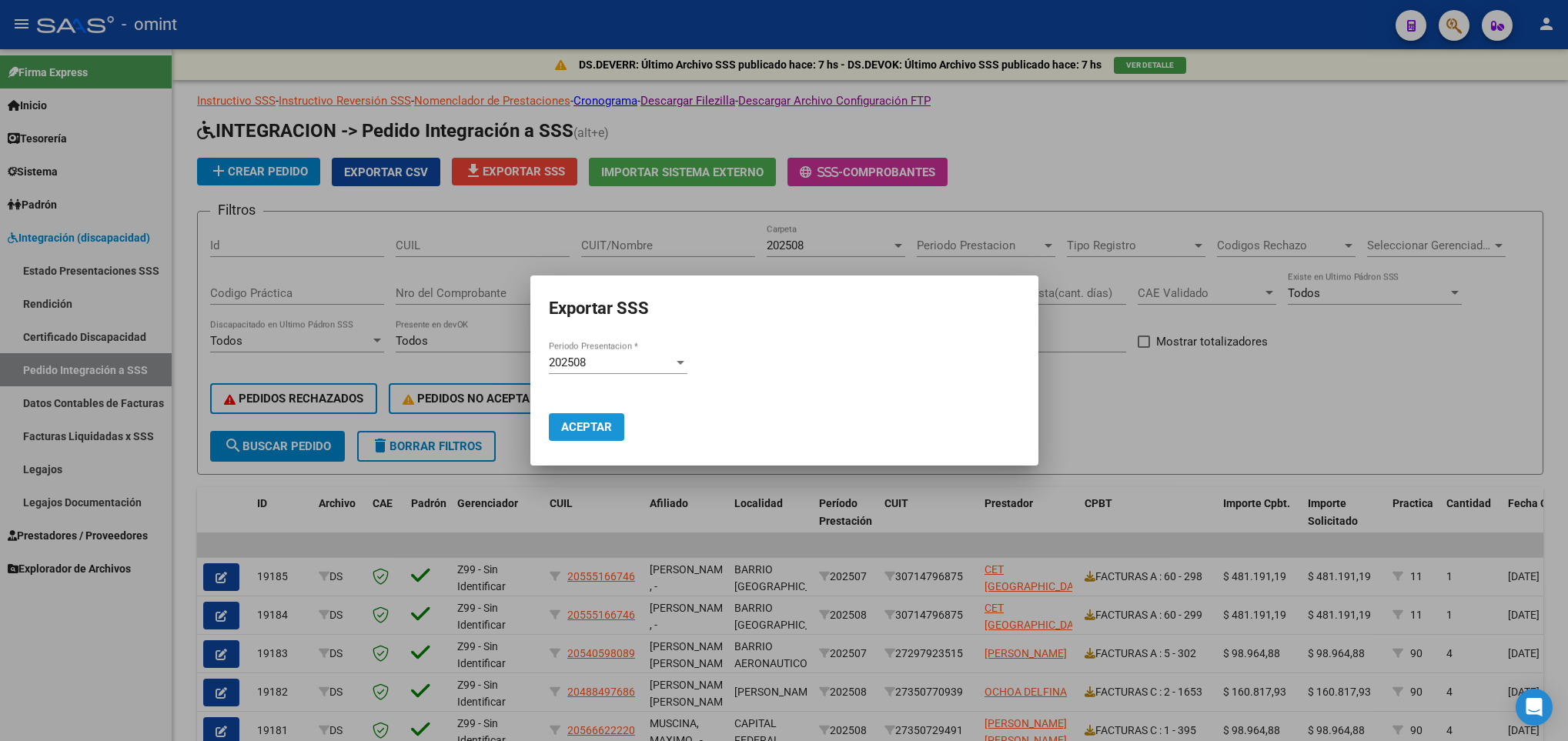
click at [610, 423] on span "Aceptar" at bounding box center [586, 428] width 51 height 14
